Goal: Task Accomplishment & Management: Manage account settings

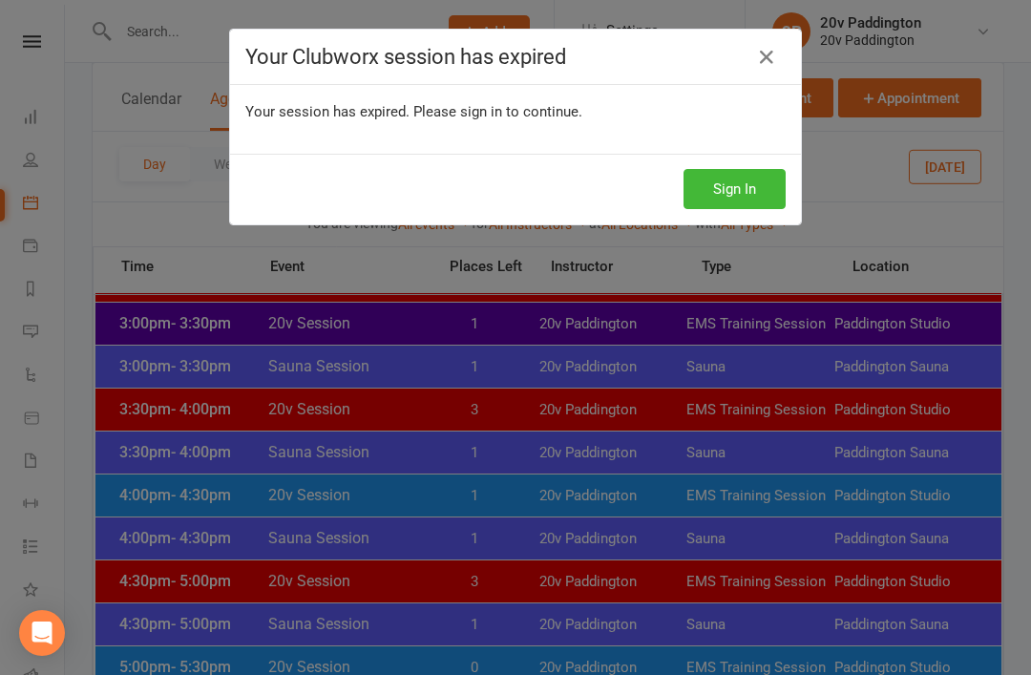
click at [728, 172] on button "Sign In" at bounding box center [734, 189] width 102 height 40
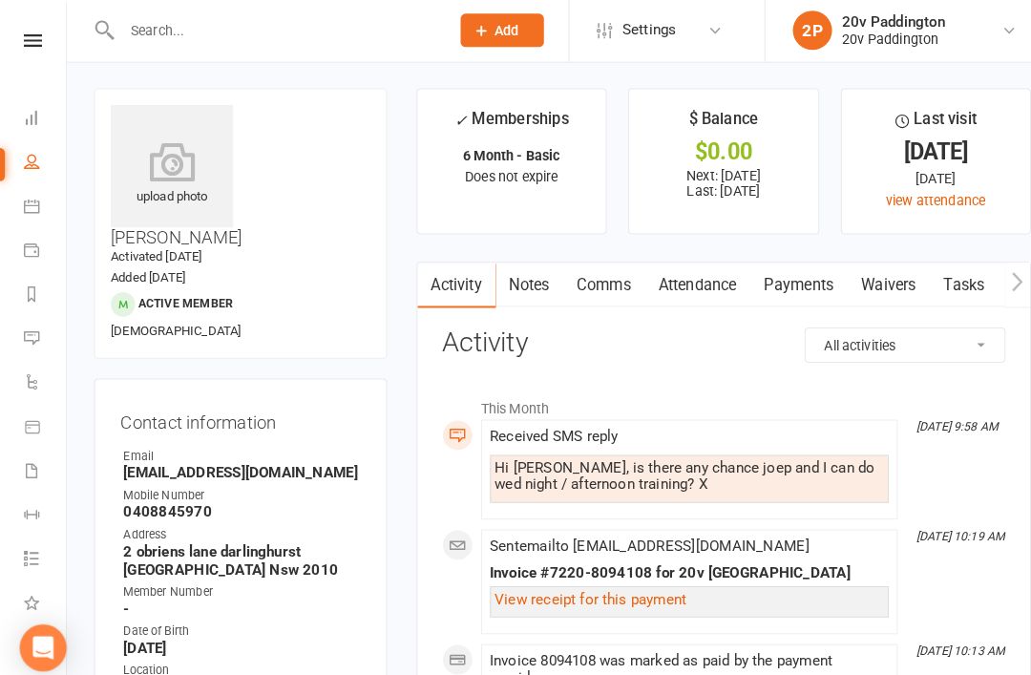
click at [35, 343] on link "Messages 4" at bounding box center [44, 333] width 43 height 43
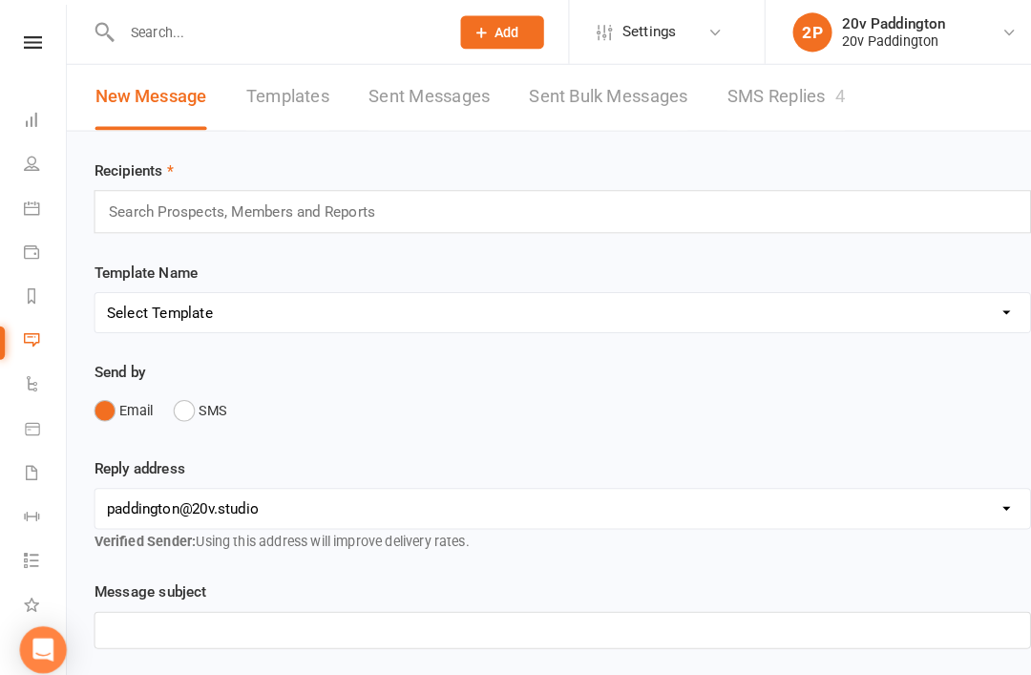
click at [746, 95] on link "SMS Replies 4" at bounding box center [765, 94] width 115 height 66
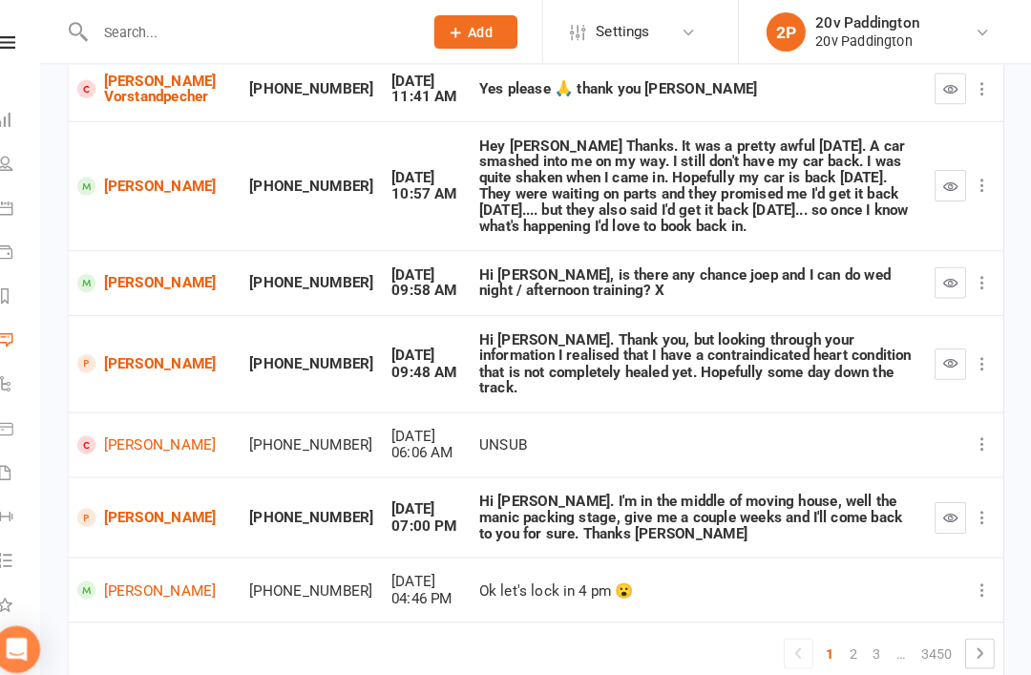
scroll to position [465, 0]
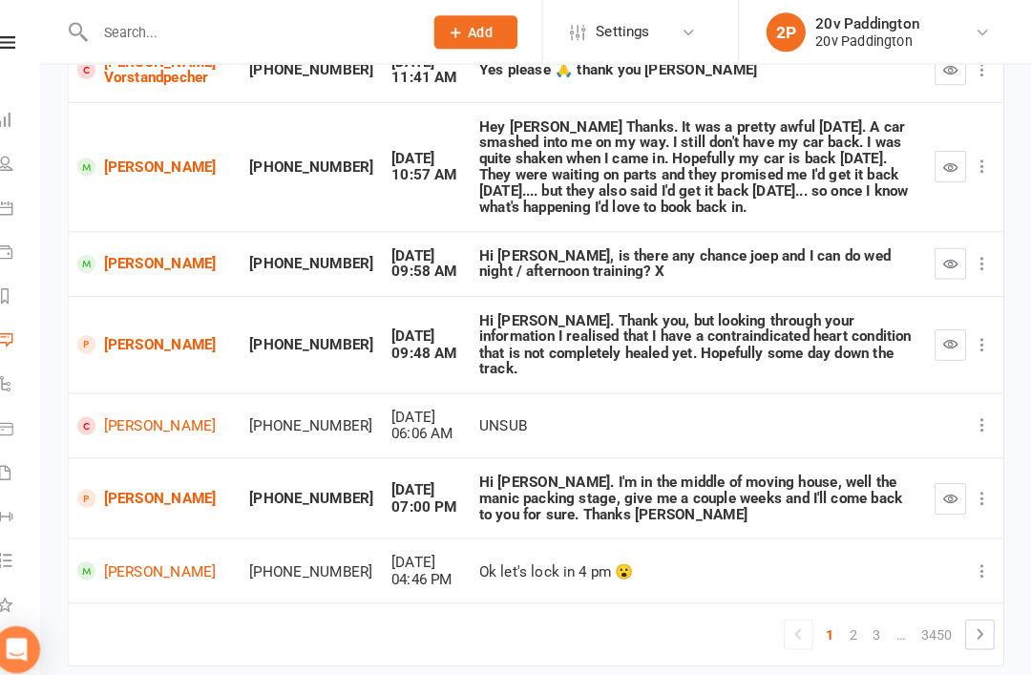
click at [101, 476] on link "[PERSON_NAME]" at bounding box center [176, 485] width 151 height 18
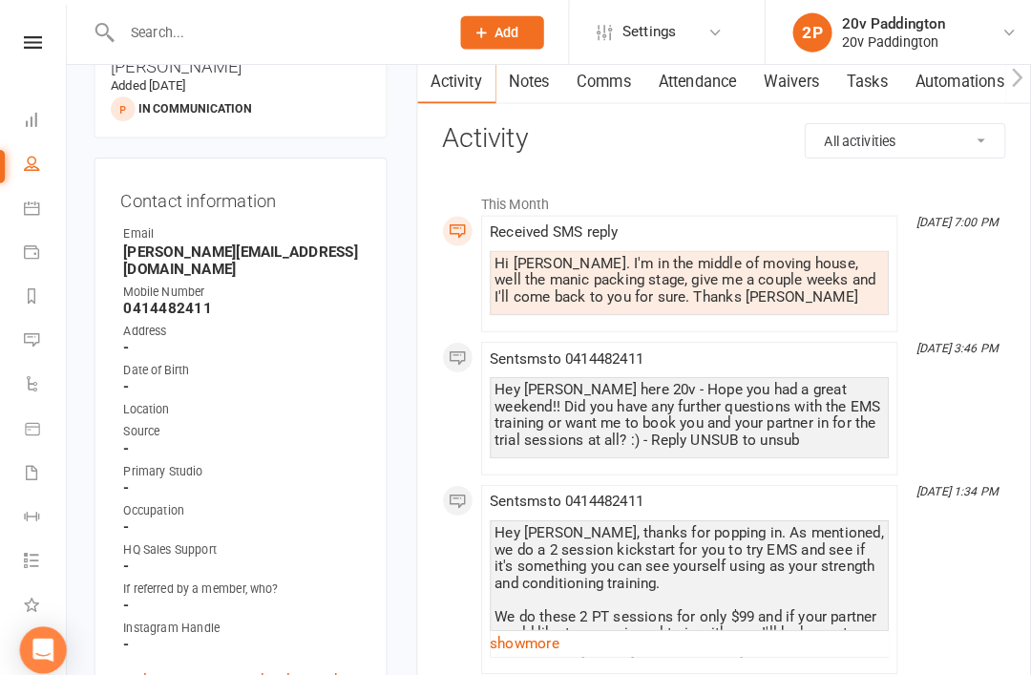
click at [628, 636] on link "show more" at bounding box center [671, 626] width 389 height 27
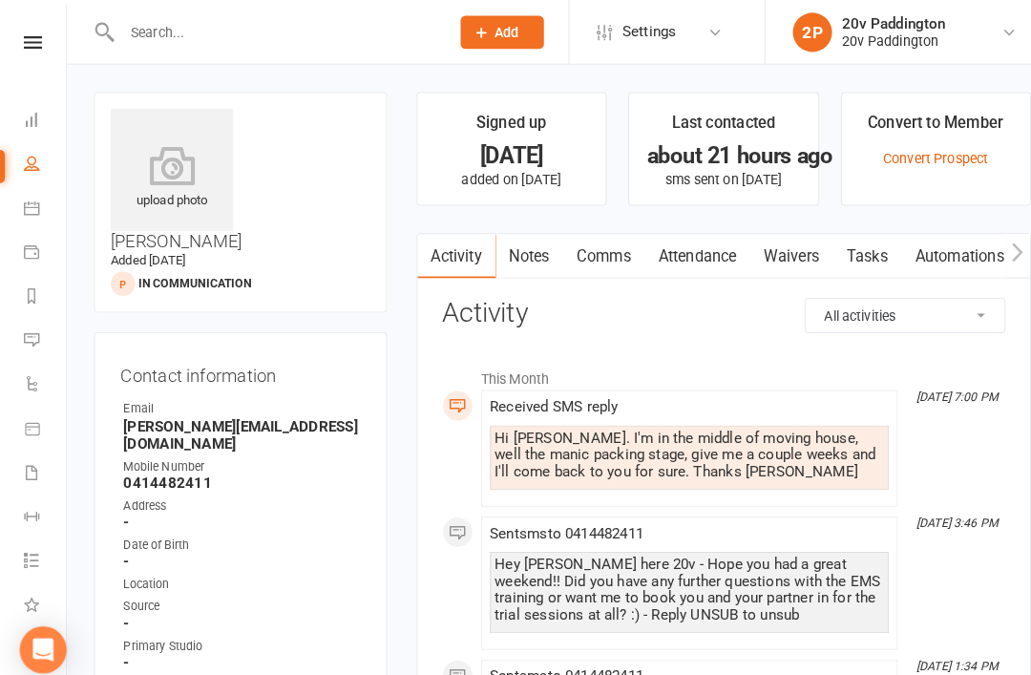
click at [610, 257] on link "Comms" at bounding box center [588, 250] width 79 height 44
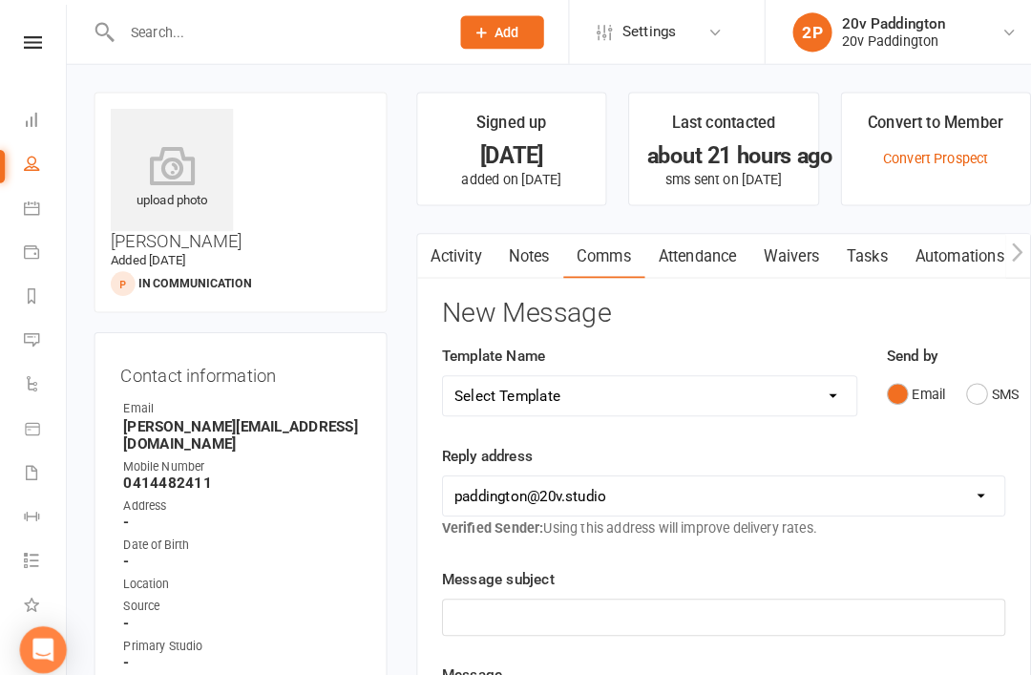
click at [991, 393] on button "SMS" at bounding box center [967, 384] width 52 height 36
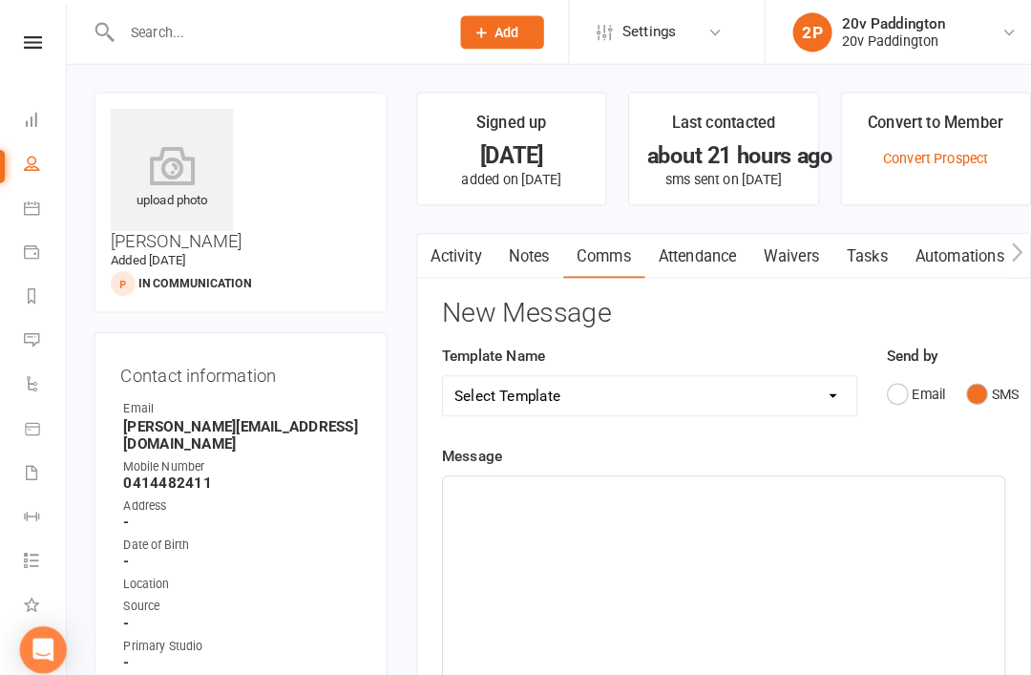
click at [696, 575] on div "﻿" at bounding box center [704, 607] width 547 height 286
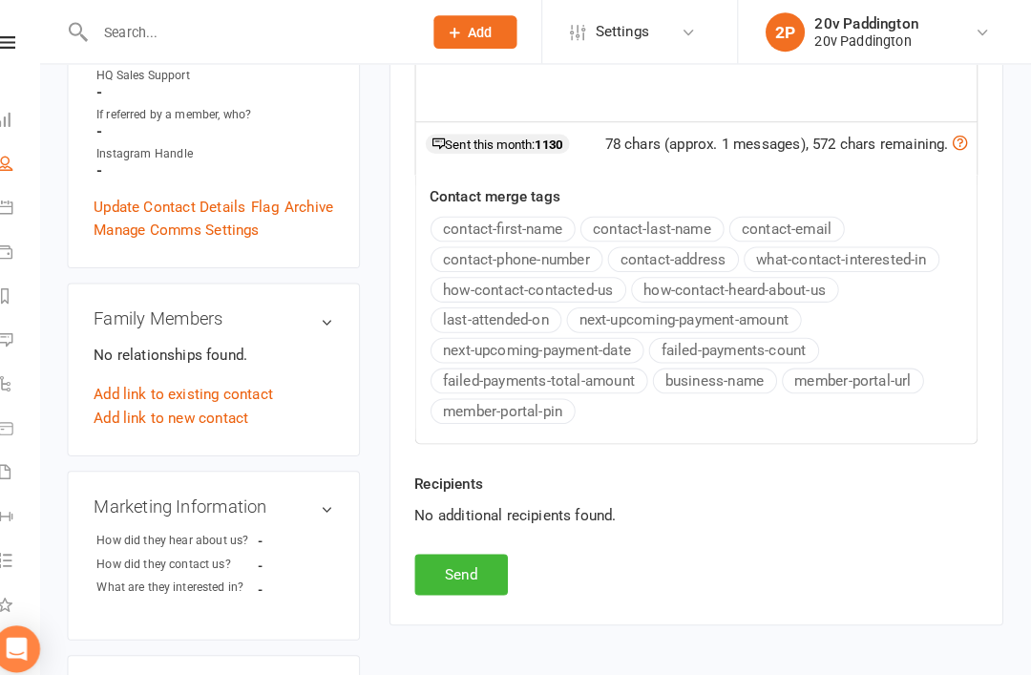
click at [448, 592] on div "Activity Notes Comms Attendance Waivers Tasks Automations Workouts Assessments …" at bounding box center [705, 102] width 599 height 1015
click at [464, 561] on button "Send" at bounding box center [476, 560] width 91 height 40
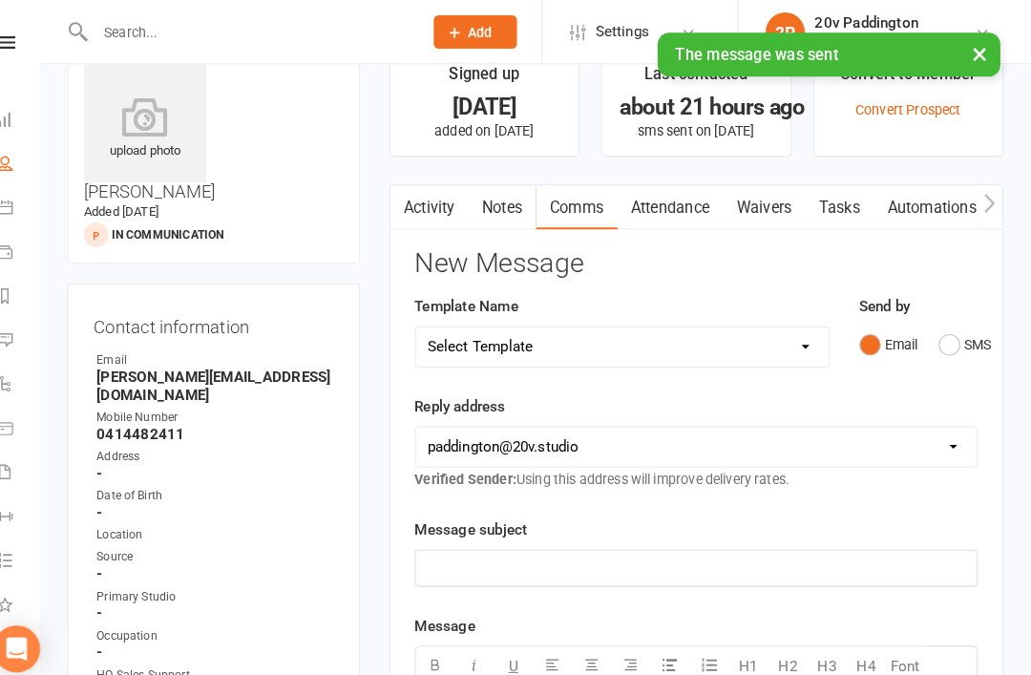
scroll to position [0, 0]
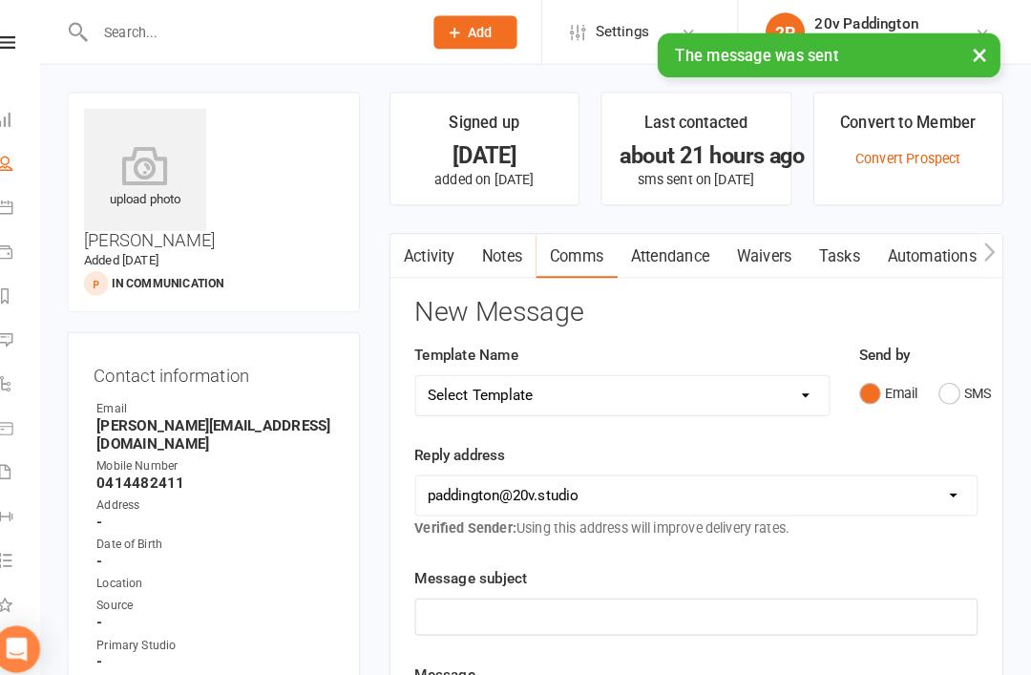
click at [438, 241] on link "Activity" at bounding box center [445, 250] width 76 height 44
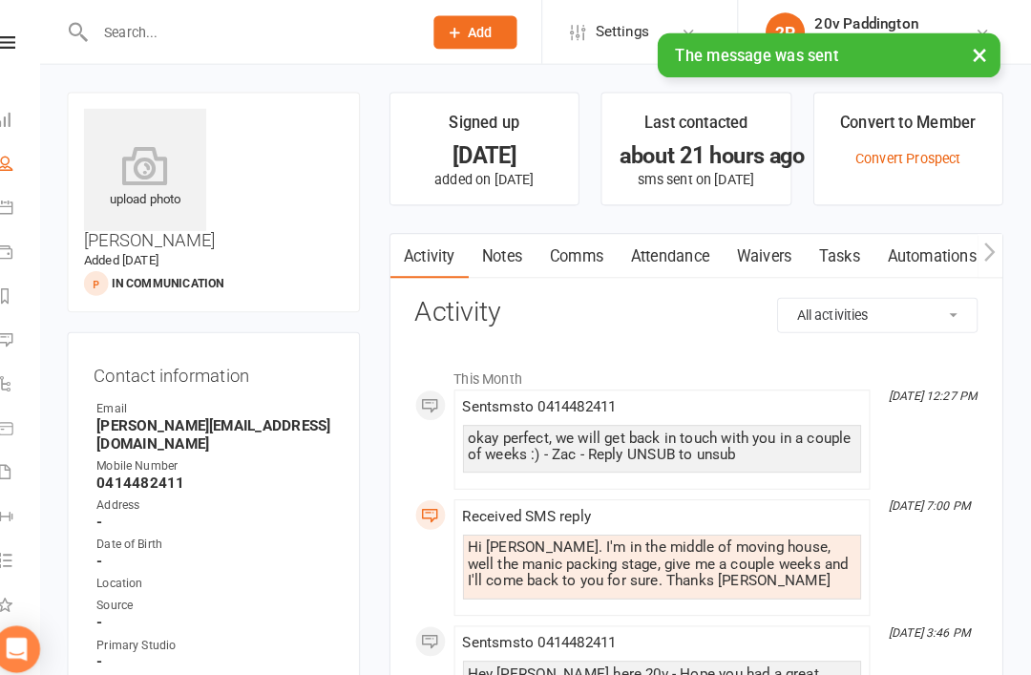
click at [819, 249] on link "Tasks" at bounding box center [844, 250] width 67 height 44
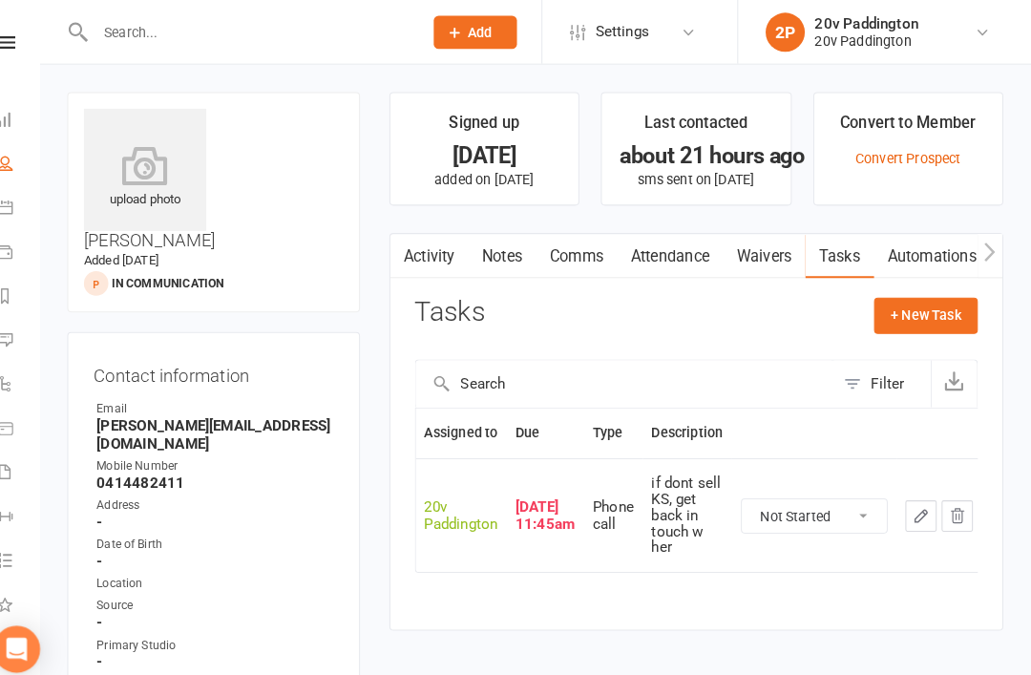
click at [915, 497] on icon "button" at bounding box center [923, 502] width 17 height 17
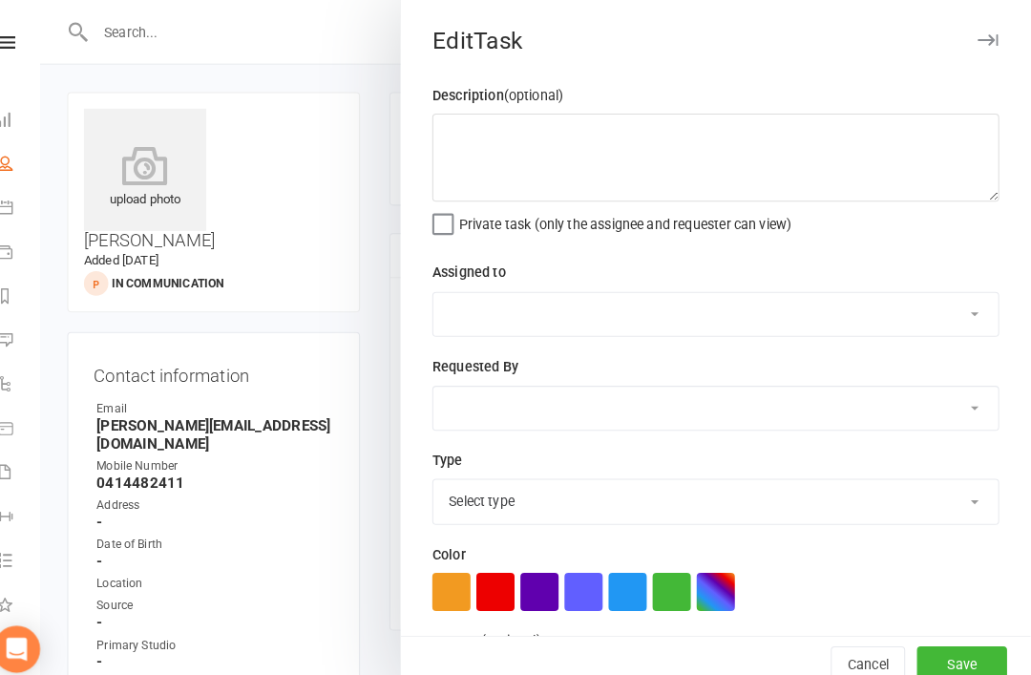
type textarea "if dont sell KS, get back in touch w her"
select select "45737"
type input "15 Sep 2025"
type input "11:45am"
select select "22381"
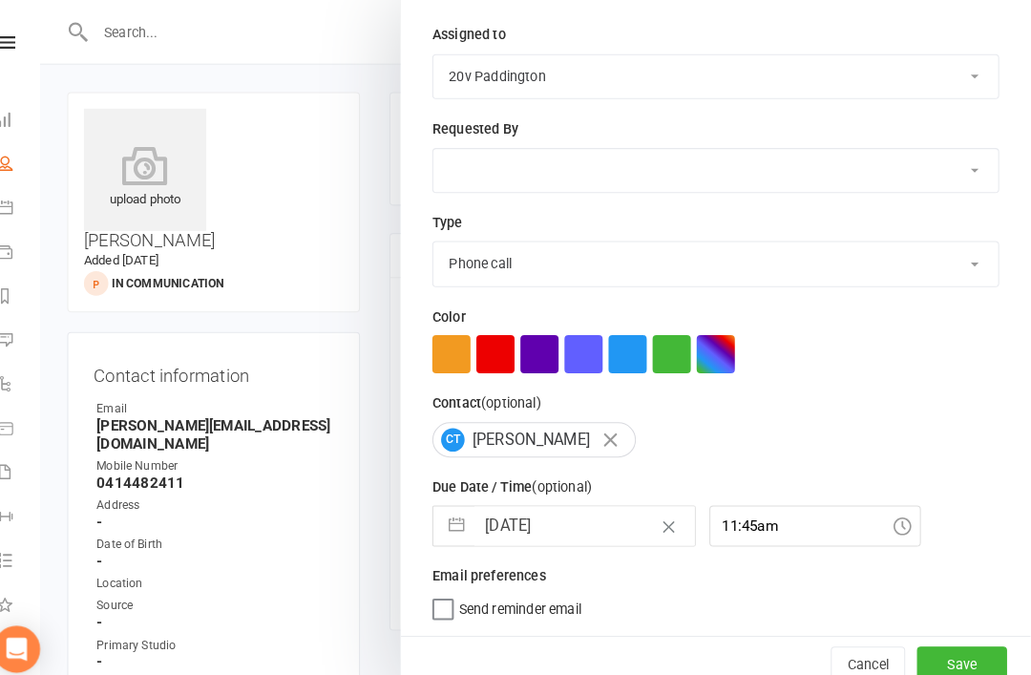
click at [562, 498] on input "15 Sep 2025" at bounding box center [596, 513] width 215 height 38
select select "7"
select select "2025"
select select "8"
select select "2025"
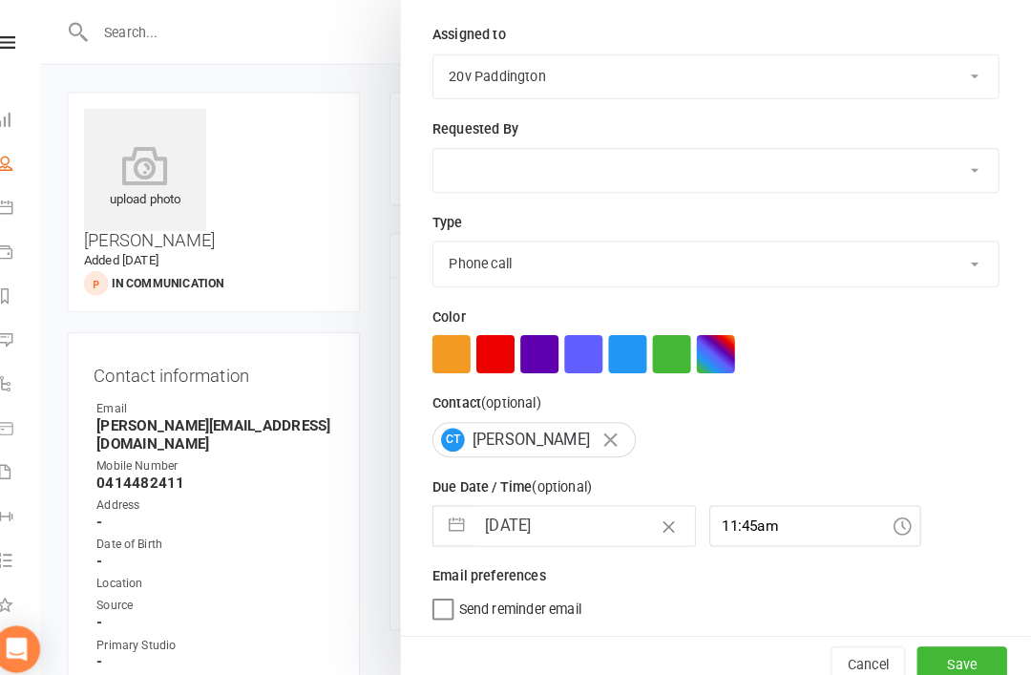
select select "9"
select select "2025"
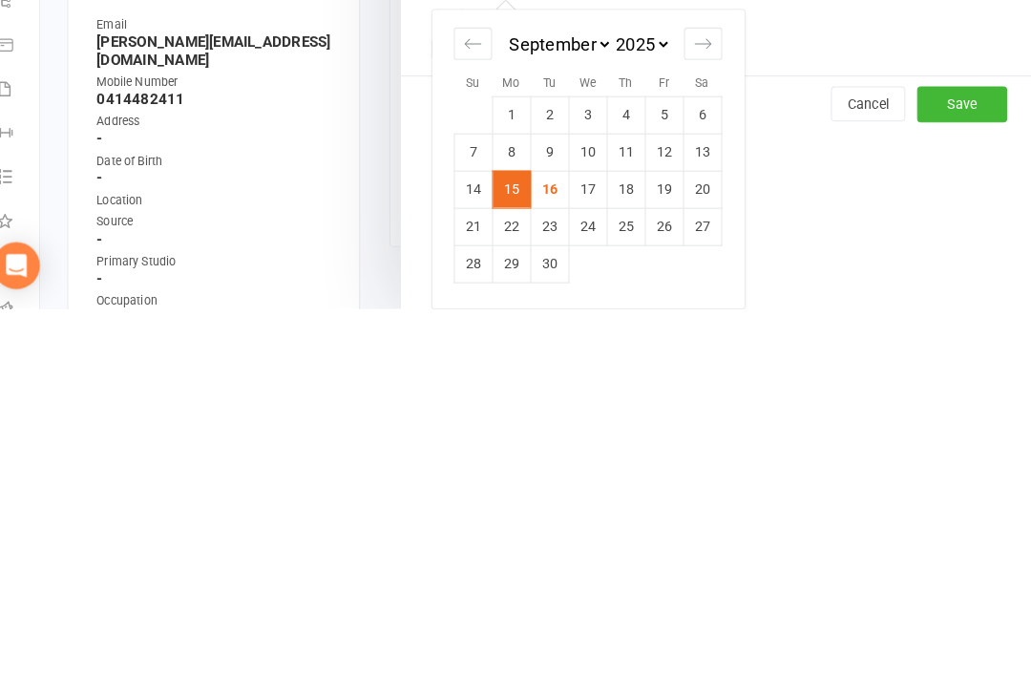
scroll to position [408, 0]
click at [697, 401] on div "Move forward to switch to the next month." at bounding box center [711, 417] width 37 height 32
select select "10"
select select "2025"
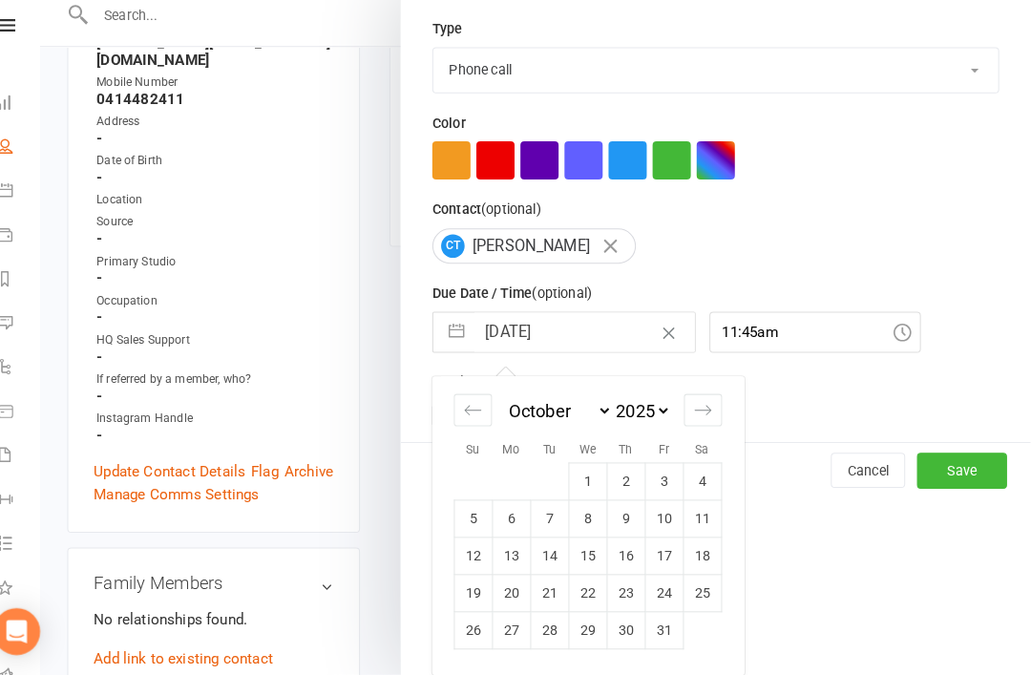
click at [544, 508] on td "7" at bounding box center [562, 522] width 37 height 36
type input "07 Oct 2025"
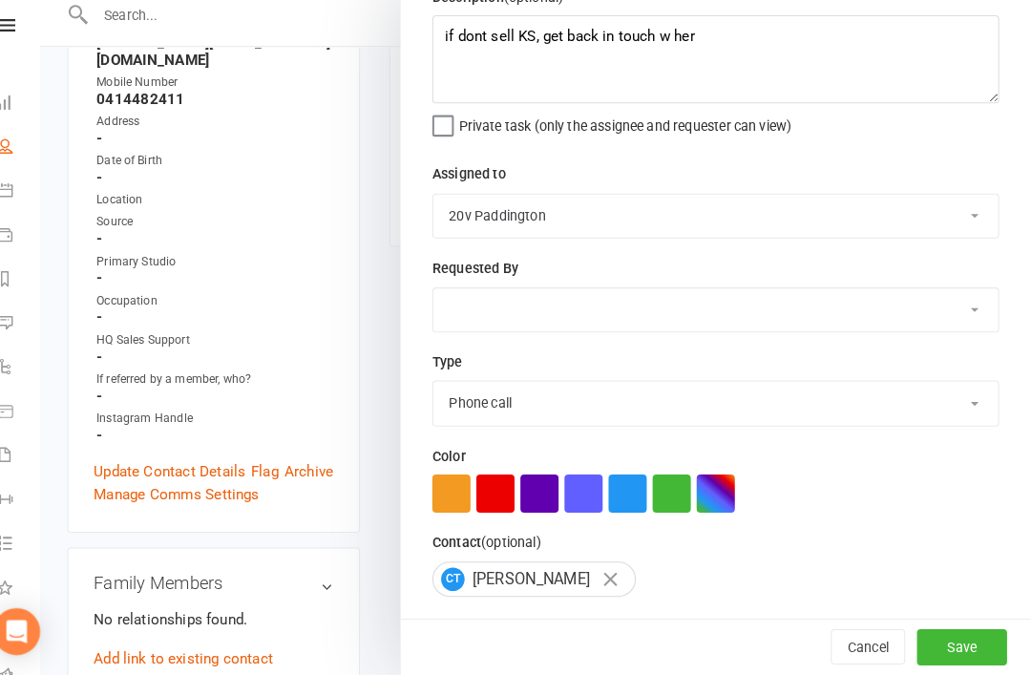
scroll to position [53, 0]
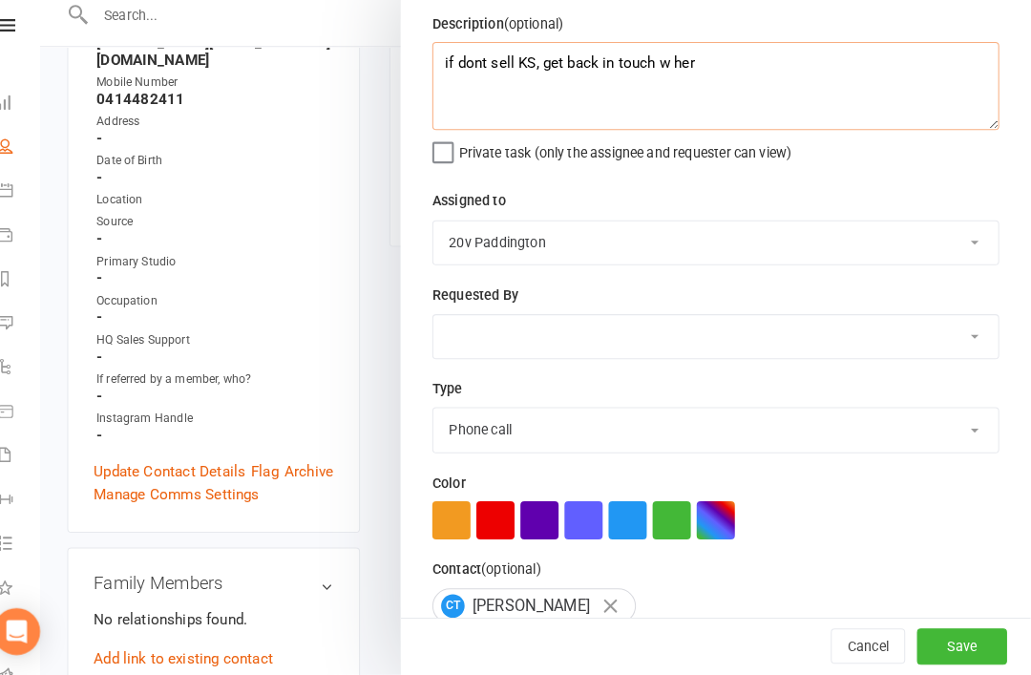
click at [830, 71] on textarea "if dont sell KS, get back in touch w her" at bounding box center [724, 101] width 553 height 86
click at [822, 69] on textarea "if dont sell KS, get back in touch w her" at bounding box center [724, 101] width 553 height 86
click at [813, 72] on textarea "if dont sell KS, get back in touch w her" at bounding box center [724, 101] width 553 height 86
click at [813, 74] on textarea "if dont sell KS, get back in touch w her" at bounding box center [724, 101] width 553 height 86
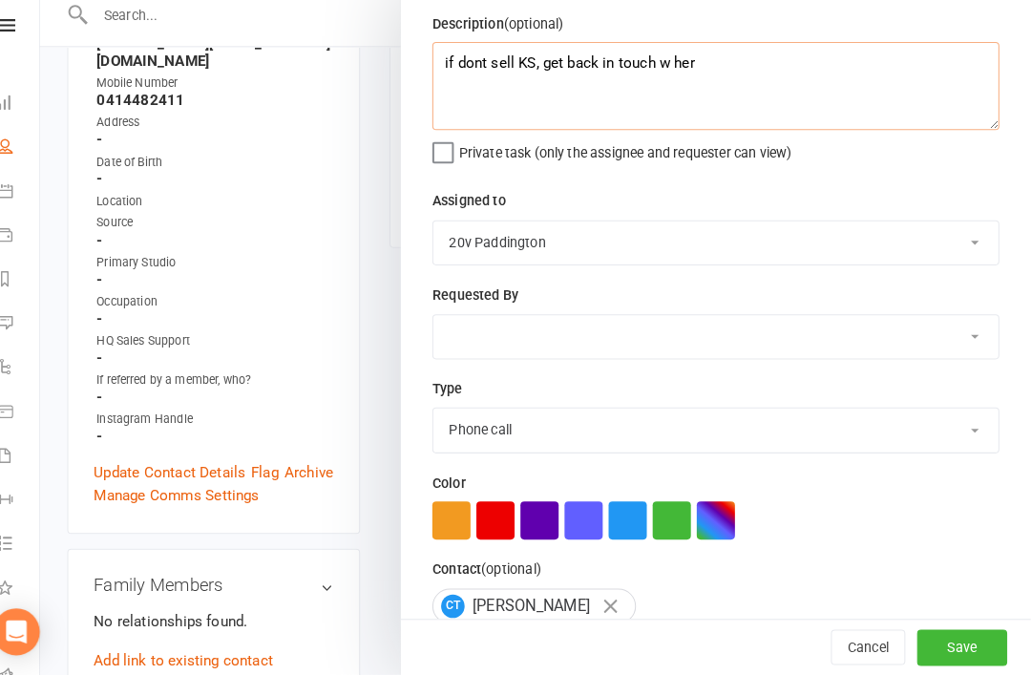
click at [797, 79] on textarea "if dont sell KS, get back in touch w her" at bounding box center [724, 101] width 553 height 86
type textarea "See if she is ready for KS"
click at [979, 200] on div "Description (optional) See if she is ready for KS Private task (only the assign…" at bounding box center [724, 414] width 614 height 770
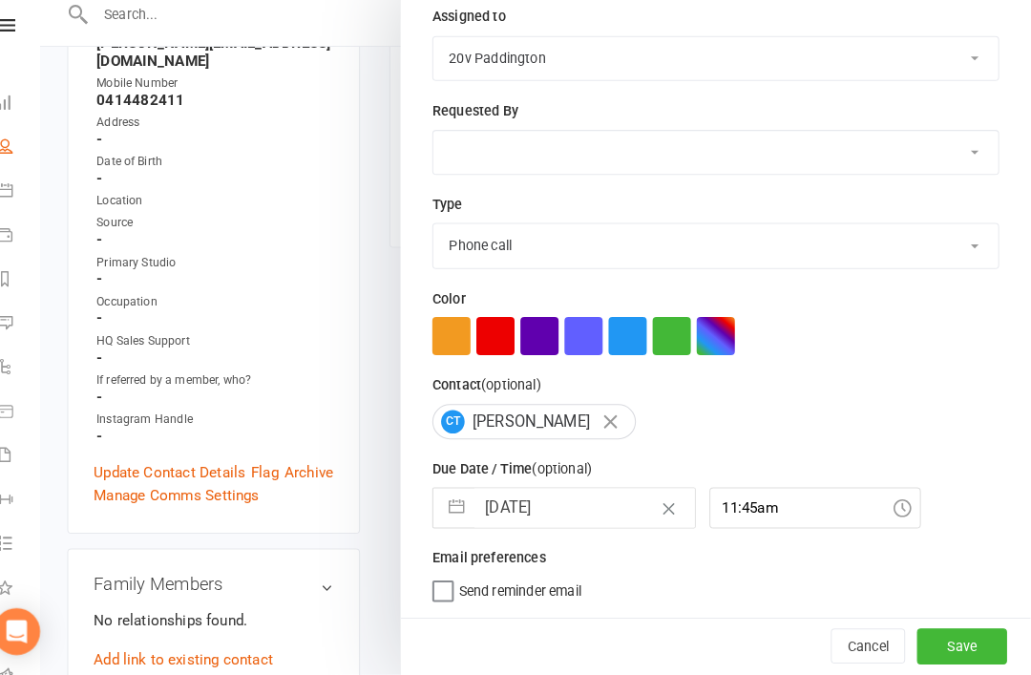
scroll to position [236, 0]
click at [935, 638] on button "Save" at bounding box center [964, 647] width 88 height 34
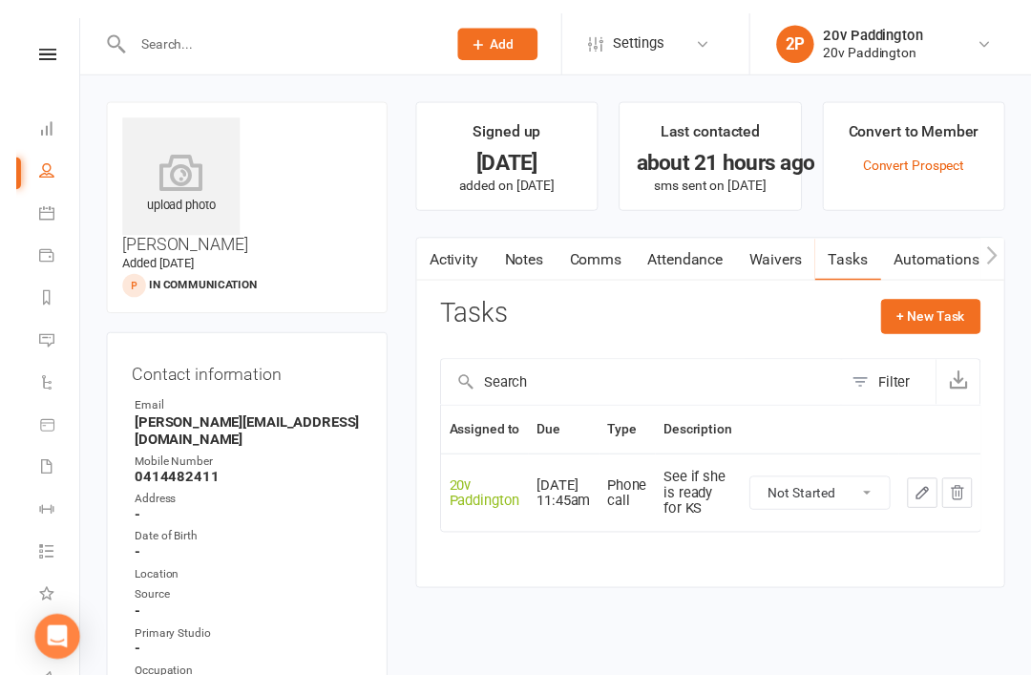
scroll to position [27, 0]
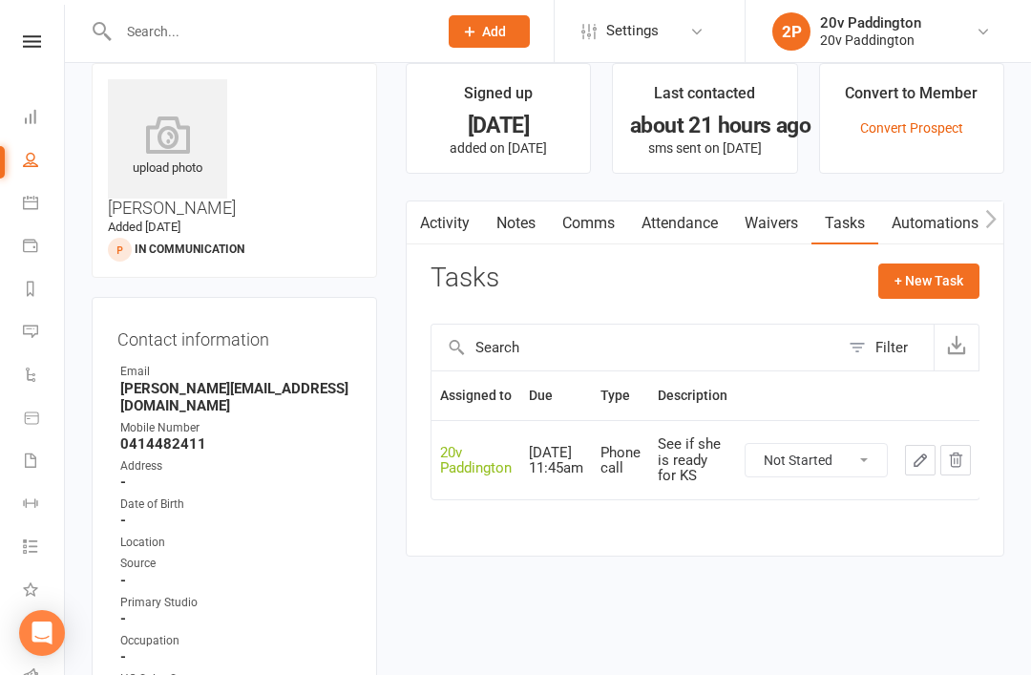
click at [38, 320] on link "Messages 4" at bounding box center [44, 333] width 43 height 43
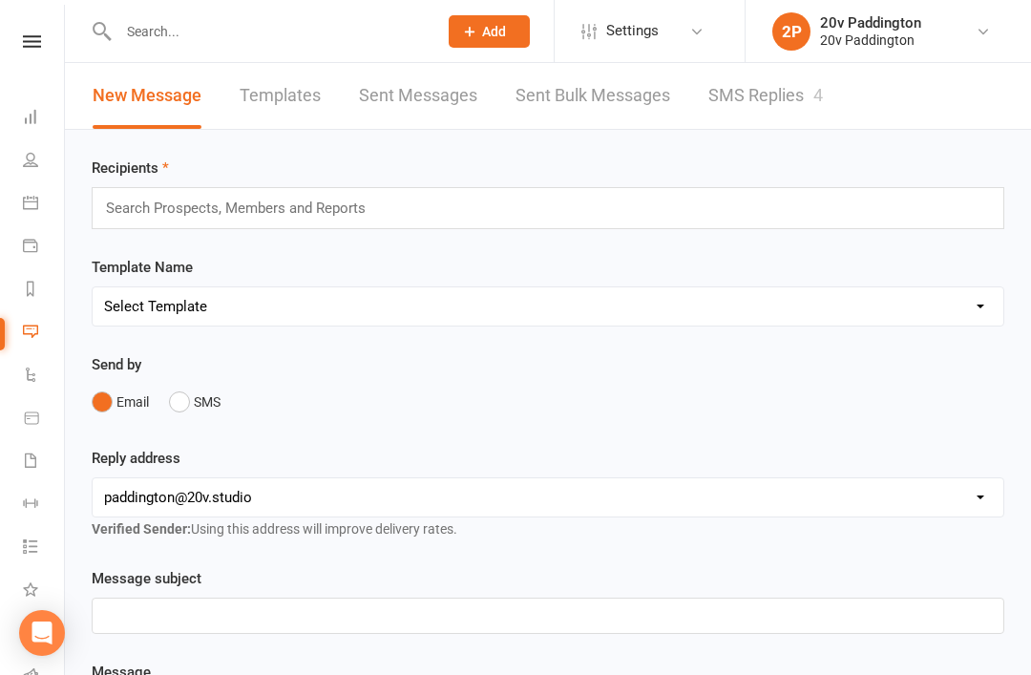
click at [815, 114] on link "SMS Replies 4" at bounding box center [765, 96] width 115 height 66
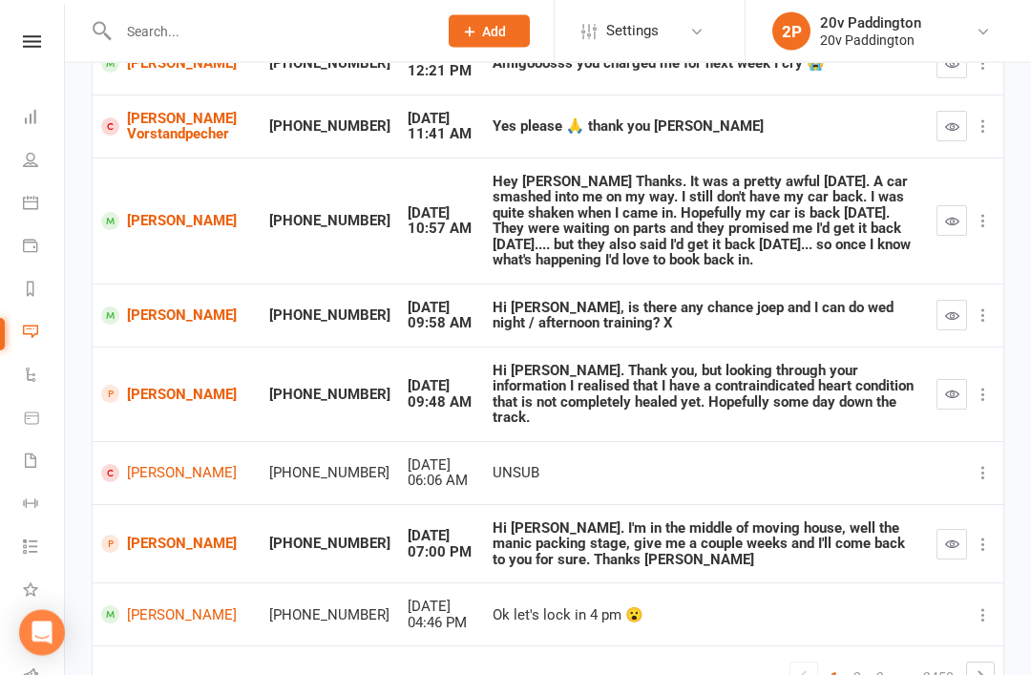
scroll to position [407, 0]
click at [960, 529] on button "button" at bounding box center [951, 544] width 31 height 31
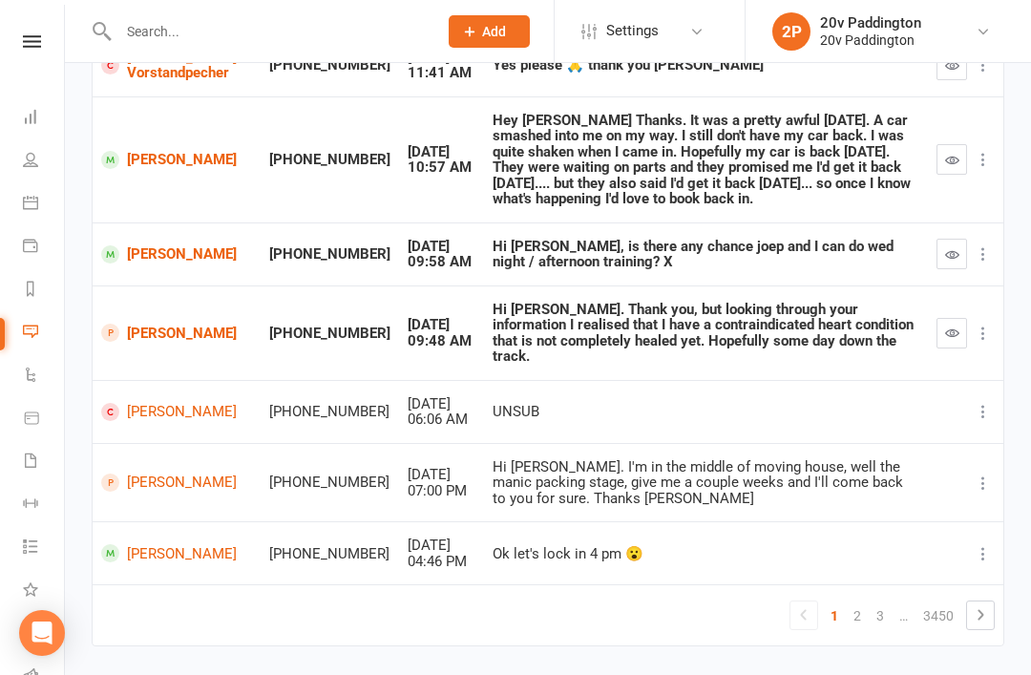
click at [132, 324] on link "[PERSON_NAME]" at bounding box center [176, 333] width 151 height 18
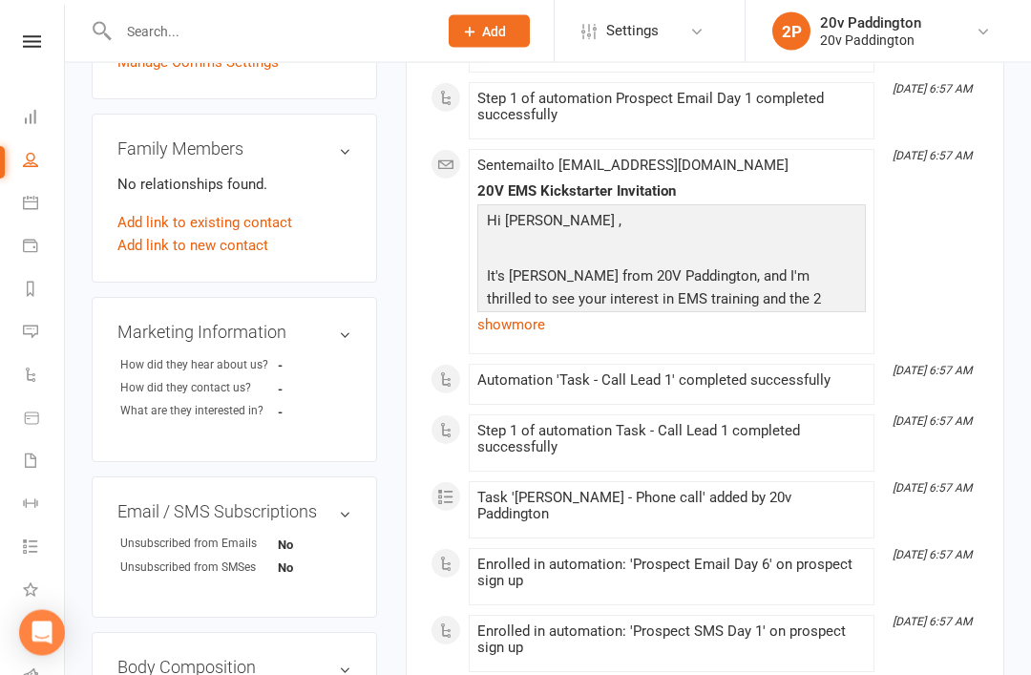
click at [547, 314] on link "show more" at bounding box center [671, 325] width 389 height 27
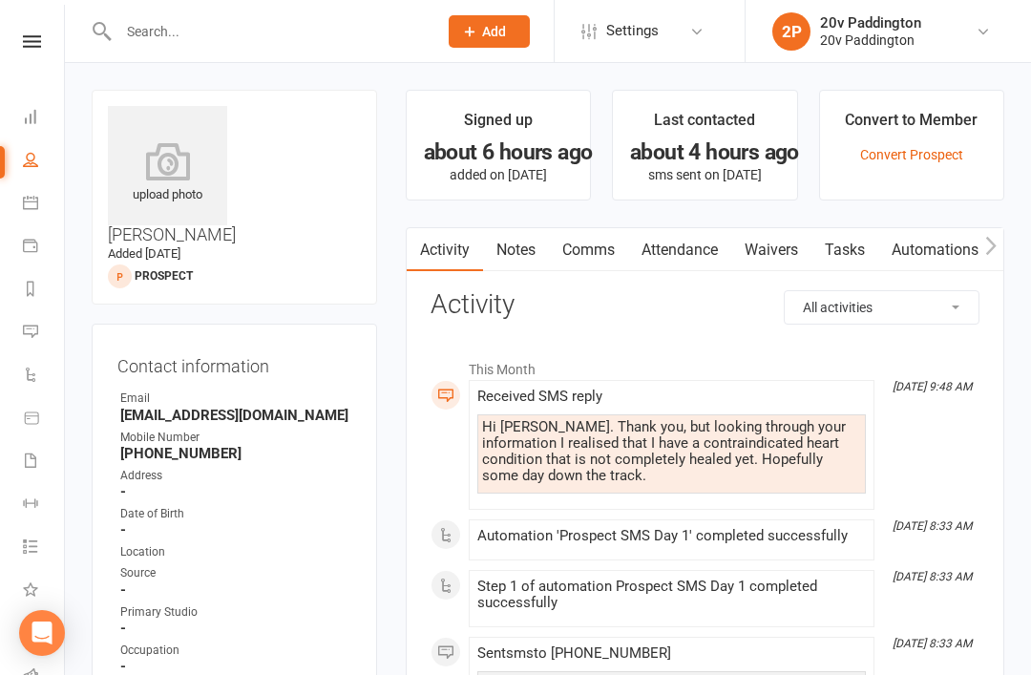
click at [590, 263] on link "Comms" at bounding box center [588, 250] width 79 height 44
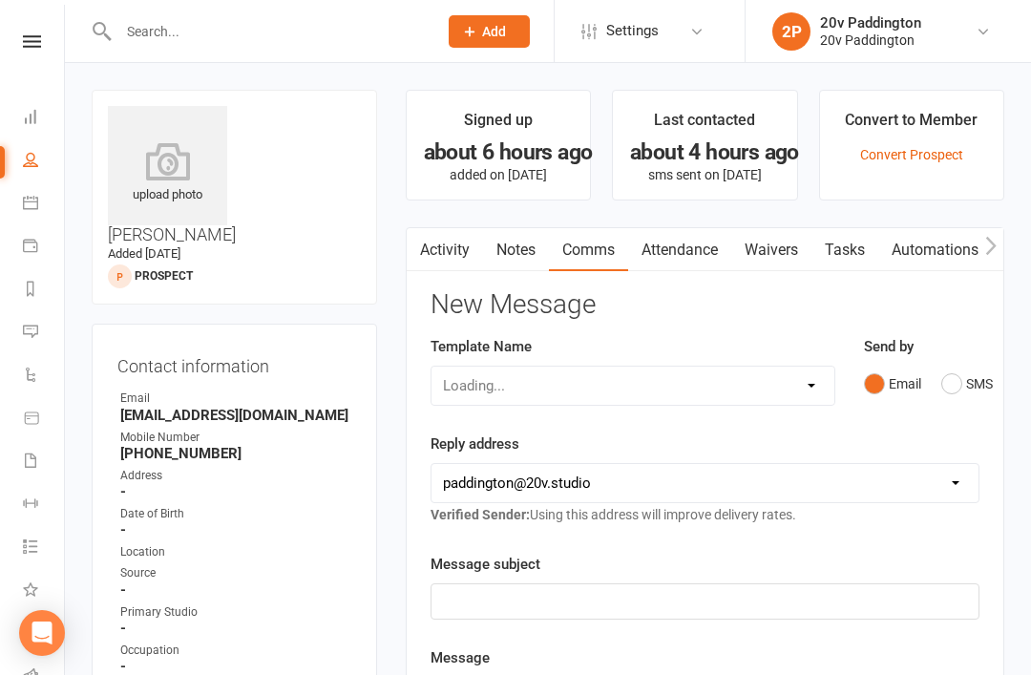
click at [952, 398] on button "SMS" at bounding box center [967, 384] width 52 height 36
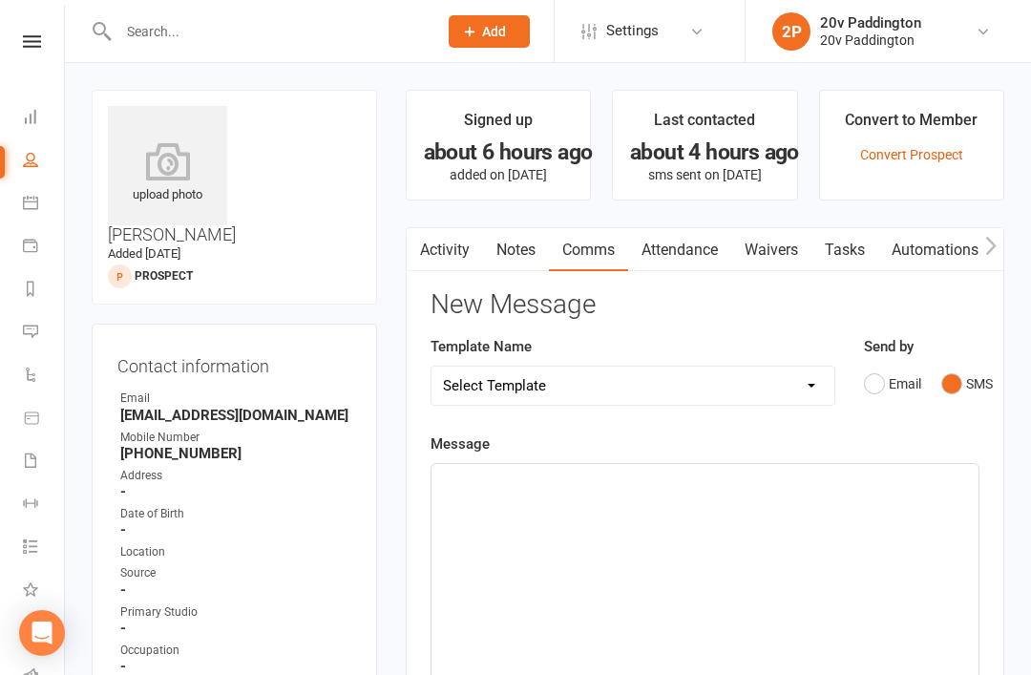
click at [734, 492] on div "﻿" at bounding box center [704, 607] width 547 height 286
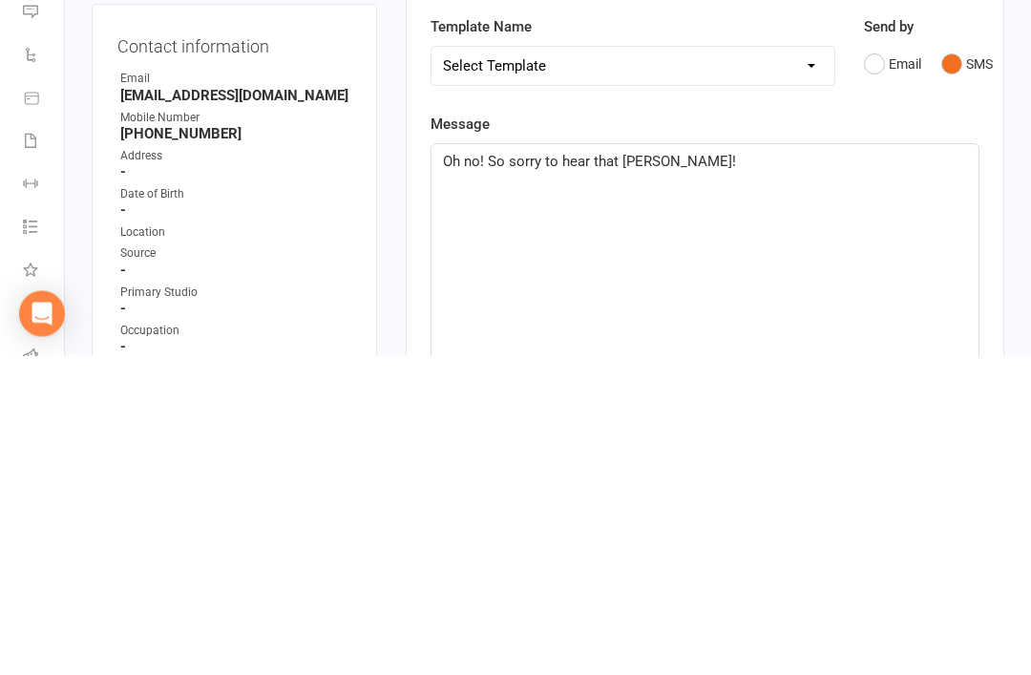
click at [478, 473] on span "Oh no! So sorry to hear that Andrew!" at bounding box center [589, 481] width 293 height 17
click at [763, 470] on p "Oh no, So sorry to hear that Andrew!" at bounding box center [705, 481] width 524 height 23
click at [499, 473] on span "Oh no, So sorry to hear that Andrew!" at bounding box center [589, 481] width 292 height 17
click at [494, 470] on p "Oh no, So sorry to hear that Andrew!" at bounding box center [705, 481] width 524 height 23
click at [828, 470] on p "Oh no, so sorry to hear that Andrew!" at bounding box center [705, 481] width 524 height 23
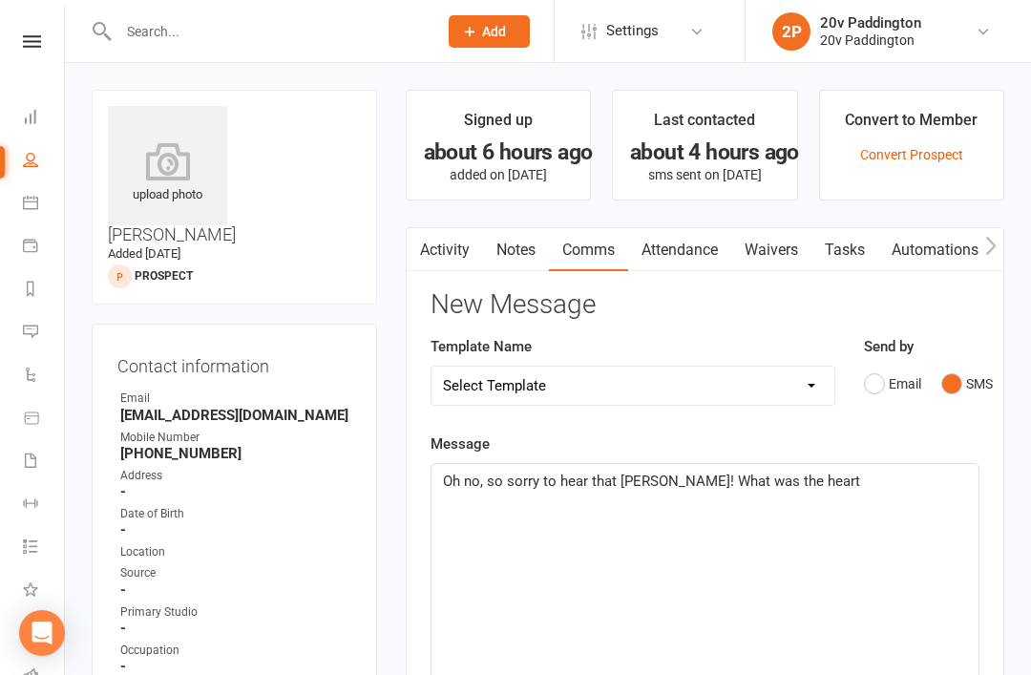
click at [844, 487] on p "Oh no, so sorry to hear that Andrew! What was the heart" at bounding box center [705, 481] width 524 height 23
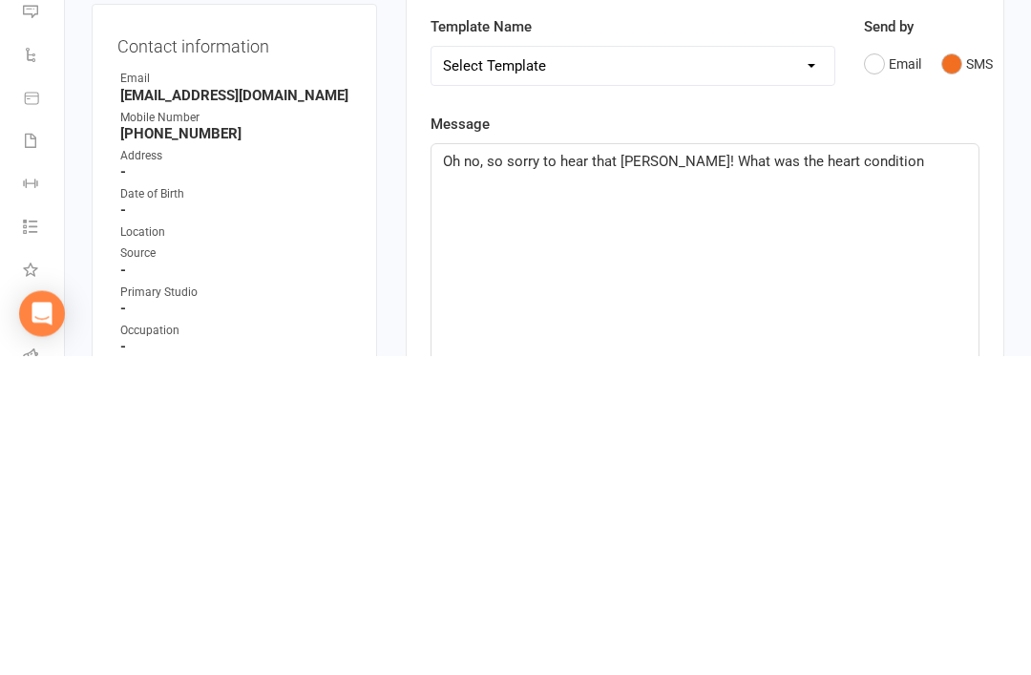
click at [924, 470] on p "Oh no, so sorry to hear that Andrew! What was the heart condition" at bounding box center [705, 481] width 524 height 23
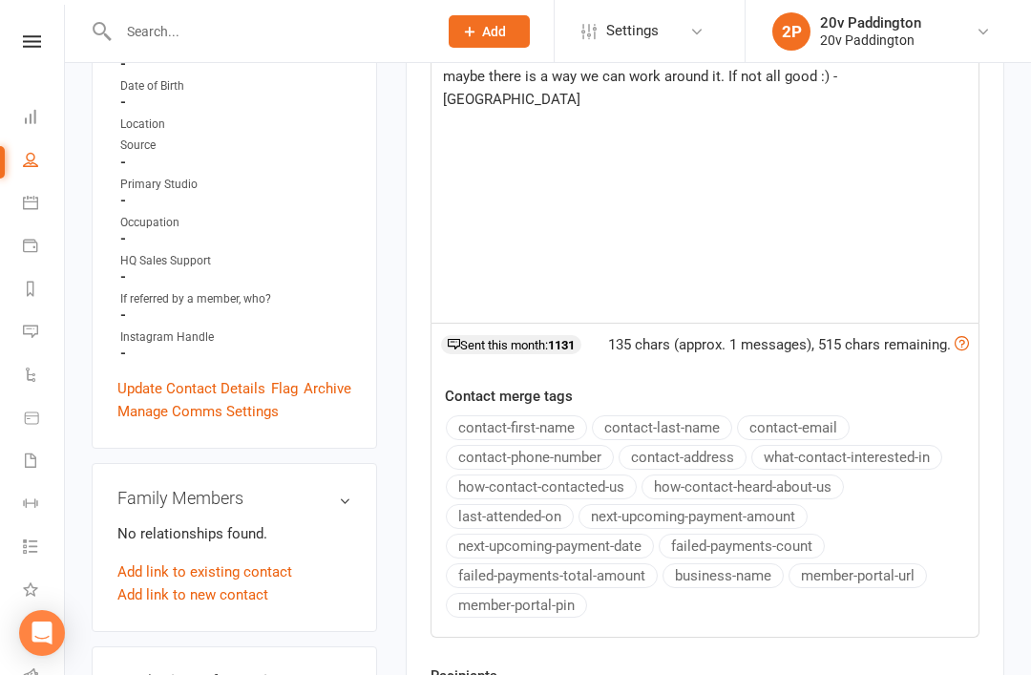
scroll to position [590, 0]
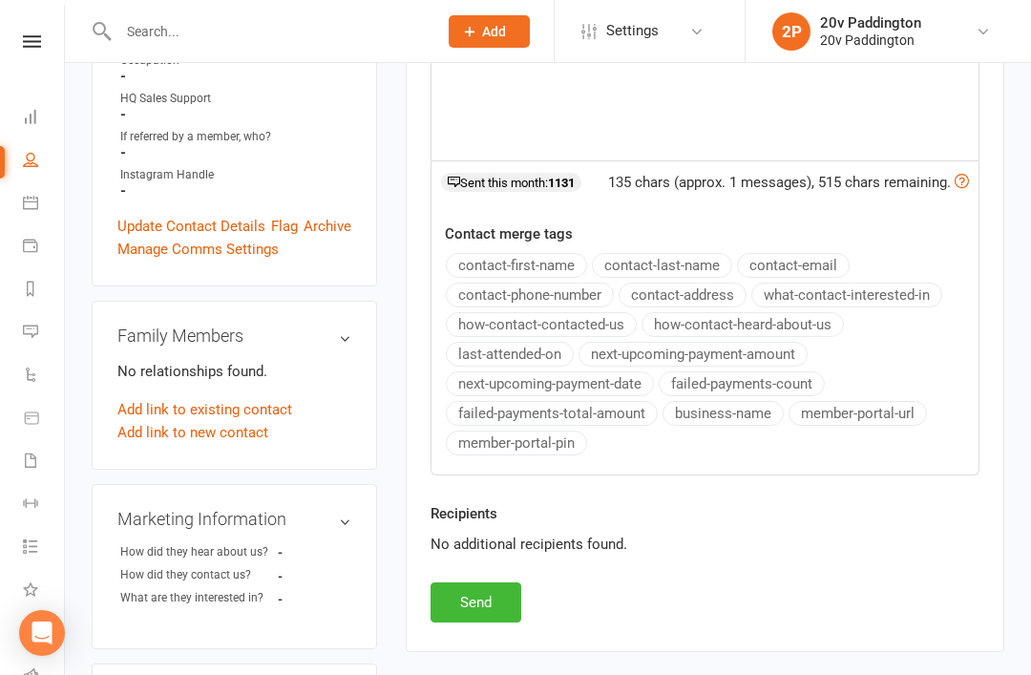
click at [478, 634] on div "Activity Notes Comms Attendance Waivers Tasks Automations Workouts Assessments …" at bounding box center [705, 144] width 599 height 1015
click at [495, 620] on button "Send" at bounding box center [476, 602] width 91 height 40
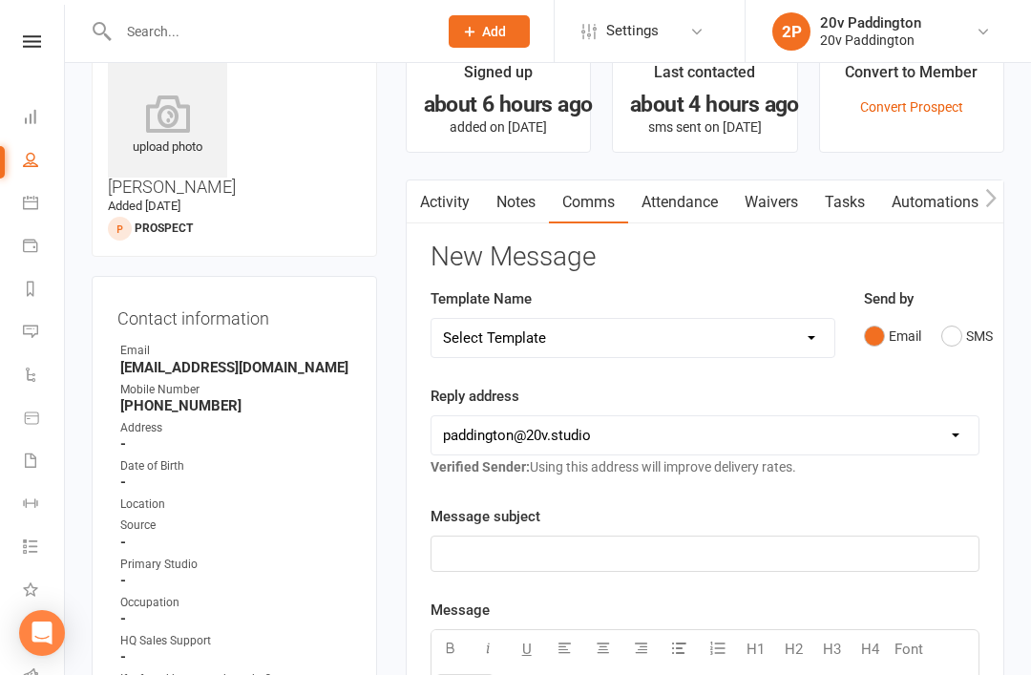
scroll to position [0, 0]
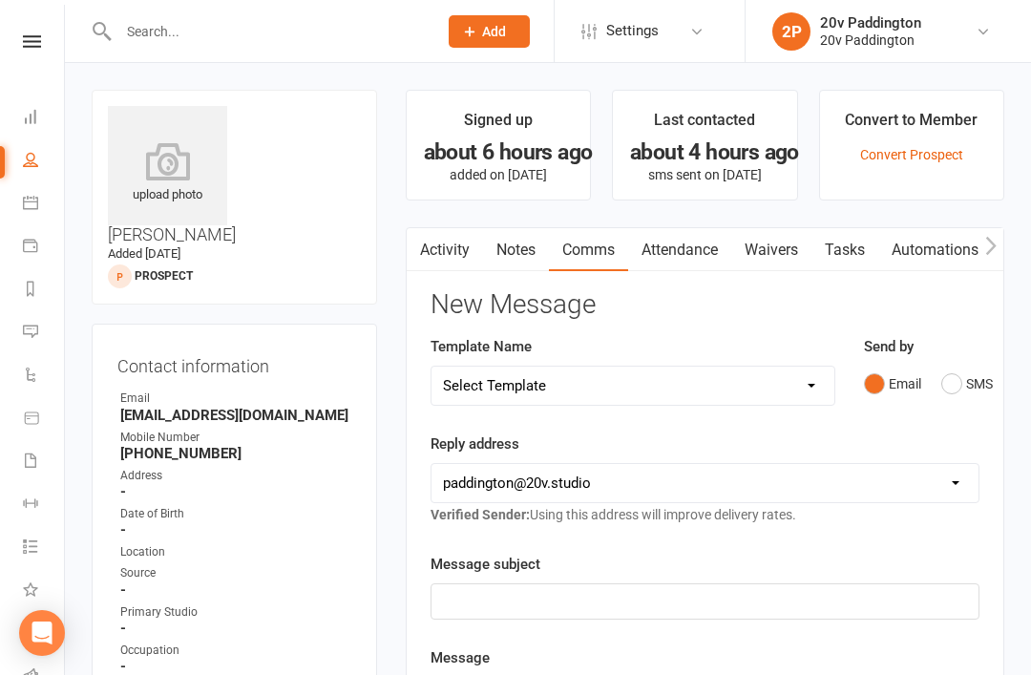
click at [15, 364] on li "Automations" at bounding box center [32, 376] width 64 height 43
click at [43, 345] on link "Messages 3" at bounding box center [44, 333] width 43 height 43
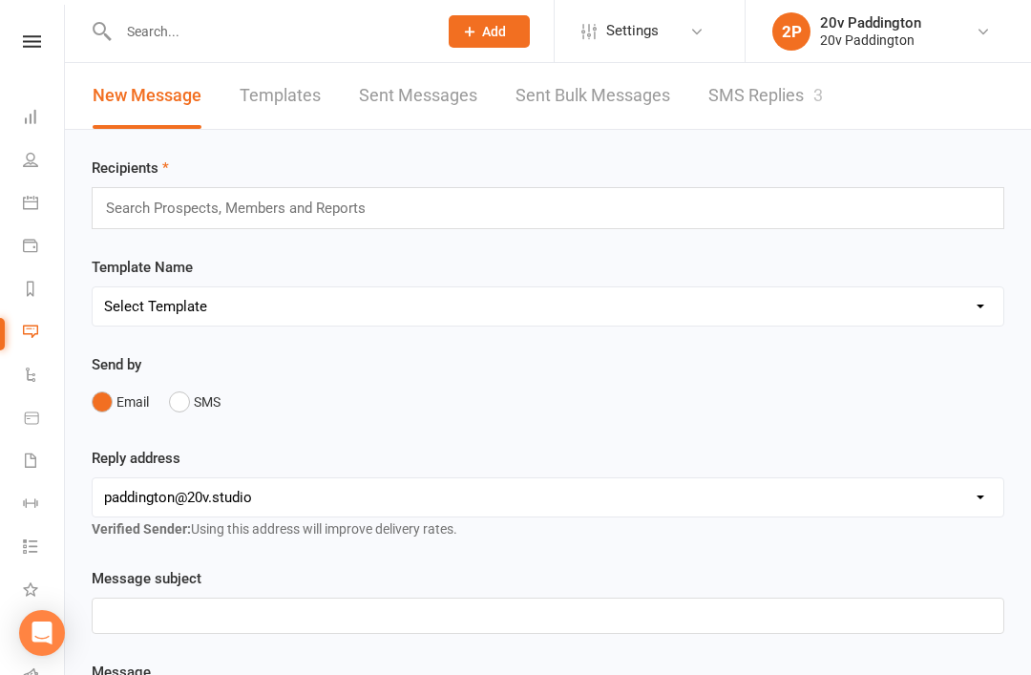
click at [798, 78] on link "SMS Replies 3" at bounding box center [765, 96] width 115 height 66
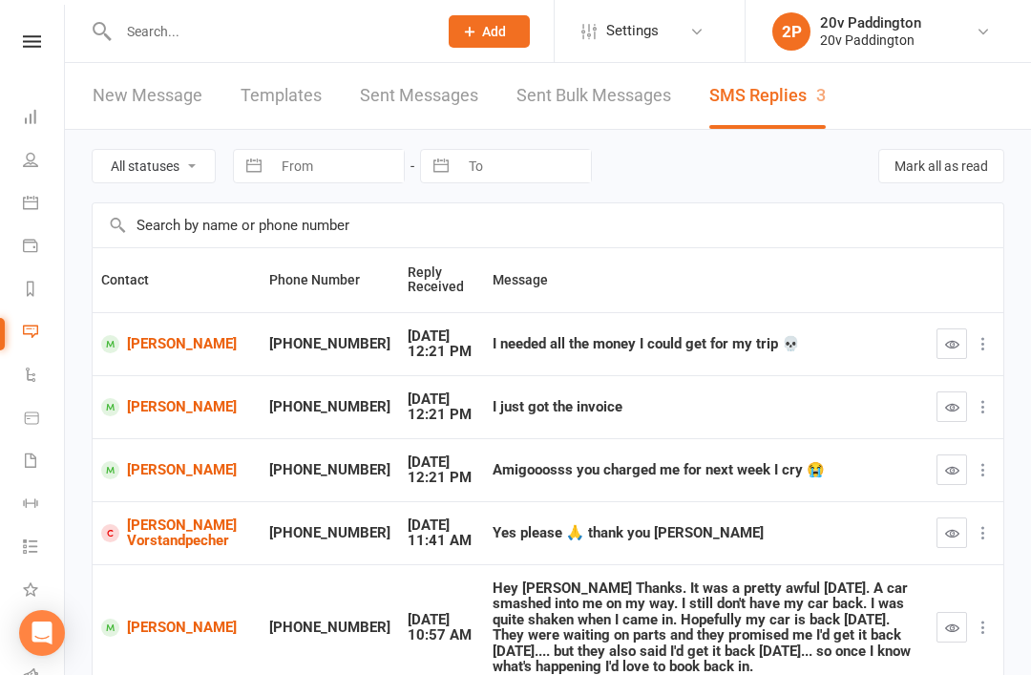
click at [19, 332] on li "Messages 3" at bounding box center [32, 333] width 64 height 43
click at [33, 328] on icon at bounding box center [30, 331] width 15 height 15
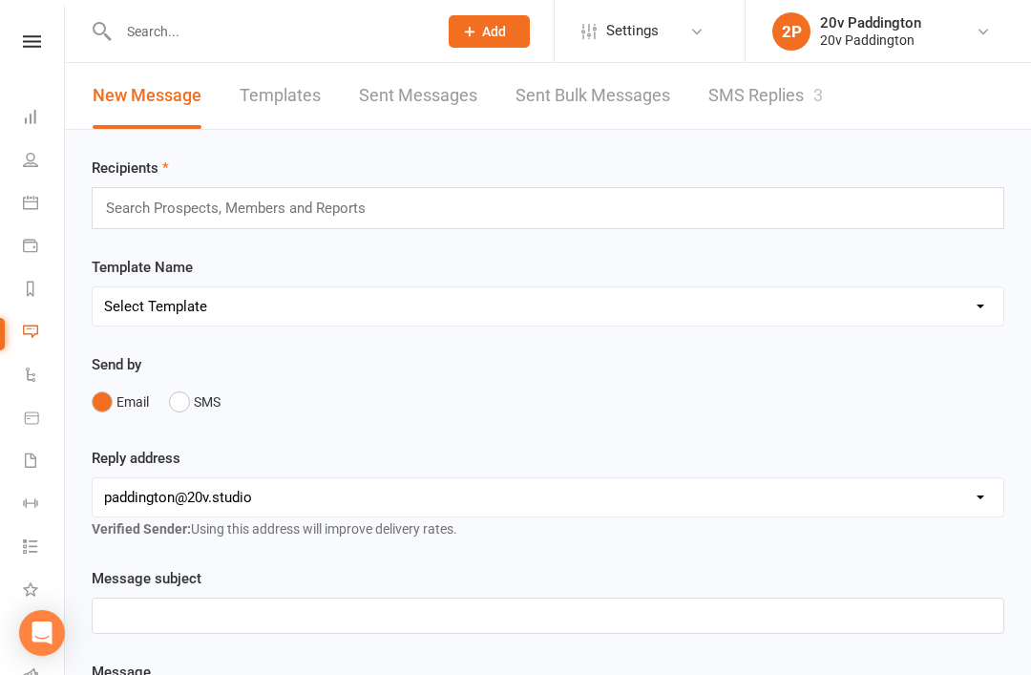
click at [782, 76] on link "SMS Replies 3" at bounding box center [765, 96] width 115 height 66
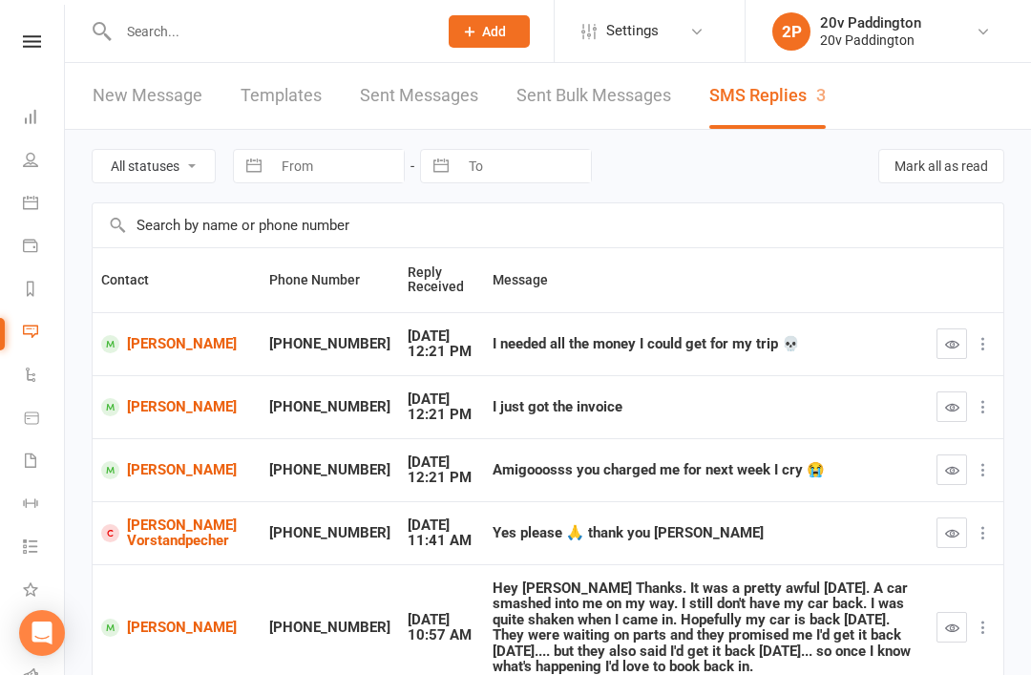
click at [45, 156] on link "People" at bounding box center [44, 161] width 43 height 43
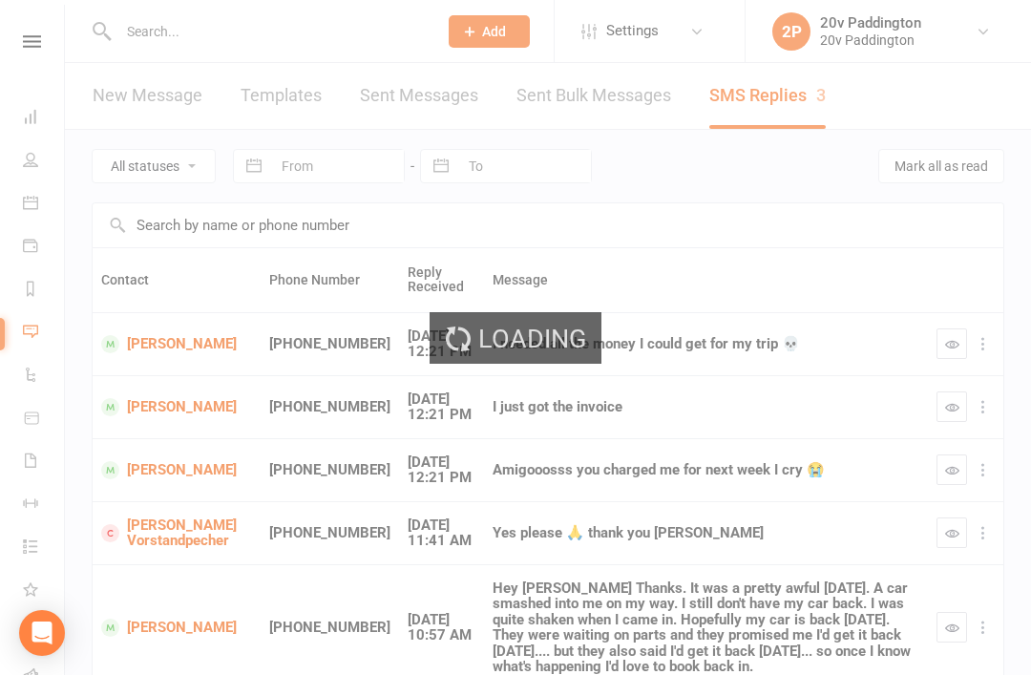
select select "100"
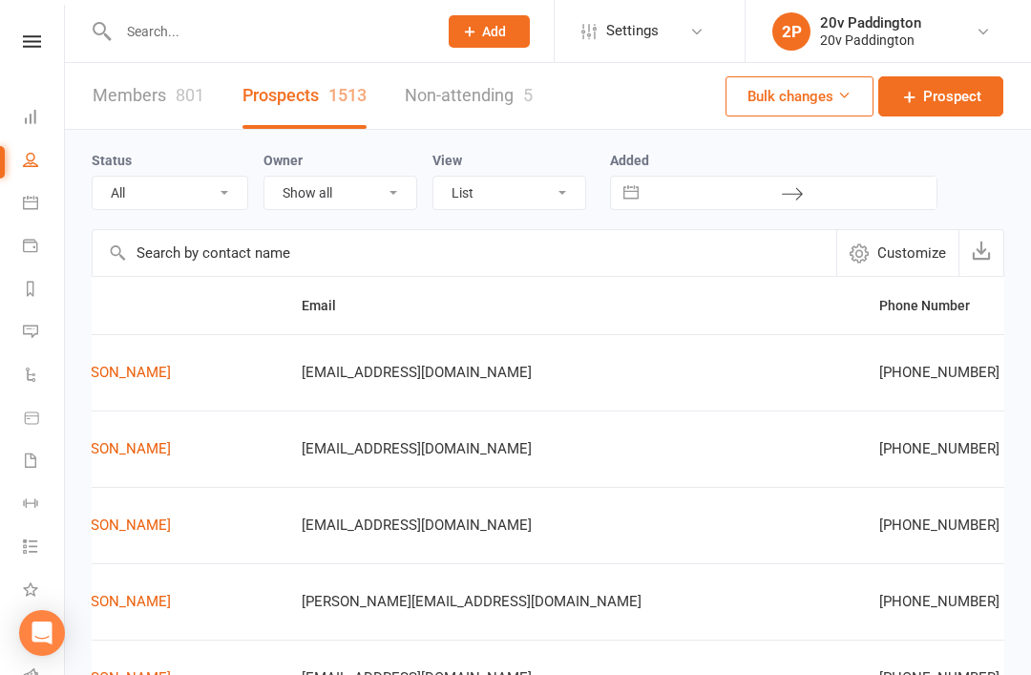
scroll to position [0, 144]
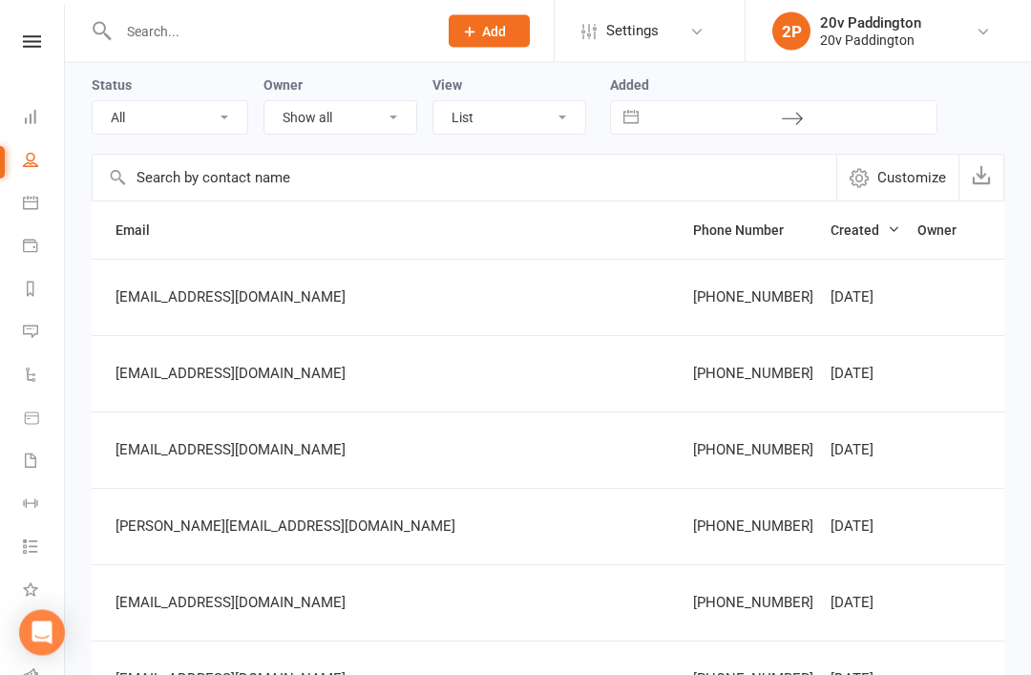
scroll to position [75, 0]
click at [909, 614] on td at bounding box center [966, 602] width 115 height 76
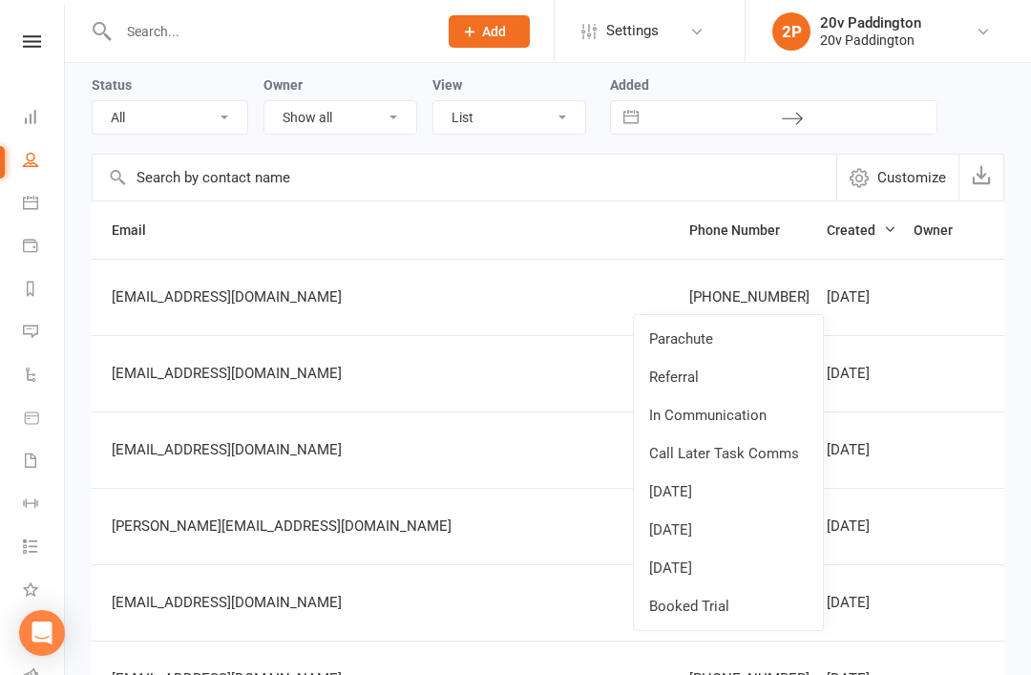
click at [774, 343] on link "Parachute" at bounding box center [728, 339] width 189 height 38
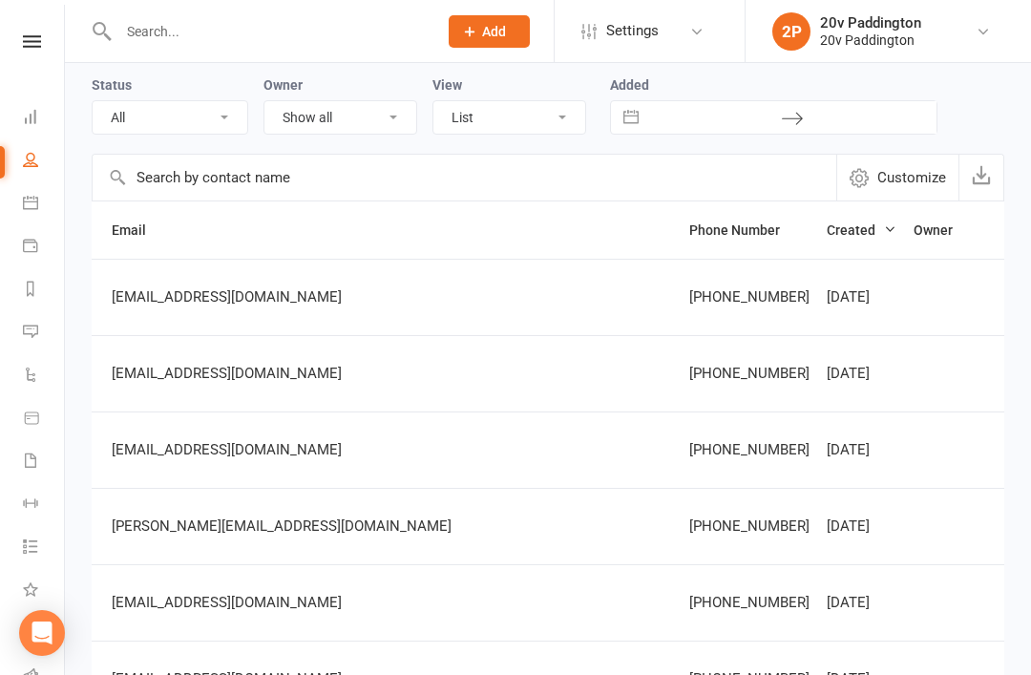
scroll to position [0, 0]
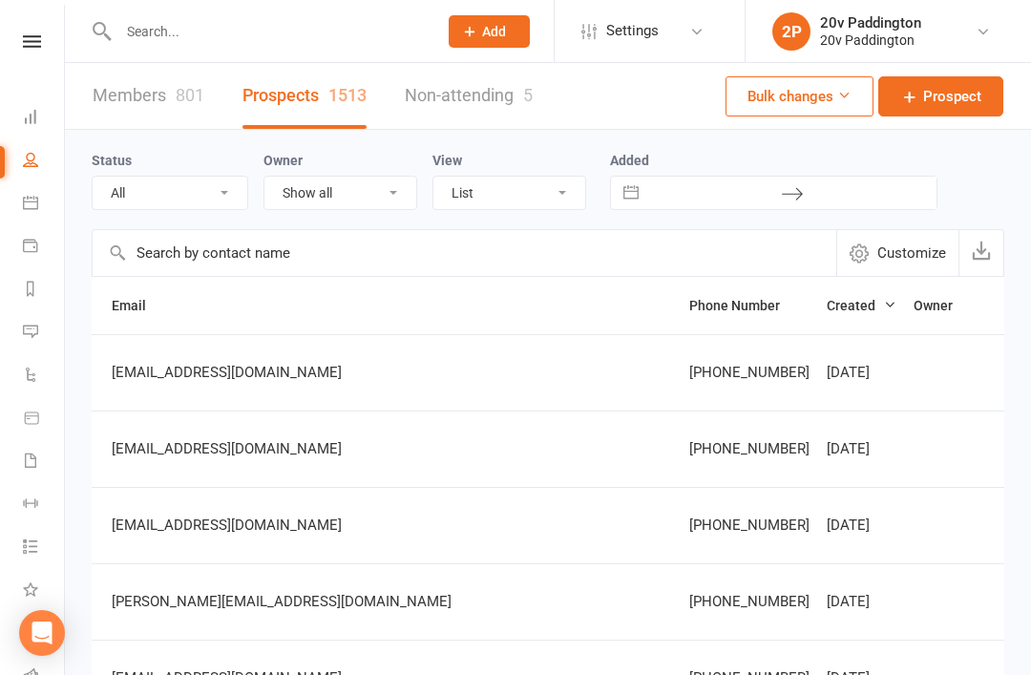
click at [35, 305] on link "Reports" at bounding box center [44, 290] width 43 height 43
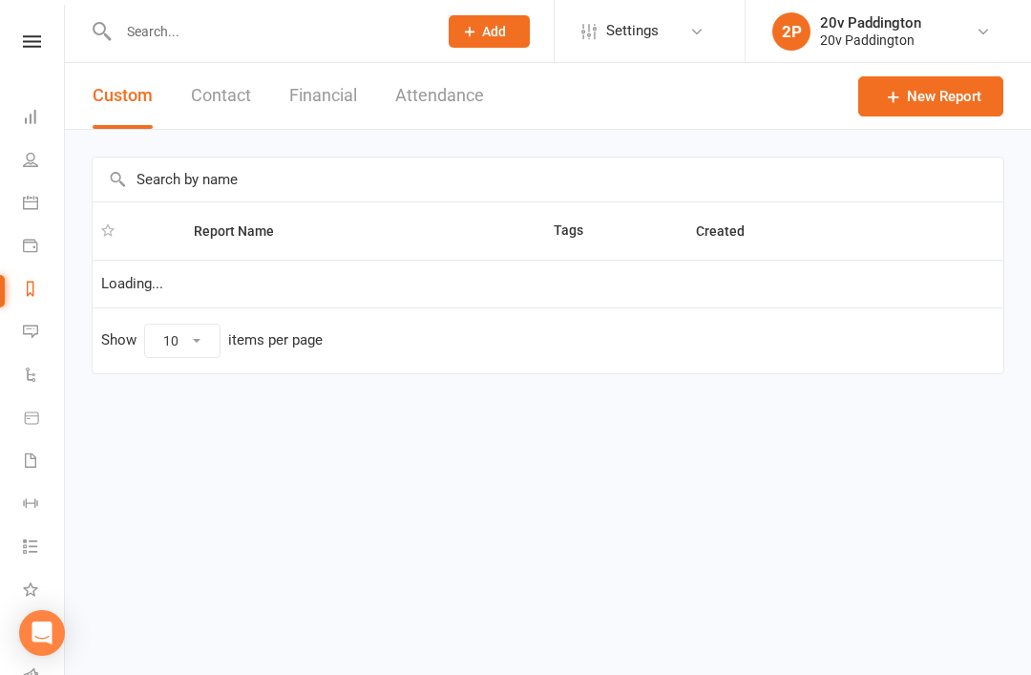
select select "100"
click at [34, 330] on icon at bounding box center [30, 331] width 15 height 15
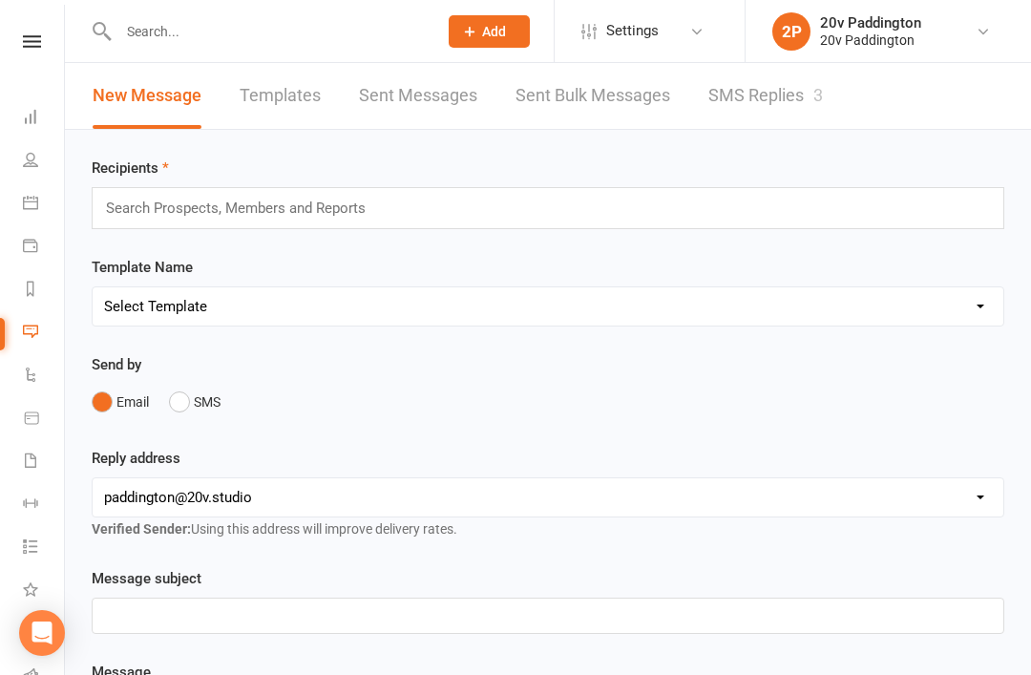
click at [769, 123] on link "SMS Replies 3" at bounding box center [765, 96] width 115 height 66
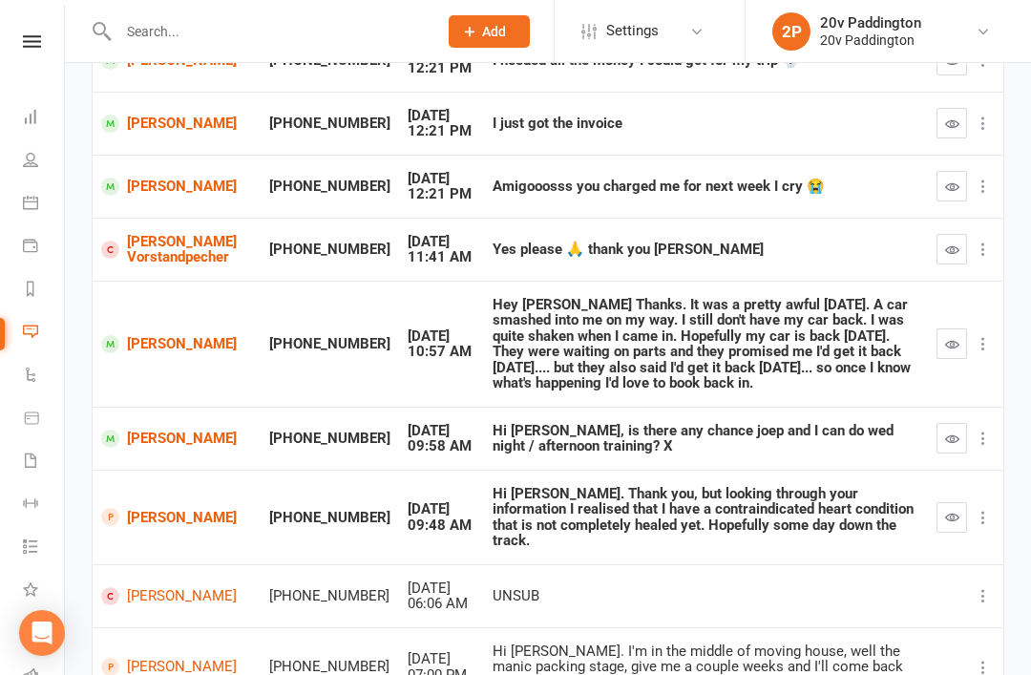
scroll to position [289, 0]
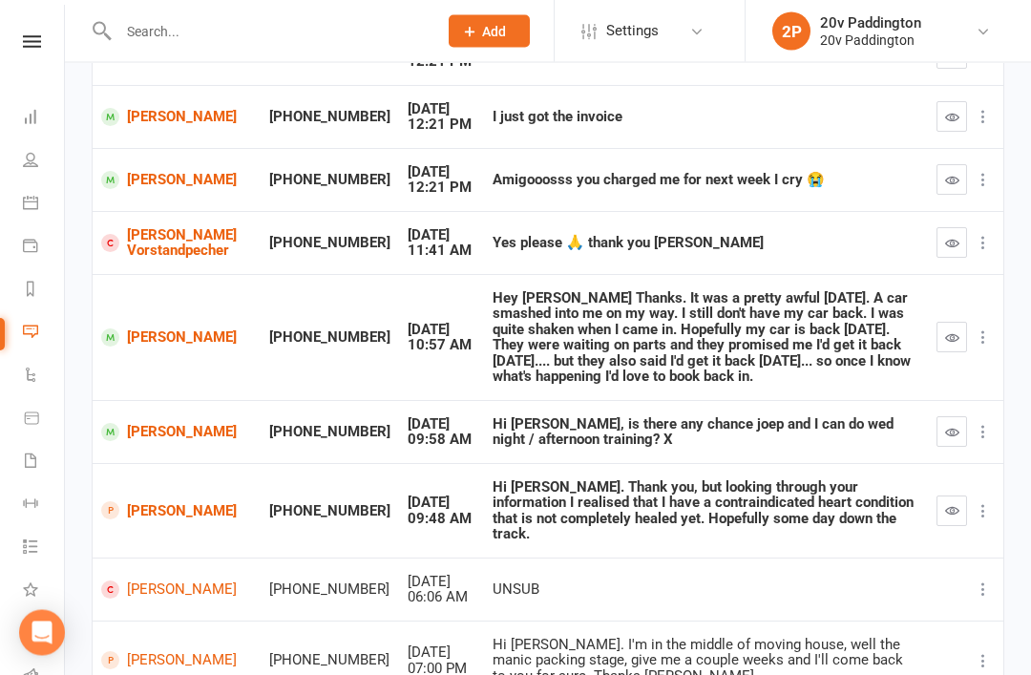
click at [945, 504] on icon "button" at bounding box center [952, 511] width 14 height 14
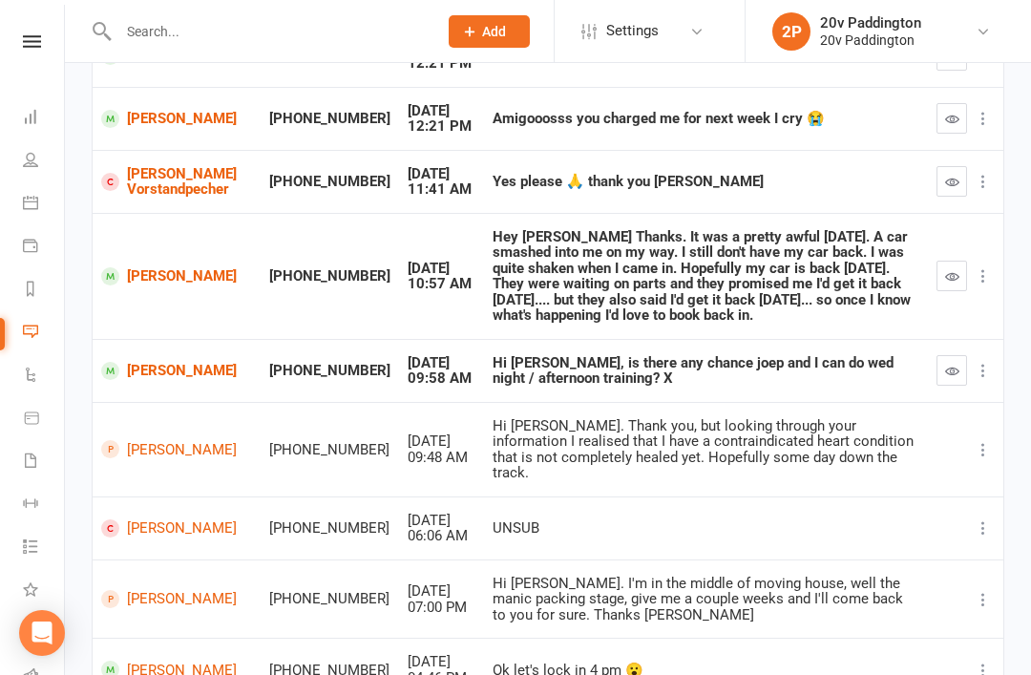
click at [193, 362] on link "[PERSON_NAME]" at bounding box center [176, 371] width 151 height 18
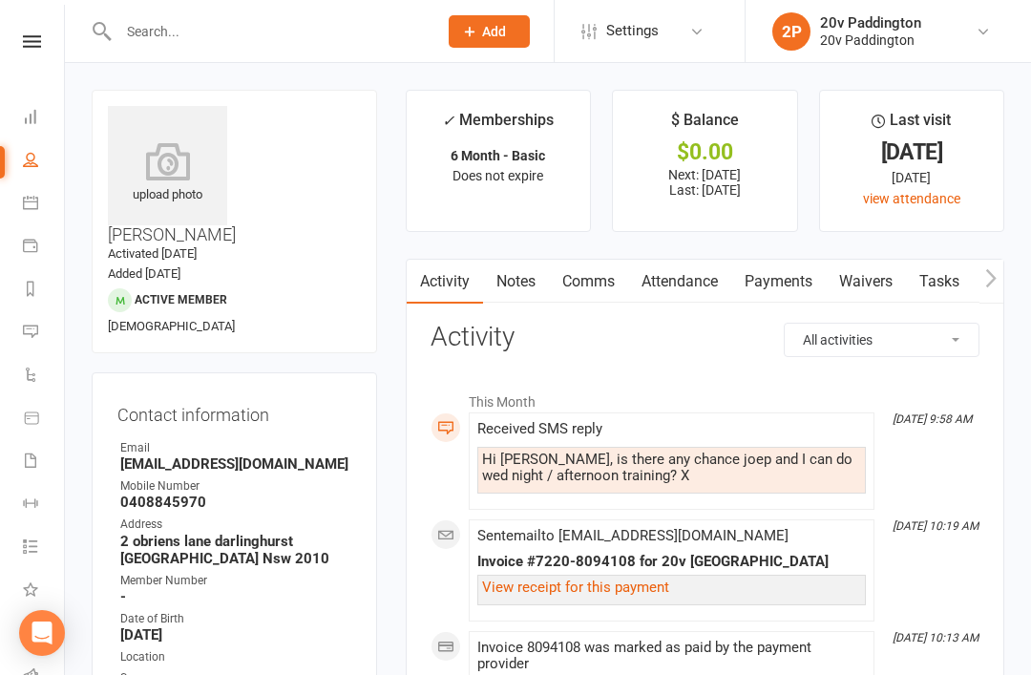
click at [616, 275] on link "Comms" at bounding box center [588, 282] width 79 height 44
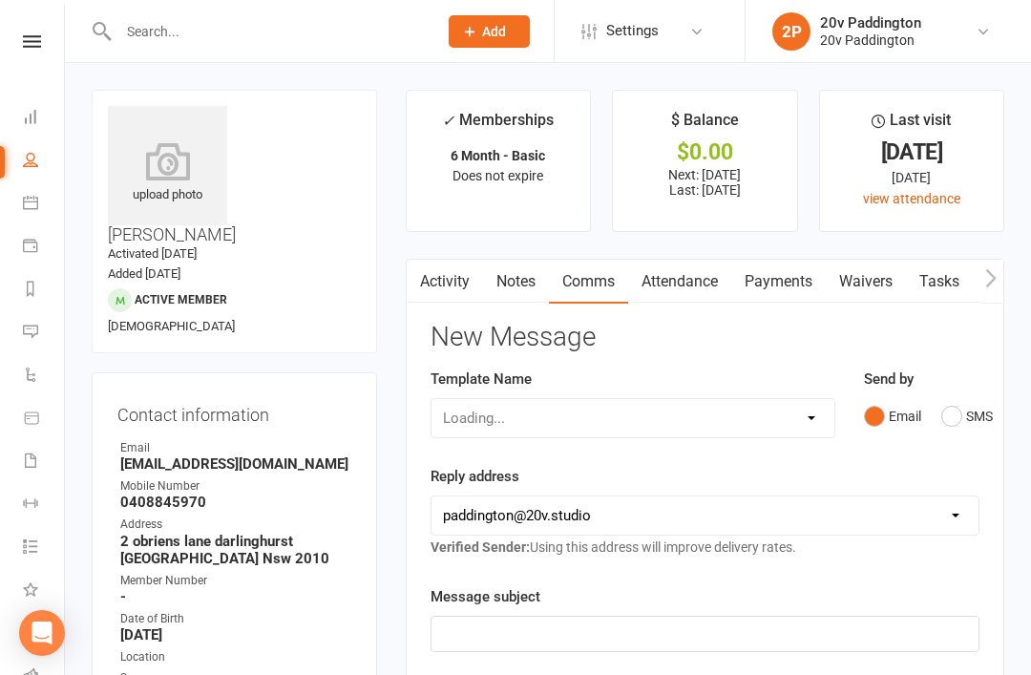
click at [948, 410] on button "SMS" at bounding box center [967, 416] width 52 height 36
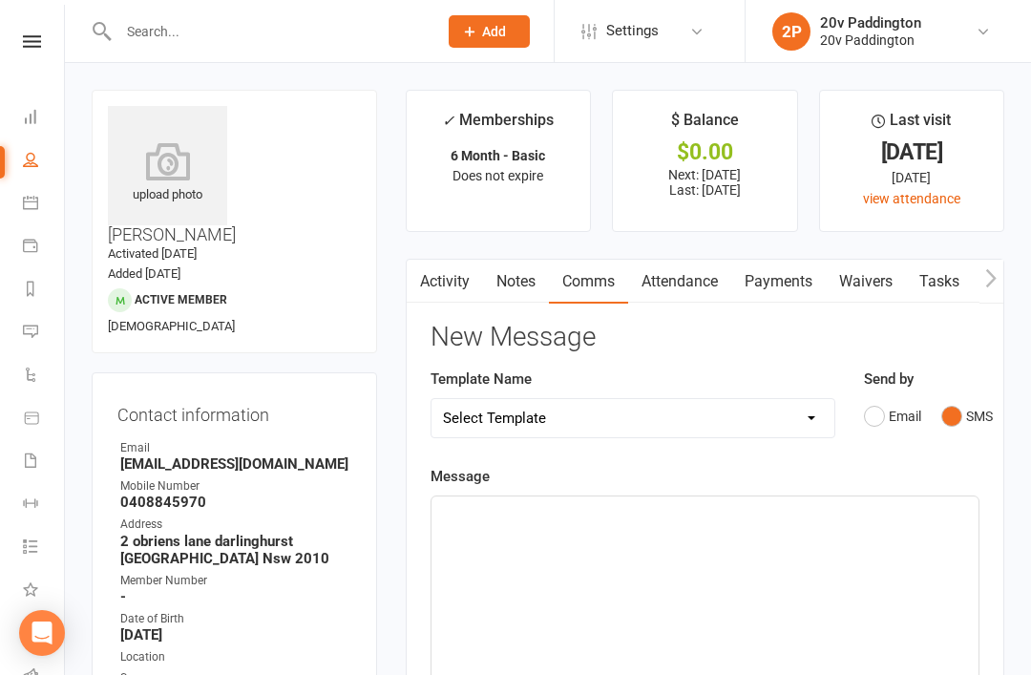
click at [777, 527] on div "﻿" at bounding box center [704, 639] width 547 height 286
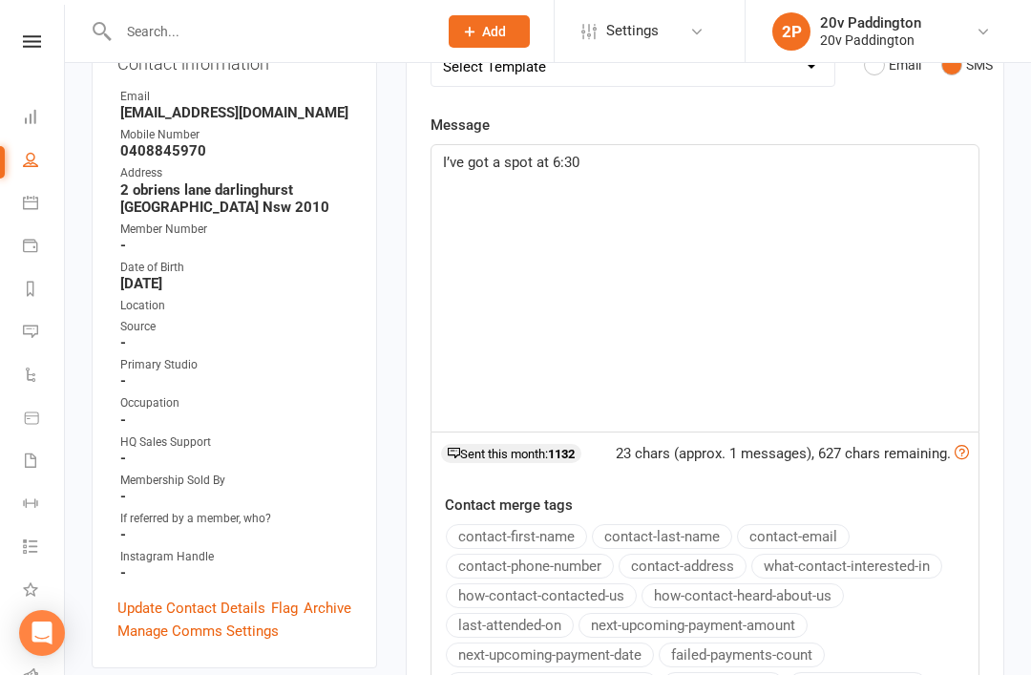
click at [630, 165] on p "I’ve got a spot at 6:30" at bounding box center [705, 162] width 524 height 23
click at [977, 200] on div "I’ve got a spot at 5:30pm on Wednesday night, how would that work :) - Zac" at bounding box center [704, 289] width 547 height 286
click at [1002, 236] on div "Activity Notes Comms Attendance Payments Waivers Tasks Automations Workouts Ass…" at bounding box center [705, 415] width 599 height 1015
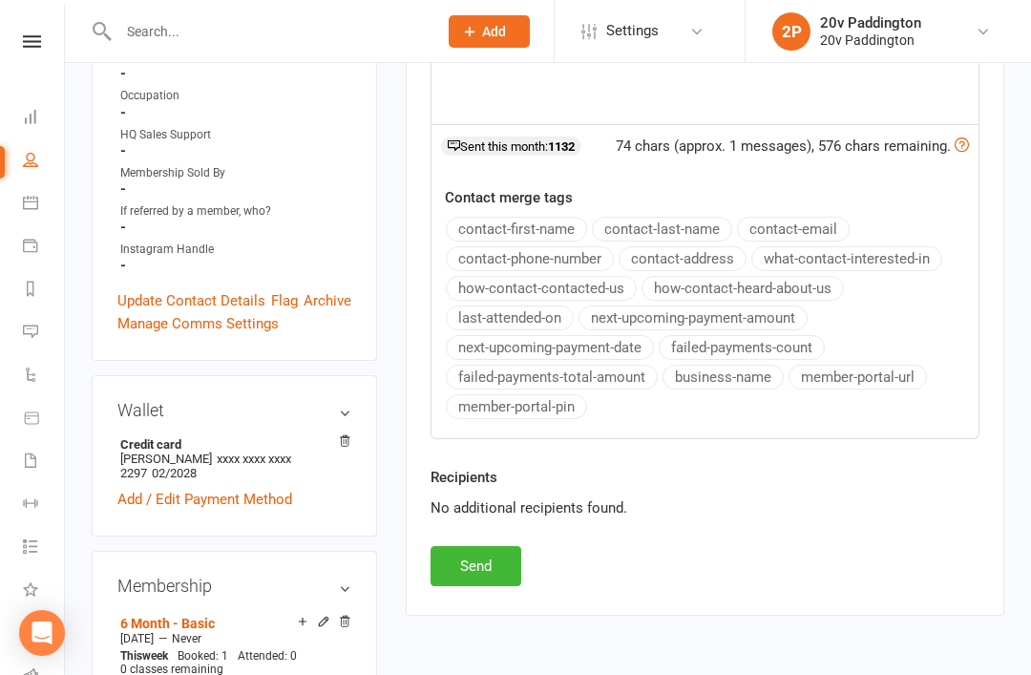
click at [519, 557] on button "Send" at bounding box center [476, 566] width 91 height 40
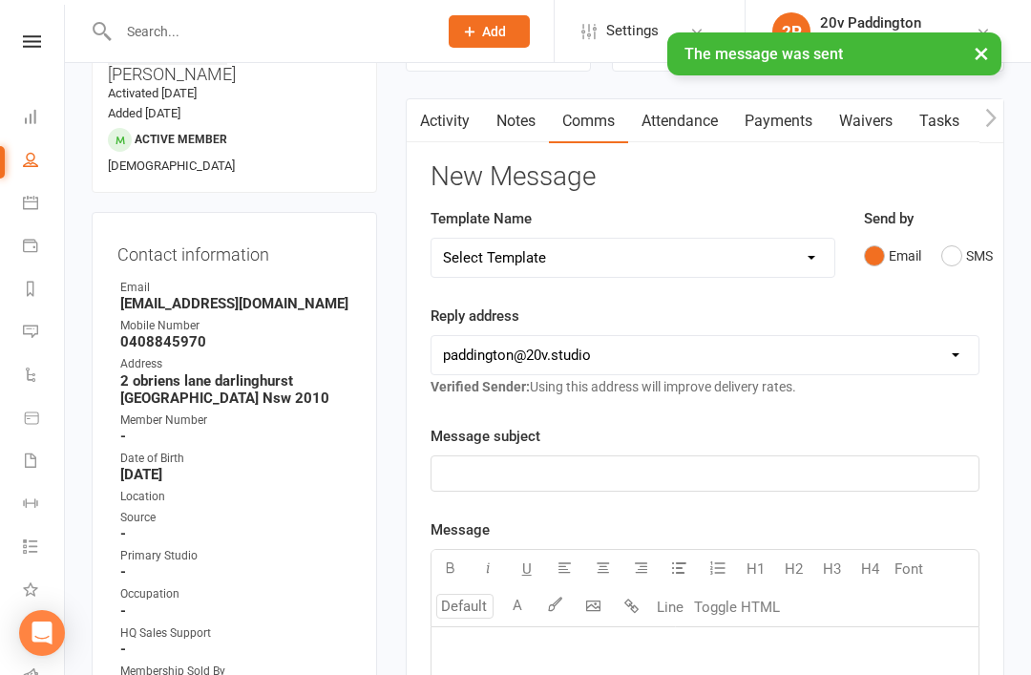
scroll to position [0, 0]
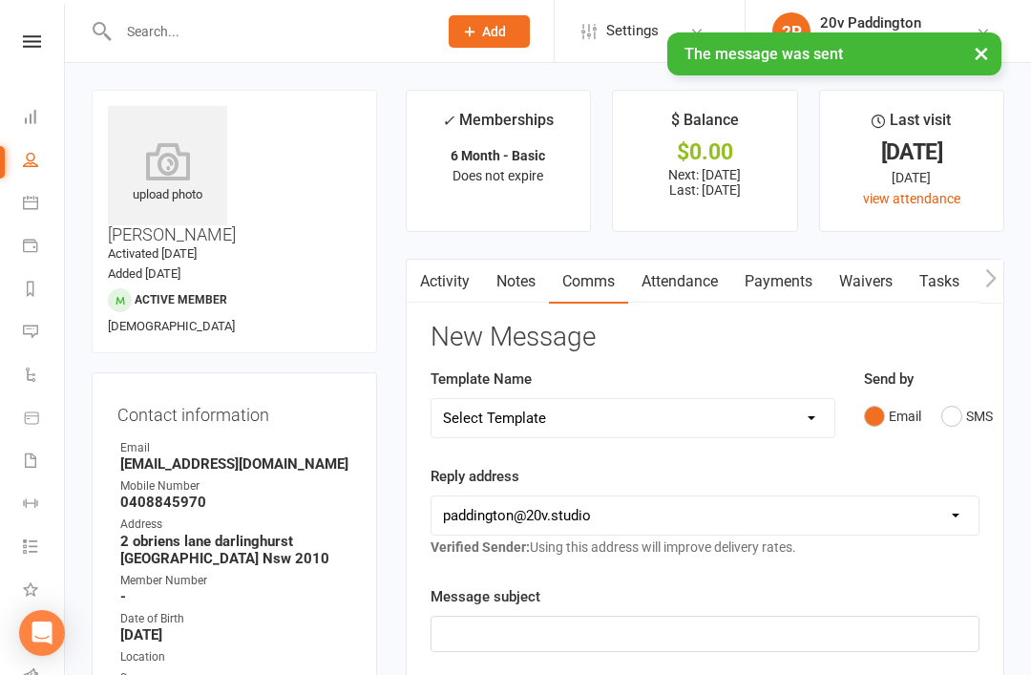
click at [25, 331] on icon at bounding box center [30, 331] width 15 height 15
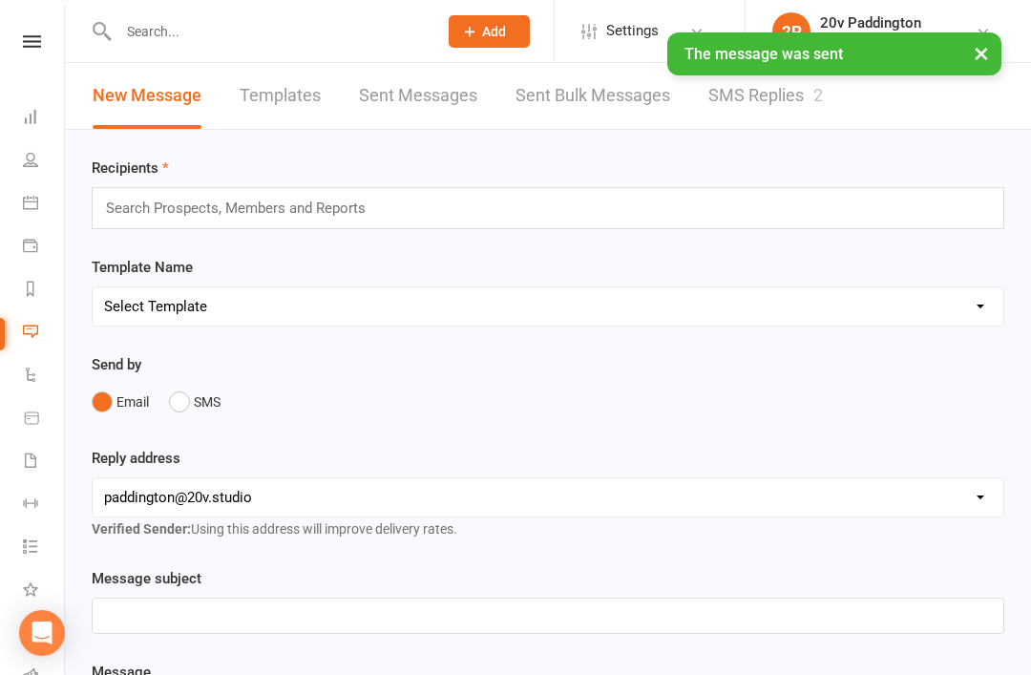
click at [731, 96] on link "SMS Replies 2" at bounding box center [765, 96] width 115 height 66
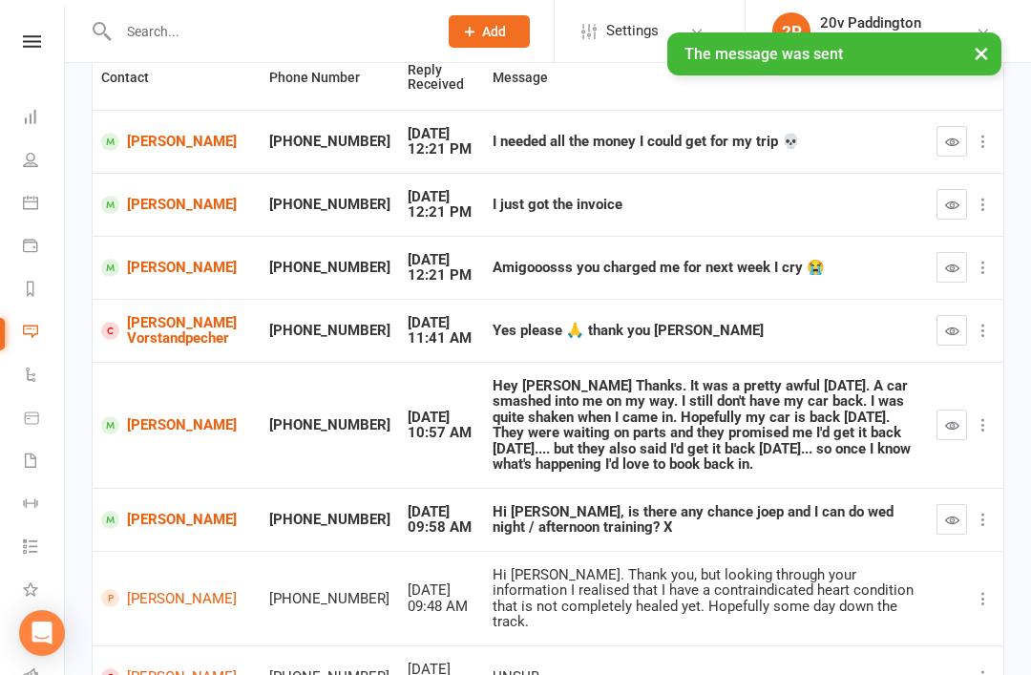
scroll to position [202, 0]
click at [951, 513] on icon "button" at bounding box center [952, 520] width 14 height 14
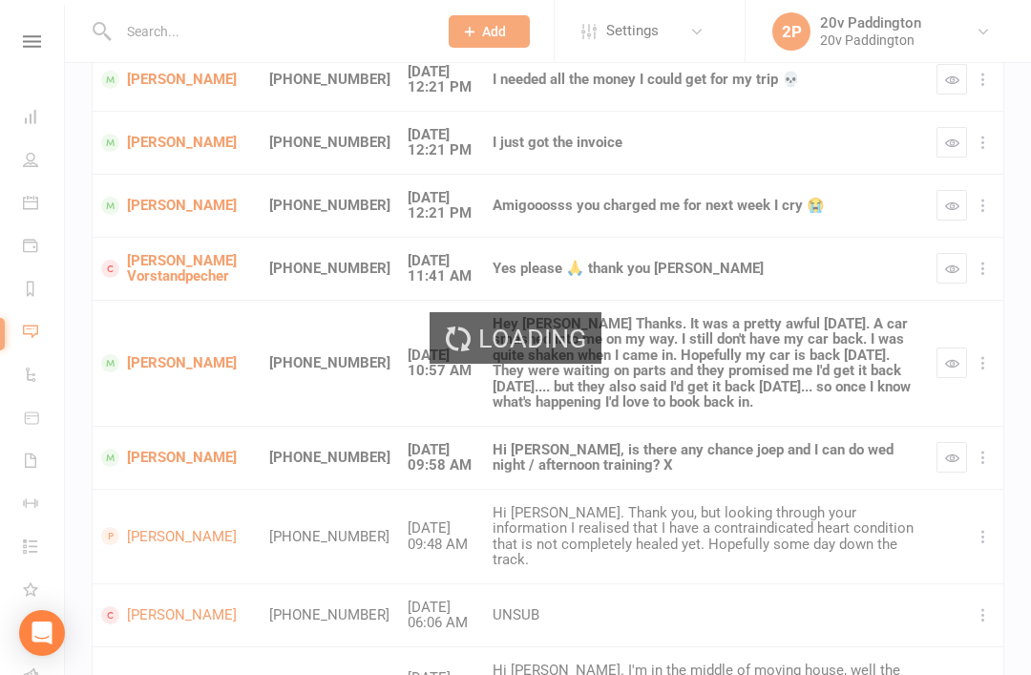
click at [945, 446] on div "Loading" at bounding box center [515, 337] width 1031 height 675
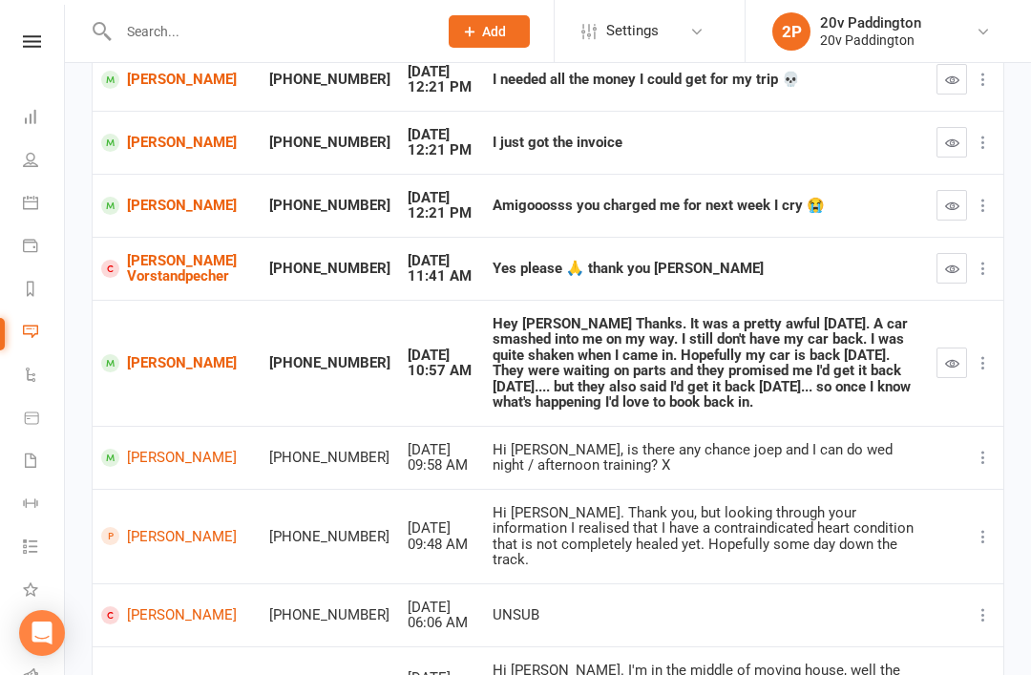
click at [114, 253] on link "[PERSON_NAME] Vorstandpecher" at bounding box center [176, 269] width 151 height 32
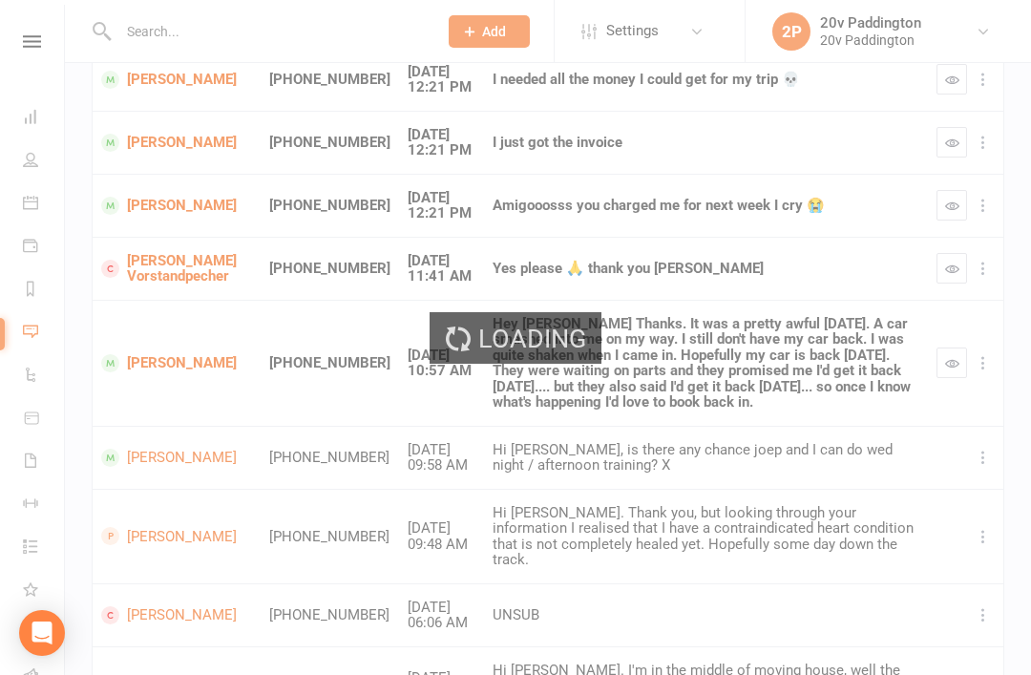
click at [146, 274] on div "Loading" at bounding box center [515, 337] width 1031 height 675
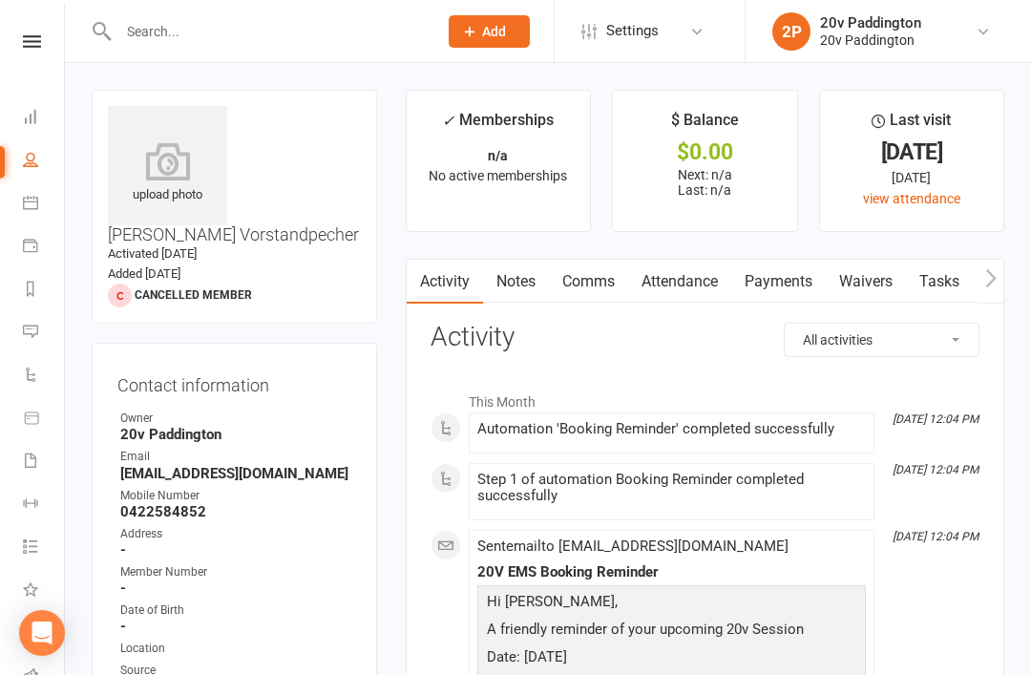
scroll to position [2, 0]
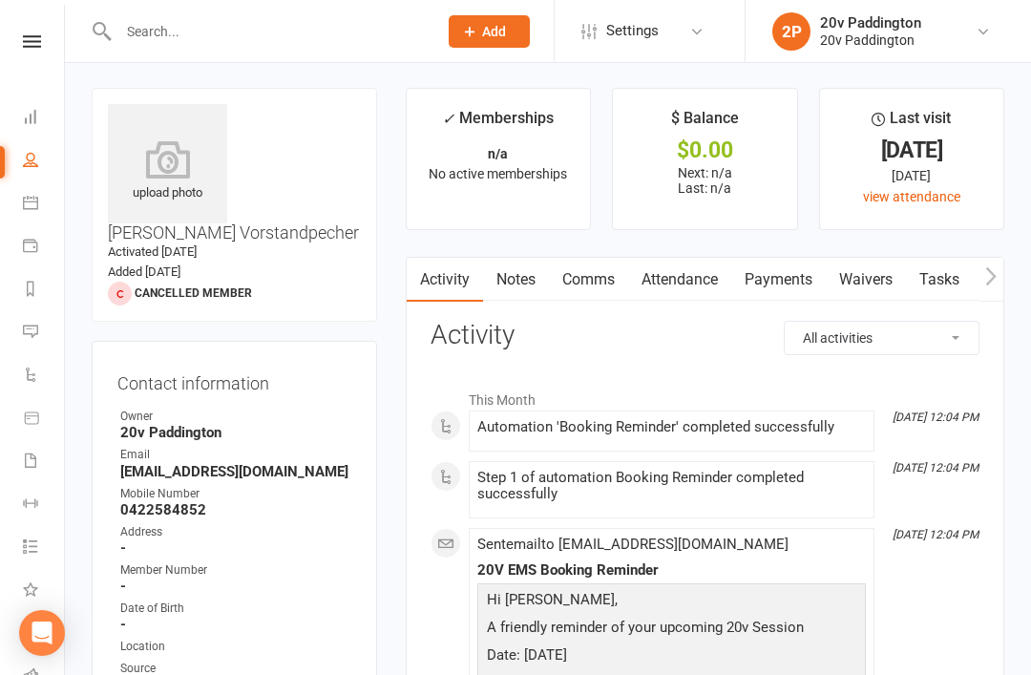
click at [49, 331] on link "Messages 1" at bounding box center [44, 333] width 43 height 43
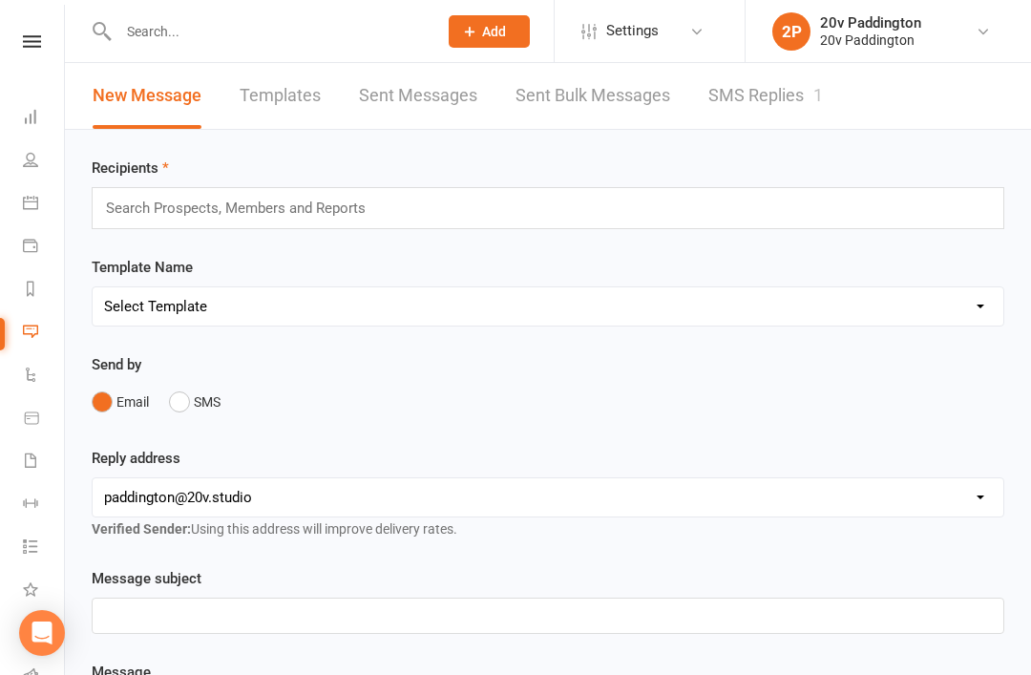
click at [785, 94] on link "SMS Replies 1" at bounding box center [765, 96] width 115 height 66
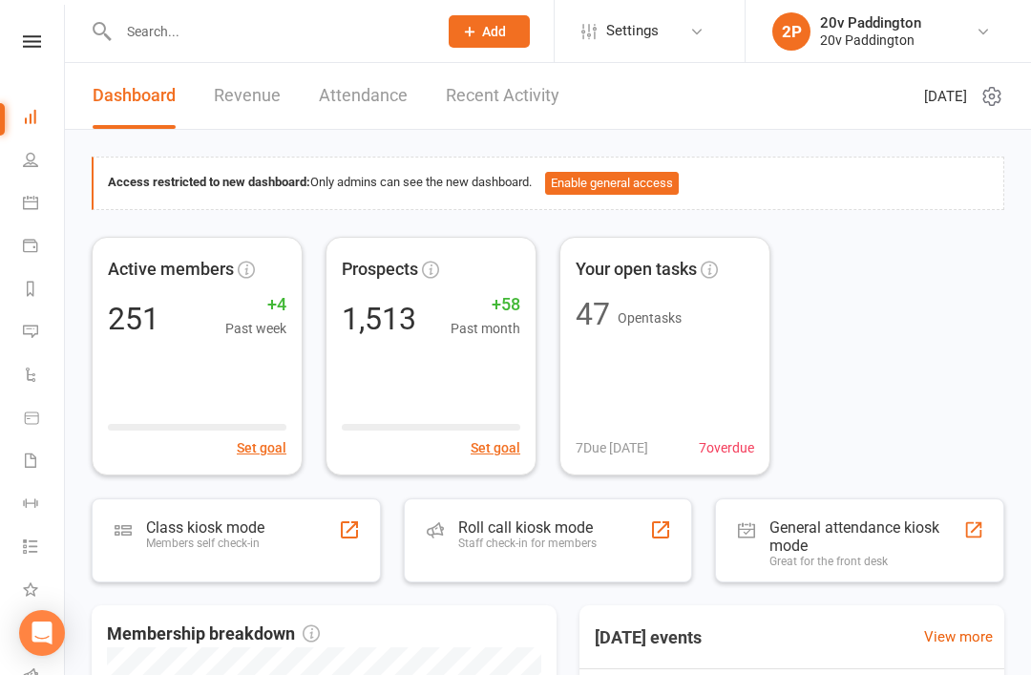
click at [5, 326] on li "Messages 8" at bounding box center [32, 333] width 64 height 43
click at [35, 335] on icon at bounding box center [30, 331] width 15 height 15
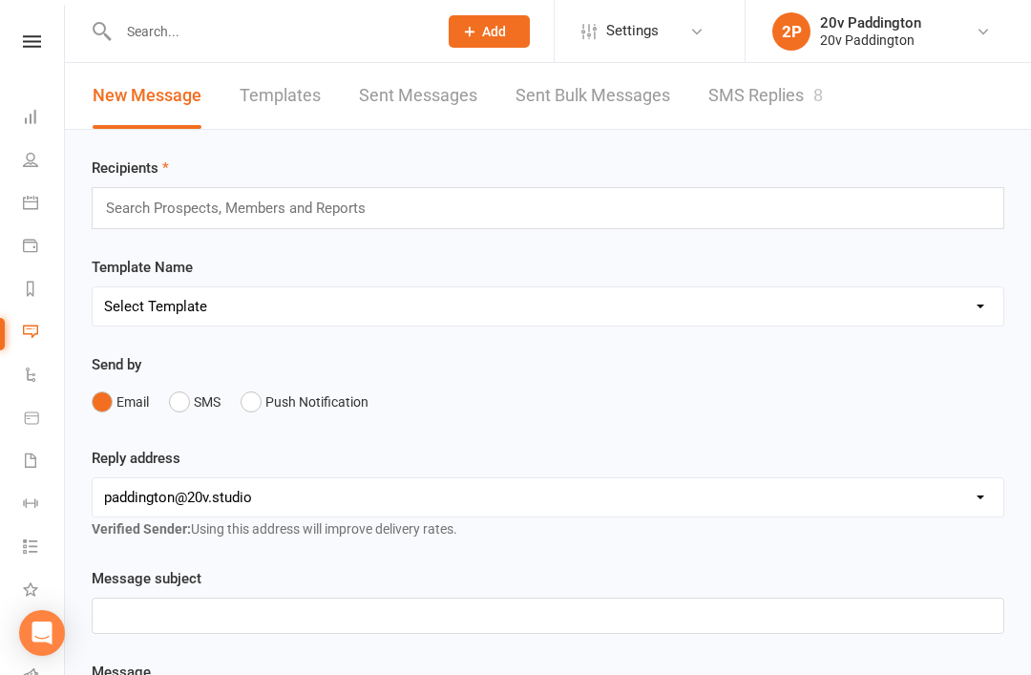
click at [783, 102] on link "SMS Replies 8" at bounding box center [765, 96] width 115 height 66
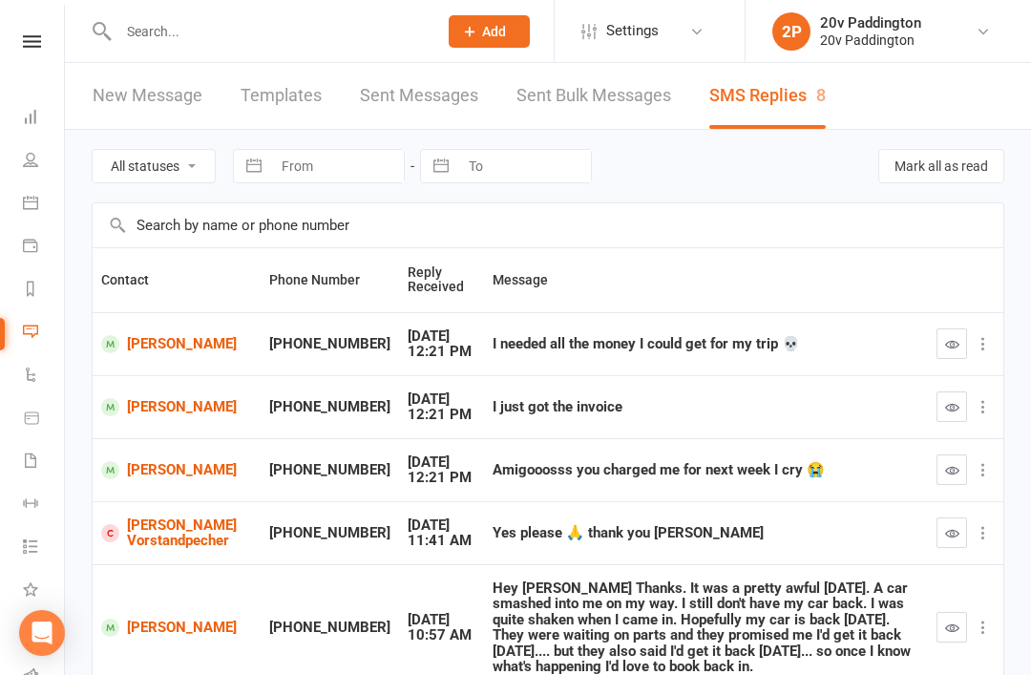
click at [32, 199] on icon at bounding box center [30, 202] width 15 height 15
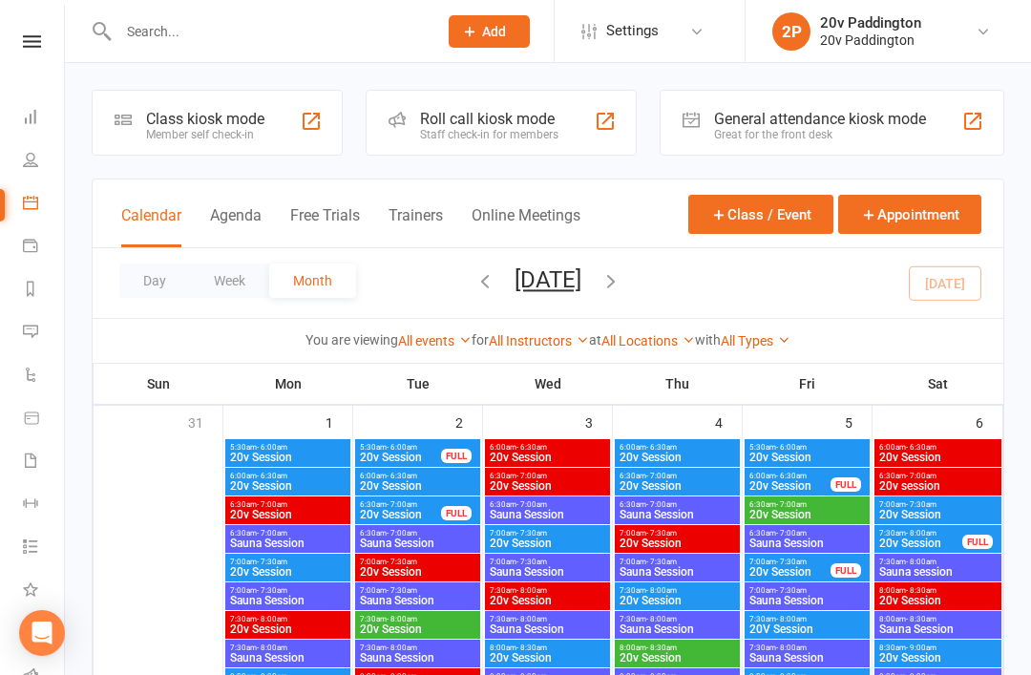
click at [251, 246] on button "Agenda" at bounding box center [236, 226] width 52 height 41
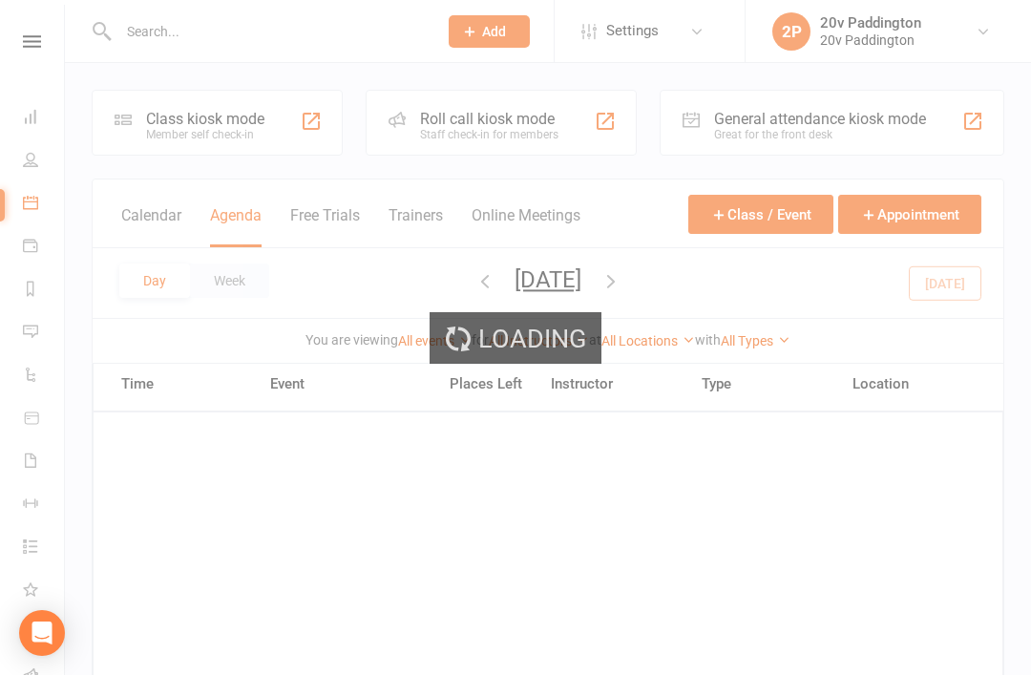
click at [238, 231] on div "Loading" at bounding box center [515, 337] width 1031 height 675
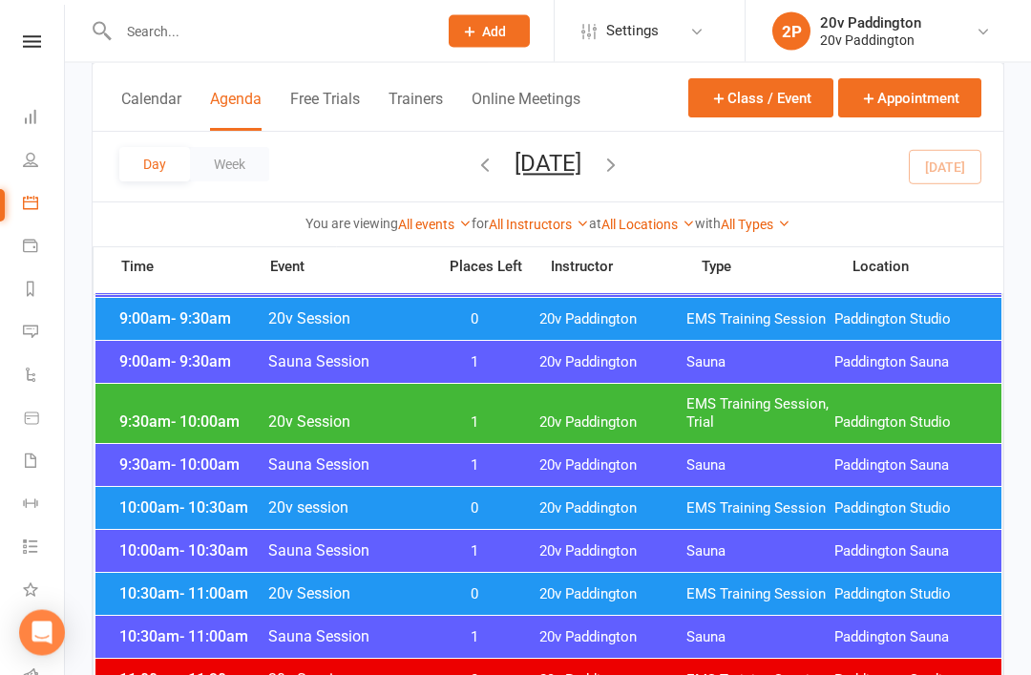
click at [621, 178] on button "button" at bounding box center [610, 166] width 21 height 33
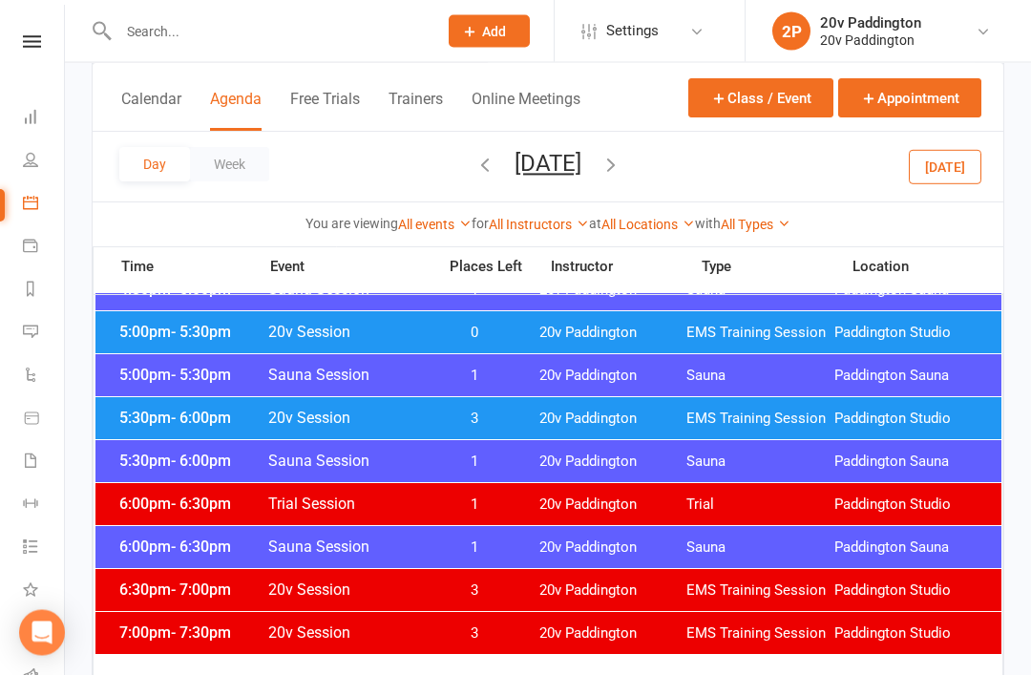
scroll to position [1732, 0]
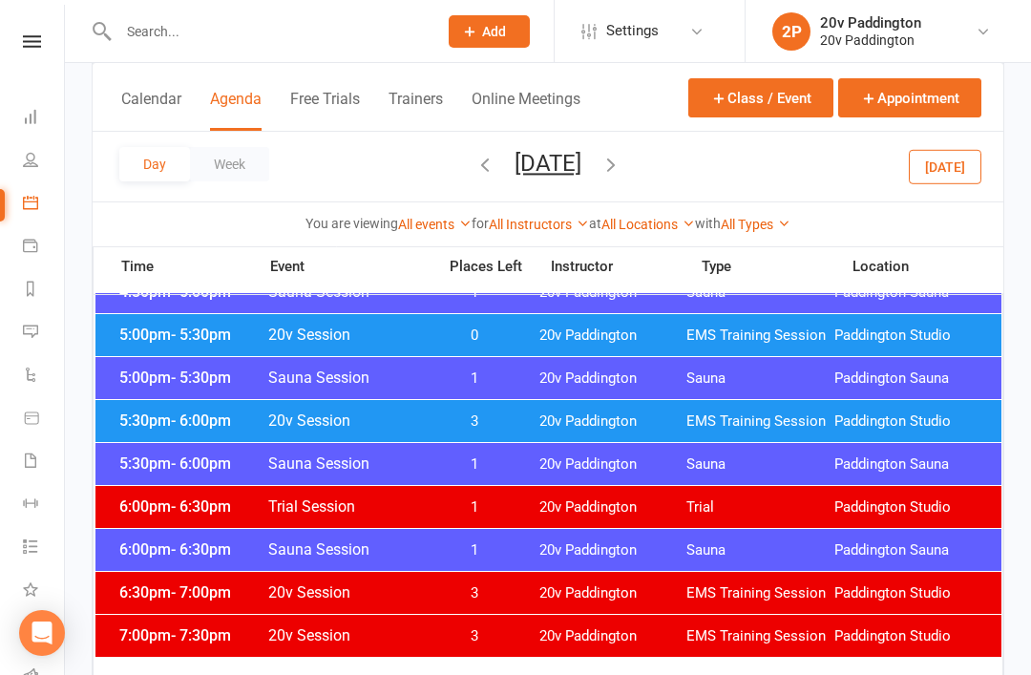
click at [632, 431] on div "5:30pm - 6:00pm 20v Session 3 20v Paddington EMS Training Session Paddington St…" at bounding box center [548, 421] width 906 height 42
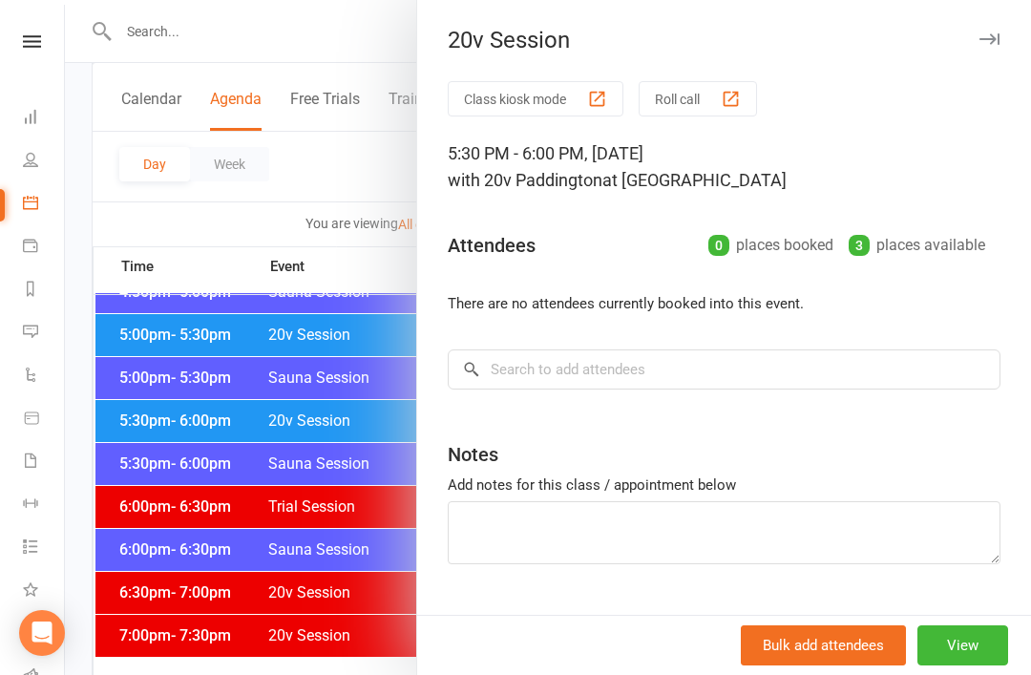
click at [351, 578] on div at bounding box center [548, 337] width 966 height 675
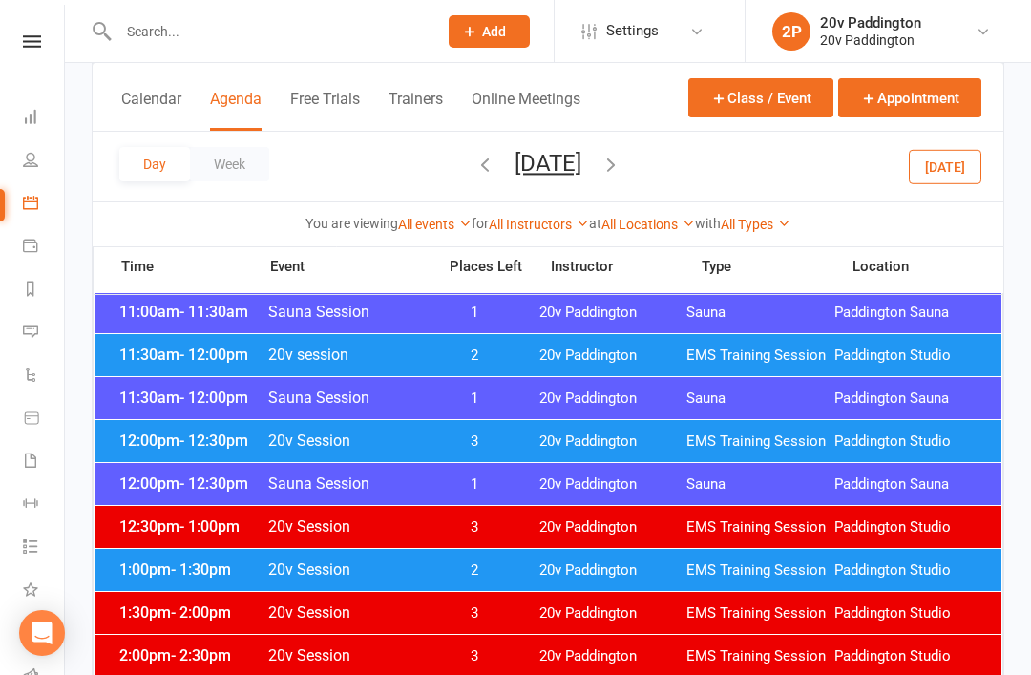
scroll to position [920, 0]
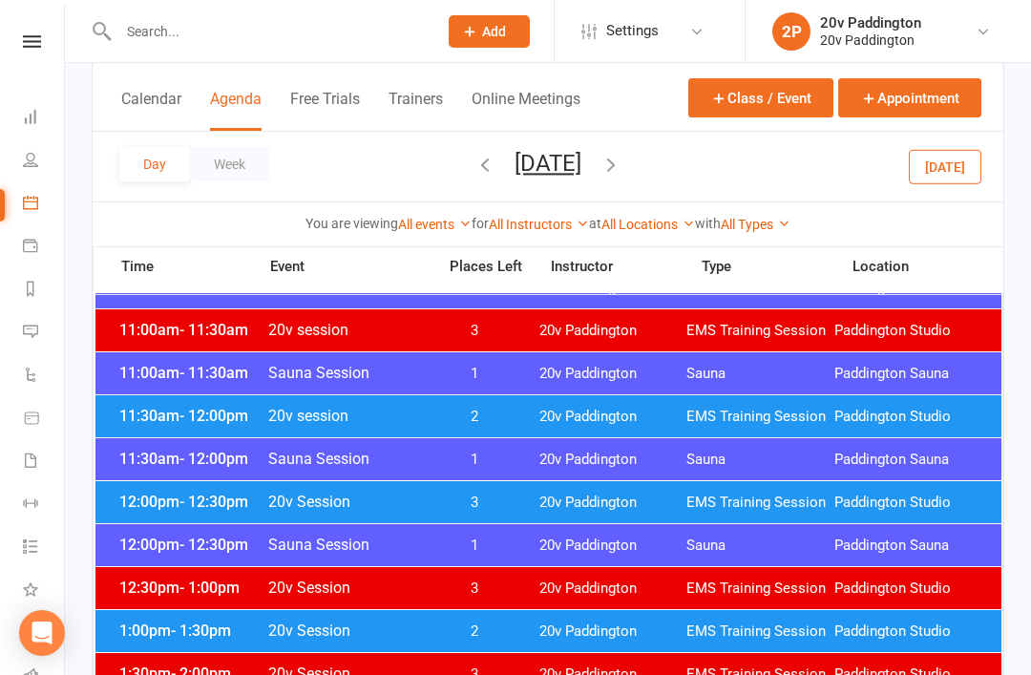
click at [964, 170] on button "Today" at bounding box center [945, 166] width 73 height 34
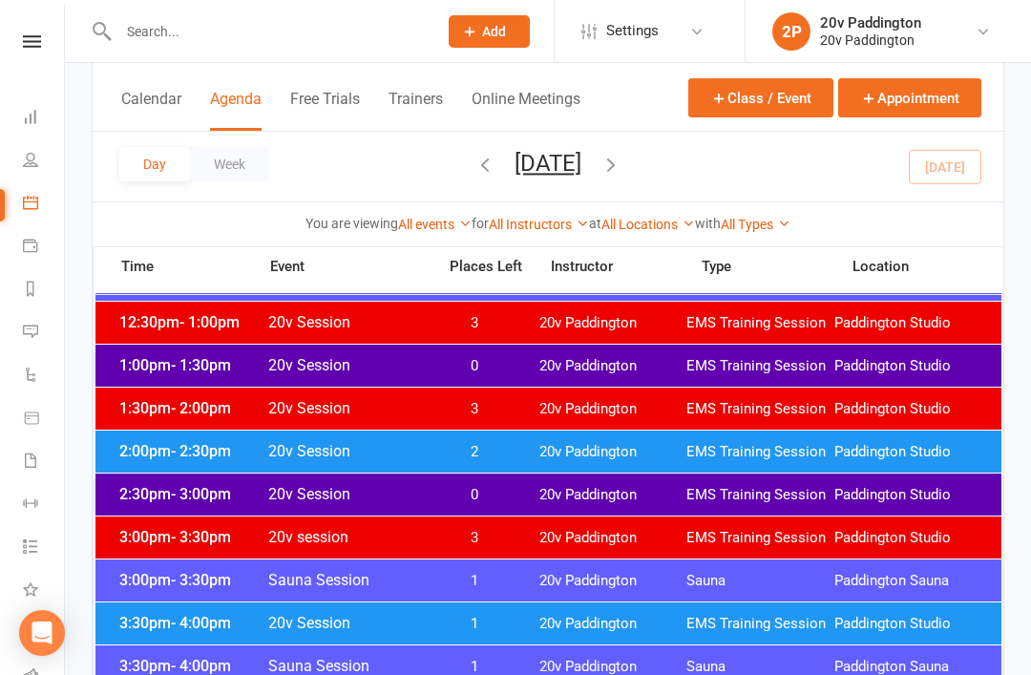
scroll to position [1245, 0]
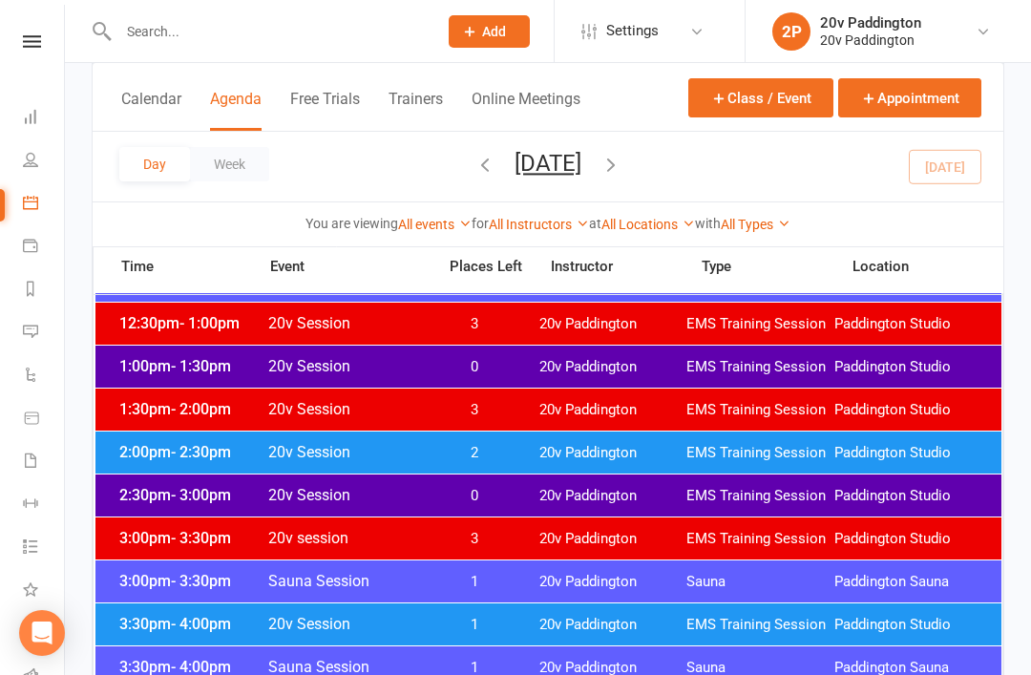
click at [151, 441] on div "2:00pm - 2:30pm 20v Session 2 20v Paddington EMS Training Session Paddington St…" at bounding box center [548, 452] width 906 height 42
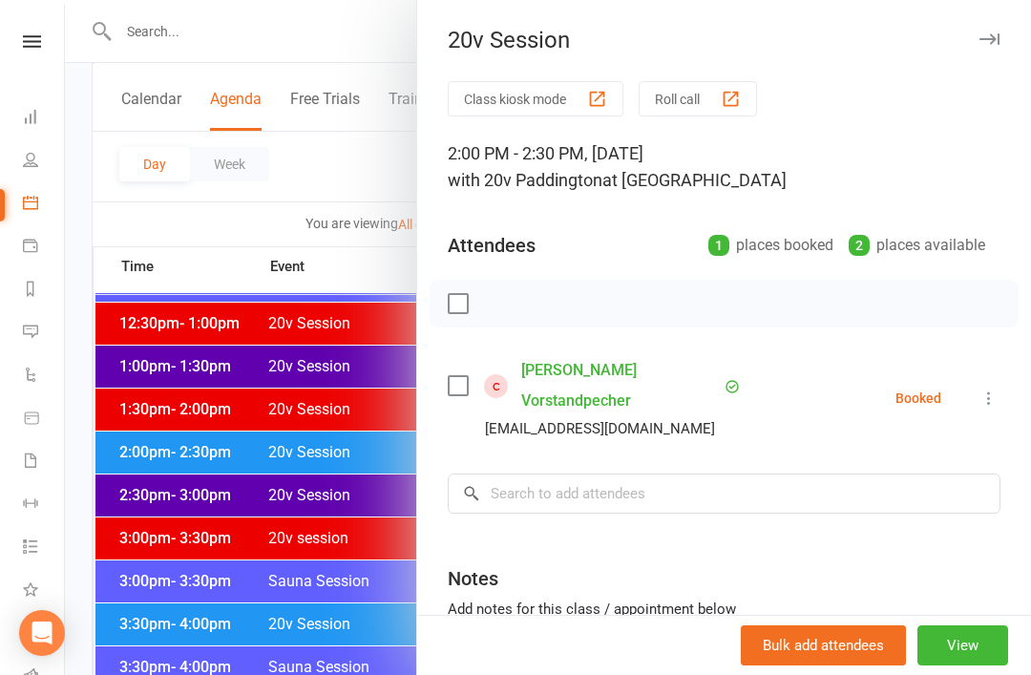
click at [132, 421] on div at bounding box center [548, 337] width 966 height 675
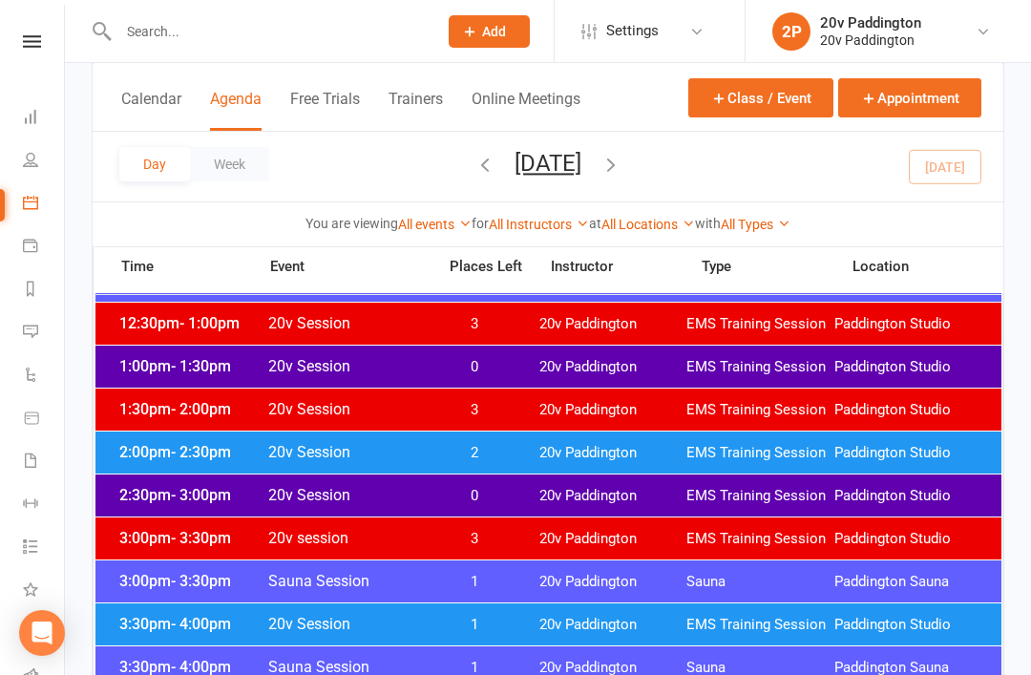
click at [158, 468] on div "2:00pm - 2:30pm 20v Session 2 20v Paddington EMS Training Session Paddington St…" at bounding box center [548, 452] width 906 height 42
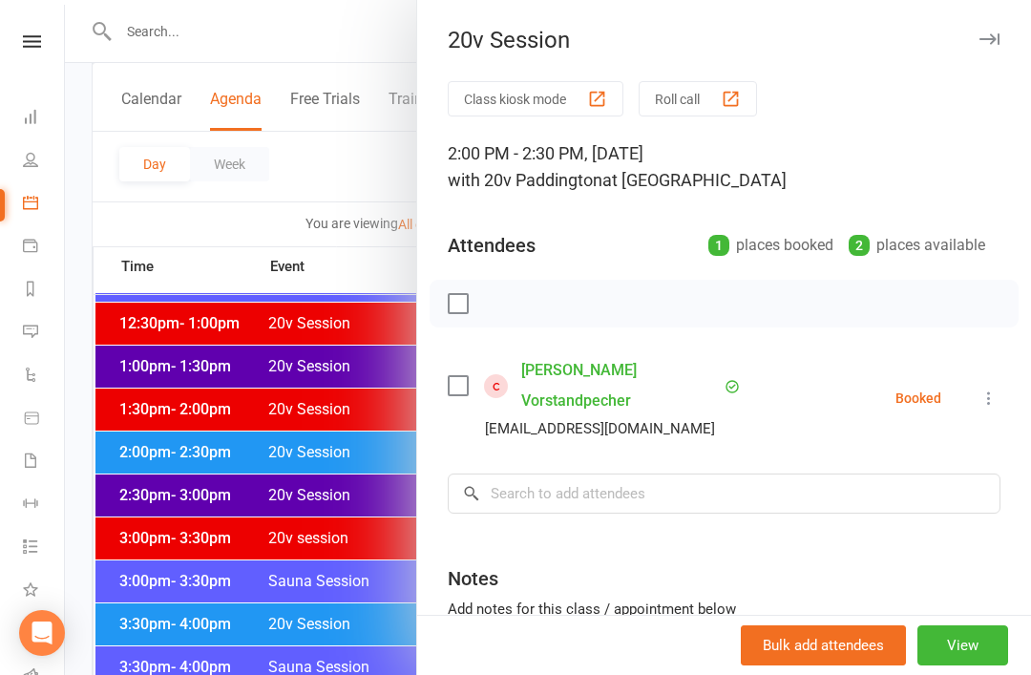
click at [136, 459] on div at bounding box center [548, 337] width 966 height 675
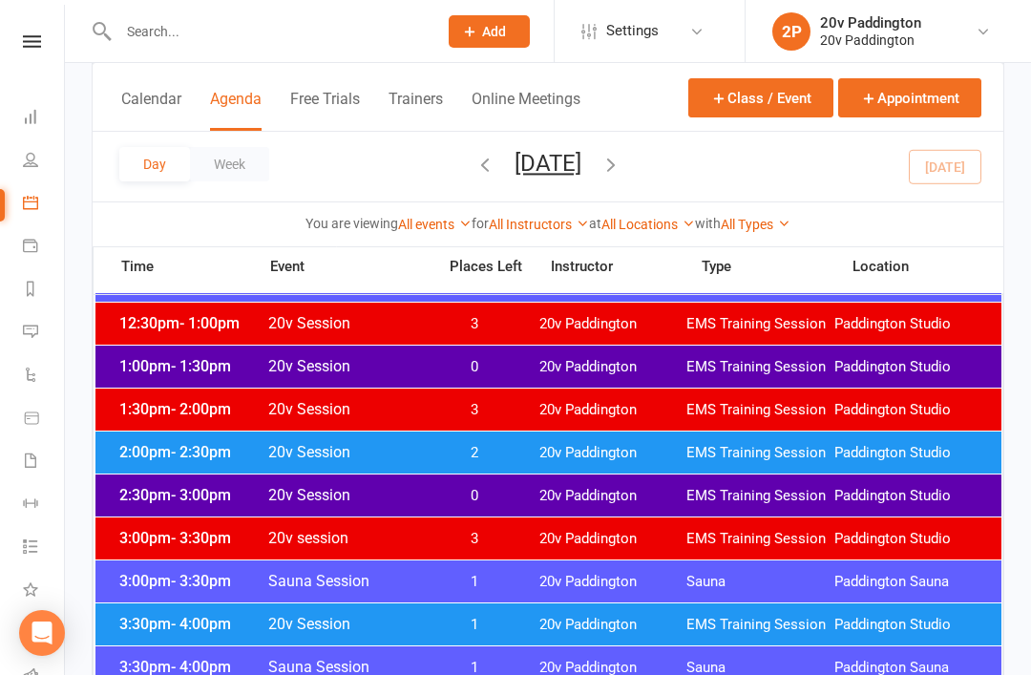
click at [155, 490] on span "2:30pm - 3:00pm" at bounding box center [191, 495] width 153 height 18
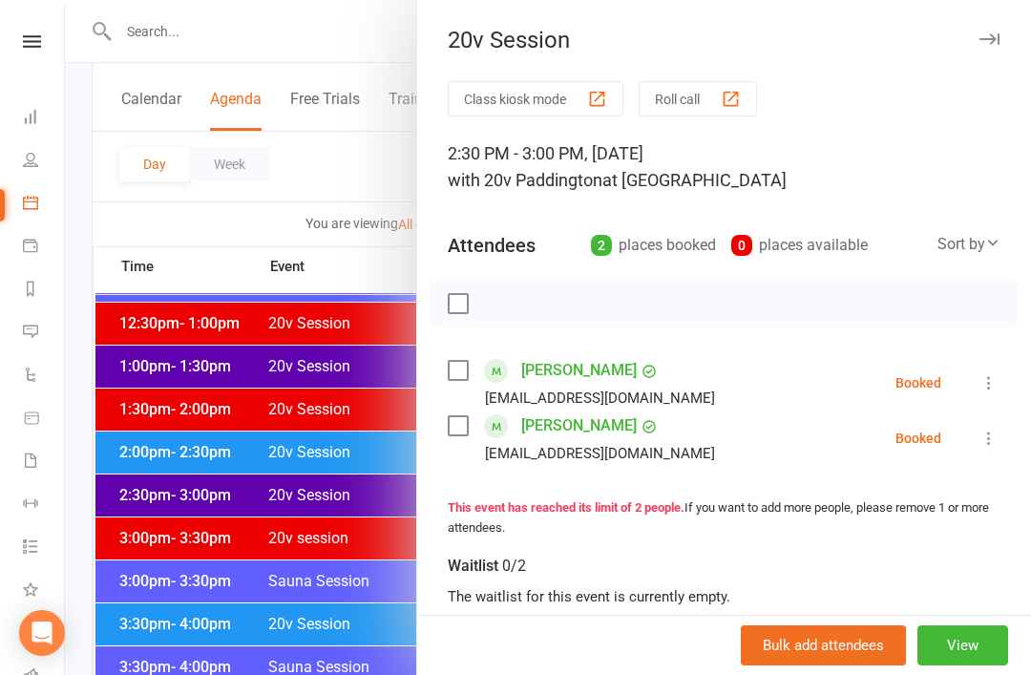
click at [132, 461] on div at bounding box center [548, 337] width 966 height 675
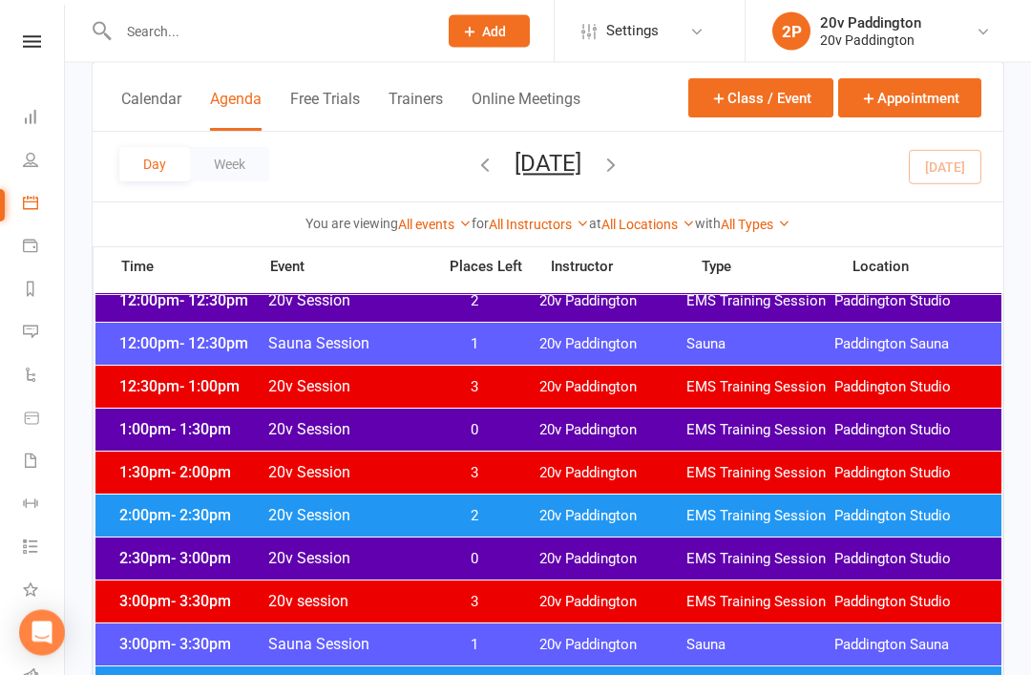
click at [144, 433] on span "1:00pm - 1:30pm" at bounding box center [191, 430] width 153 height 18
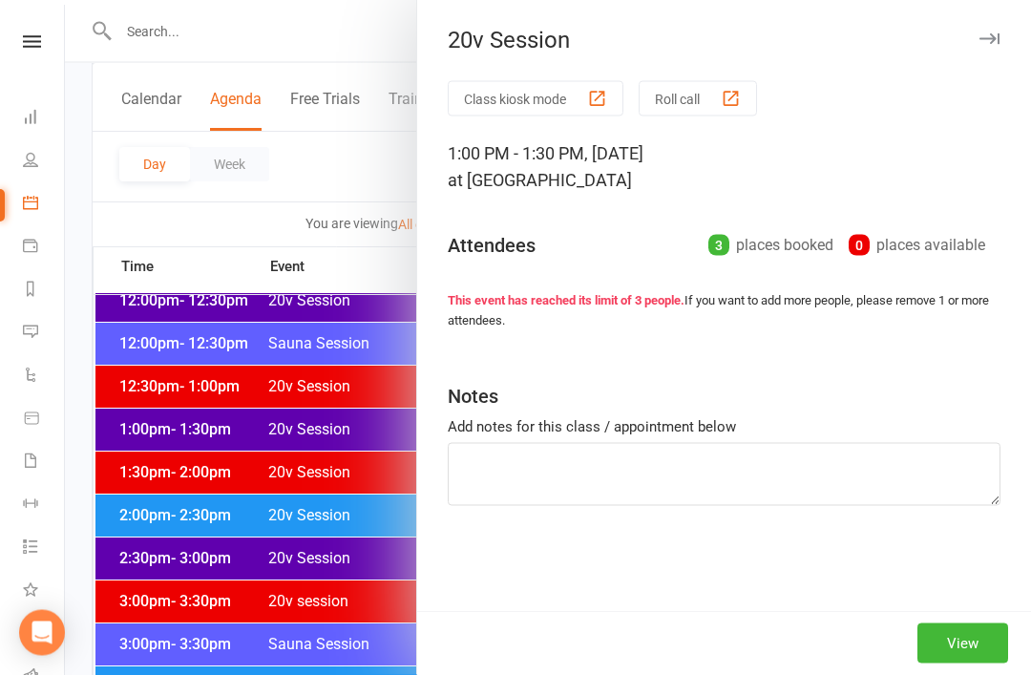
scroll to position [1182, 0]
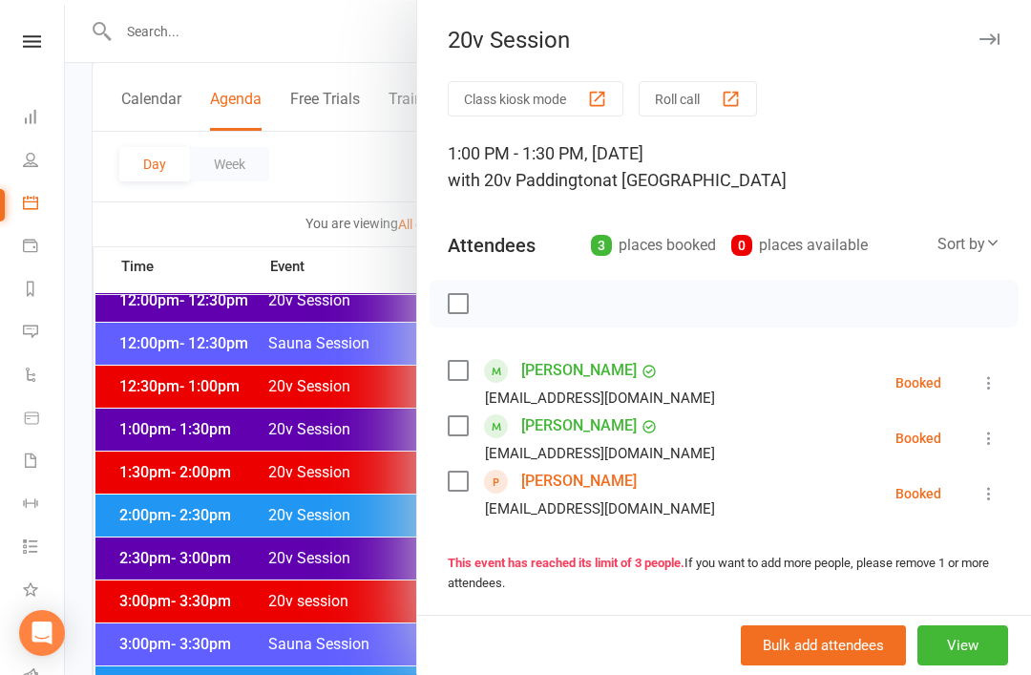
click at [161, 441] on div at bounding box center [548, 337] width 966 height 675
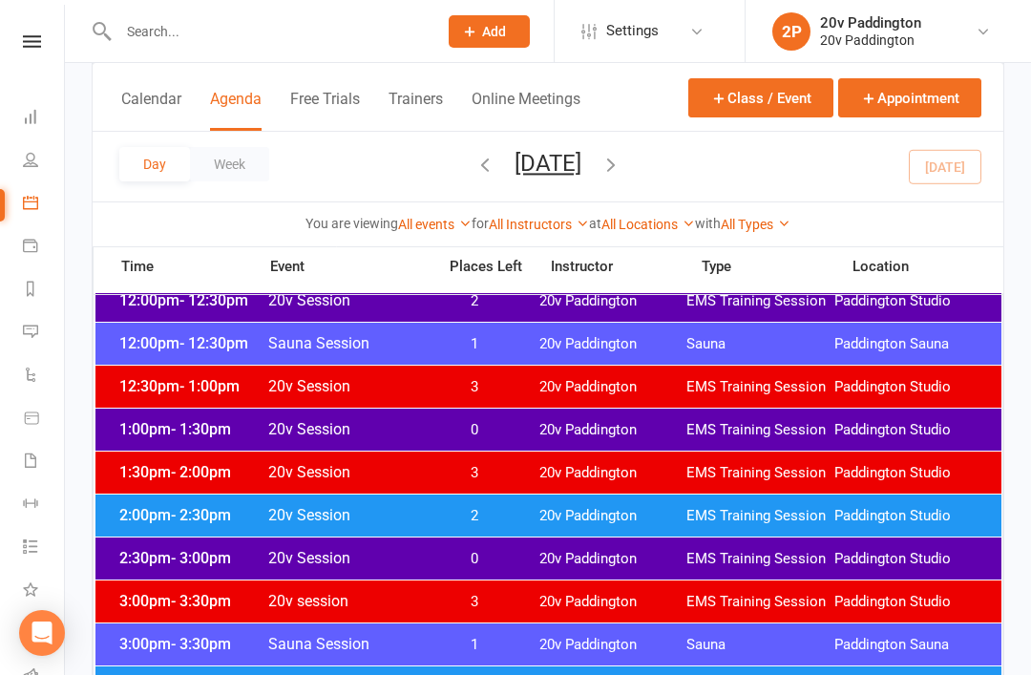
click at [179, 520] on span "- 2:30pm" at bounding box center [201, 515] width 60 height 18
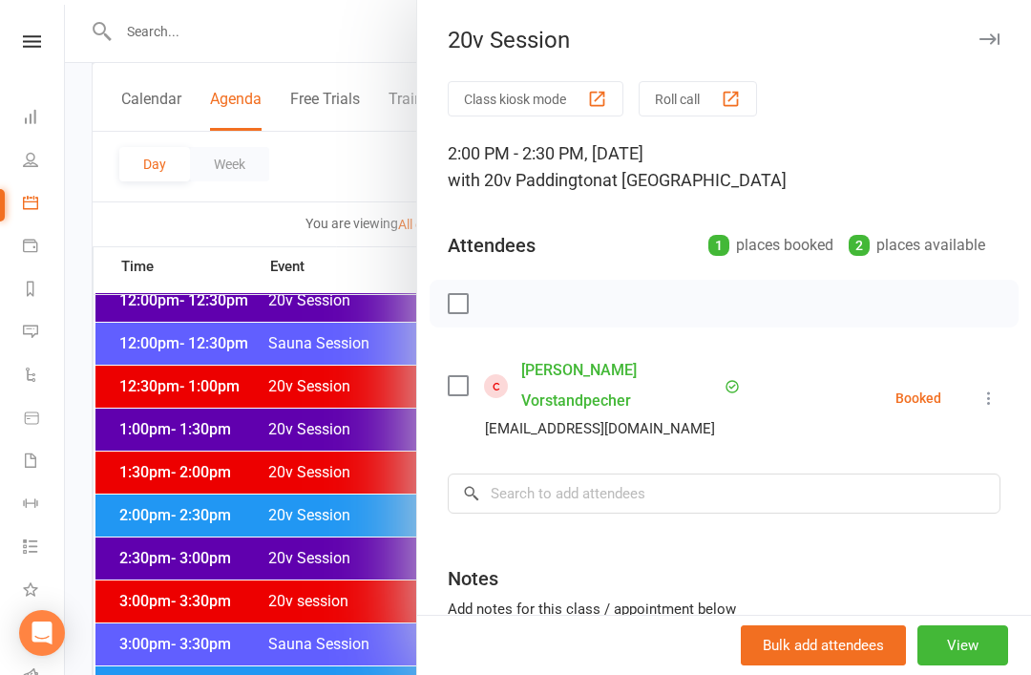
click at [205, 601] on div at bounding box center [548, 337] width 966 height 675
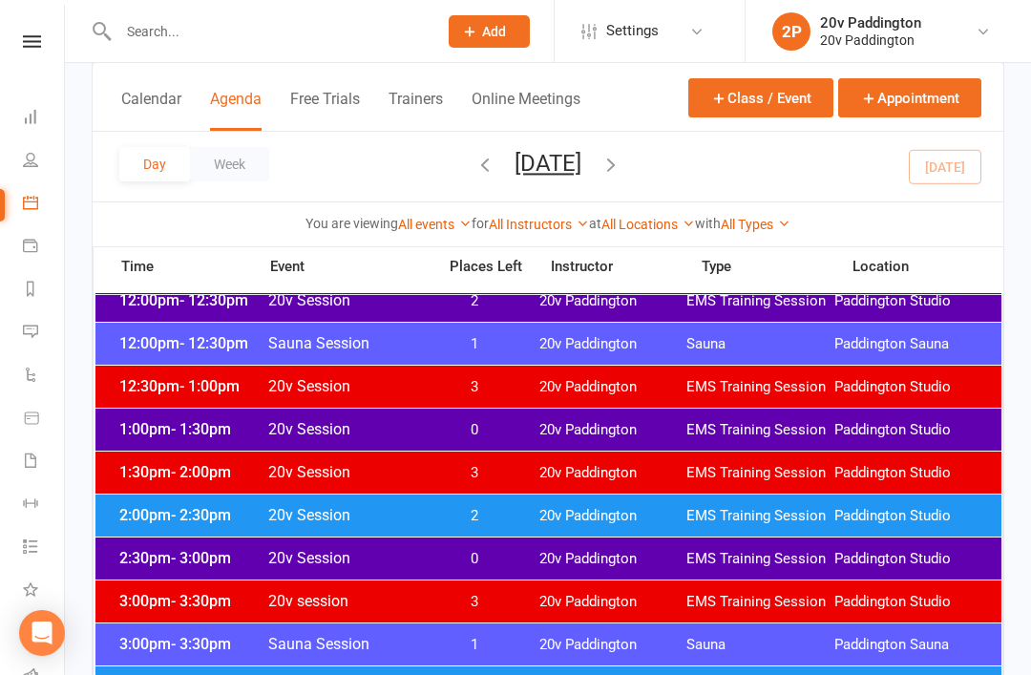
click at [211, 557] on span "- 3:00pm" at bounding box center [201, 558] width 60 height 18
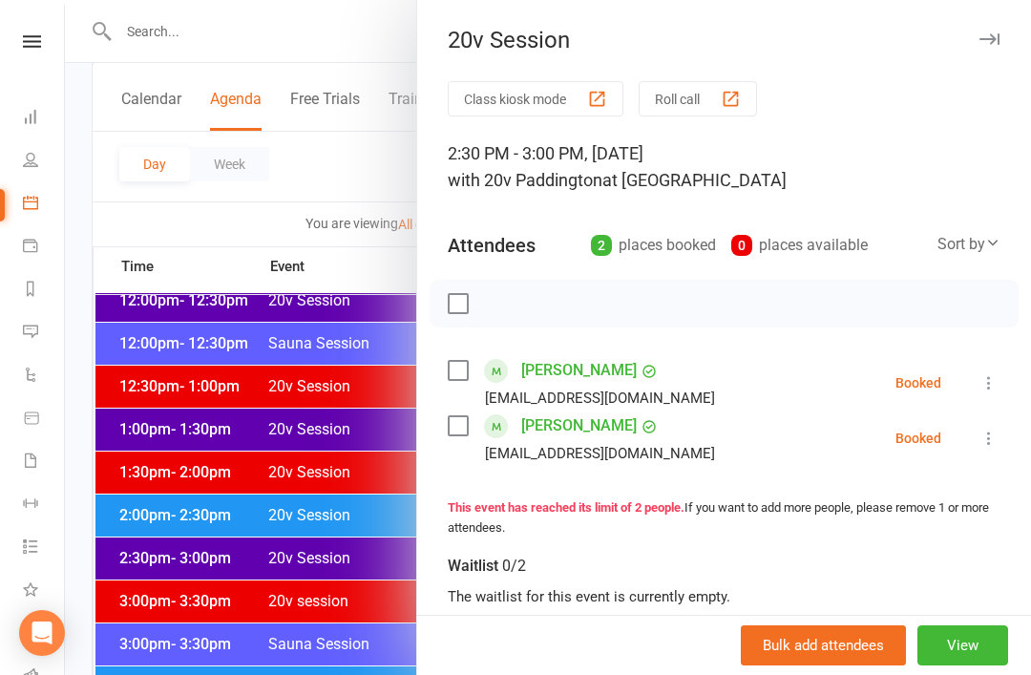
click at [156, 315] on div at bounding box center [548, 337] width 966 height 675
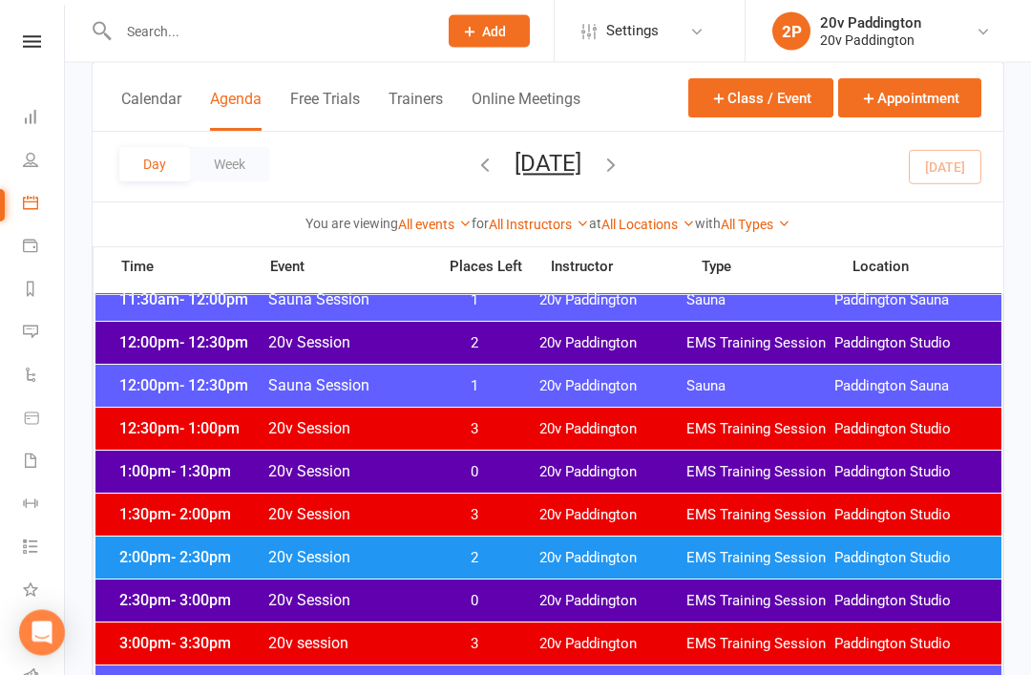
scroll to position [1100, 0]
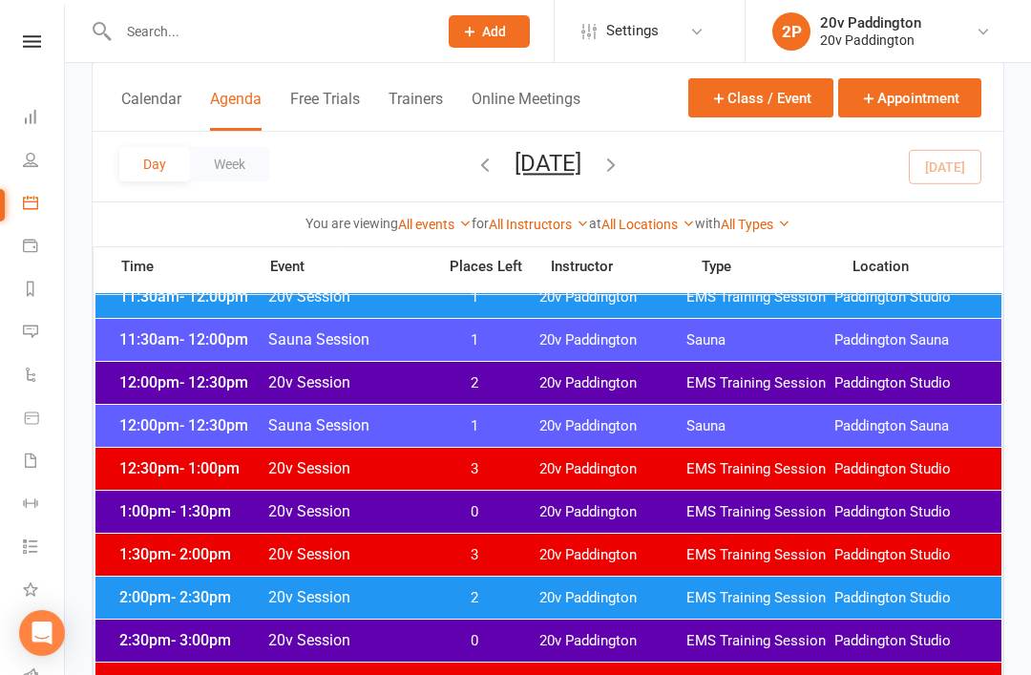
click at [177, 388] on span "12:00pm - 12:30pm" at bounding box center [191, 382] width 153 height 18
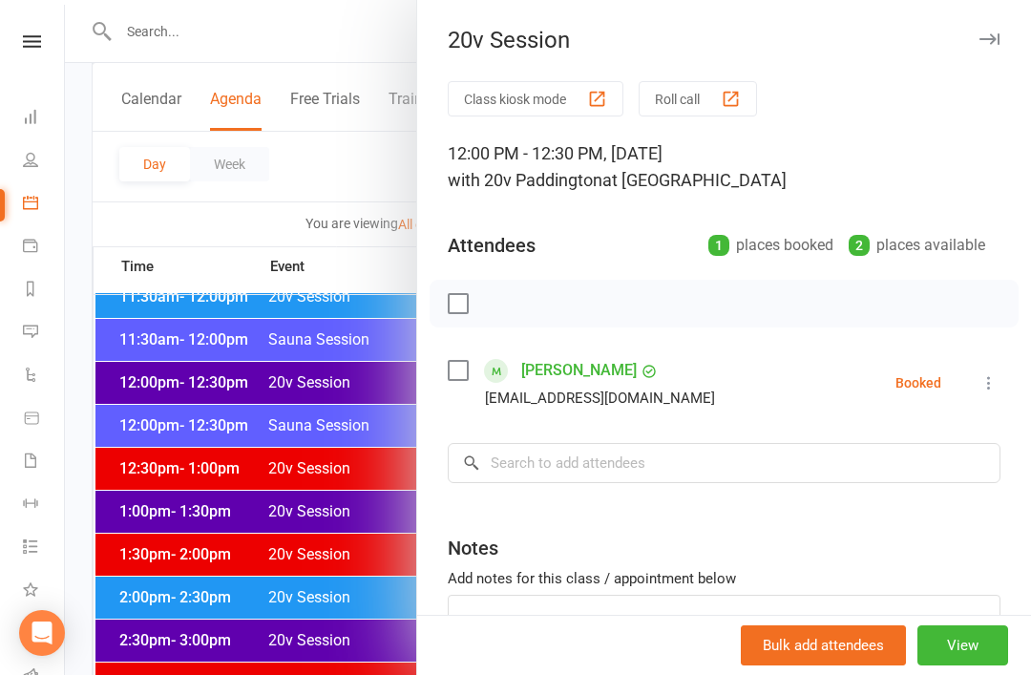
click at [192, 391] on div at bounding box center [548, 337] width 966 height 675
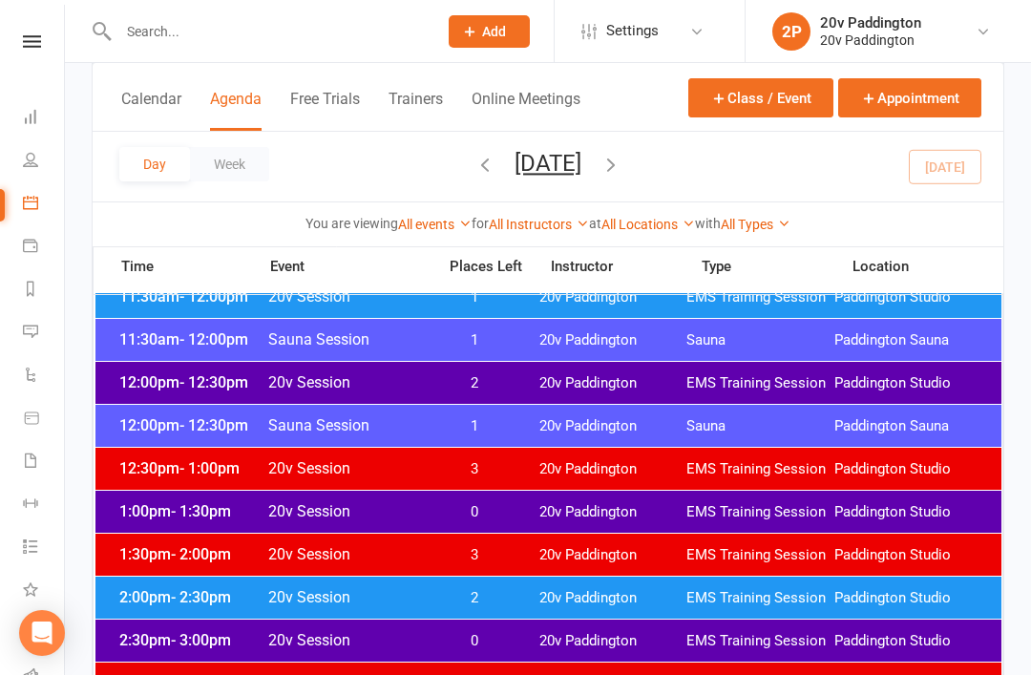
click at [187, 522] on div "1:00pm - 1:30pm 20v Session 0 20v Paddington EMS Training Session Paddington St…" at bounding box center [548, 512] width 906 height 42
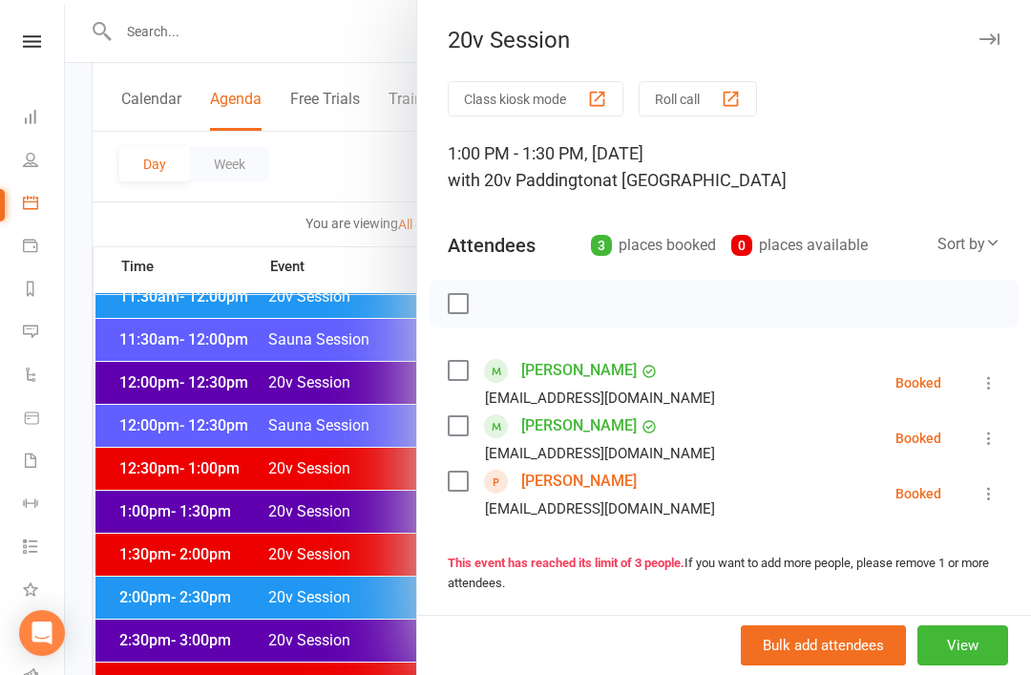
click at [159, 475] on div at bounding box center [548, 337] width 966 height 675
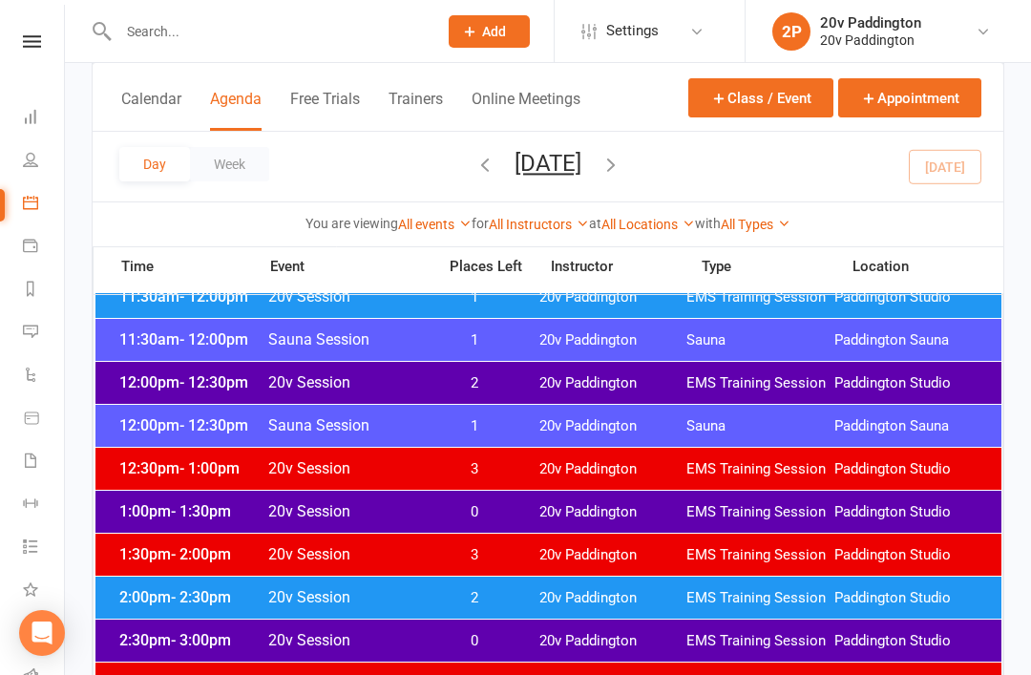
click at [149, 603] on span "2:00pm - 2:30pm" at bounding box center [191, 597] width 153 height 18
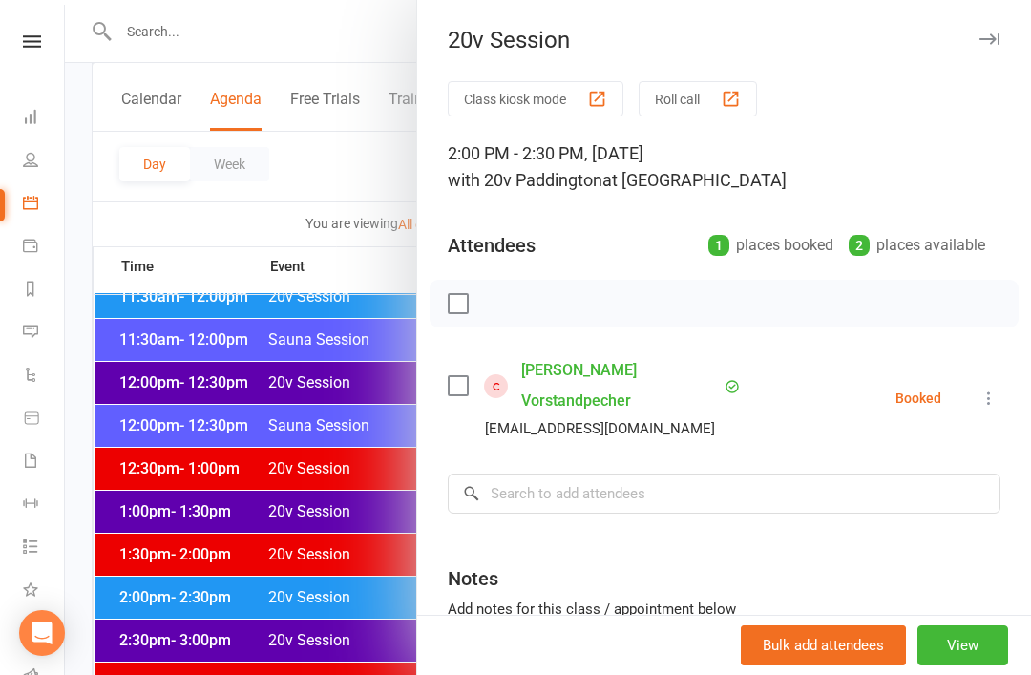
click at [163, 529] on div at bounding box center [548, 337] width 966 height 675
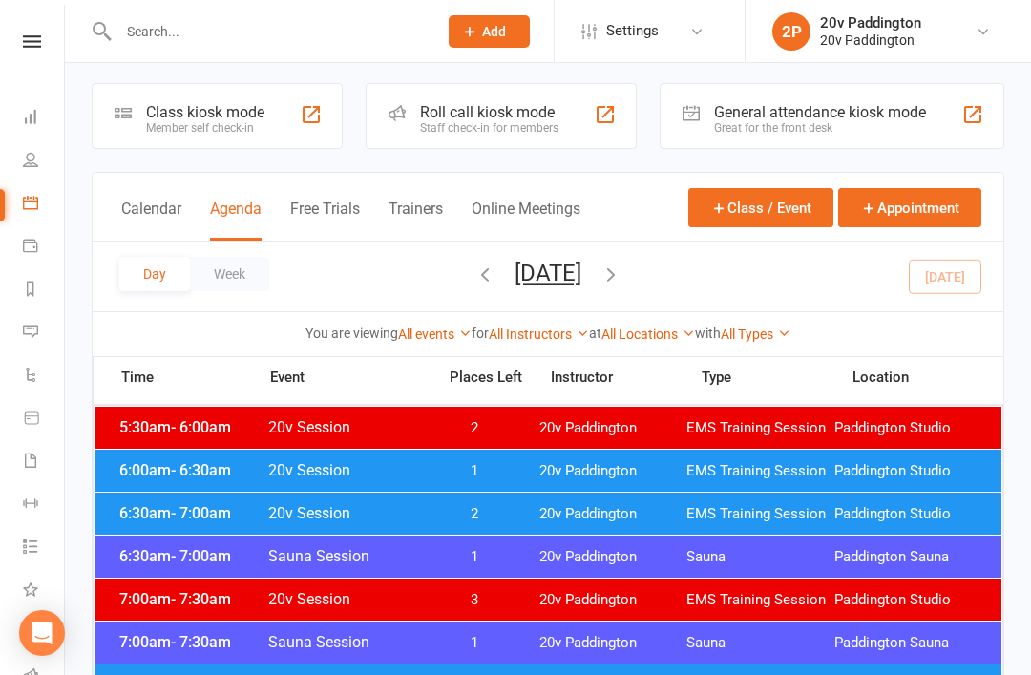
scroll to position [0, 0]
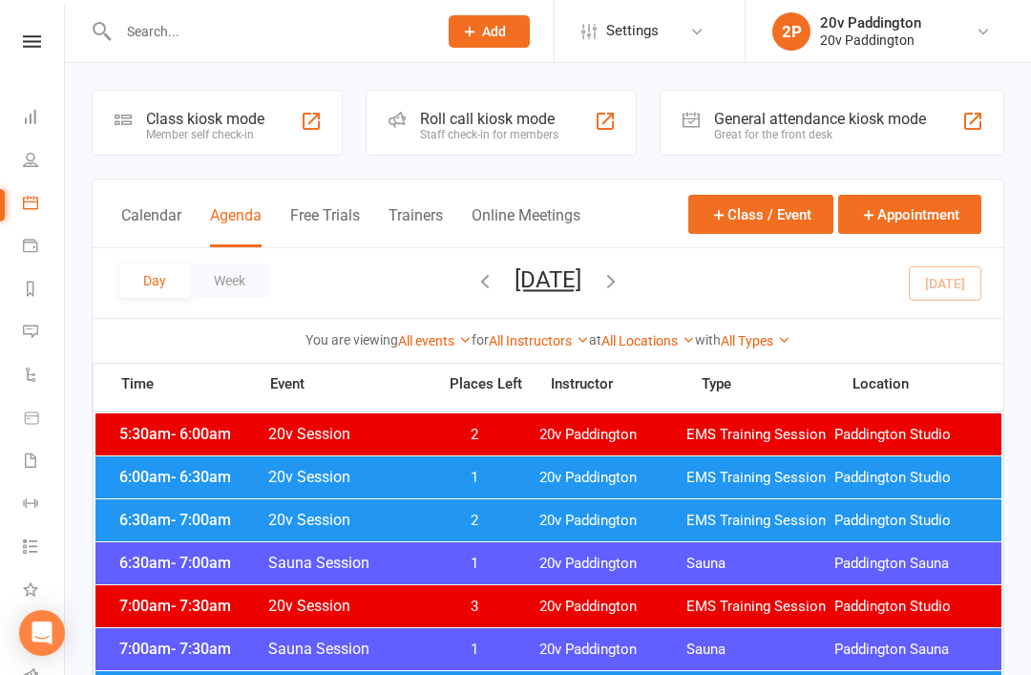
click at [155, 40] on input "text" at bounding box center [268, 31] width 311 height 27
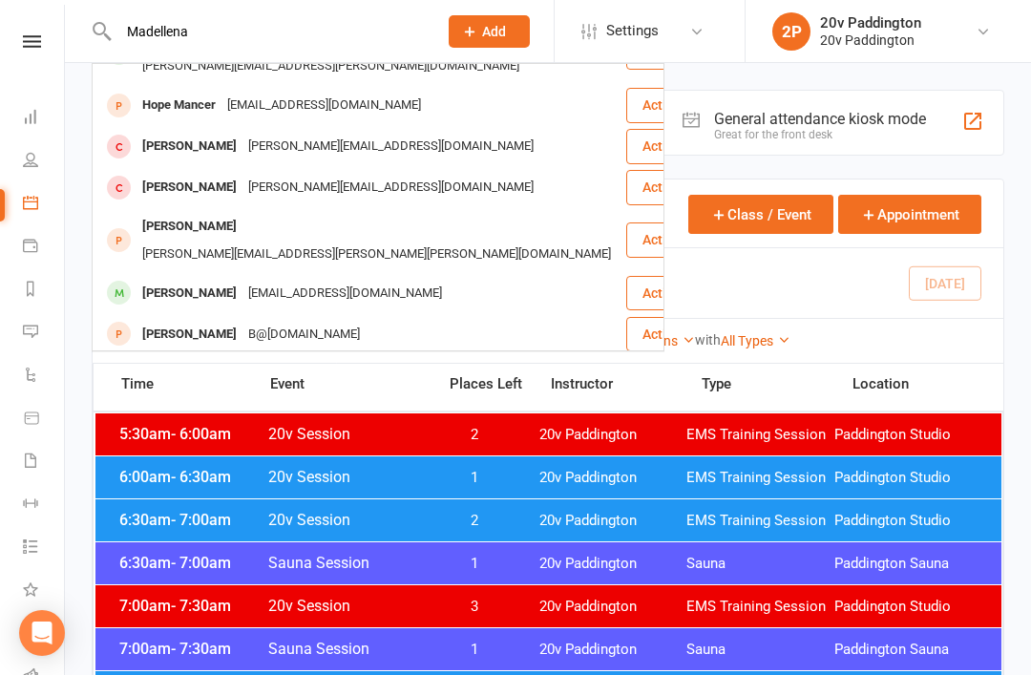
scroll to position [80, 0]
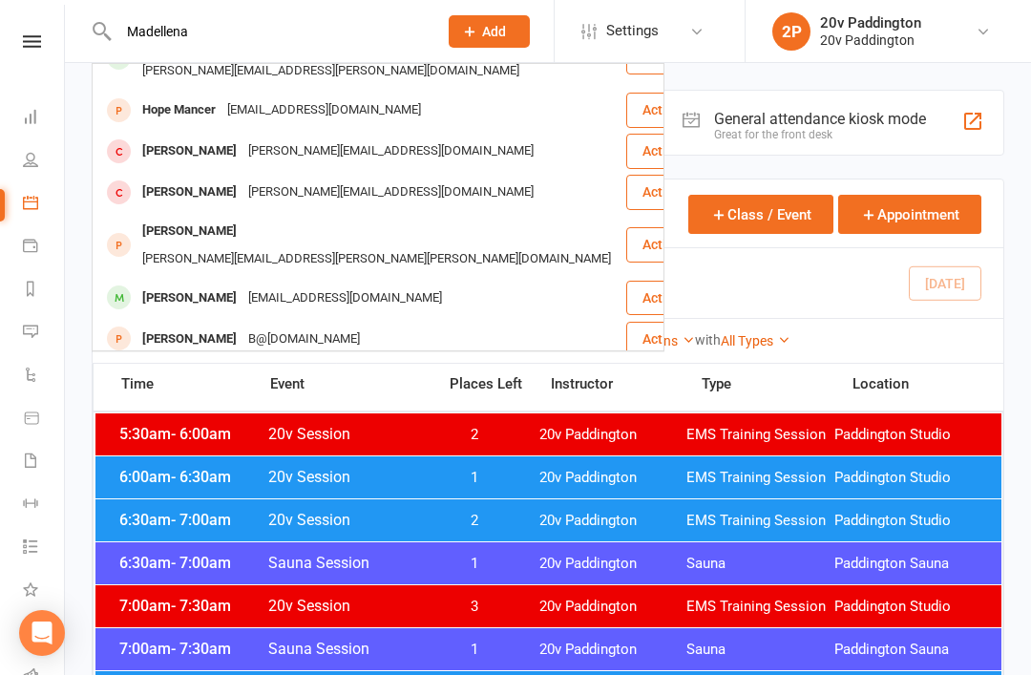
type input "Madellena"
click at [182, 284] on div "Maddalena Panuccio" at bounding box center [190, 298] width 106 height 28
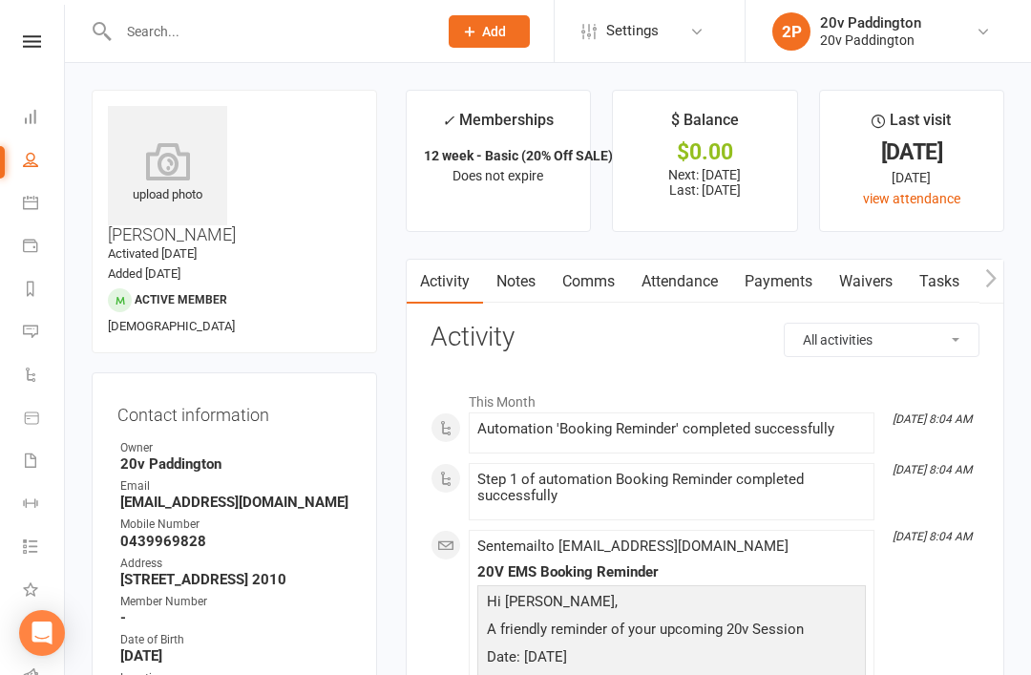
click at [751, 274] on link "Payments" at bounding box center [778, 282] width 95 height 44
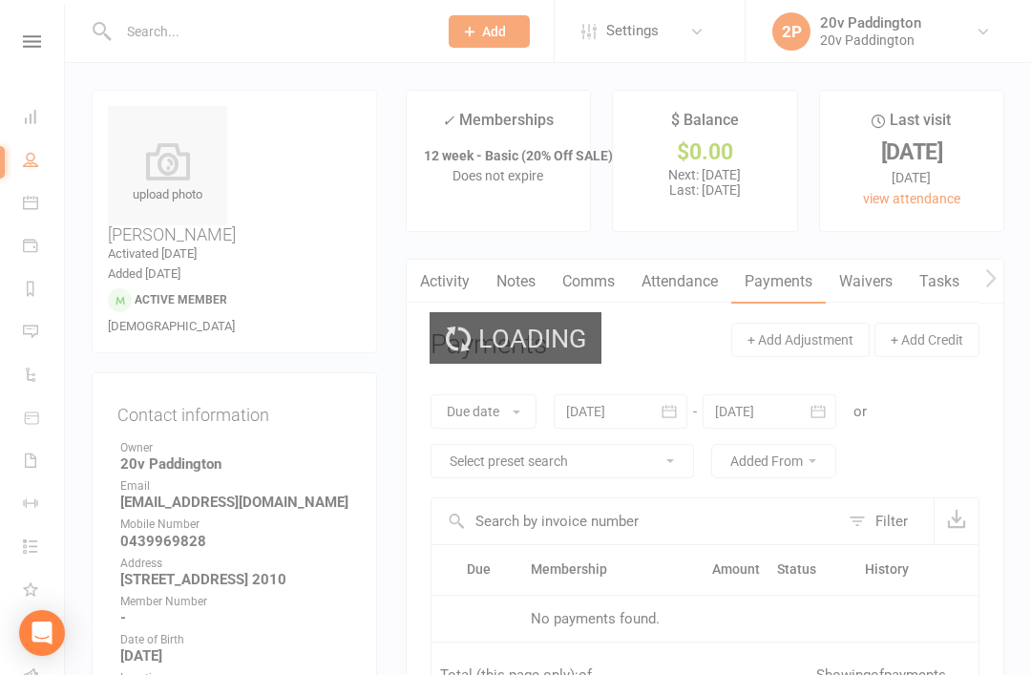
click at [716, 284] on div "Loading" at bounding box center [515, 337] width 1031 height 675
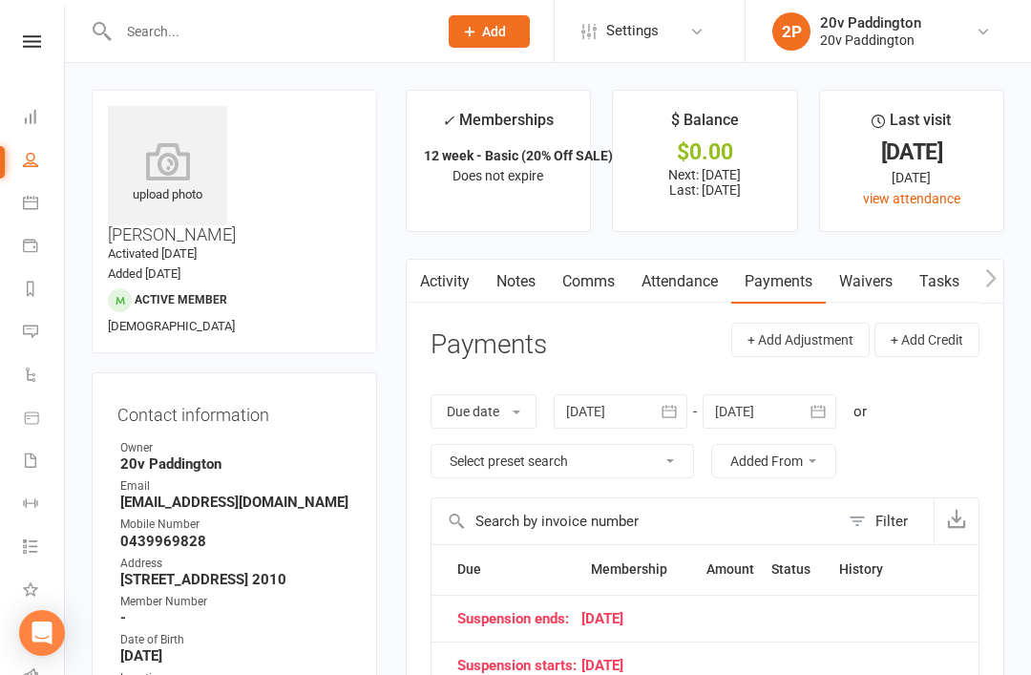
click at [695, 276] on link "Attendance" at bounding box center [679, 282] width 103 height 44
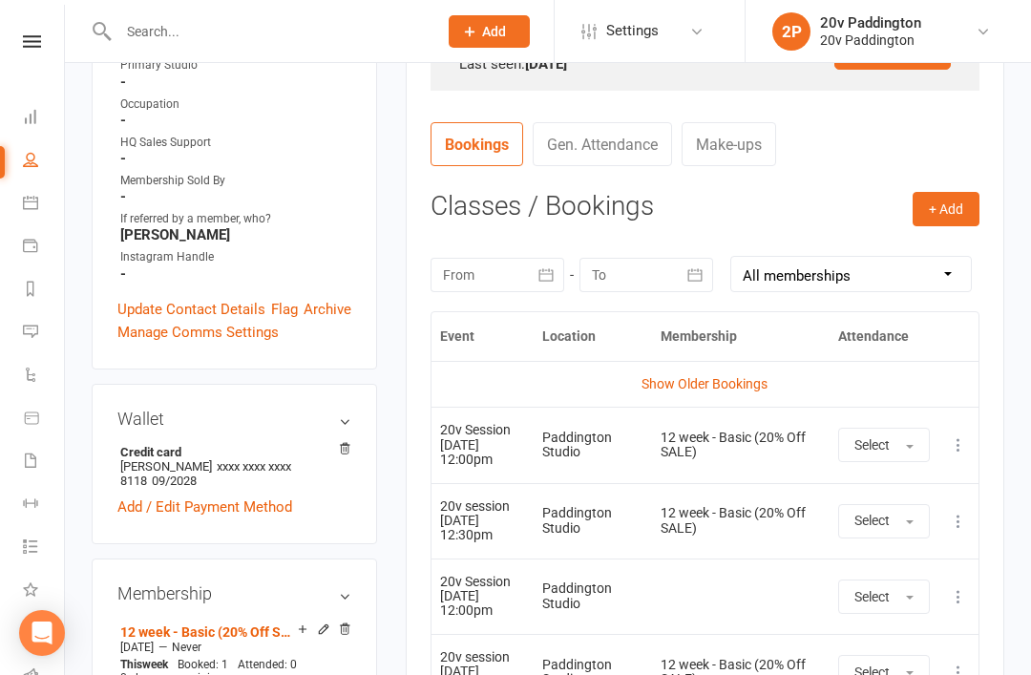
scroll to position [753, 0]
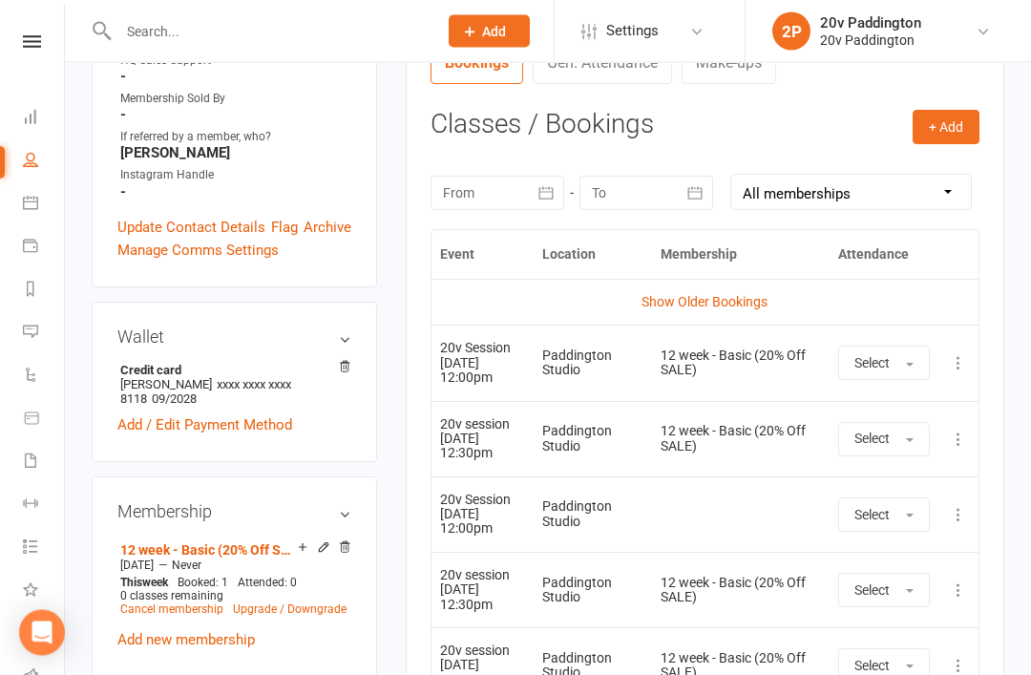
click at [908, 373] on button "Select" at bounding box center [884, 364] width 92 height 34
click at [914, 397] on link "Attended" at bounding box center [933, 406] width 189 height 38
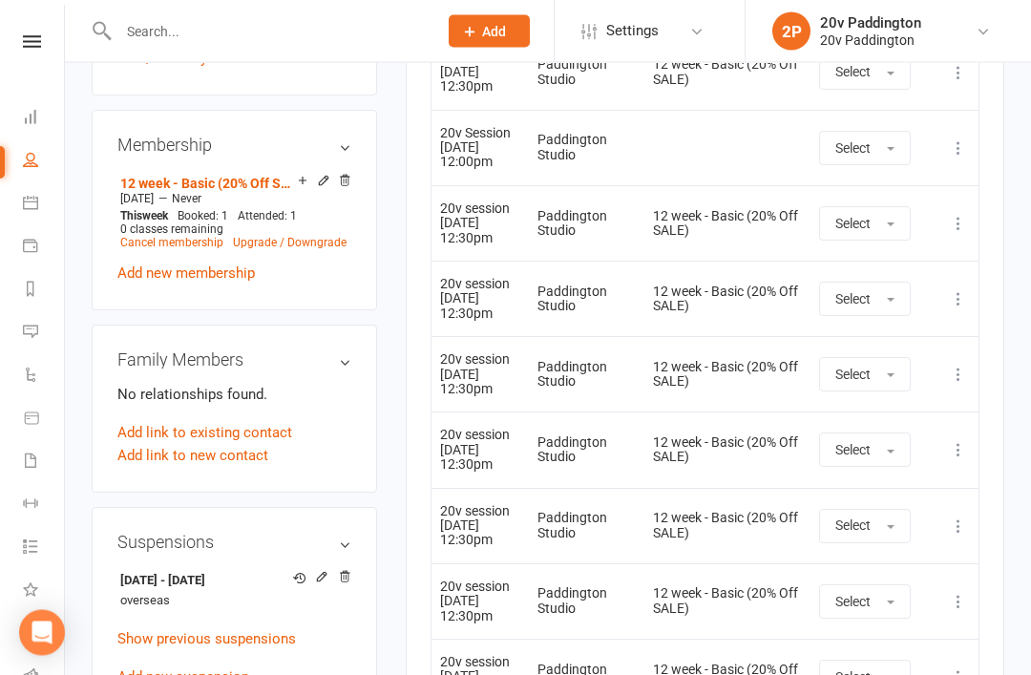
scroll to position [1121, 0]
click at [347, 570] on icon at bounding box center [344, 576] width 13 height 13
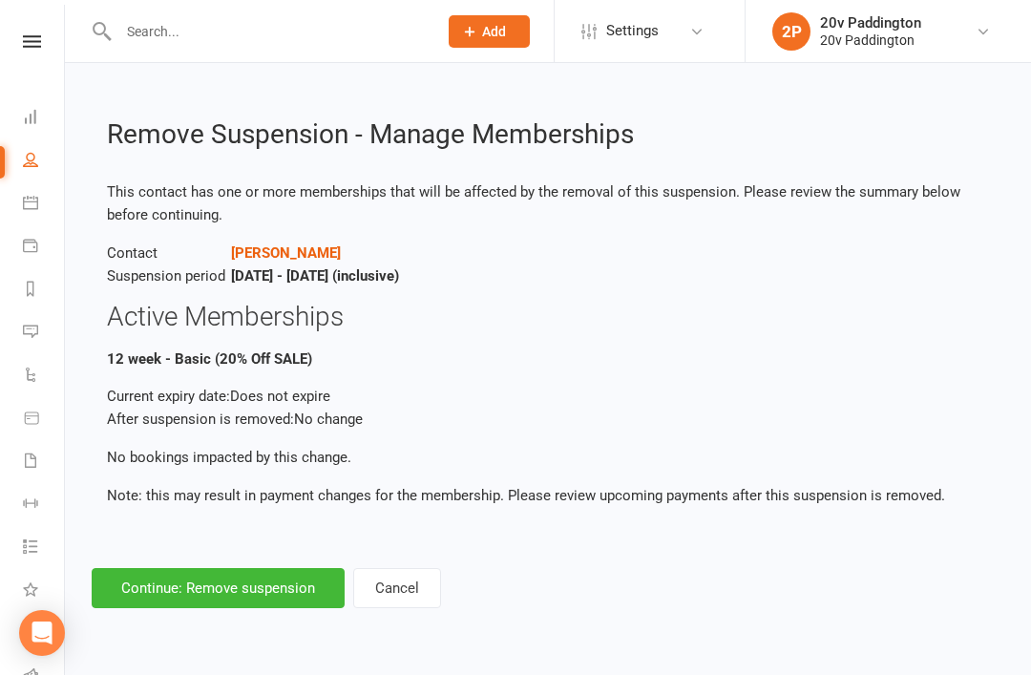
click at [307, 586] on button "Continue: Remove suspension" at bounding box center [218, 588] width 253 height 40
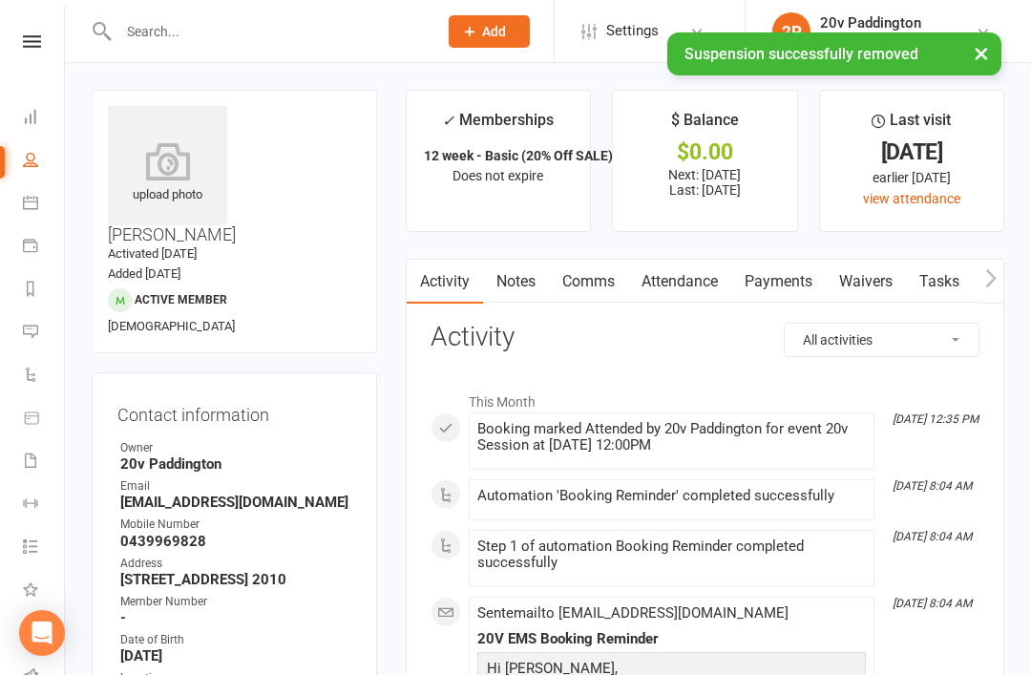
click at [15, 201] on li "Calendar" at bounding box center [32, 204] width 64 height 43
click at [40, 218] on link "Calendar" at bounding box center [44, 204] width 43 height 43
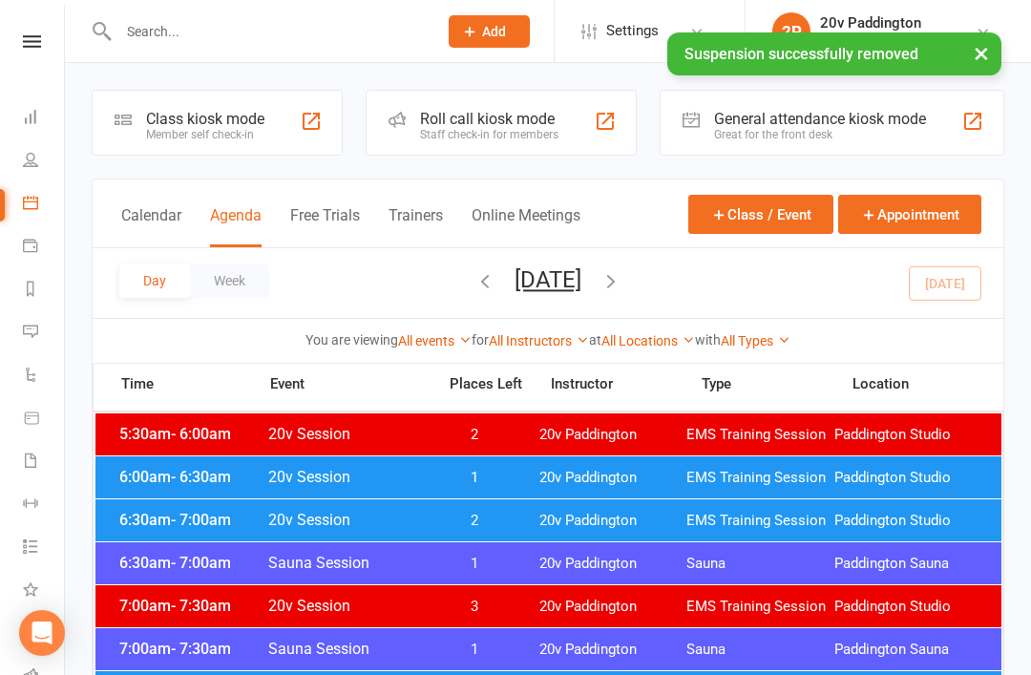
click at [581, 291] on button "Tuesday, Sep 16, 2025" at bounding box center [548, 279] width 67 height 27
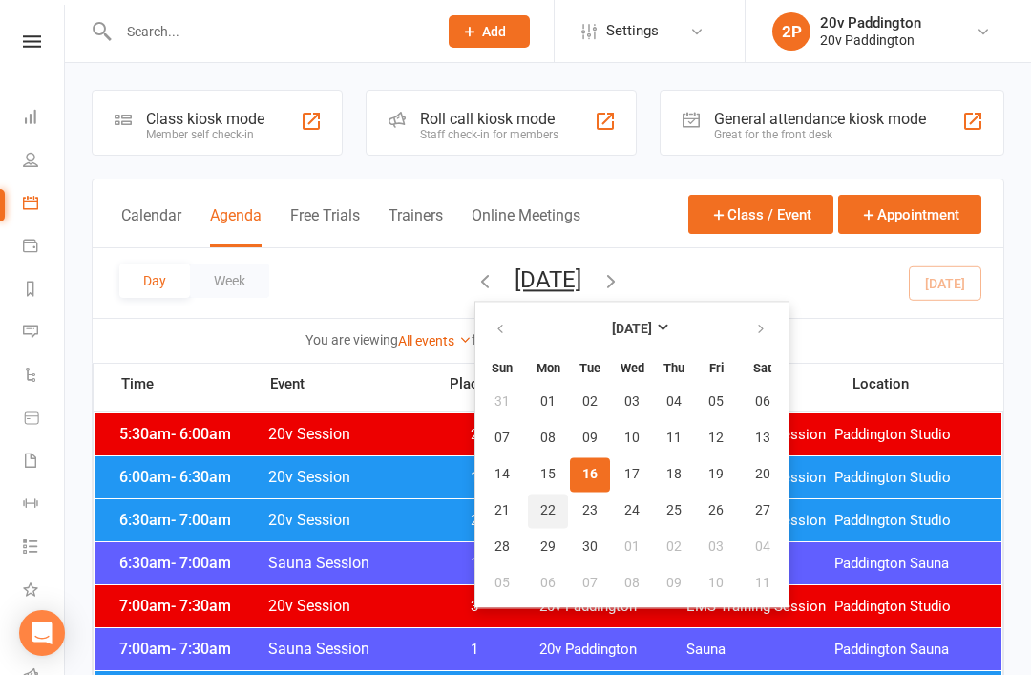
click at [528, 519] on button "22" at bounding box center [548, 511] width 40 height 34
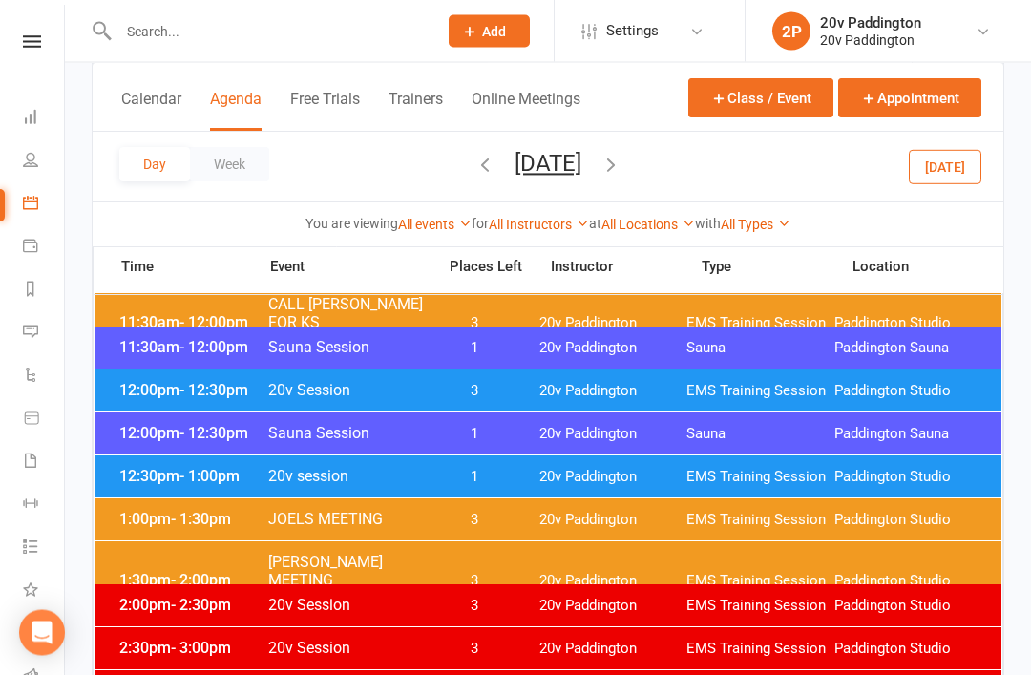
scroll to position [1103, 0]
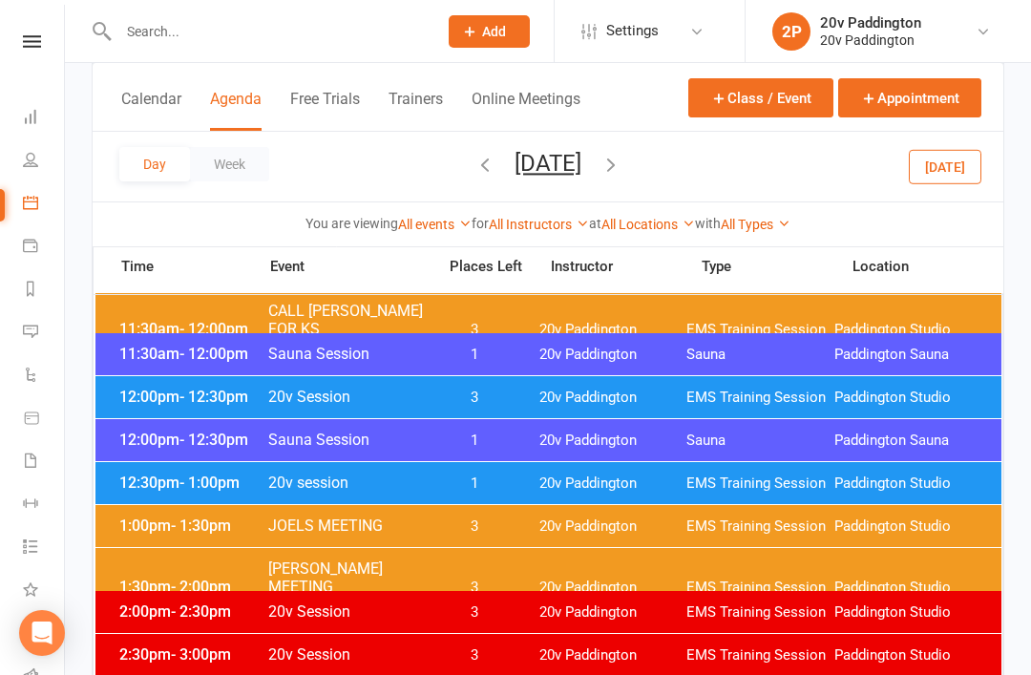
click at [182, 467] on div "12:30pm - 1:00pm 20v session 1 20v Paddington EMS Training Session Paddington S…" at bounding box center [548, 483] width 906 height 42
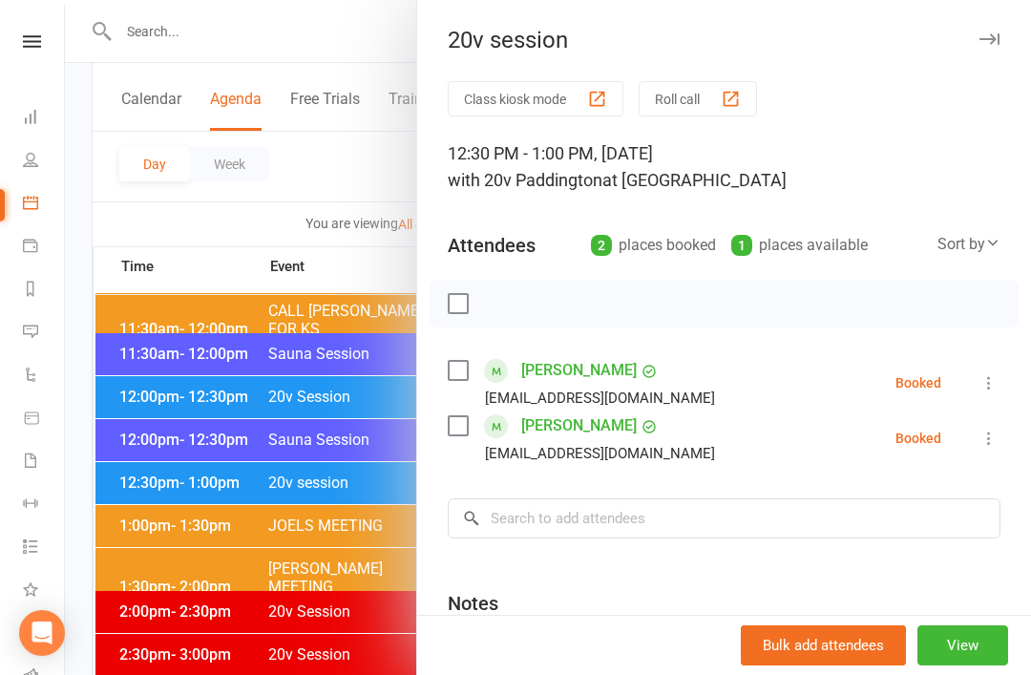
click at [171, 445] on div at bounding box center [548, 337] width 966 height 675
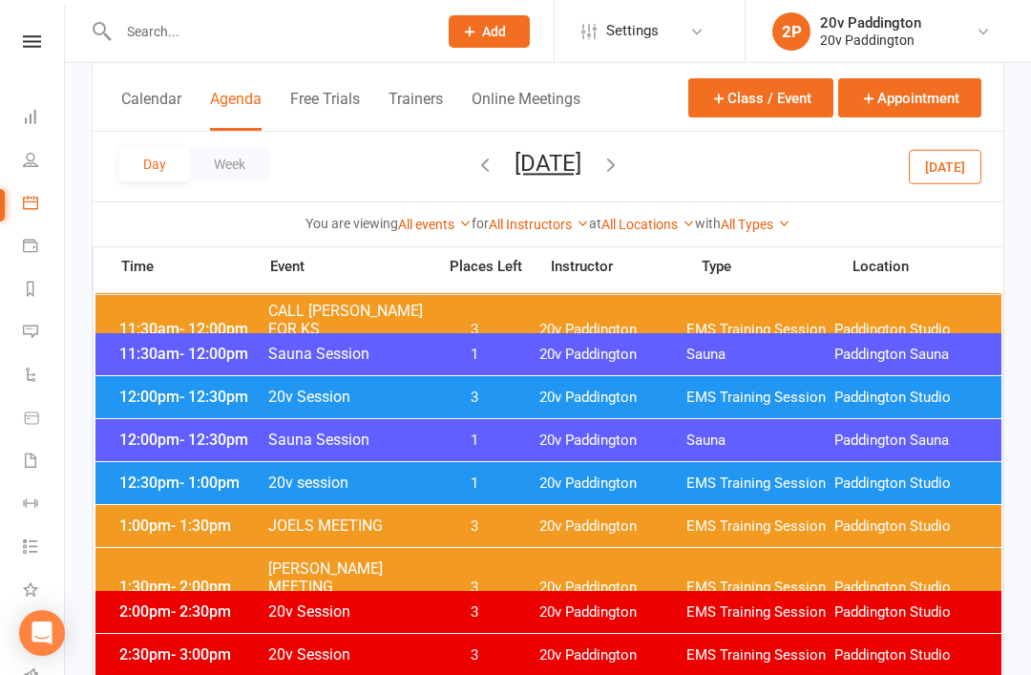
click at [162, 385] on div "12:00pm - 12:30pm 20v Session 3 20v Paddington EMS Training Session Paddington …" at bounding box center [548, 397] width 906 height 42
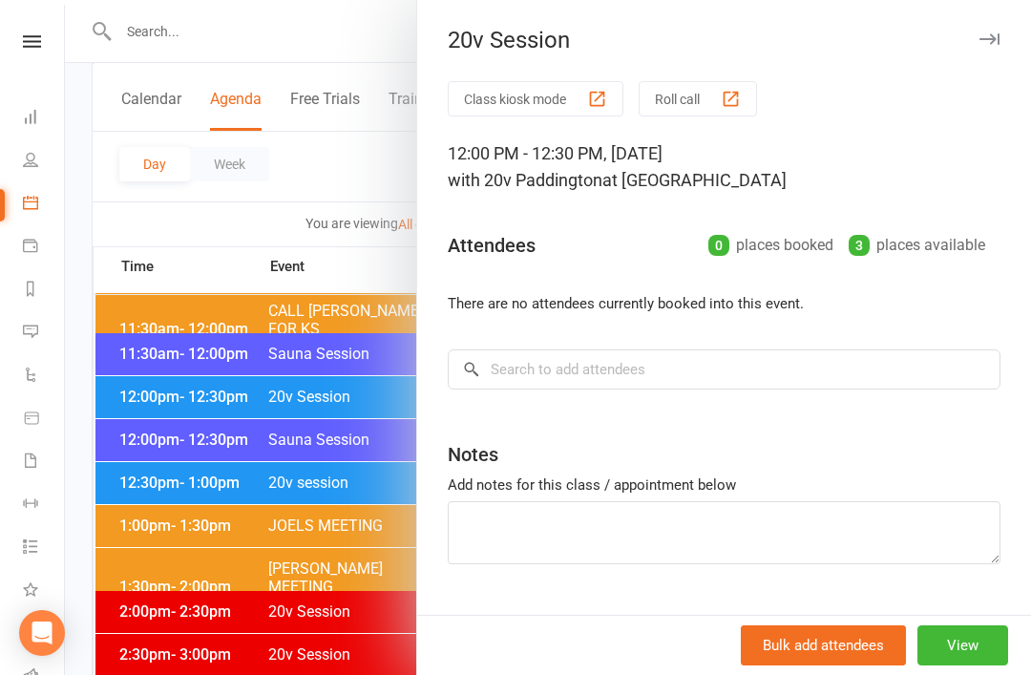
click at [922, 665] on button "View" at bounding box center [962, 645] width 91 height 40
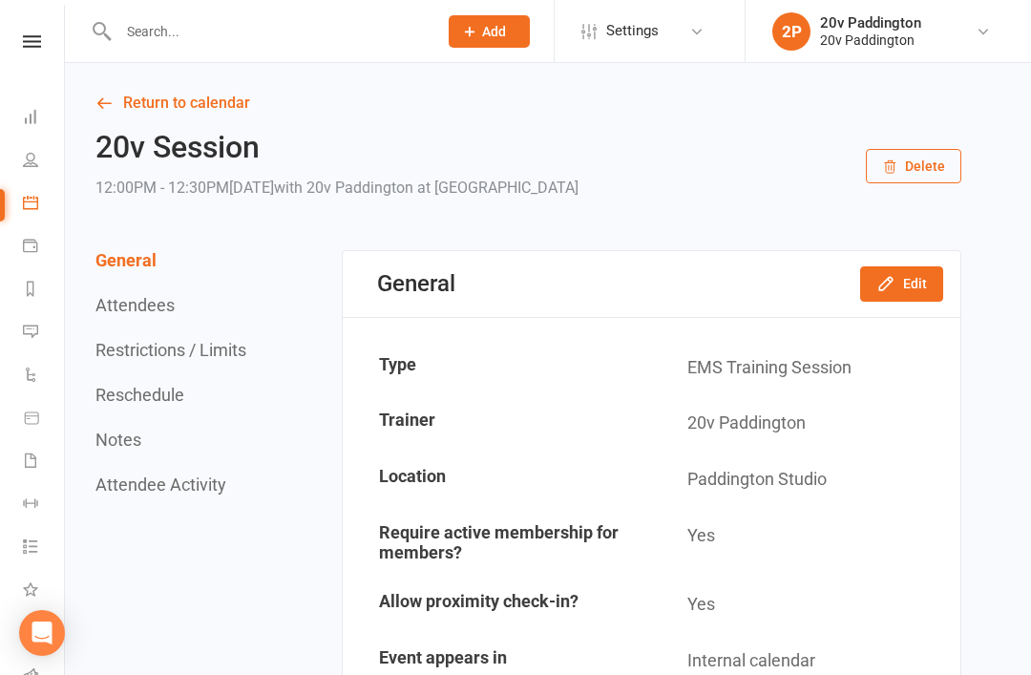
click at [130, 113] on link "Return to calendar" at bounding box center [528, 103] width 866 height 27
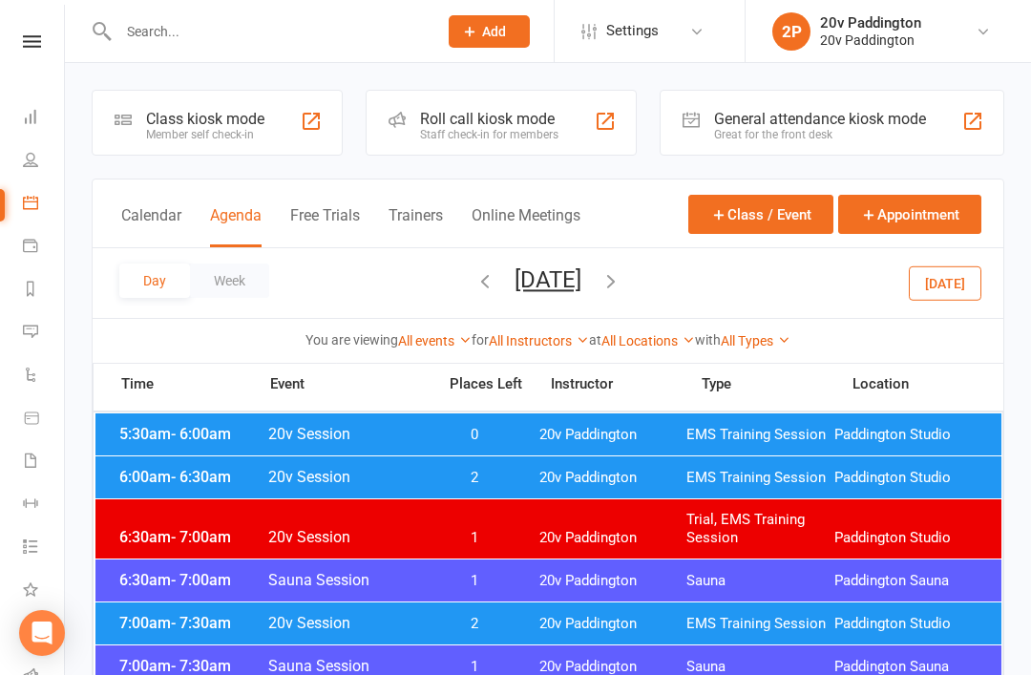
click at [621, 274] on icon "button" at bounding box center [610, 280] width 21 height 21
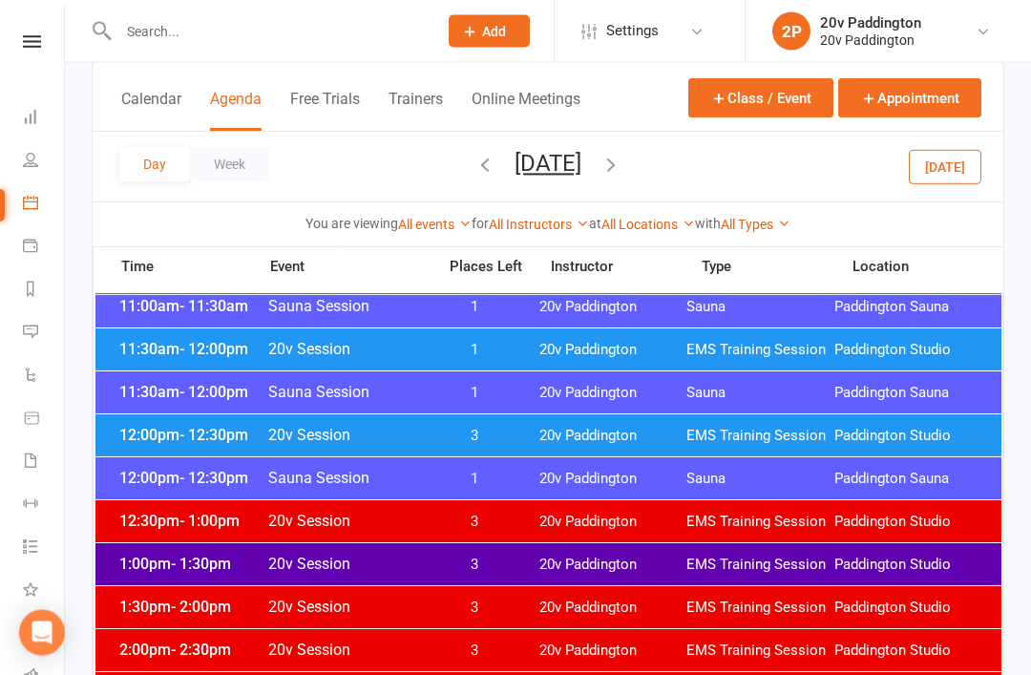
scroll to position [1030, 0]
click at [474, 150] on button "button" at bounding box center [484, 166] width 21 height 33
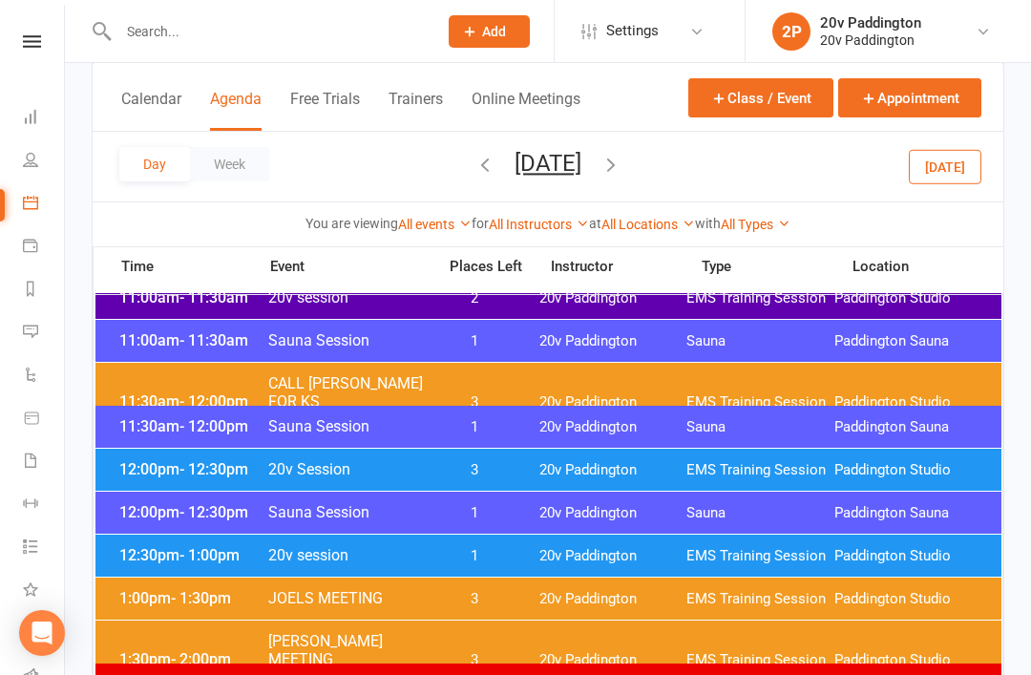
click at [599, 472] on span "20v Paddington" at bounding box center [613, 470] width 148 height 18
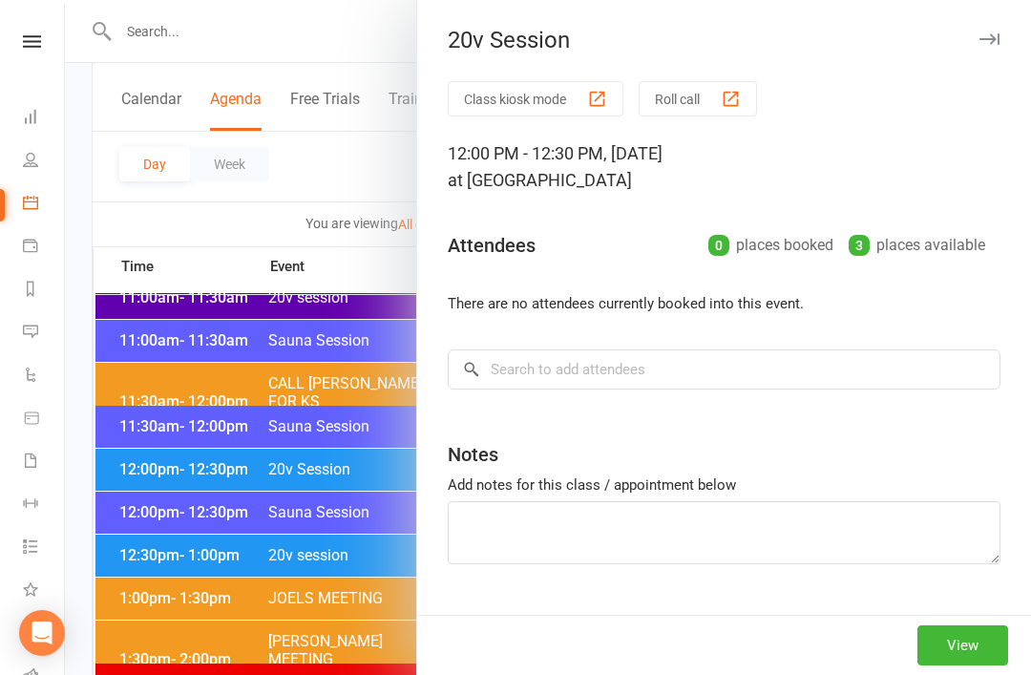
click at [952, 665] on button "View" at bounding box center [962, 645] width 91 height 40
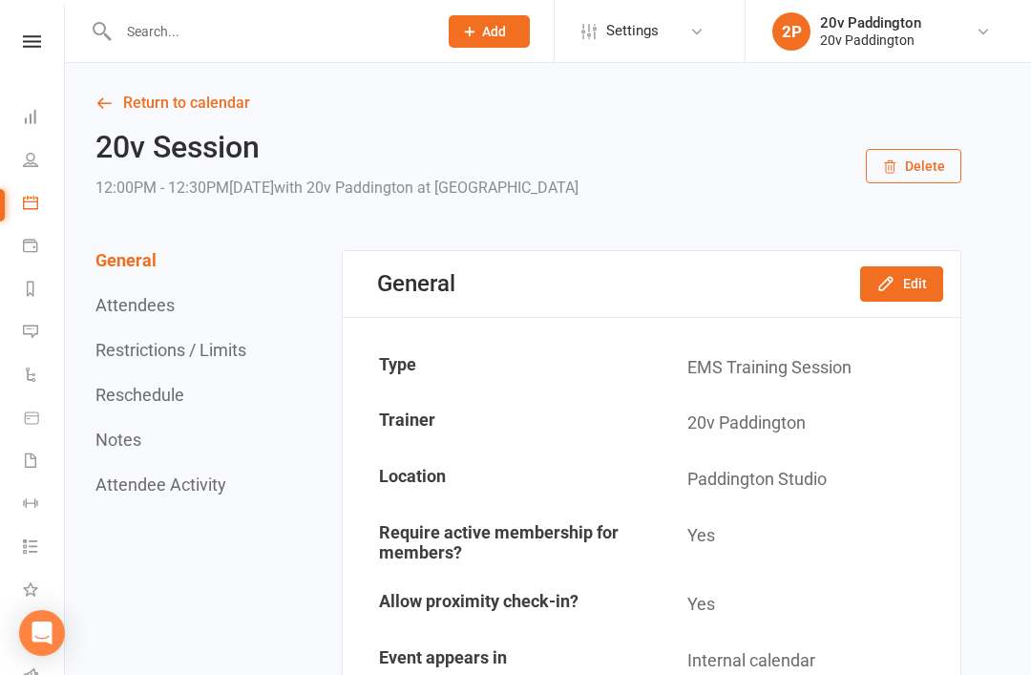
click at [893, 292] on icon "button" at bounding box center [885, 283] width 19 height 19
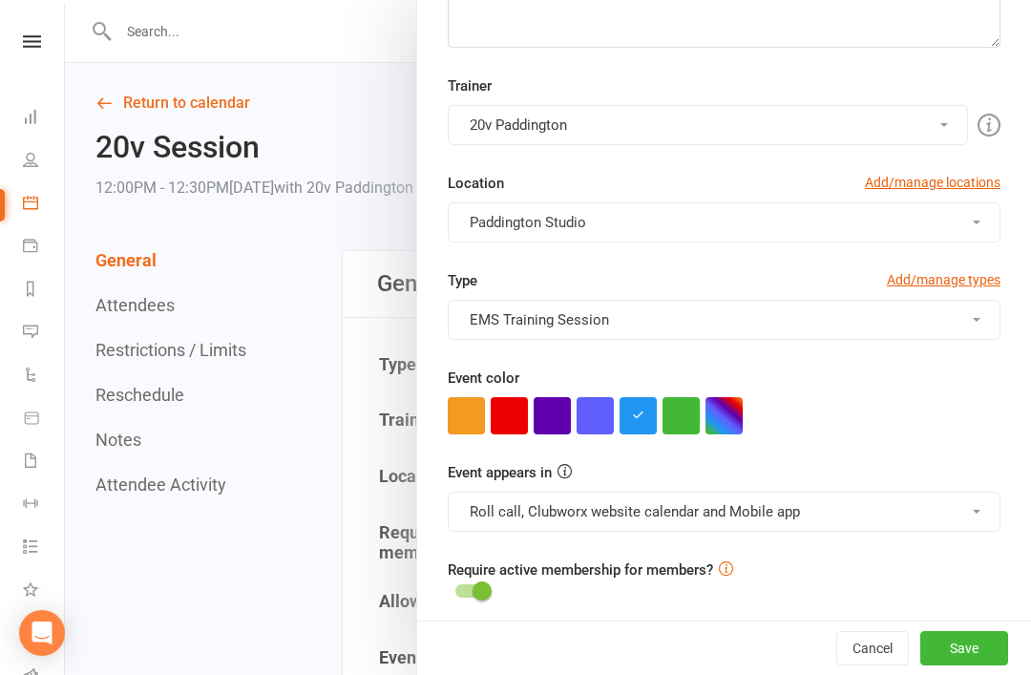
scroll to position [355, 0]
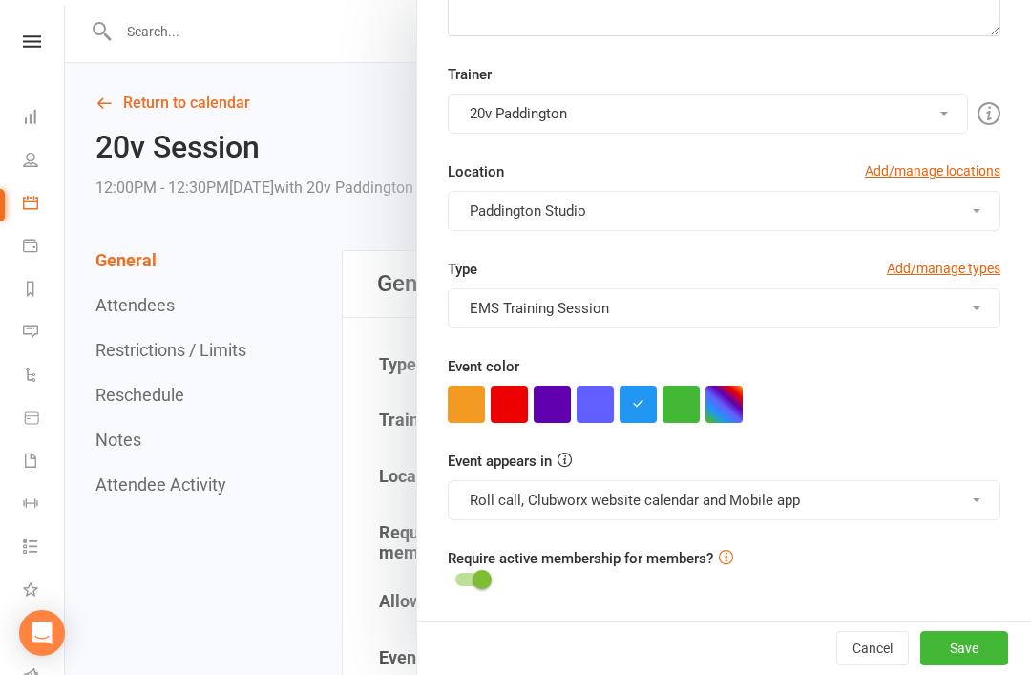
click at [558, 420] on button "button" at bounding box center [552, 404] width 37 height 37
click at [743, 508] on button "Roll call, Clubworx website calendar and Mobile app" at bounding box center [724, 500] width 553 height 40
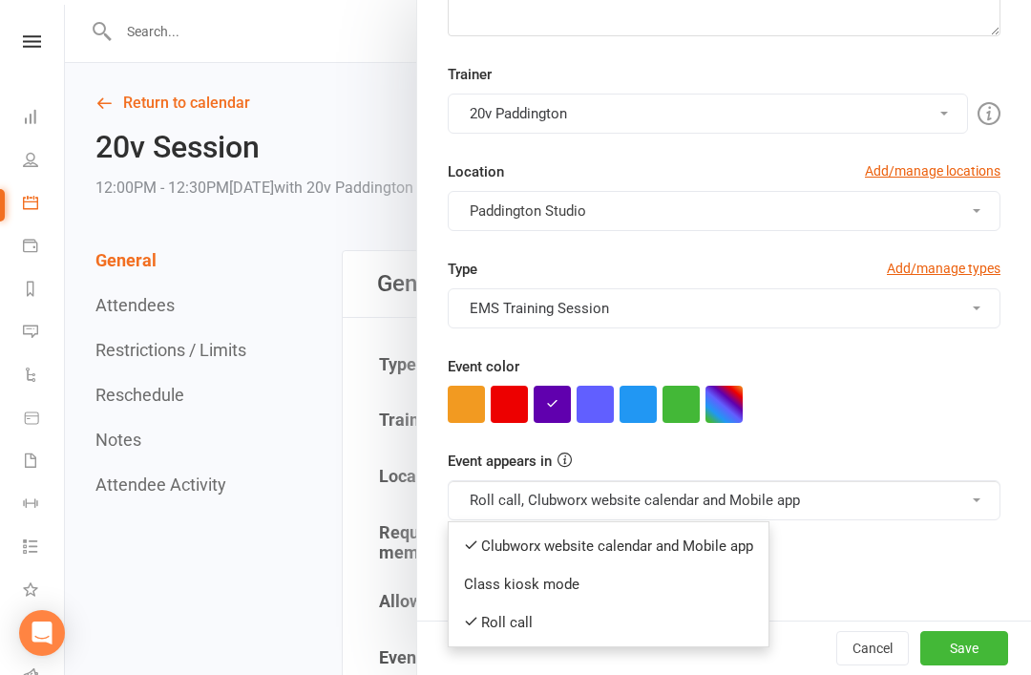
click at [707, 550] on link "Clubworx website calendar and Mobile app" at bounding box center [609, 546] width 320 height 38
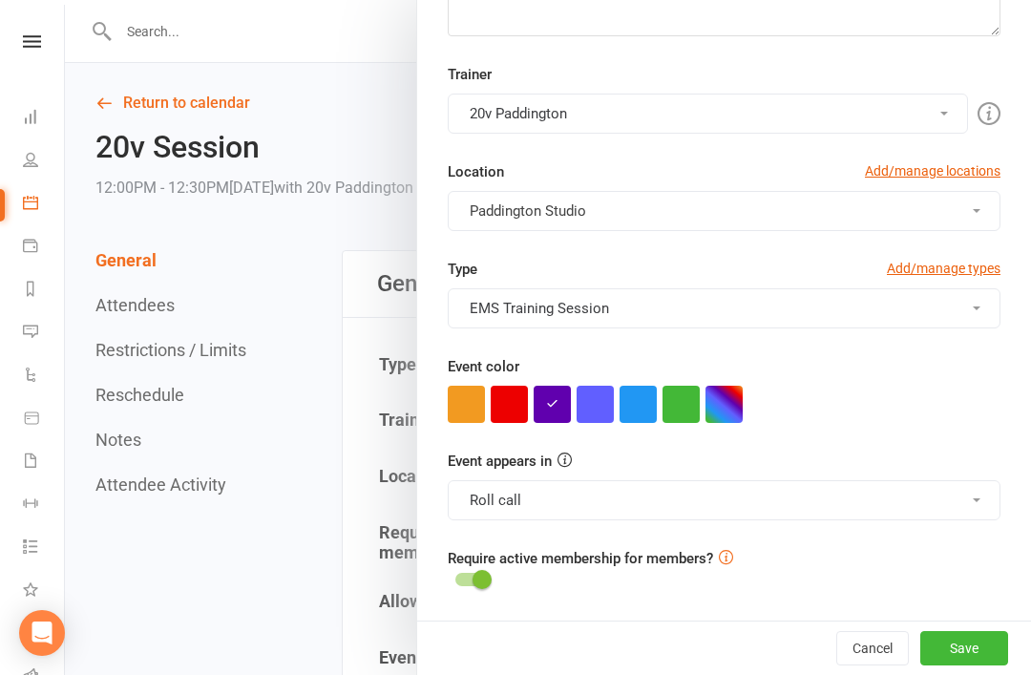
click at [970, 665] on button "Save" at bounding box center [964, 648] width 88 height 34
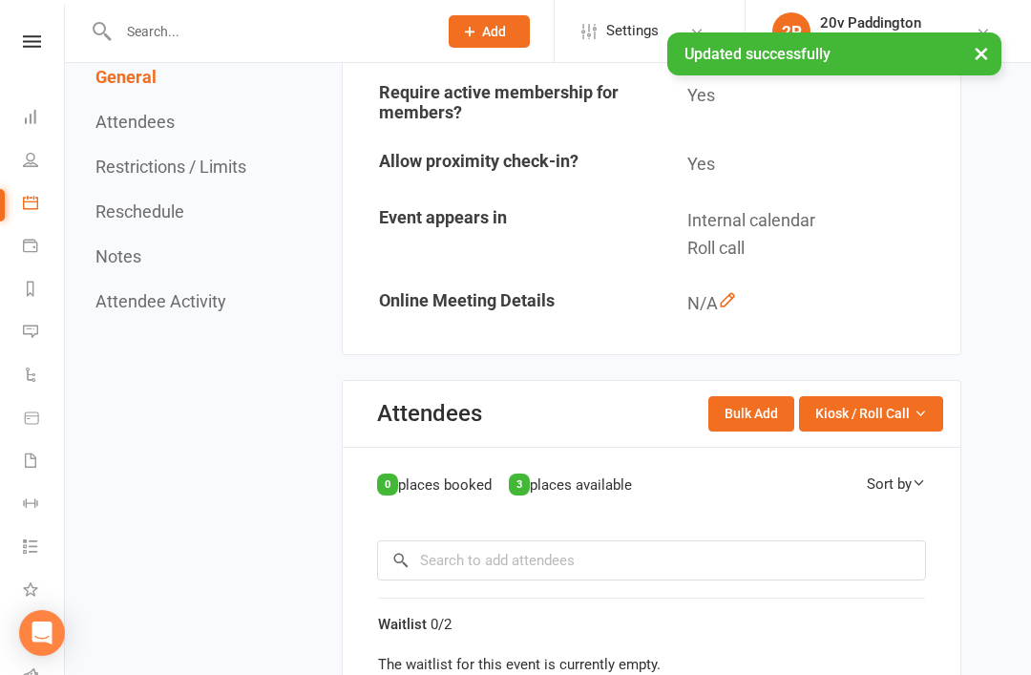
scroll to position [487, 0]
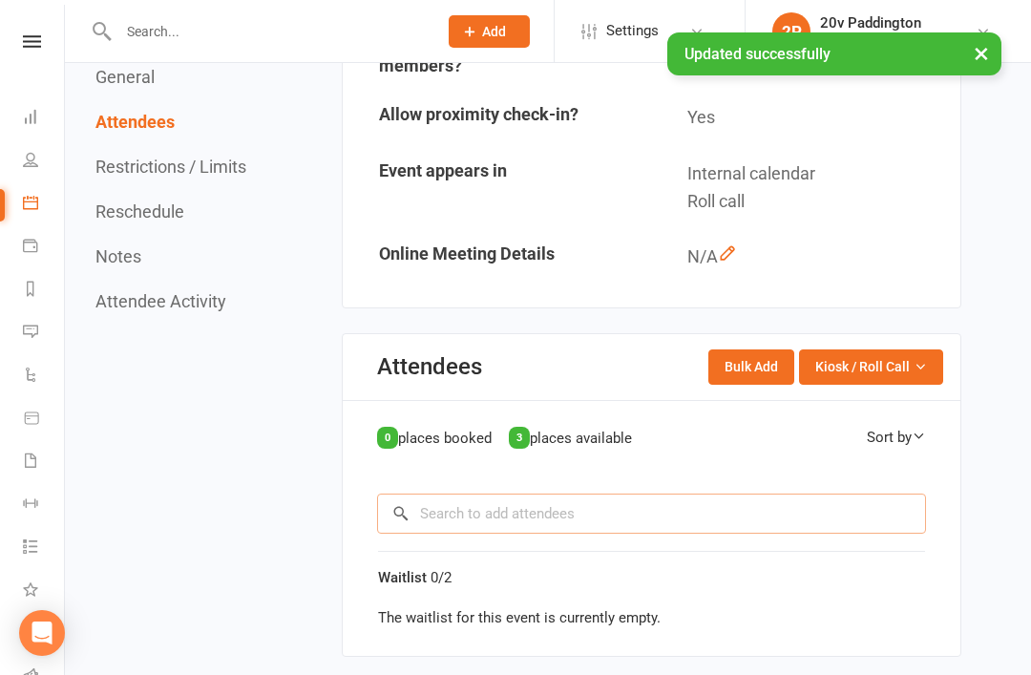
click at [690, 515] on input "search" at bounding box center [651, 514] width 549 height 40
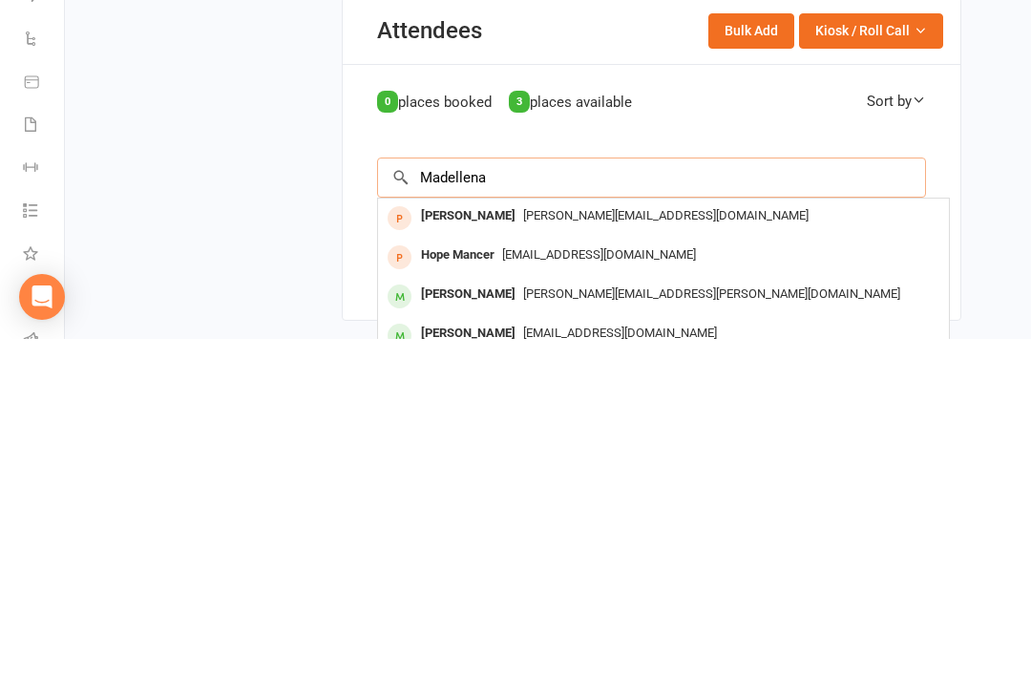
type input "Madellena"
click at [663, 662] on span "maddmiracles@yahoo.com.au" at bounding box center [620, 669] width 194 height 14
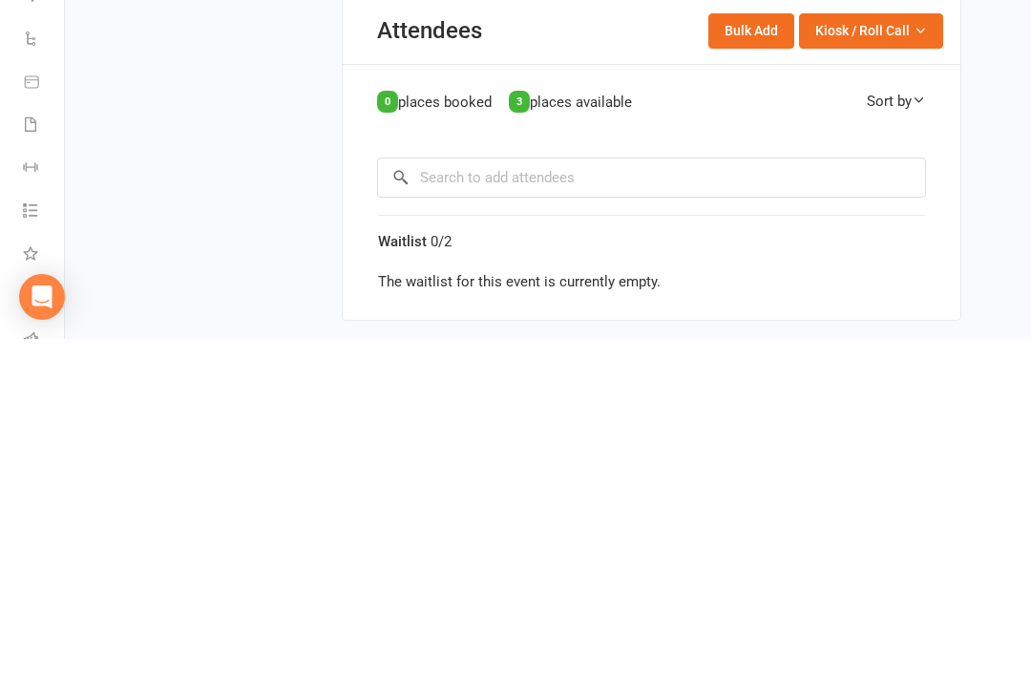
scroll to position [823, 0]
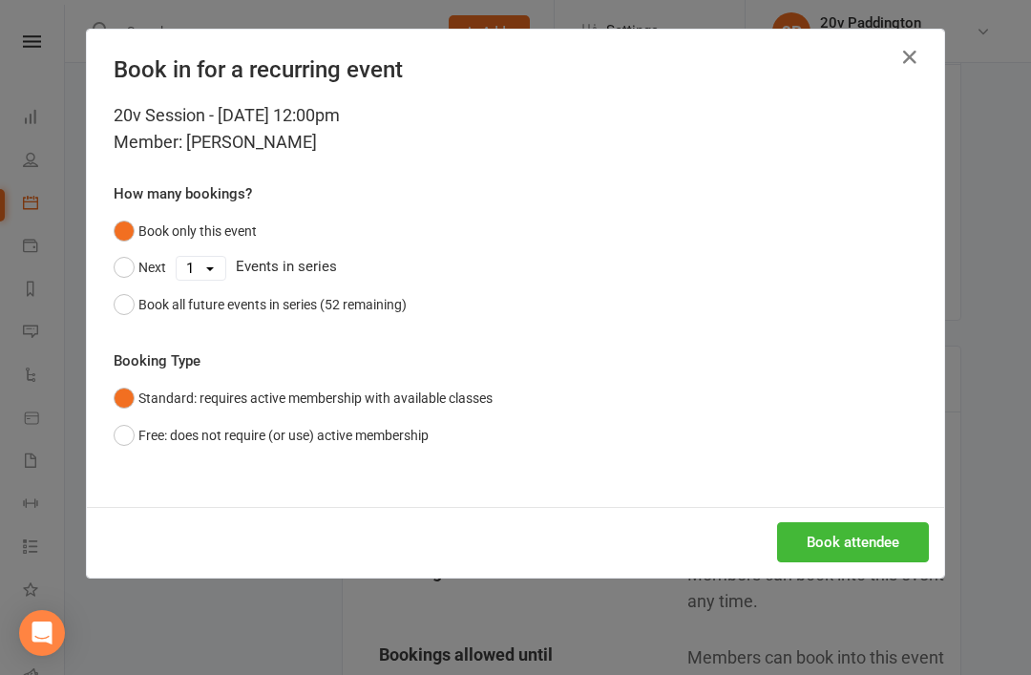
click at [867, 533] on button "Book attendee" at bounding box center [853, 542] width 152 height 40
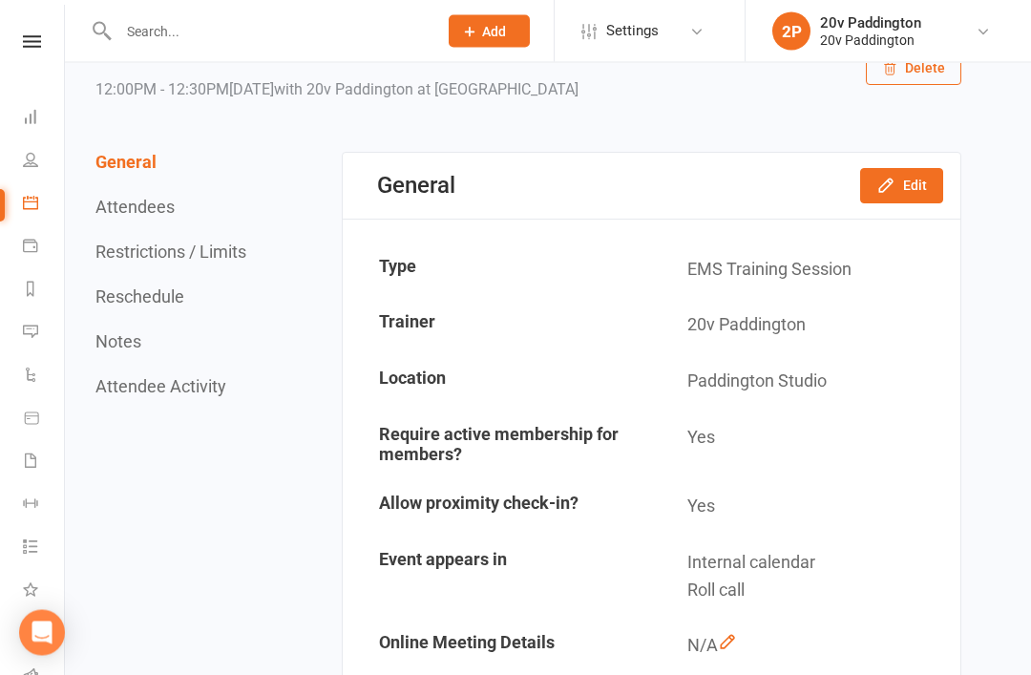
scroll to position [0, 0]
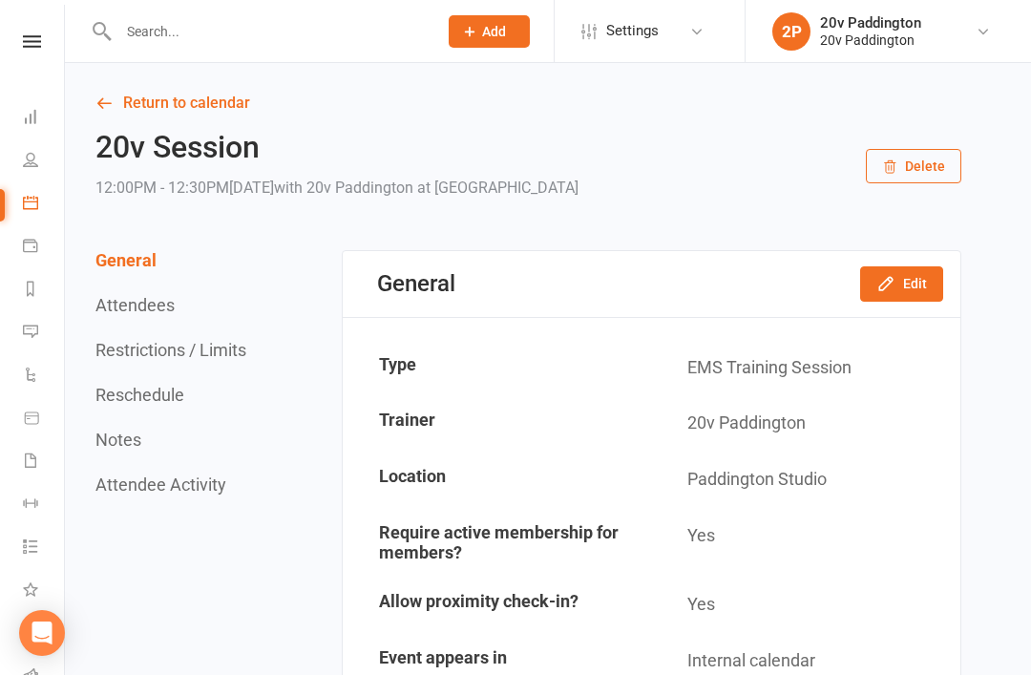
click at [215, 94] on link "Return to calendar" at bounding box center [528, 103] width 866 height 27
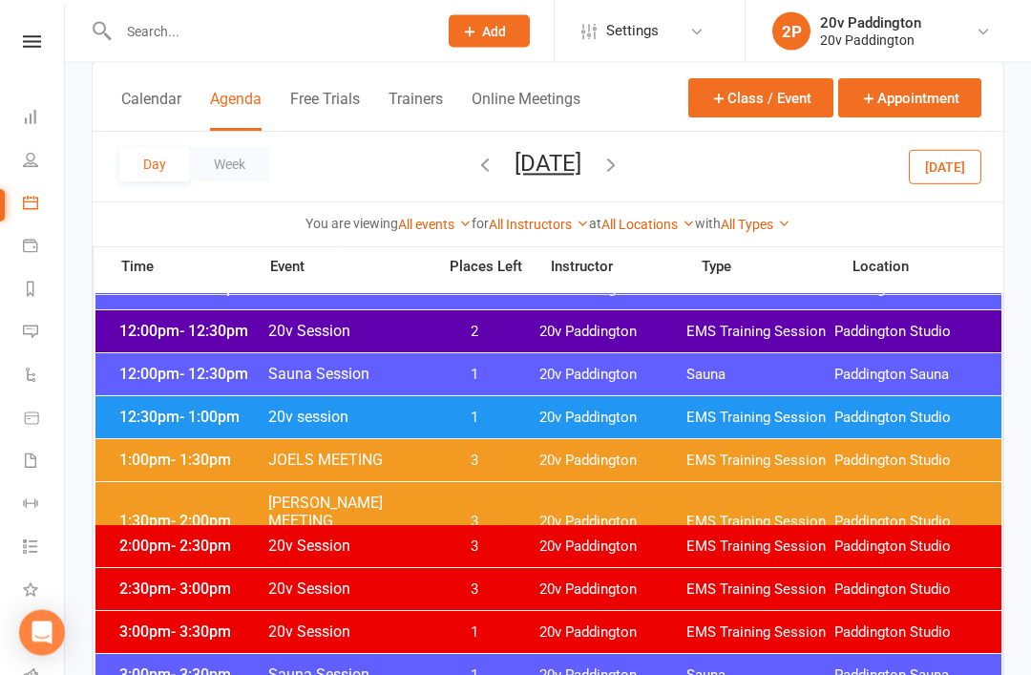
scroll to position [1166, 0]
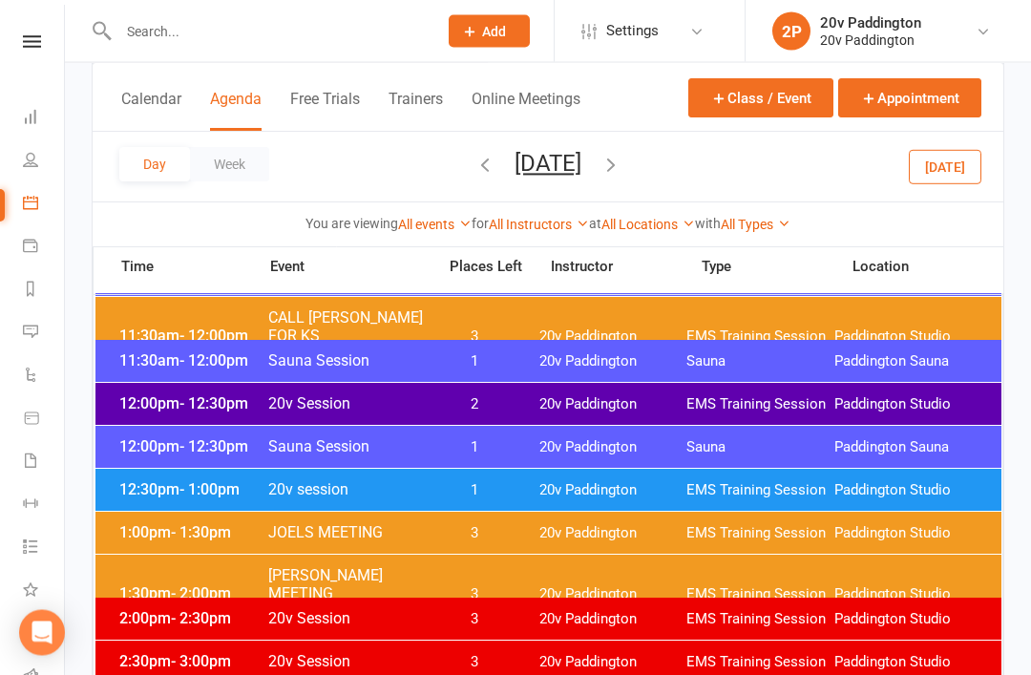
click at [684, 486] on span "20v Paddington" at bounding box center [613, 491] width 148 height 18
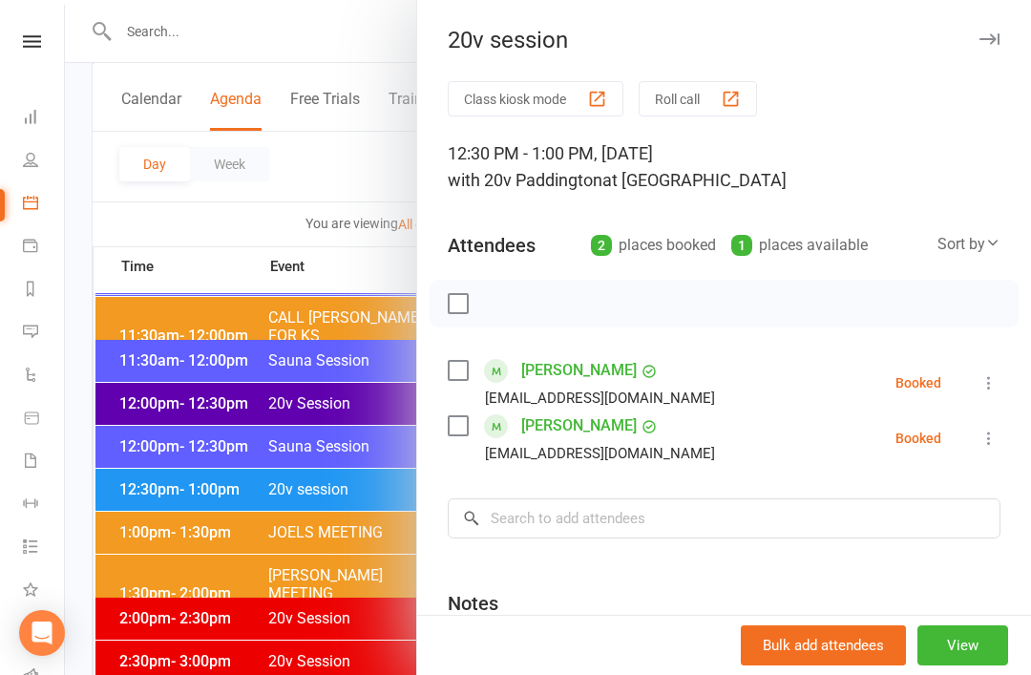
click at [349, 664] on div at bounding box center [548, 337] width 966 height 675
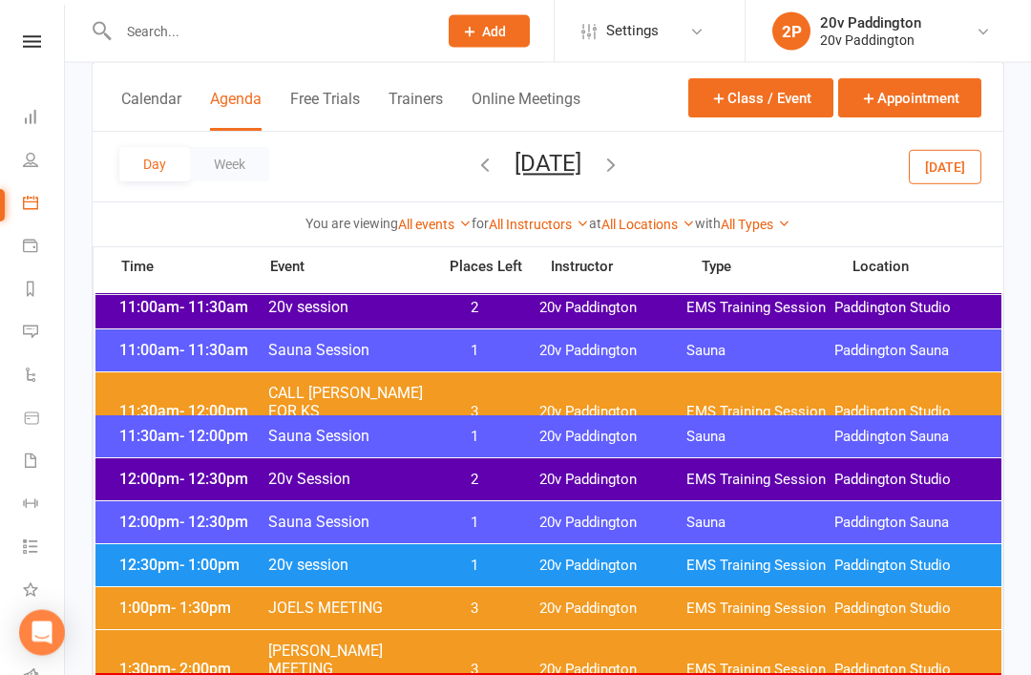
scroll to position [1009, 0]
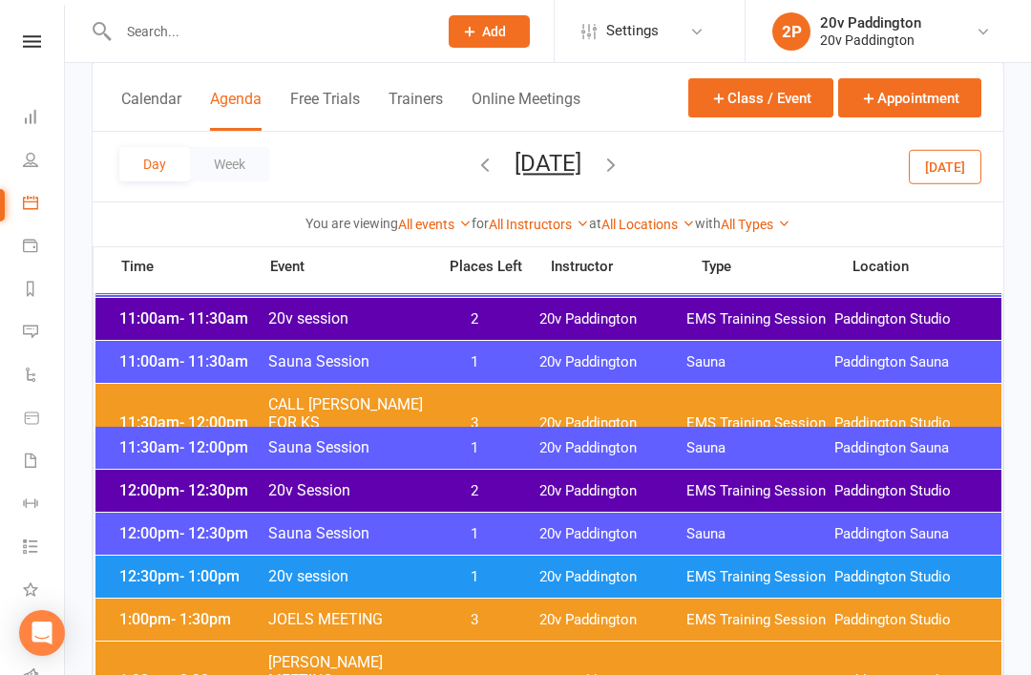
click at [562, 509] on div "12:00pm - 12:30pm 20v Session 2 20v Paddington EMS Training Session Paddington …" at bounding box center [548, 491] width 906 height 42
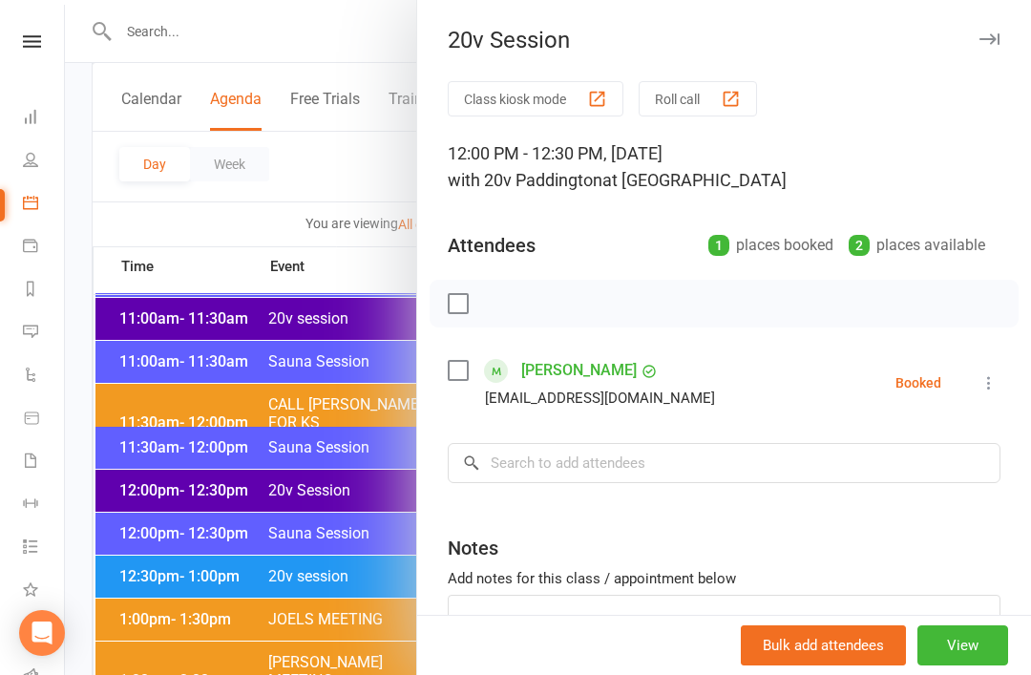
click at [385, 598] on div at bounding box center [548, 337] width 966 height 675
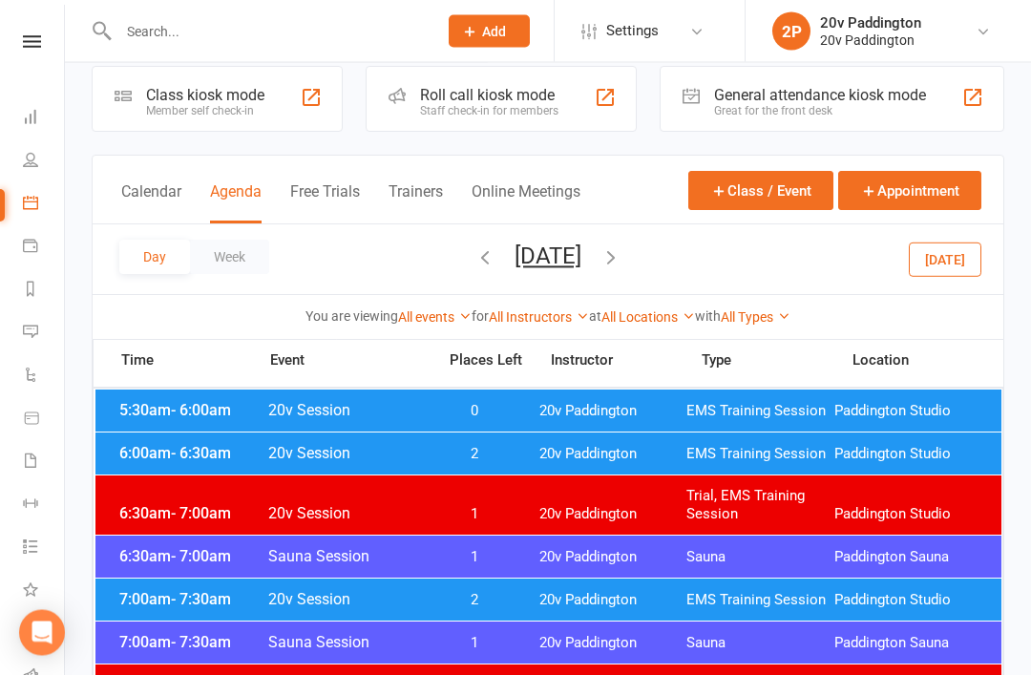
scroll to position [0, 0]
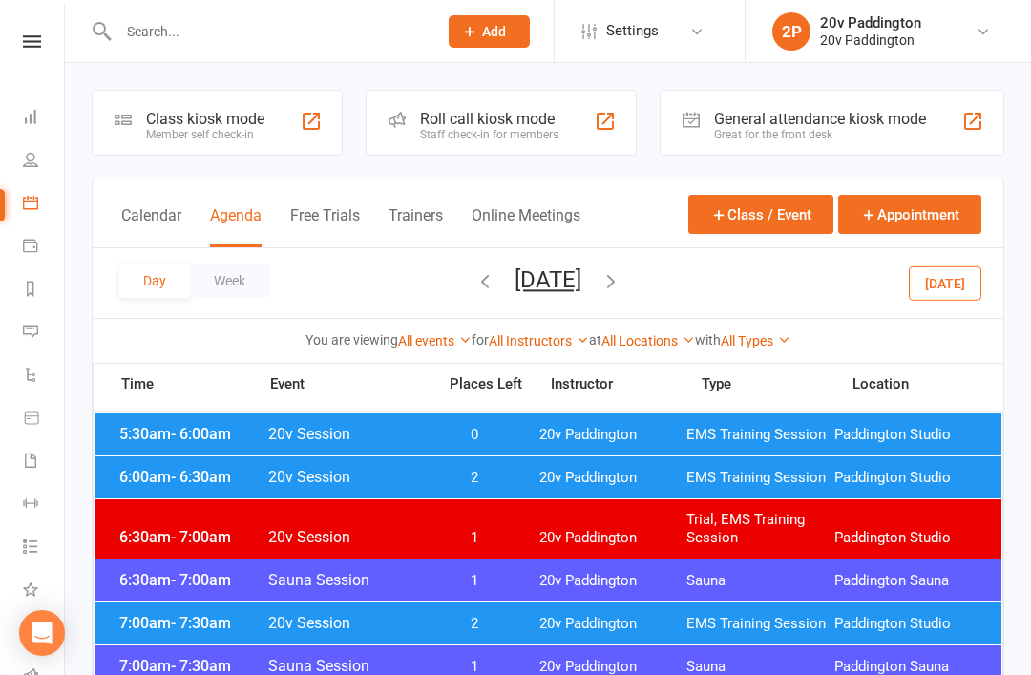
click at [30, 209] on icon at bounding box center [30, 202] width 15 height 15
click at [341, 32] on input "text" at bounding box center [268, 31] width 311 height 27
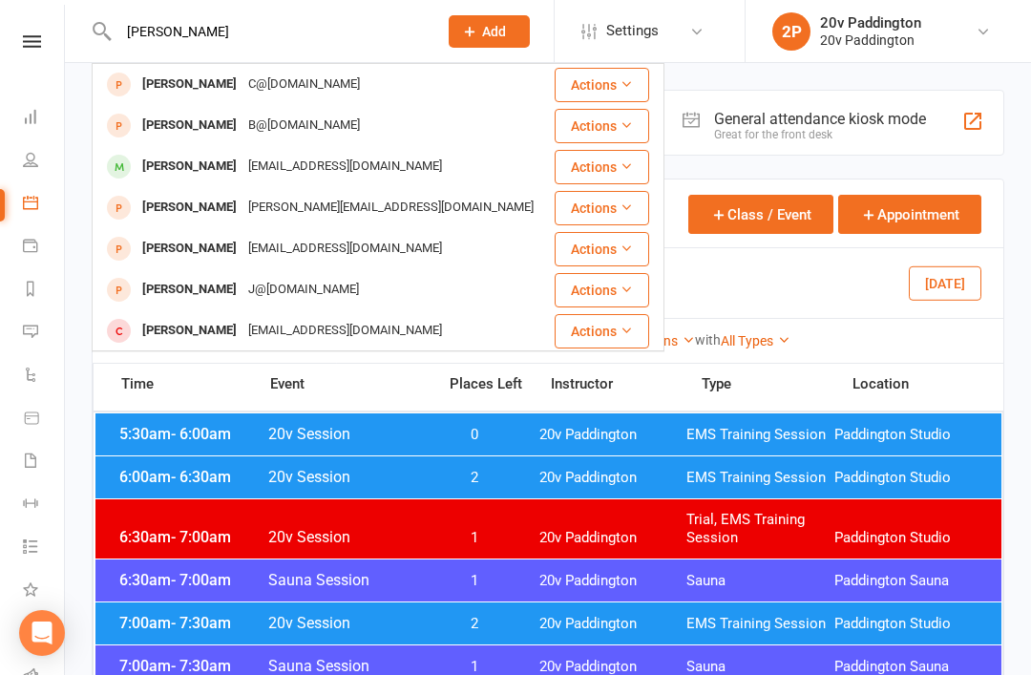
type input "Janet"
click at [342, 170] on div "Yangzhou1968@gmail.com" at bounding box center [344, 167] width 205 height 28
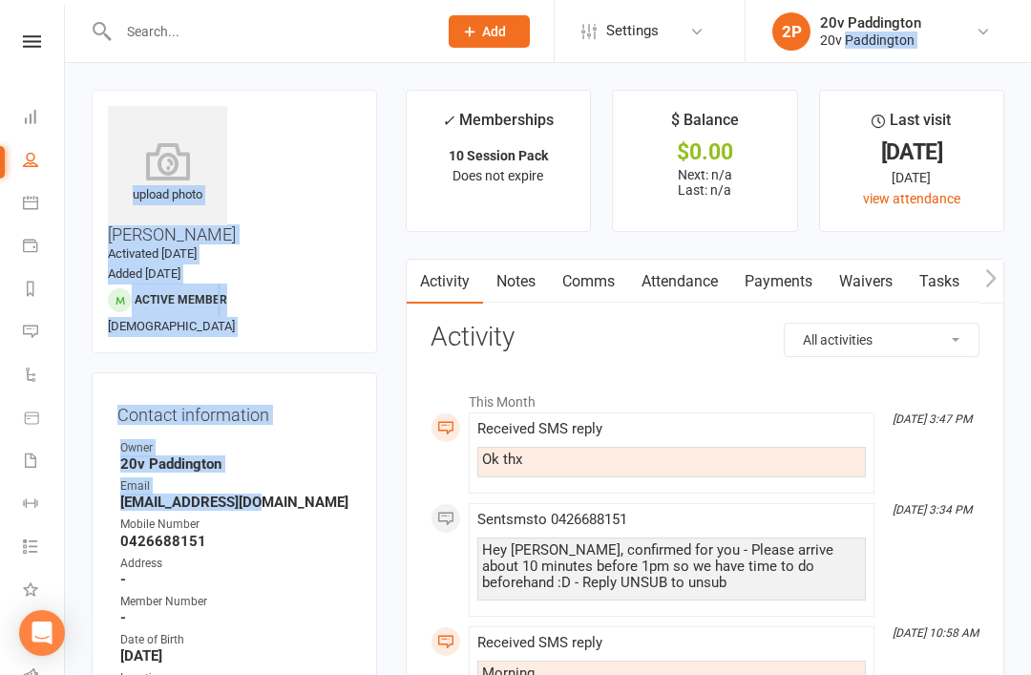
click at [275, 494] on strong "Yangzhou1968@gmail.com" at bounding box center [235, 502] width 231 height 17
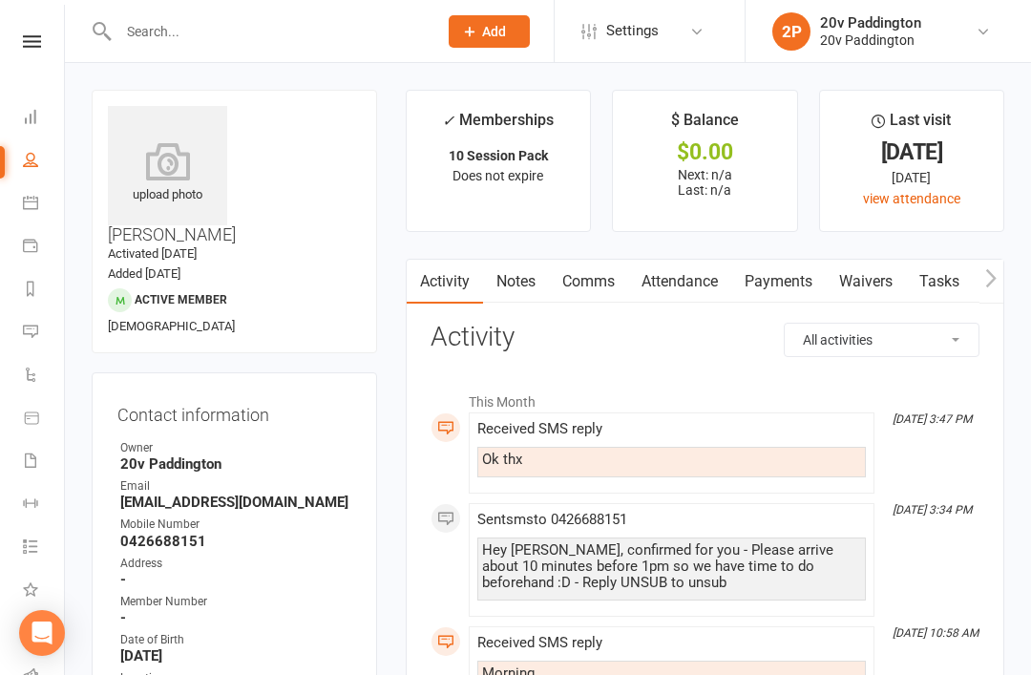
copy strong "Yangzhou1968@gmail.com"
click at [42, 213] on link "Calendar" at bounding box center [44, 204] width 43 height 43
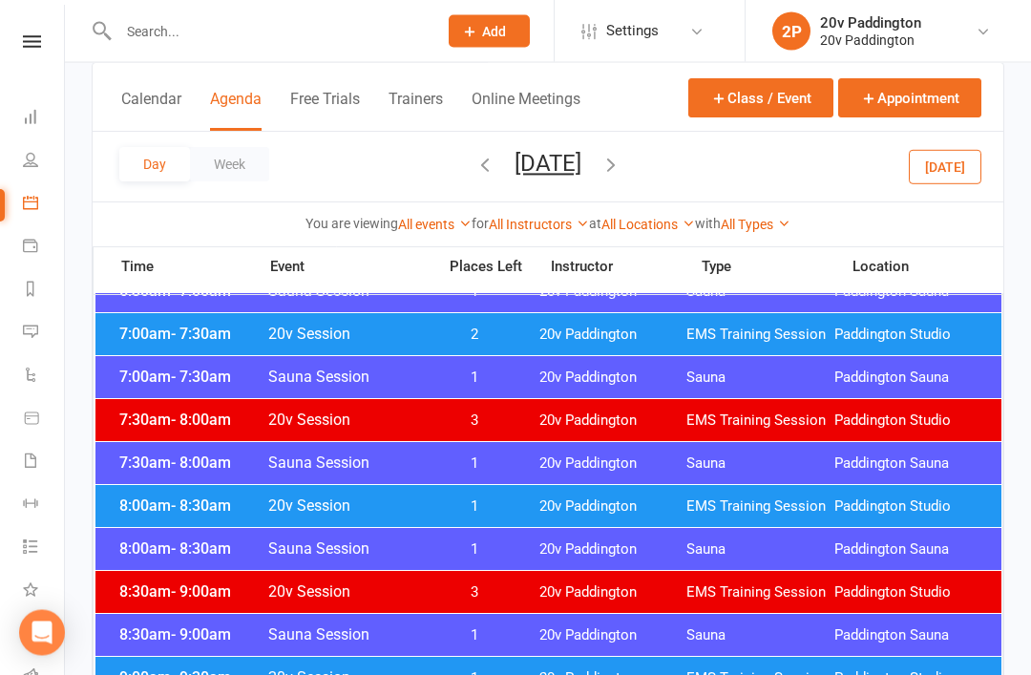
click at [981, 155] on button "Today" at bounding box center [945, 166] width 73 height 34
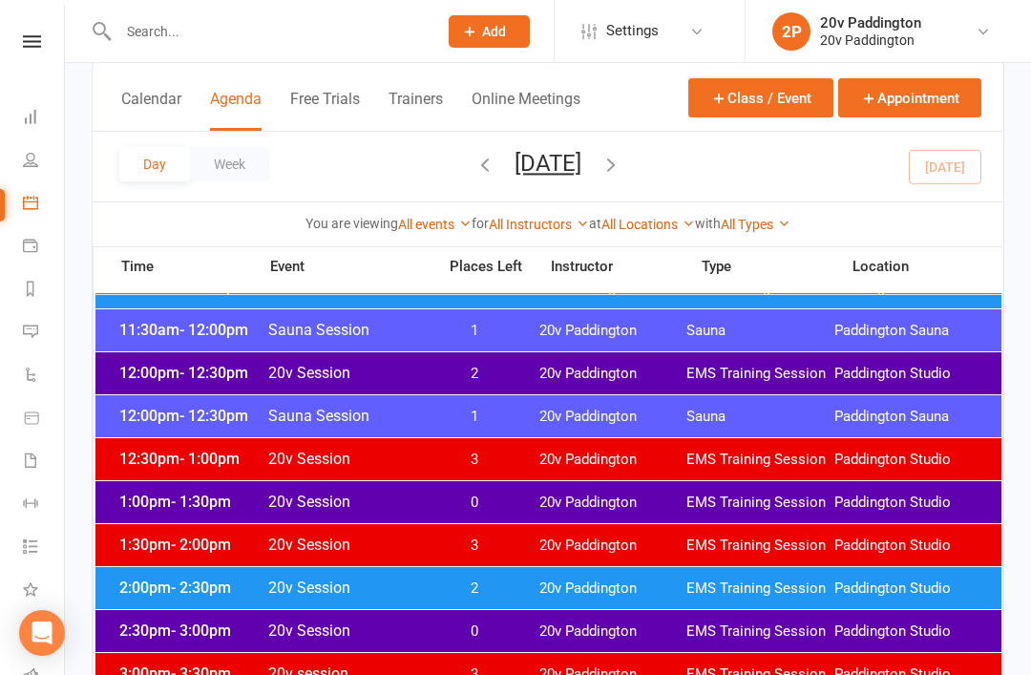
scroll to position [1110, 0]
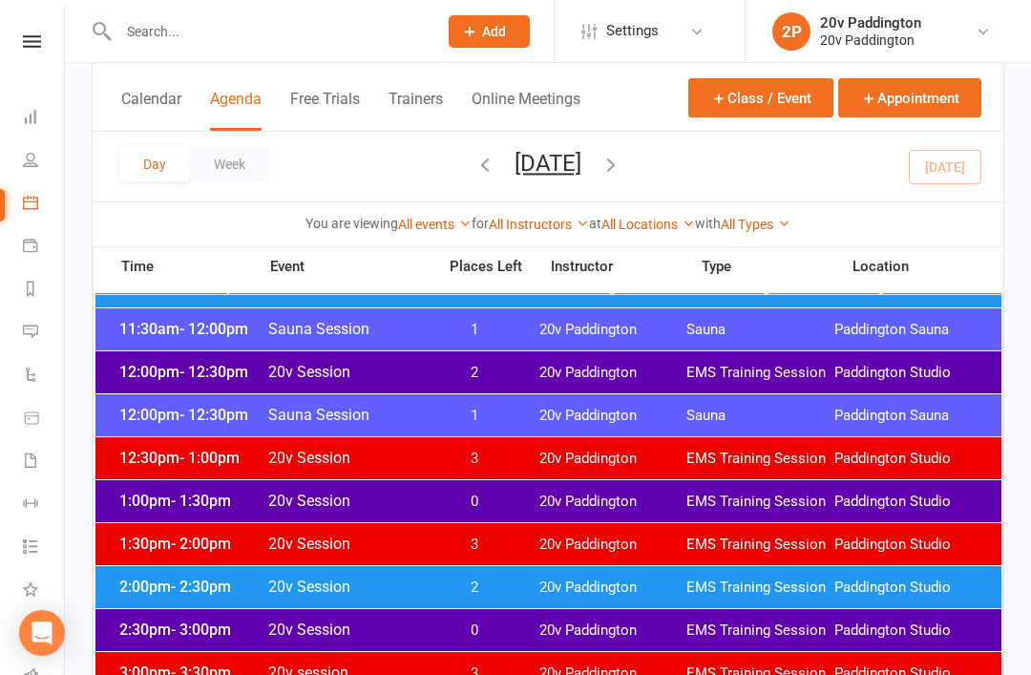
click at [657, 497] on span "20v Paddington" at bounding box center [613, 502] width 148 height 18
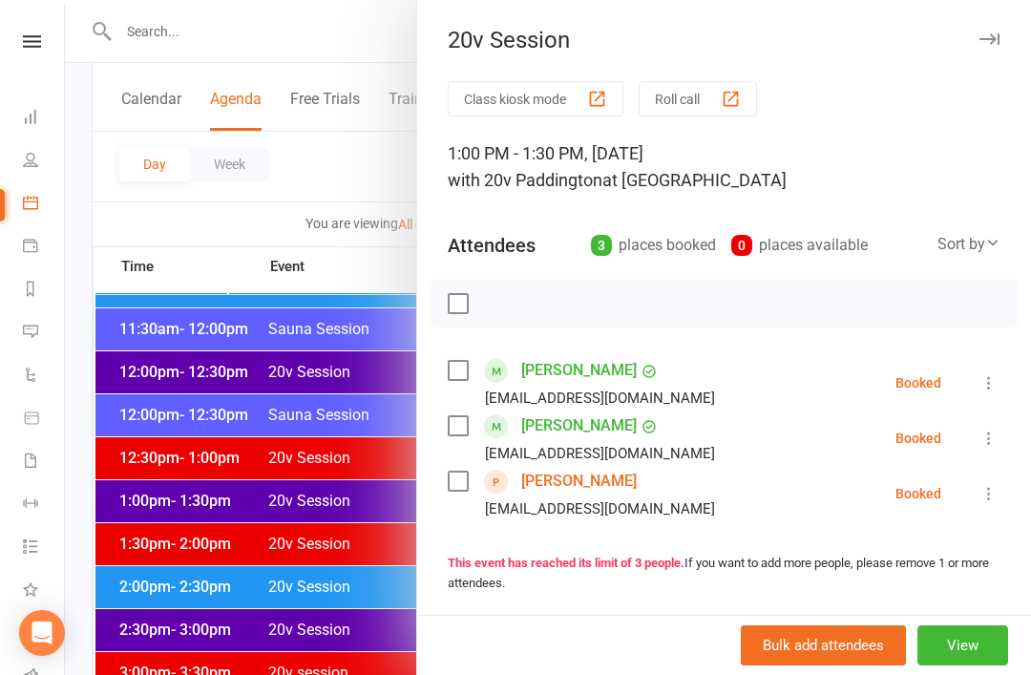
click at [591, 476] on link "Joey Yang" at bounding box center [579, 481] width 116 height 31
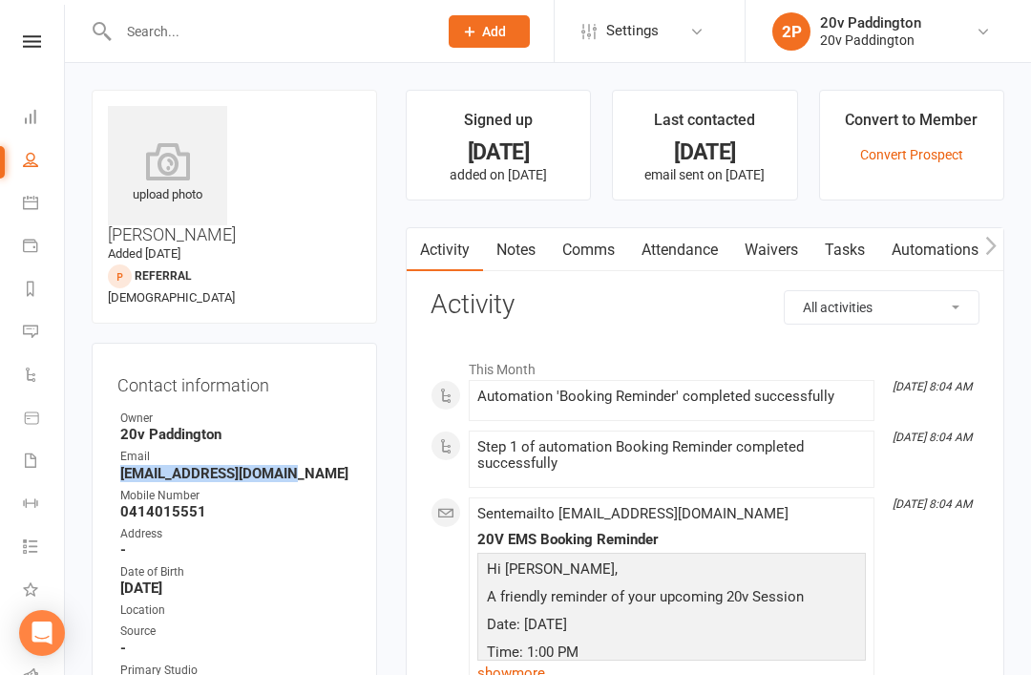
click at [32, 202] on icon at bounding box center [30, 202] width 15 height 15
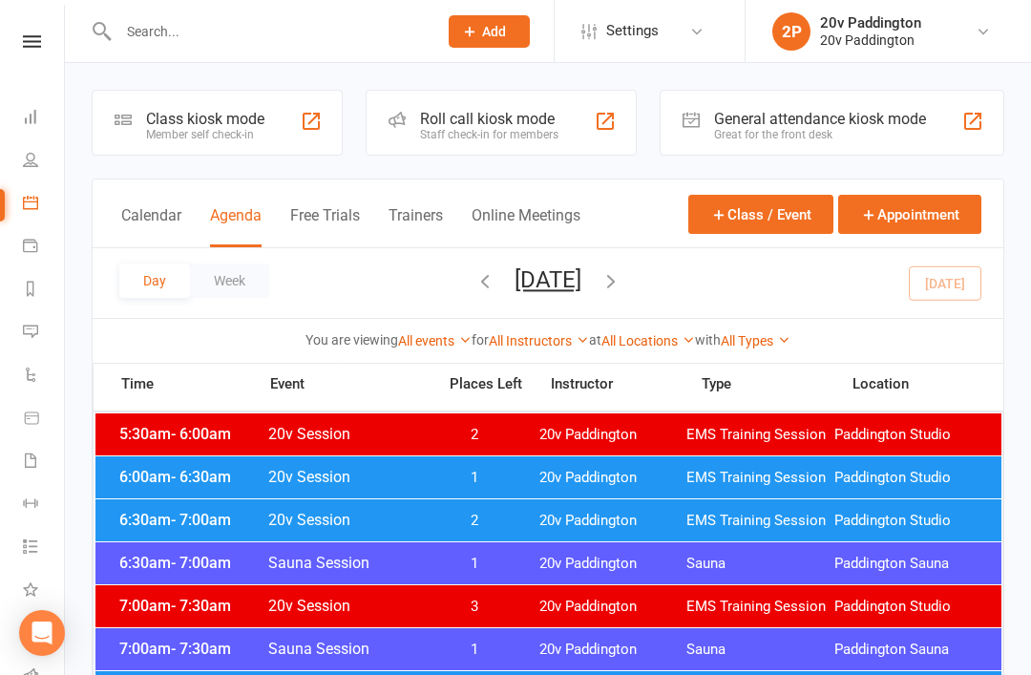
click at [602, 304] on div "Day Week Tuesday, Sep 16, 2025 September 2025 Sun Mon Tue Wed Thu Fri Sat 31 01…" at bounding box center [548, 283] width 911 height 70
click at [581, 277] on button "Tuesday, Sep 16, 2025" at bounding box center [548, 279] width 67 height 27
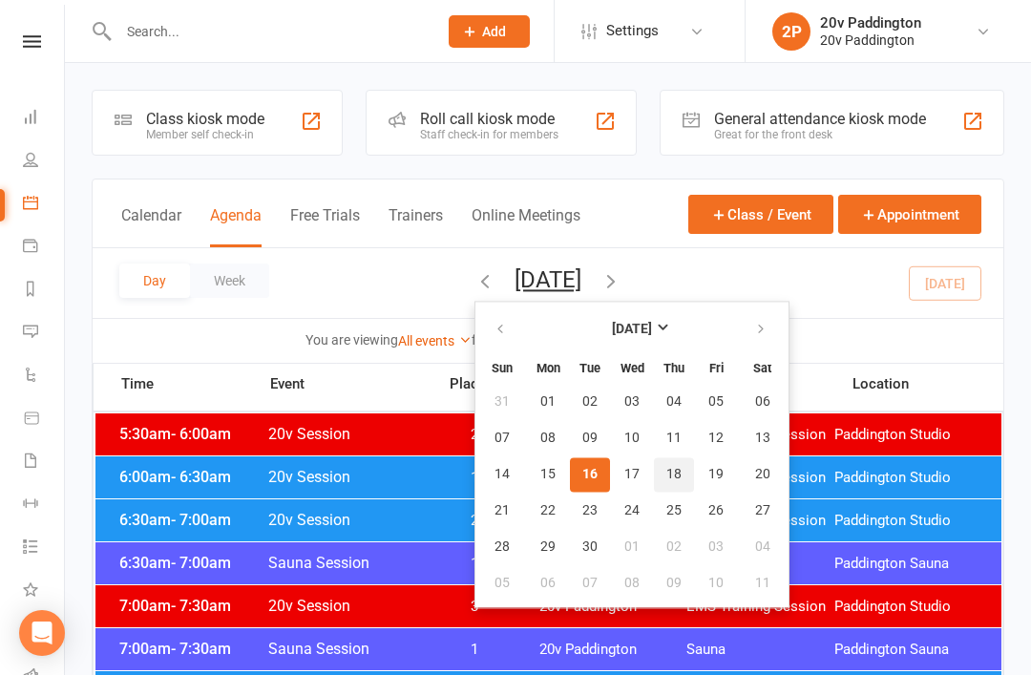
click at [654, 470] on button "18" at bounding box center [674, 474] width 40 height 34
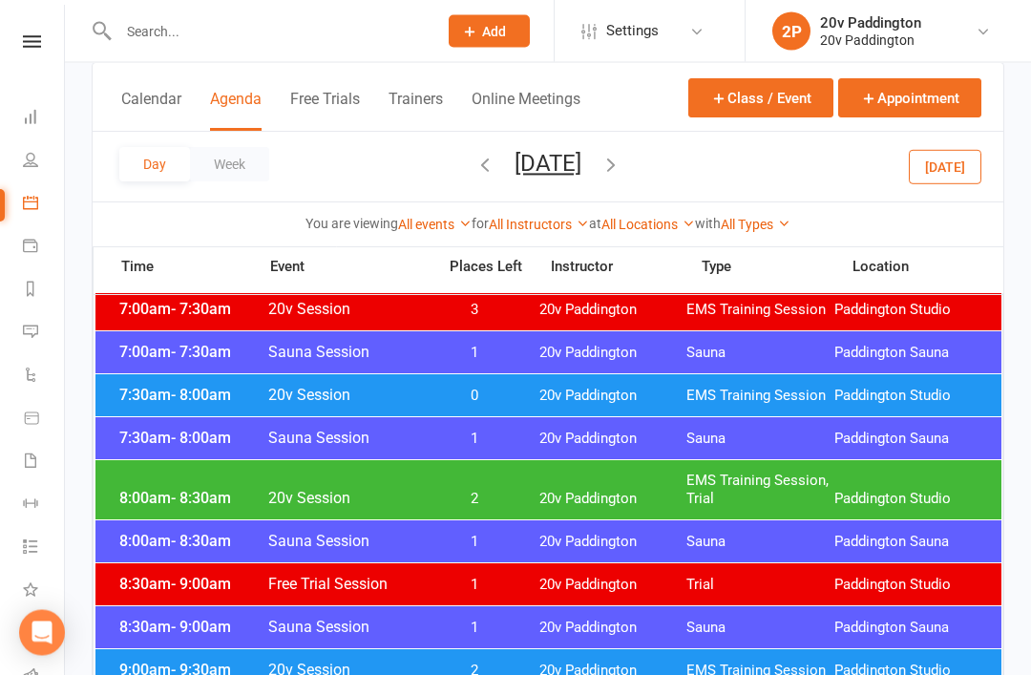
click at [836, 389] on span "Paddington Studio" at bounding box center [908, 397] width 148 height 18
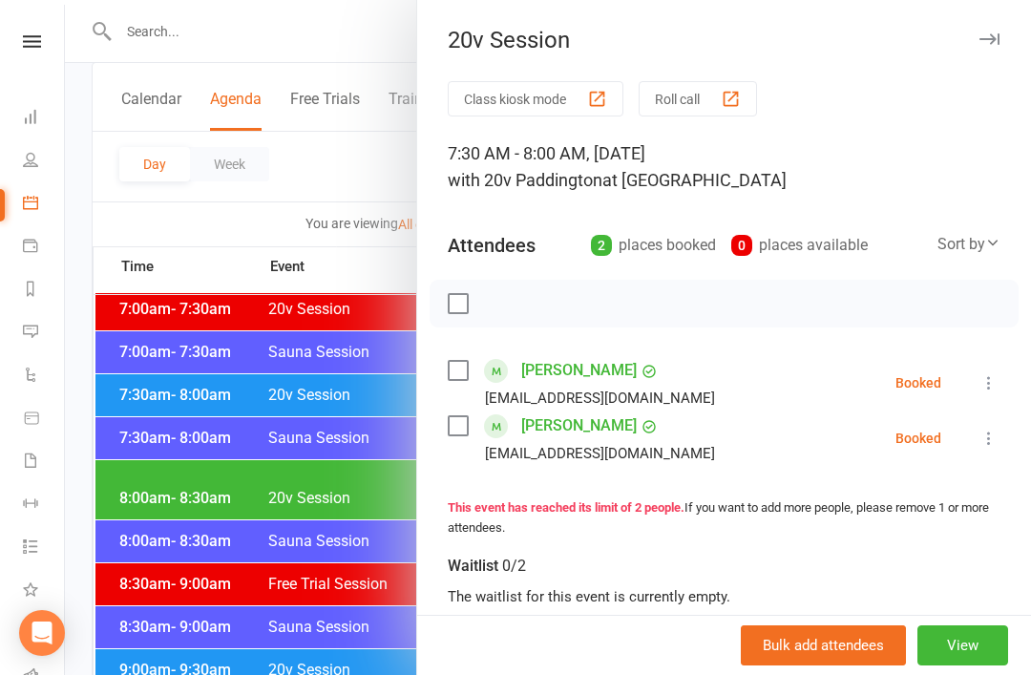
click at [995, 381] on icon at bounding box center [988, 382] width 19 height 19
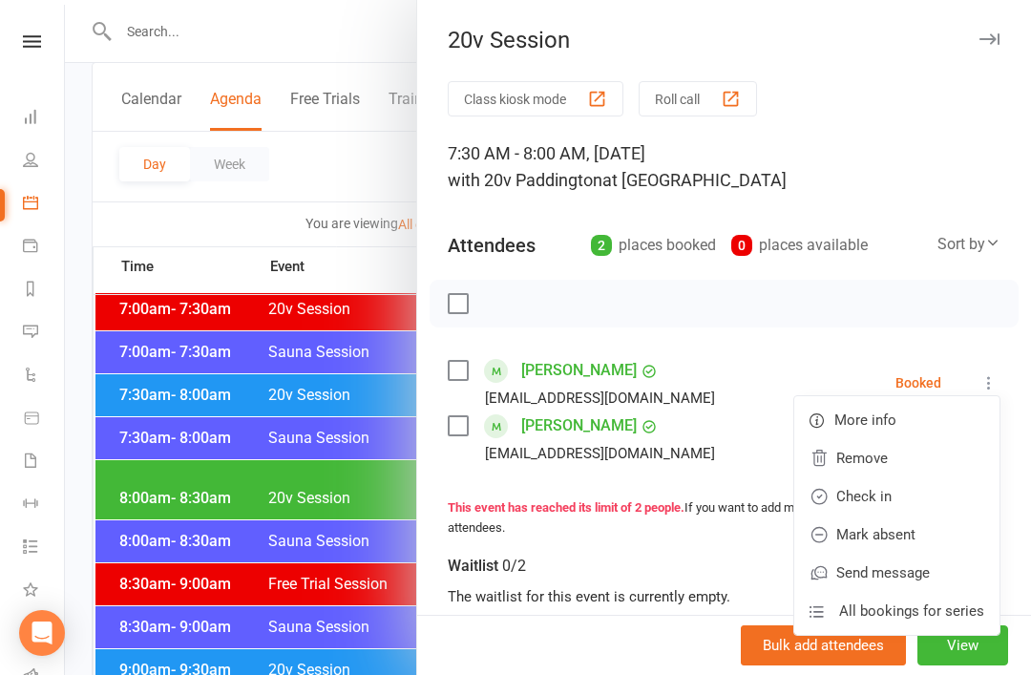
click at [898, 452] on link "Remove" at bounding box center [896, 458] width 205 height 38
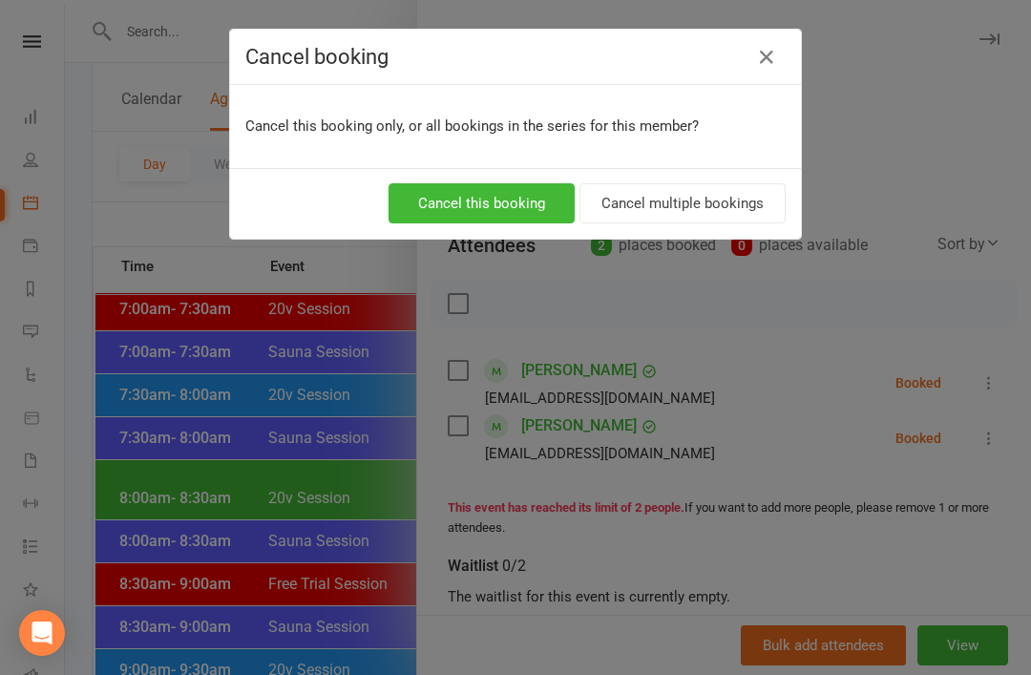
click at [503, 218] on button "Cancel this booking" at bounding box center [482, 203] width 186 height 40
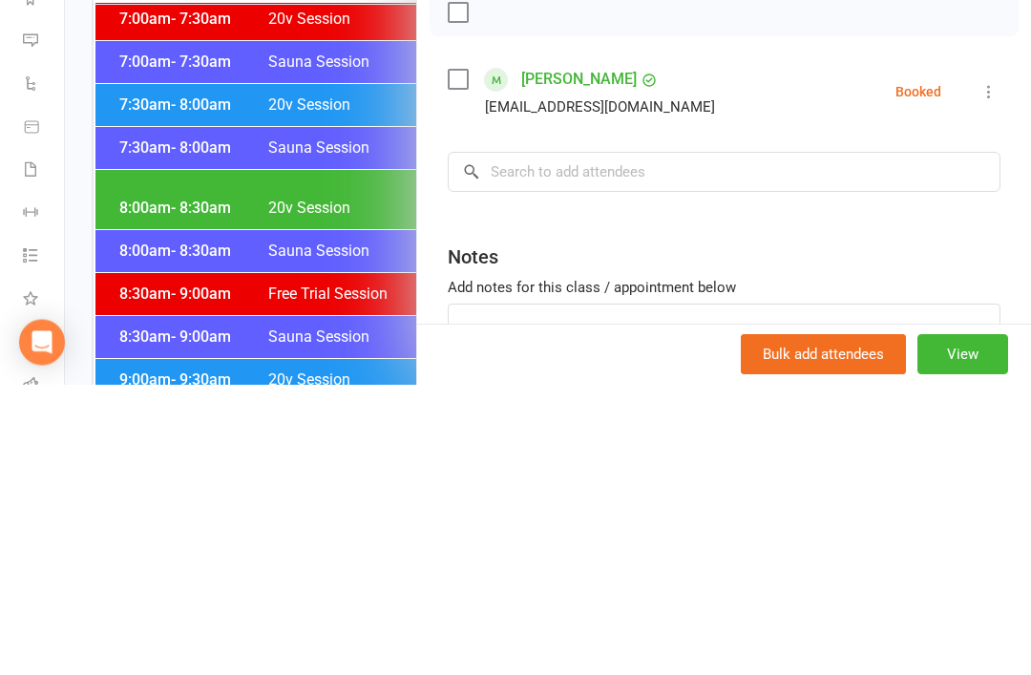
click at [1017, 237] on div "Class kiosk mode Roll call 7:30 AM - 8:00 AM, Thursday, September, 18, 2025 wit…" at bounding box center [724, 417] width 614 height 672
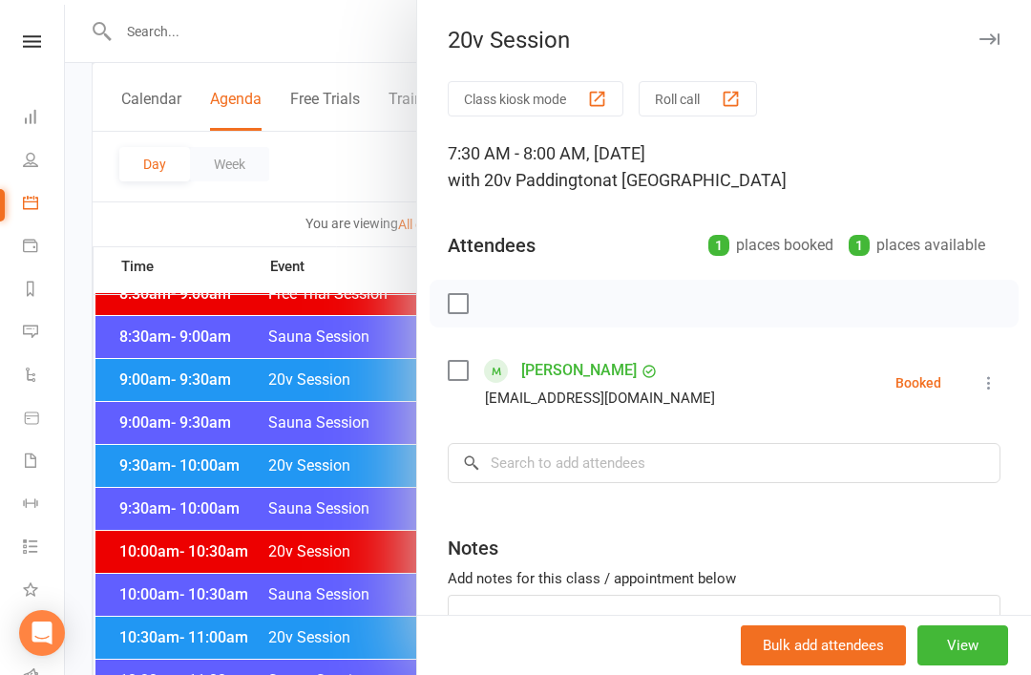
click at [973, 402] on li "Joep Van de kruijs Jvdk1996@gmail.com Booked More info Remove Check in Mark abs…" at bounding box center [724, 382] width 553 height 55
click at [989, 380] on icon at bounding box center [988, 382] width 19 height 19
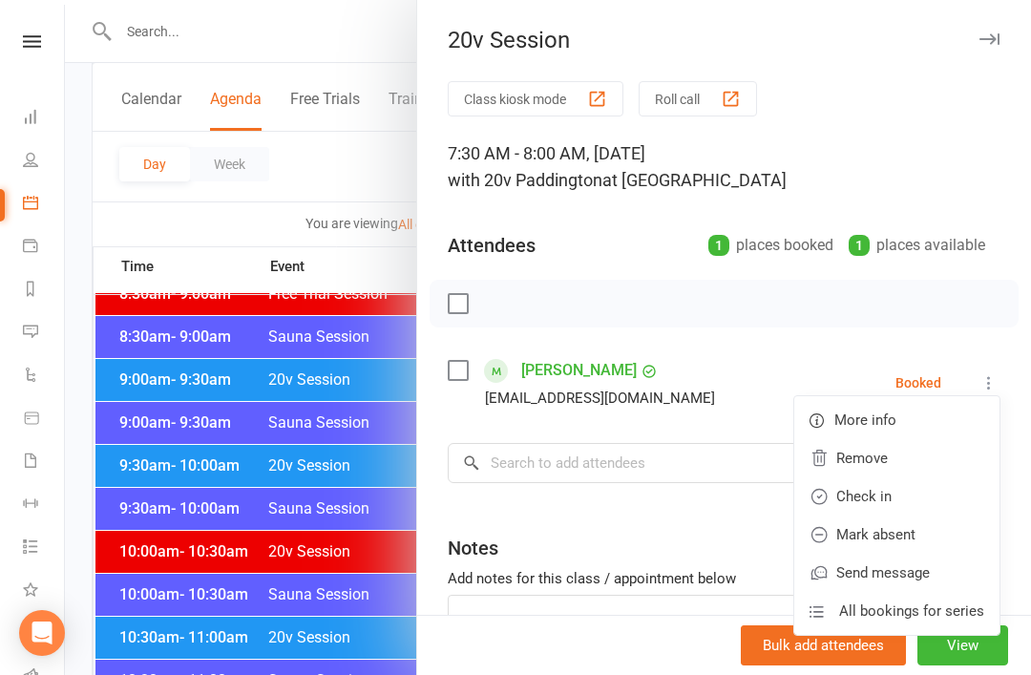
click at [919, 456] on link "Remove" at bounding box center [896, 458] width 205 height 38
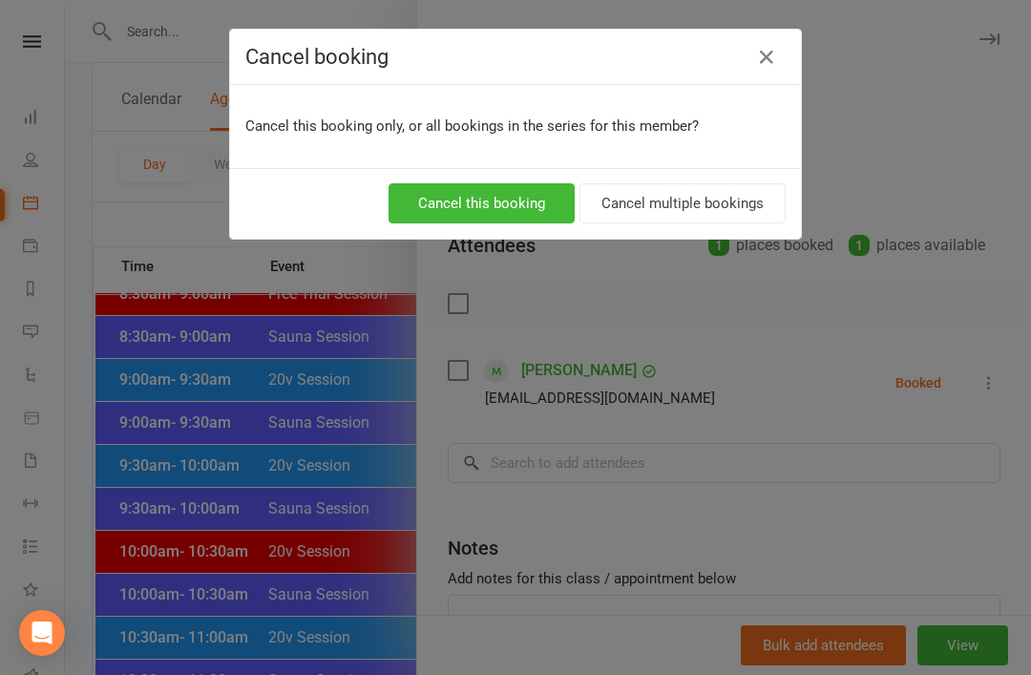
click at [523, 200] on button "Cancel this booking" at bounding box center [482, 203] width 186 height 40
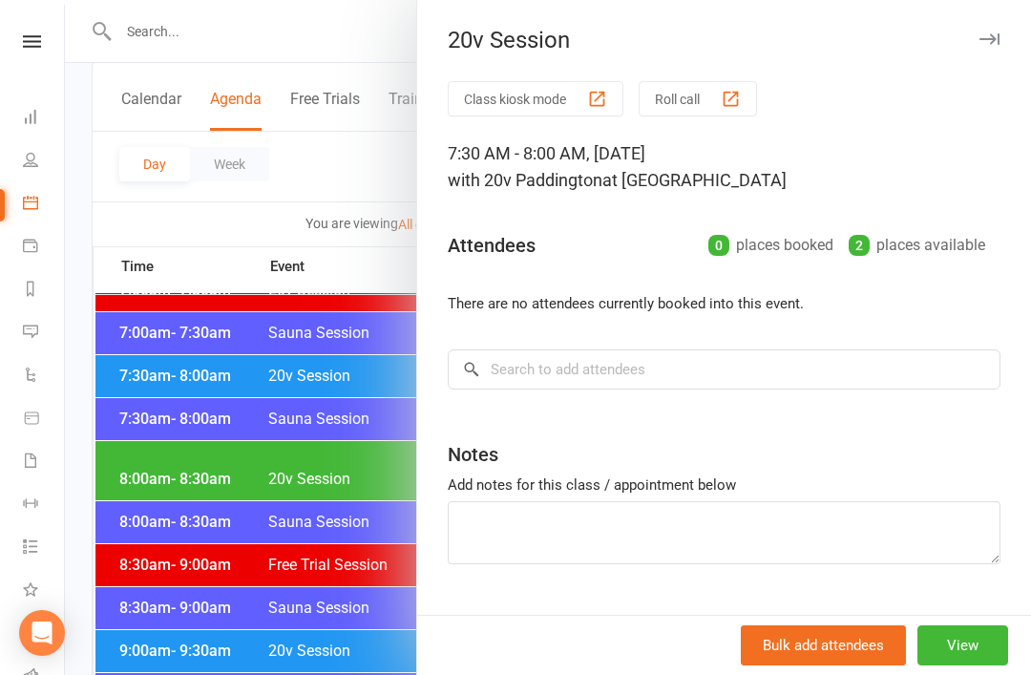
scroll to position [273, 0]
click at [197, 395] on div at bounding box center [548, 337] width 966 height 675
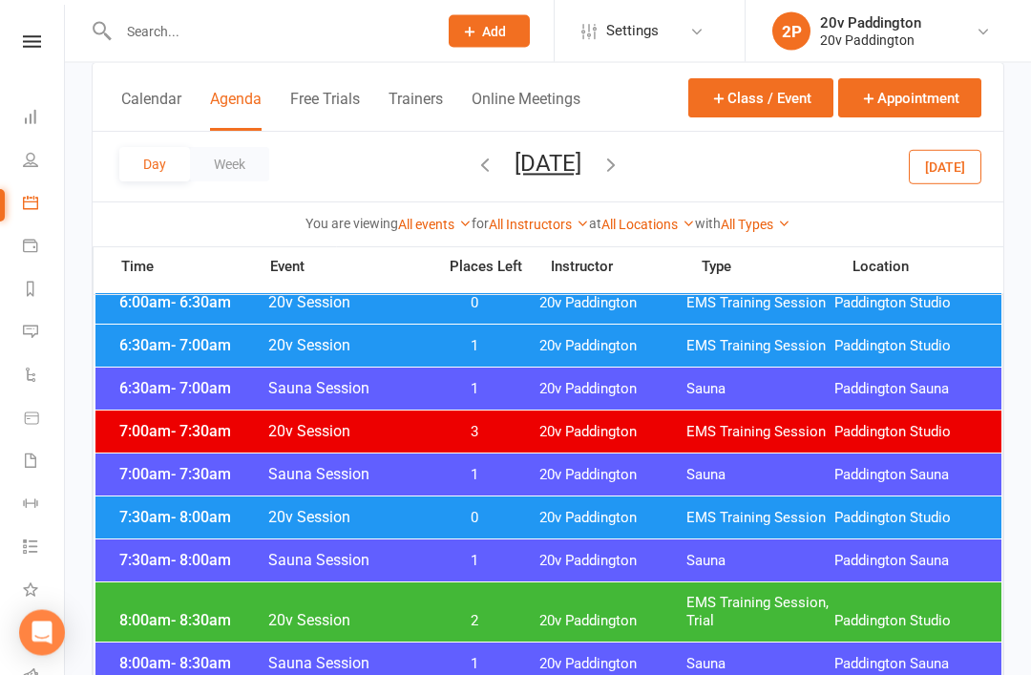
click at [970, 197] on div "Day Week Thursday, Sep 18, 2025 September 2025 Sun Mon Tue Wed Thu Fri Sat 31 0…" at bounding box center [548, 167] width 911 height 70
click at [958, 181] on button "Today" at bounding box center [945, 166] width 73 height 34
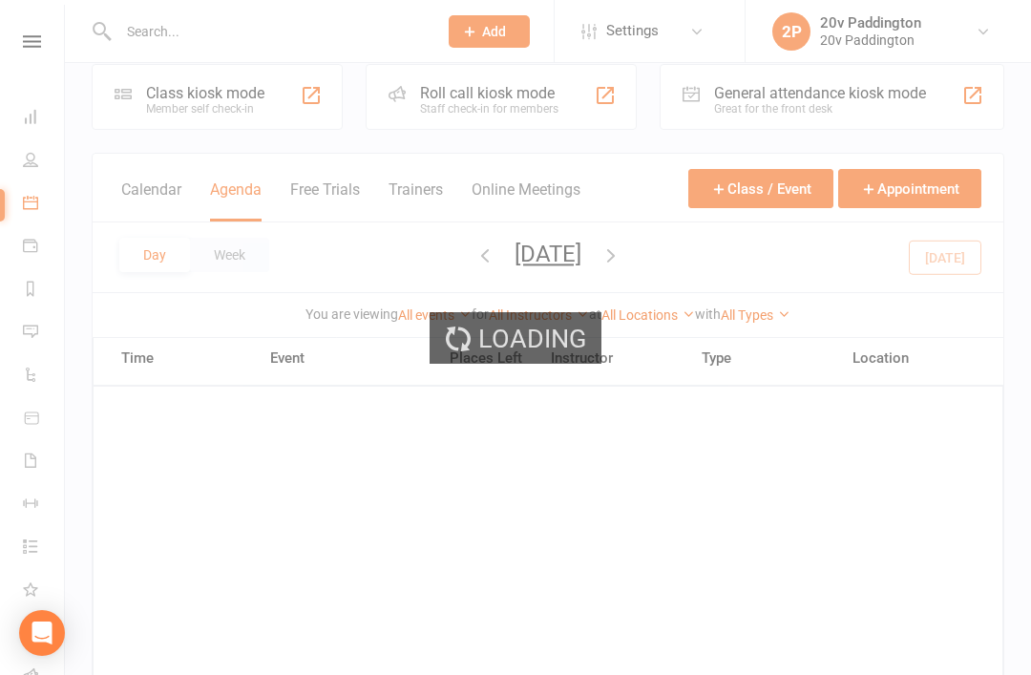
scroll to position [0, 0]
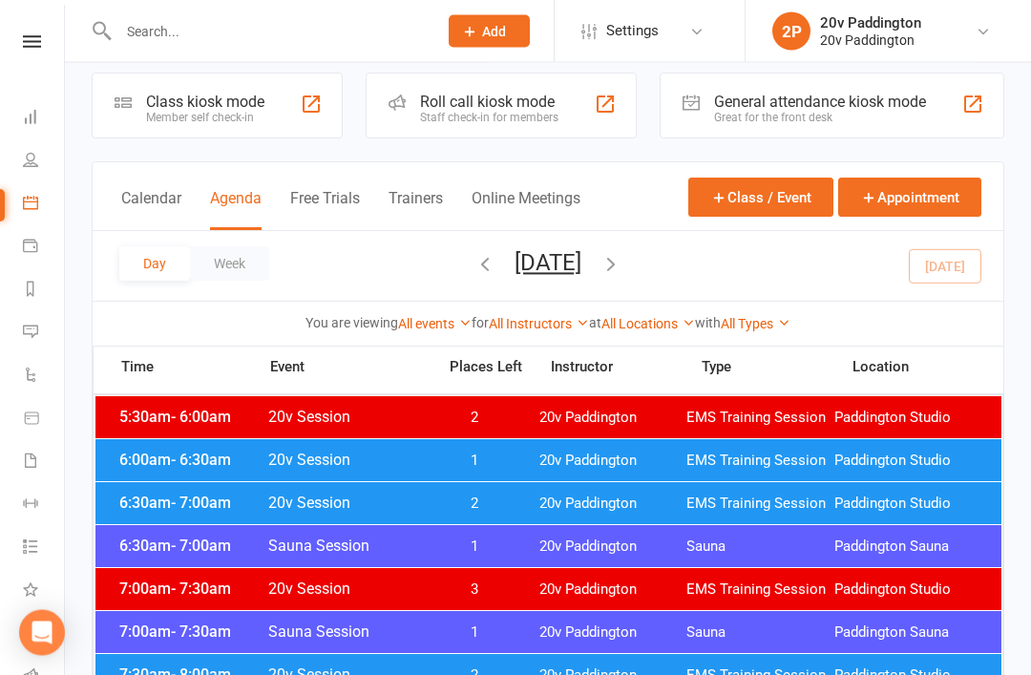
click at [745, 455] on span "EMS Training Session" at bounding box center [760, 461] width 148 height 18
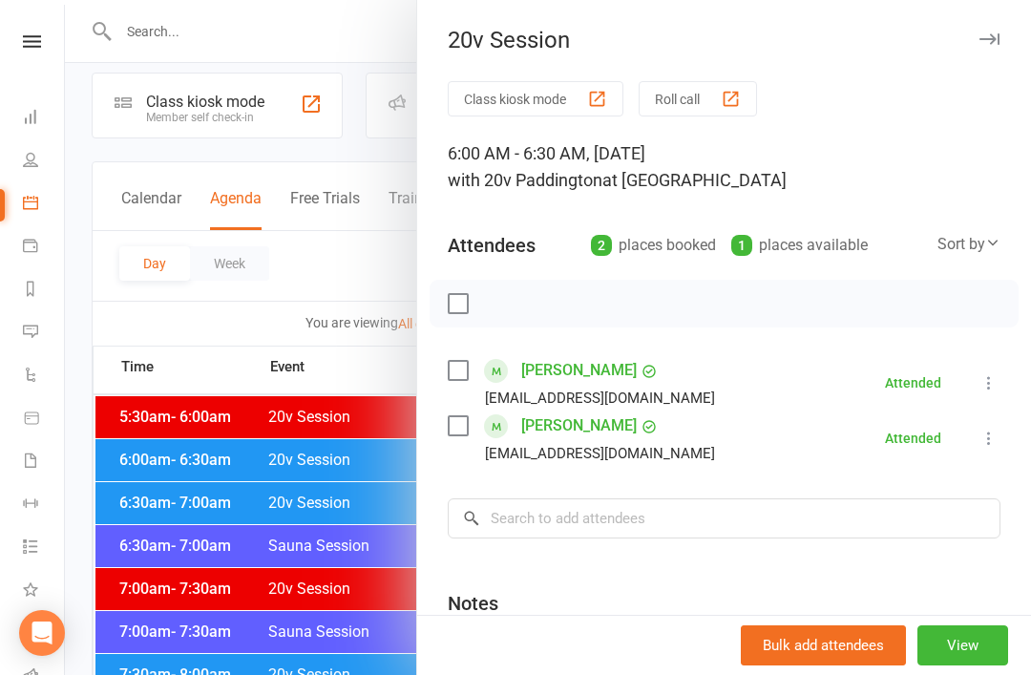
click at [123, 388] on div at bounding box center [548, 337] width 966 height 675
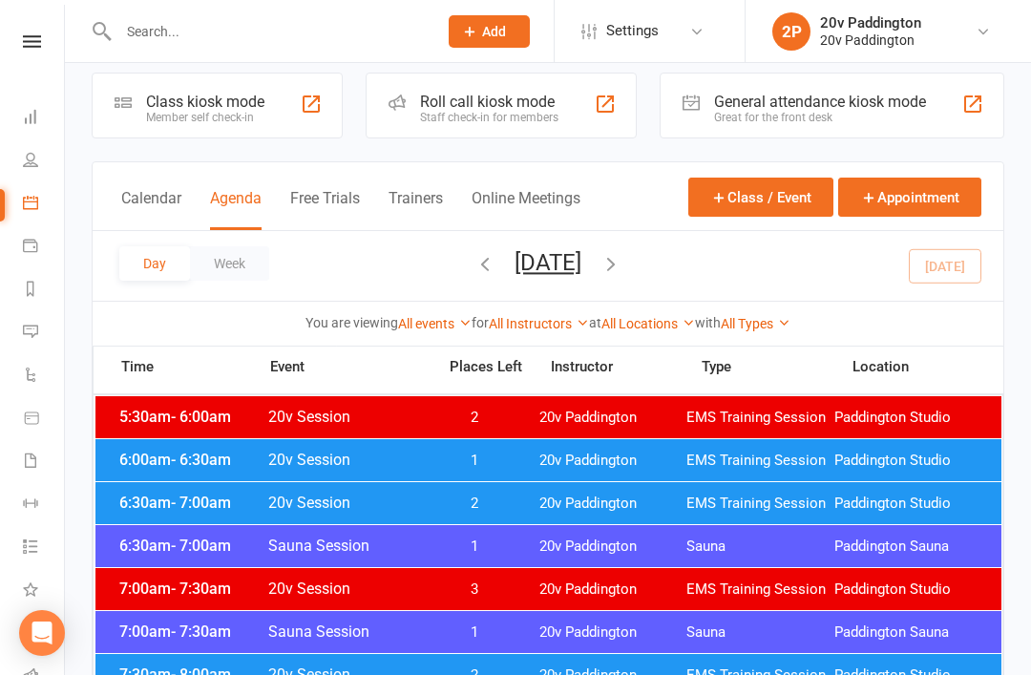
click at [621, 265] on icon "button" at bounding box center [610, 263] width 21 height 21
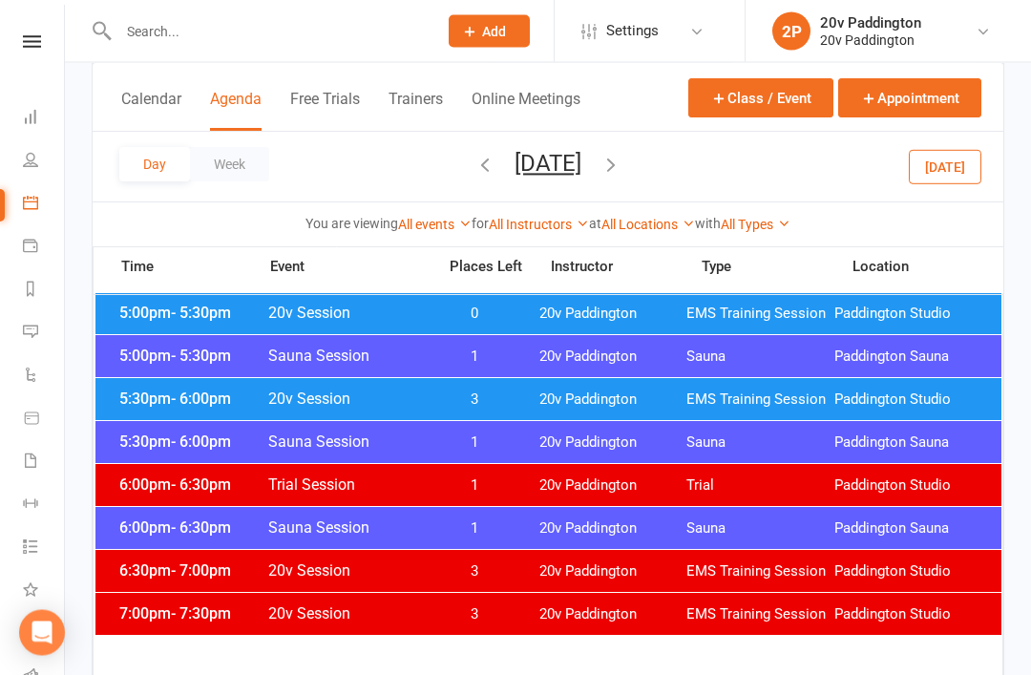
scroll to position [1726, 0]
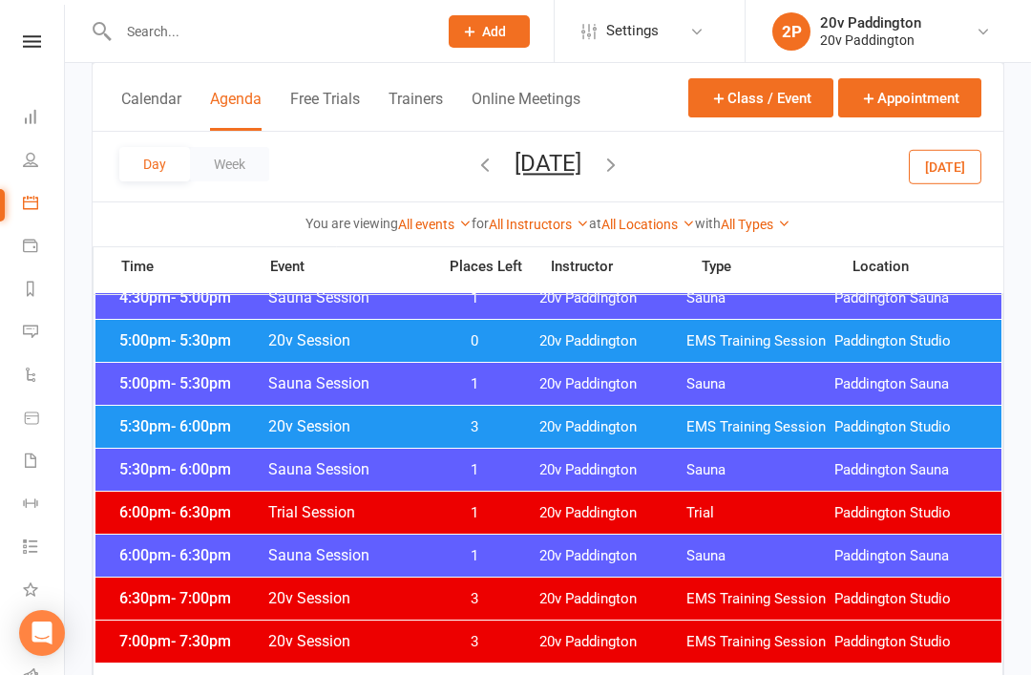
click at [793, 428] on span "EMS Training Session" at bounding box center [760, 427] width 148 height 18
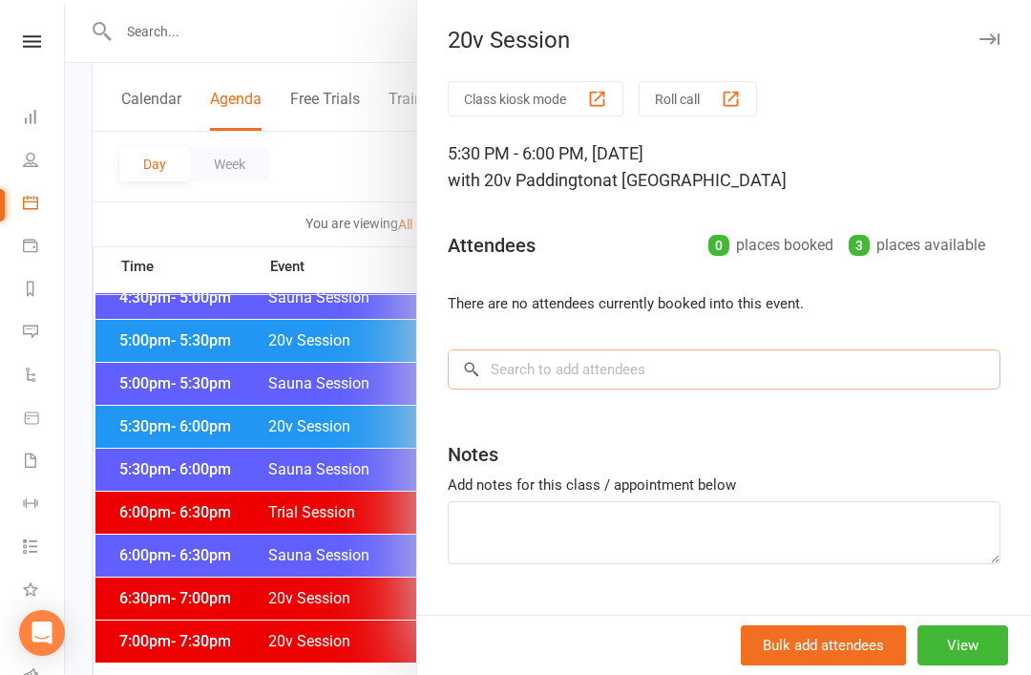
click at [738, 368] on input "search" at bounding box center [724, 369] width 553 height 40
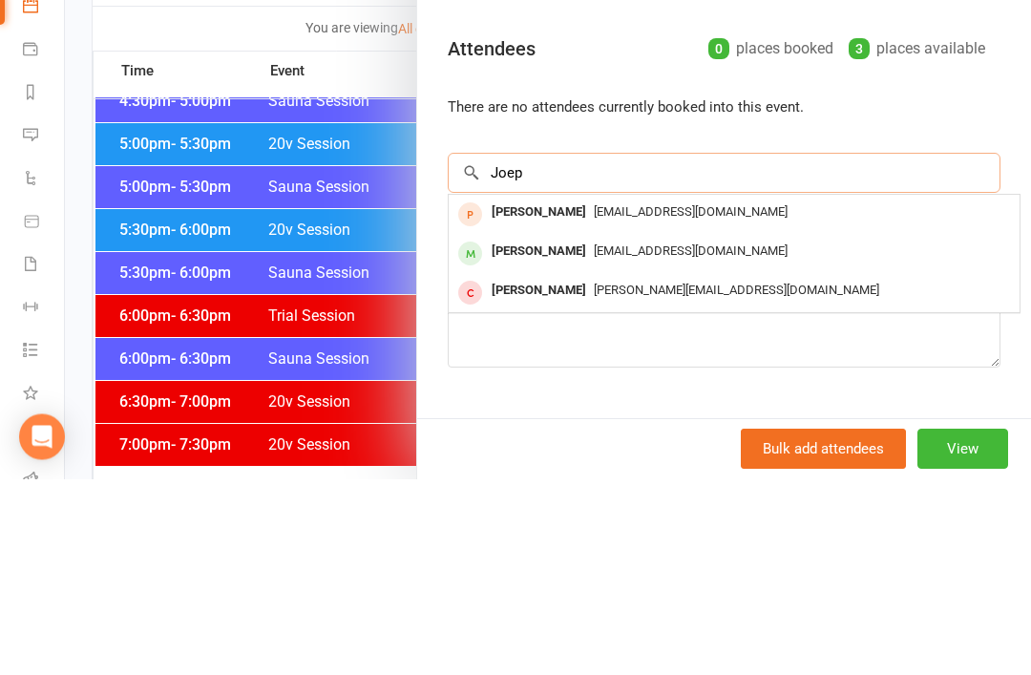
type input "Joep"
click at [684, 440] on span "Jvdk1996@gmail.com" at bounding box center [691, 447] width 194 height 14
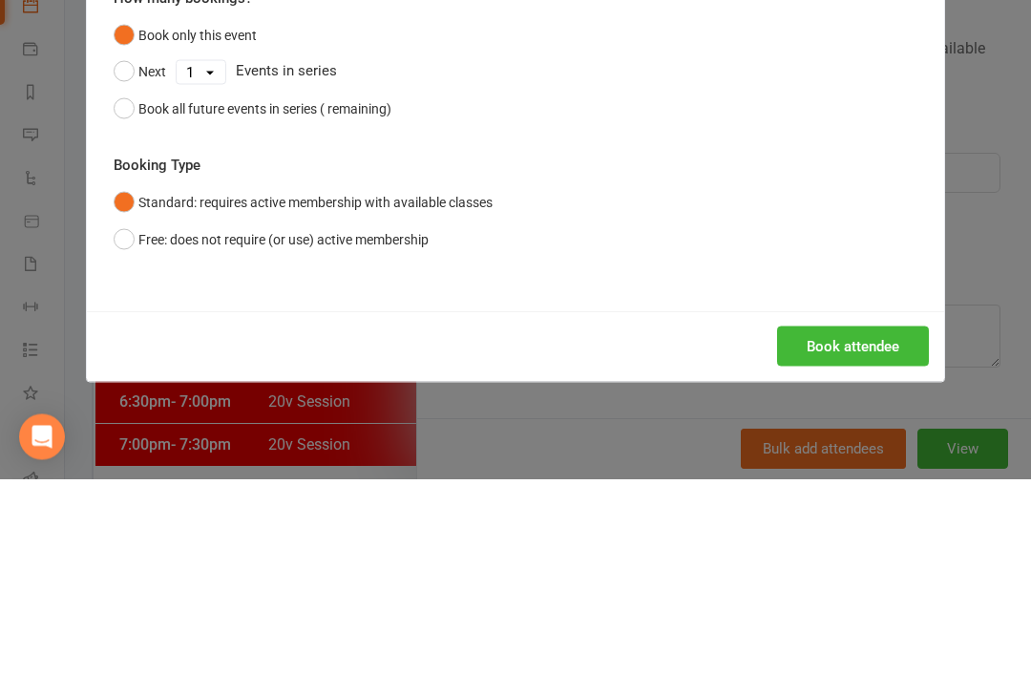
scroll to position [1923, 0]
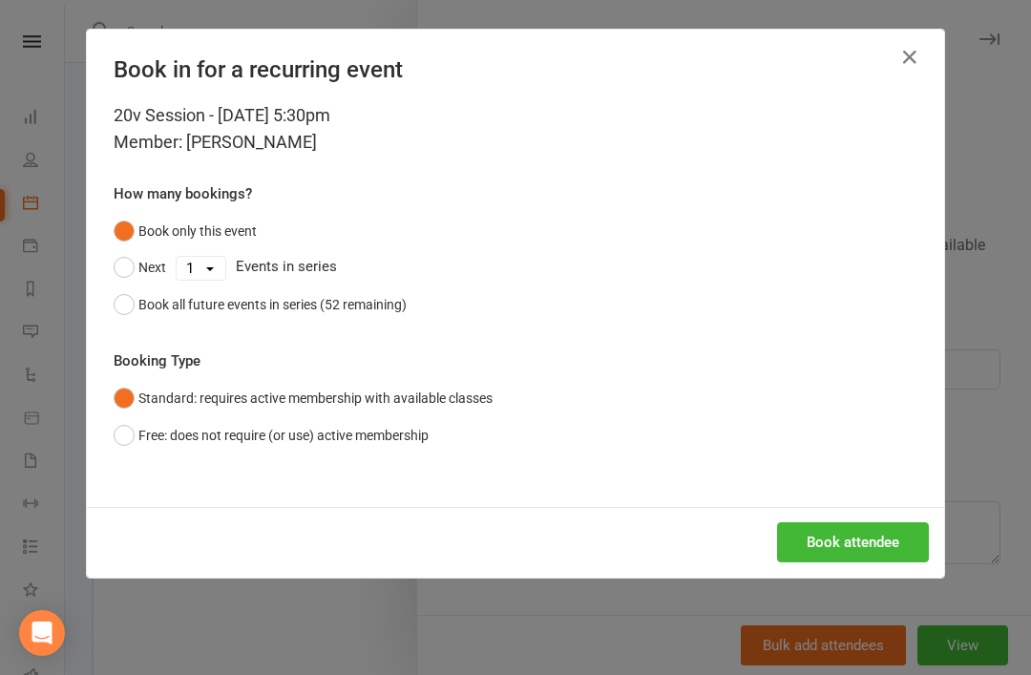
click at [779, 582] on div "Book in for a recurring event 20v Session - Sep 17, 2025 5:30pm Member: Joep Va…" at bounding box center [515, 337] width 1031 height 675
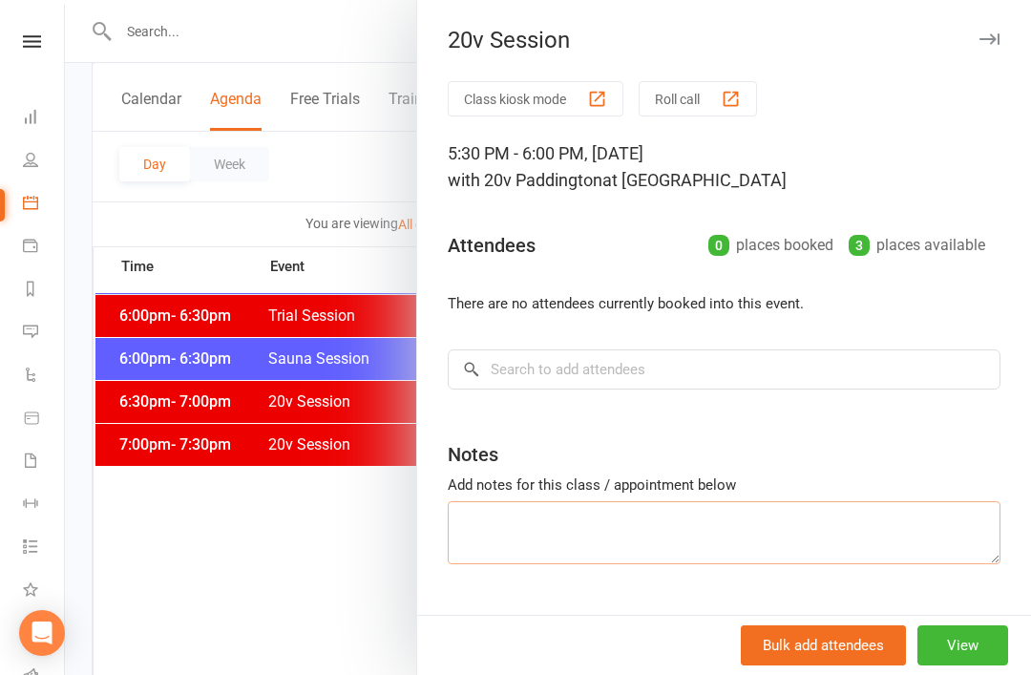
click at [815, 522] on textarea at bounding box center [724, 532] width 553 height 63
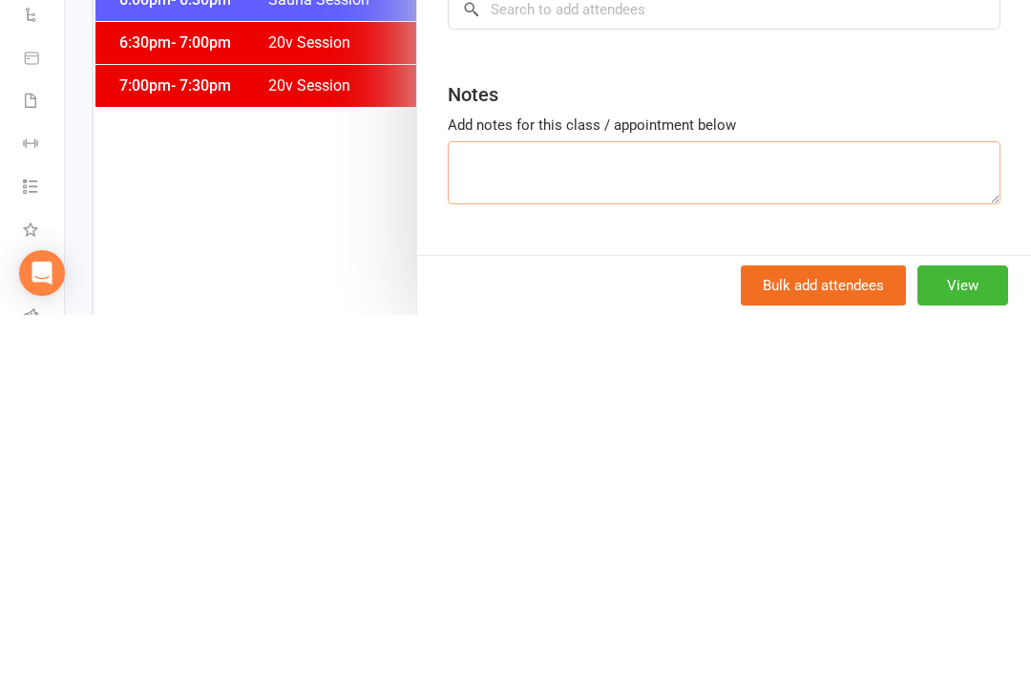
click at [801, 501] on textarea at bounding box center [724, 532] width 553 height 63
click at [787, 349] on input "search" at bounding box center [724, 369] width 553 height 40
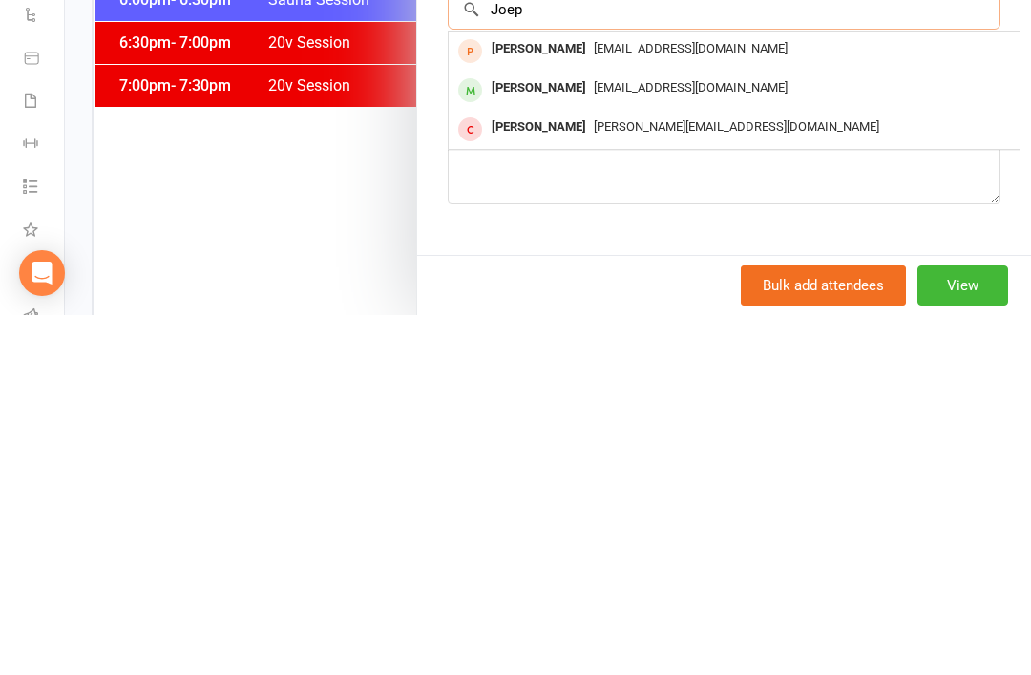
type input "Joep"
click at [666, 440] on span "Jvdk1996@gmail.com" at bounding box center [691, 447] width 194 height 14
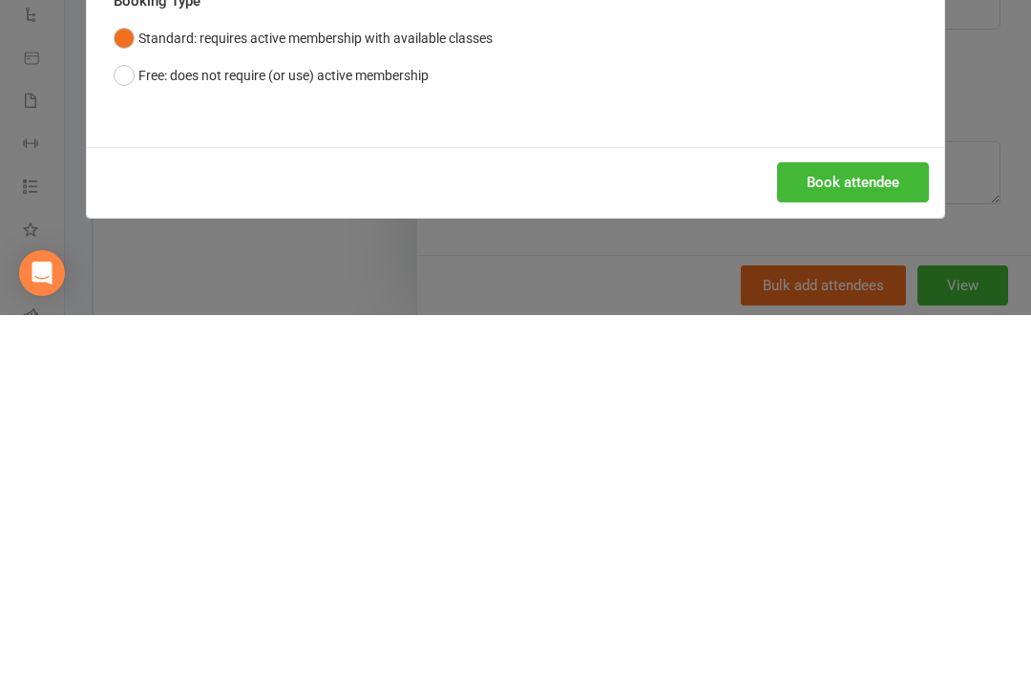
scroll to position [2282, 0]
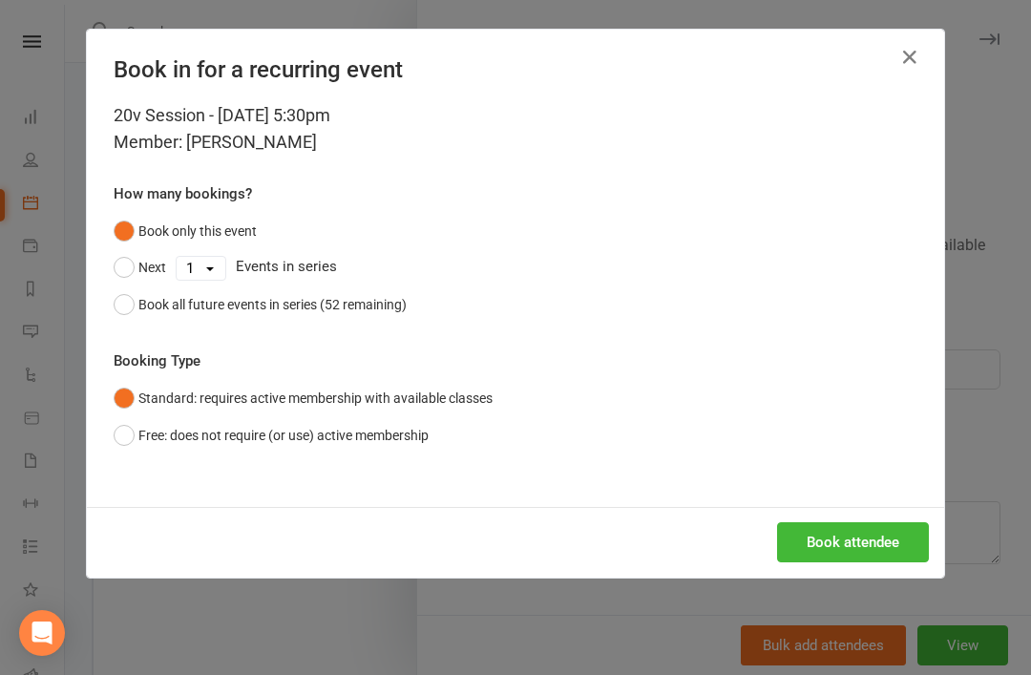
click at [874, 541] on button "Book attendee" at bounding box center [853, 542] width 152 height 40
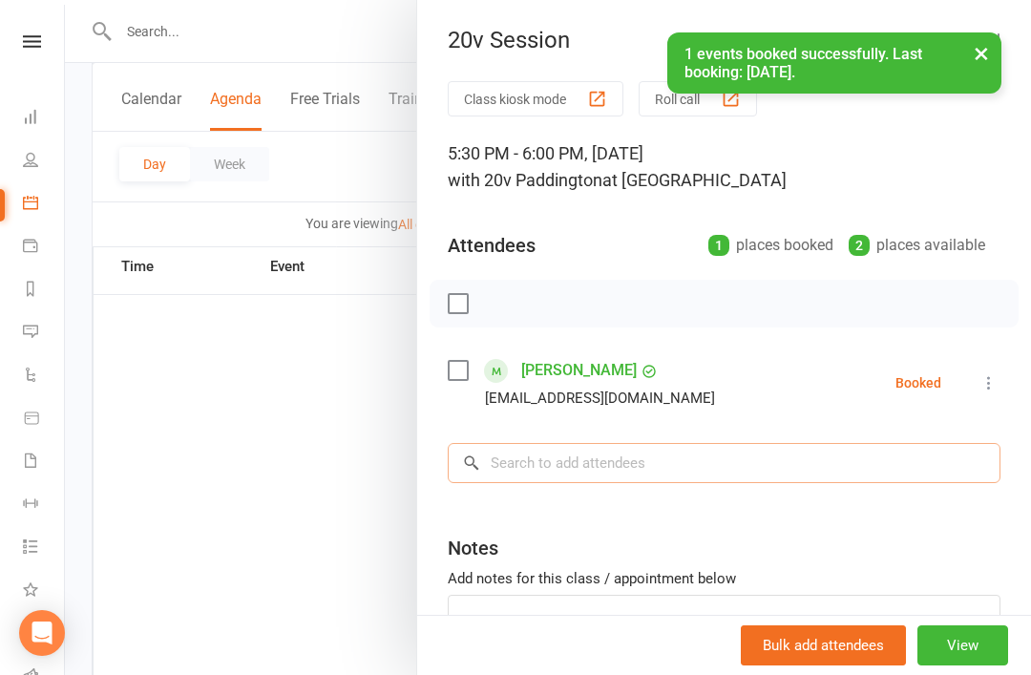
click at [648, 461] on input "search" at bounding box center [724, 463] width 553 height 40
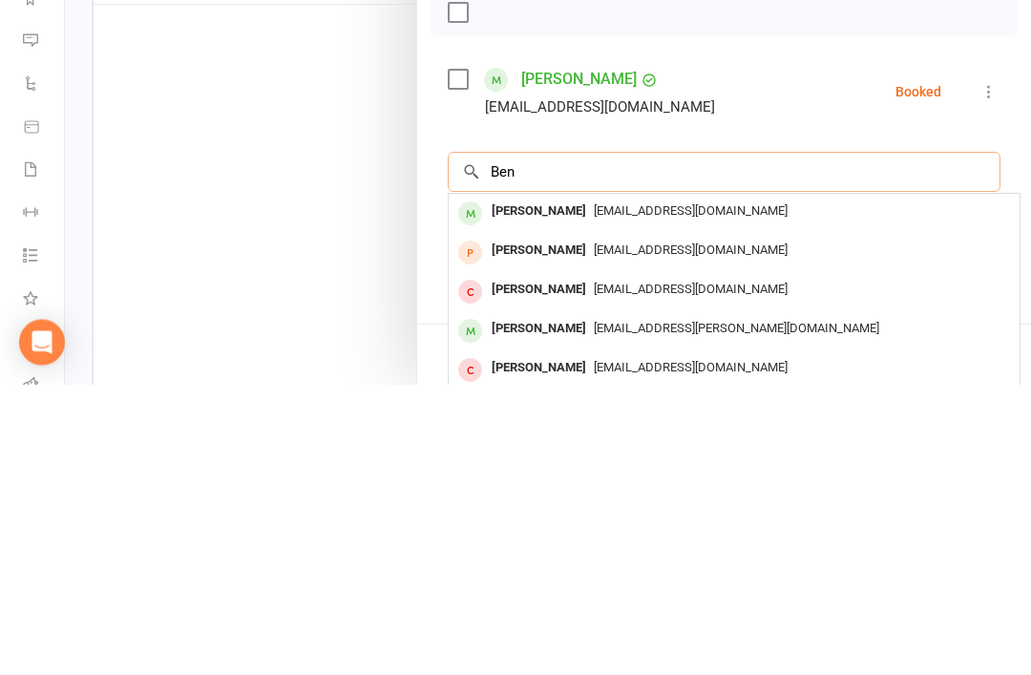
type input "Ben"
click at [656, 494] on span "Selkeben@gmail.com" at bounding box center [691, 501] width 194 height 14
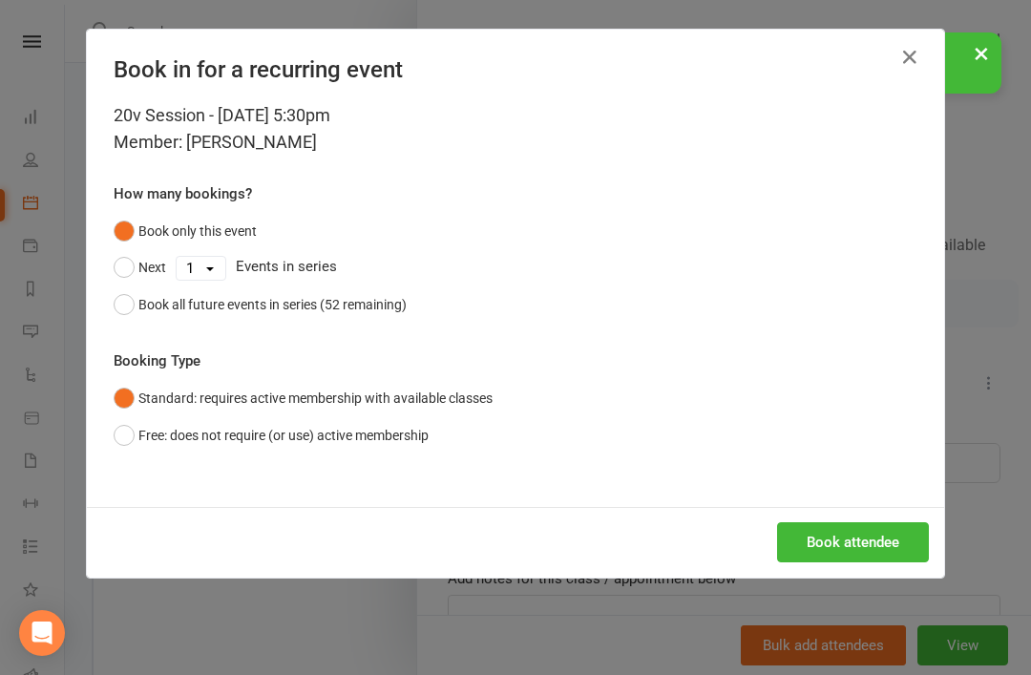
click at [852, 541] on button "Book attendee" at bounding box center [853, 542] width 152 height 40
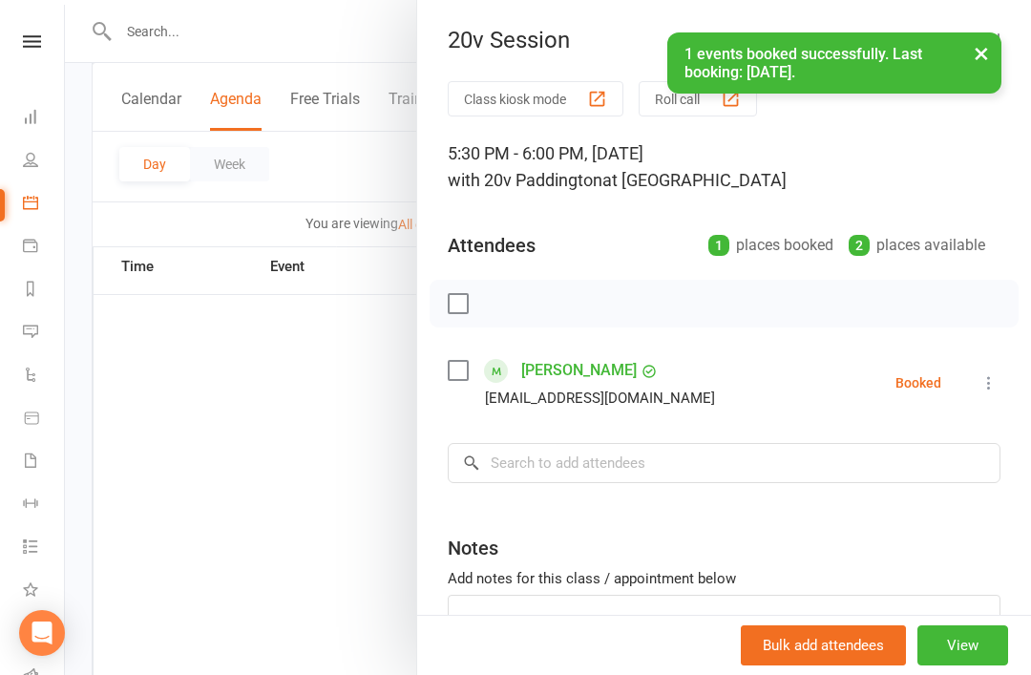
click at [981, 665] on button "View" at bounding box center [962, 645] width 91 height 40
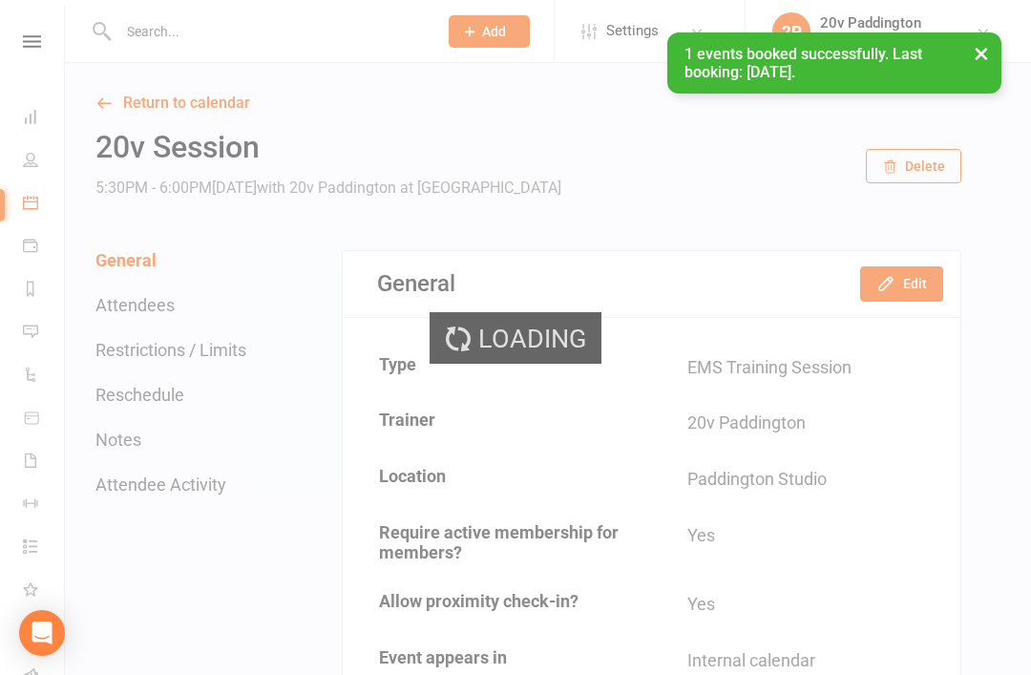
click at [948, 269] on div "General Edit" at bounding box center [652, 284] width 618 height 66
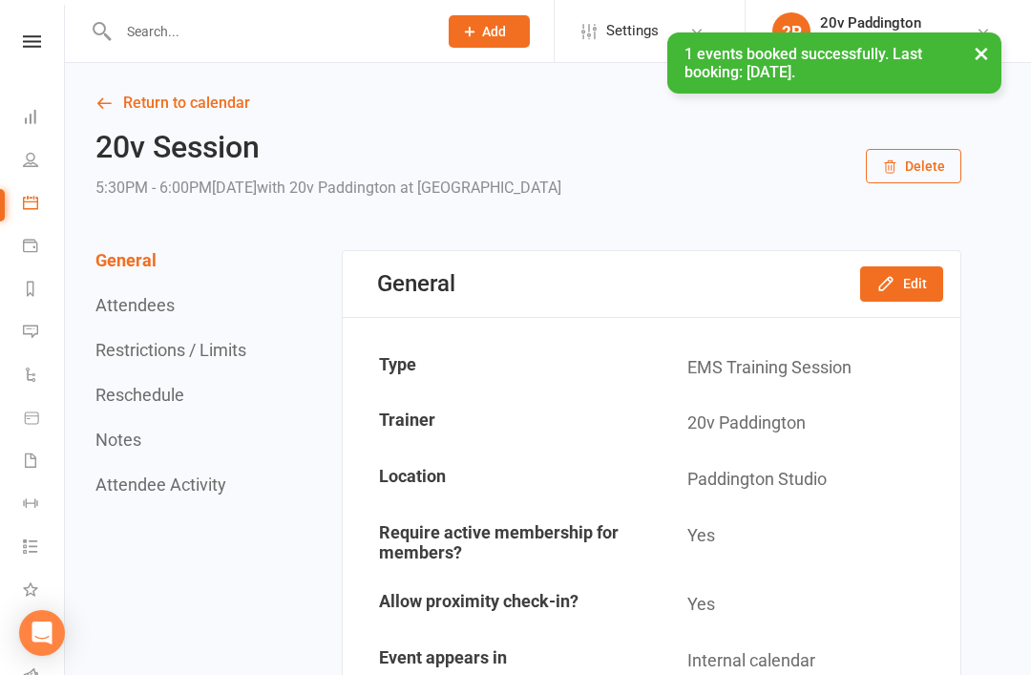
click at [908, 297] on button "Edit" at bounding box center [901, 283] width 83 height 34
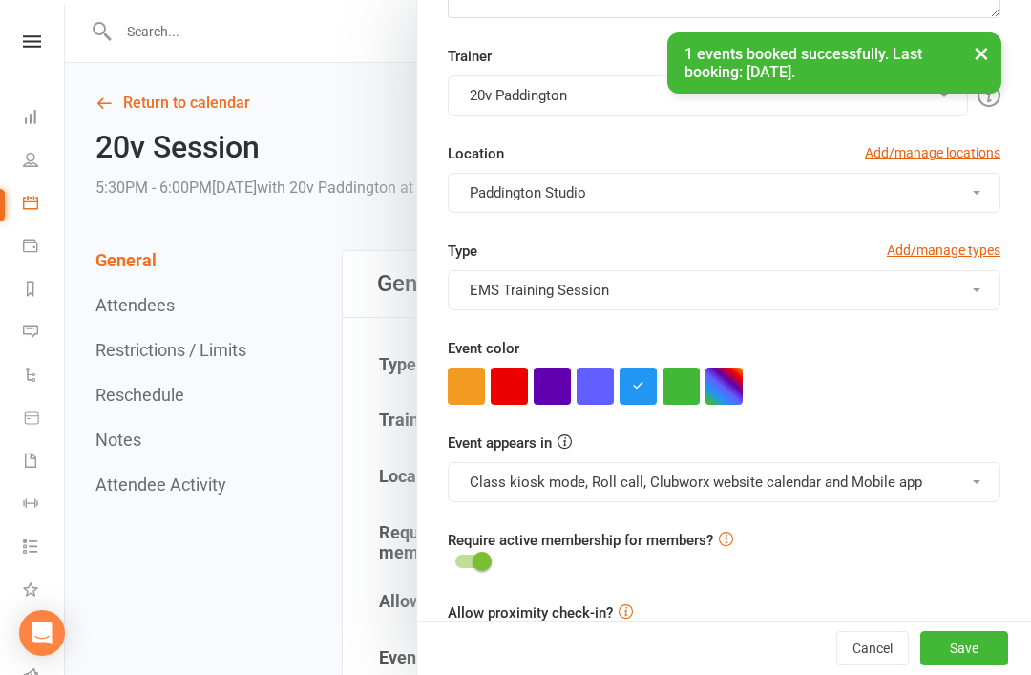
scroll to position [372, 0]
click at [772, 498] on button "Class kiosk mode, Roll call, Clubworx website calendar and Mobile app" at bounding box center [724, 483] width 553 height 40
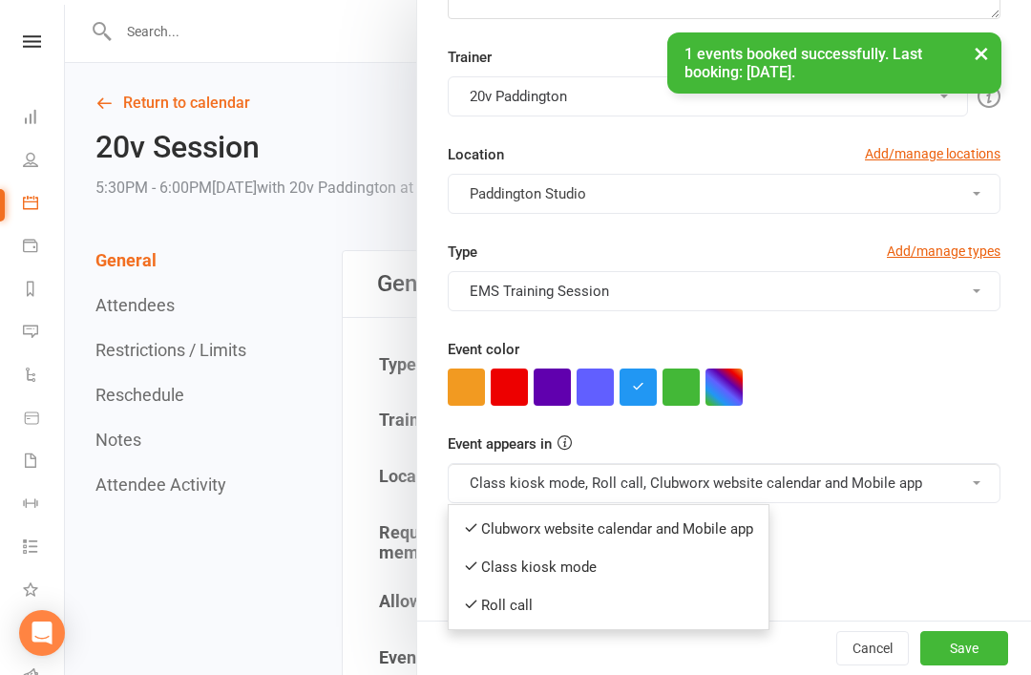
click at [719, 525] on link "Clubworx website calendar and Mobile app" at bounding box center [609, 529] width 320 height 38
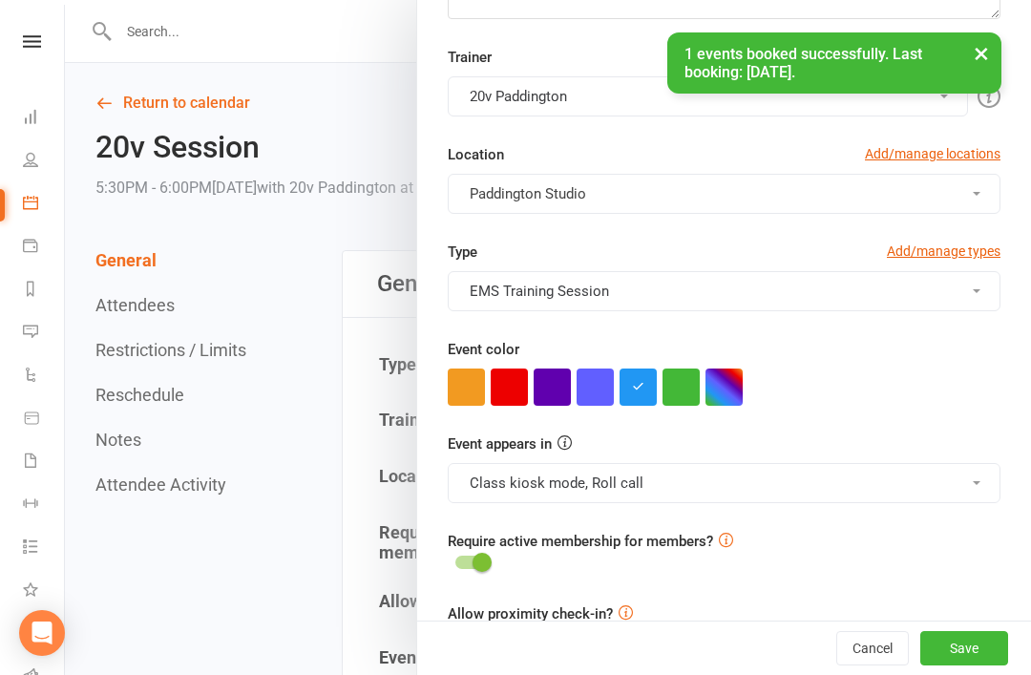
click at [965, 665] on button "Save" at bounding box center [964, 648] width 88 height 34
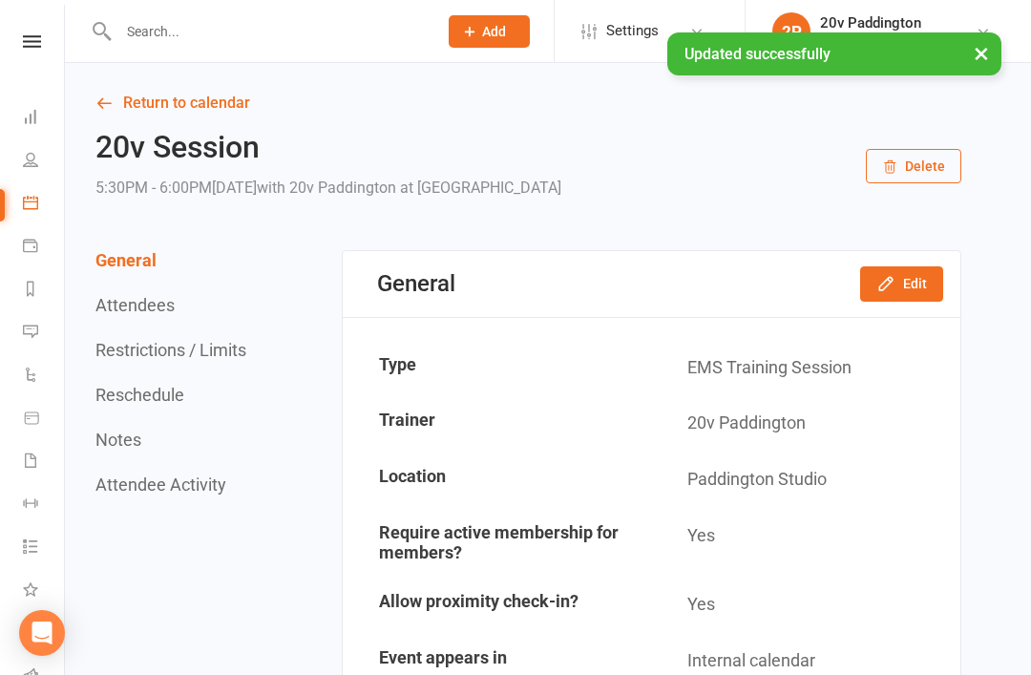
click at [115, 114] on link "Return to calendar" at bounding box center [528, 103] width 866 height 27
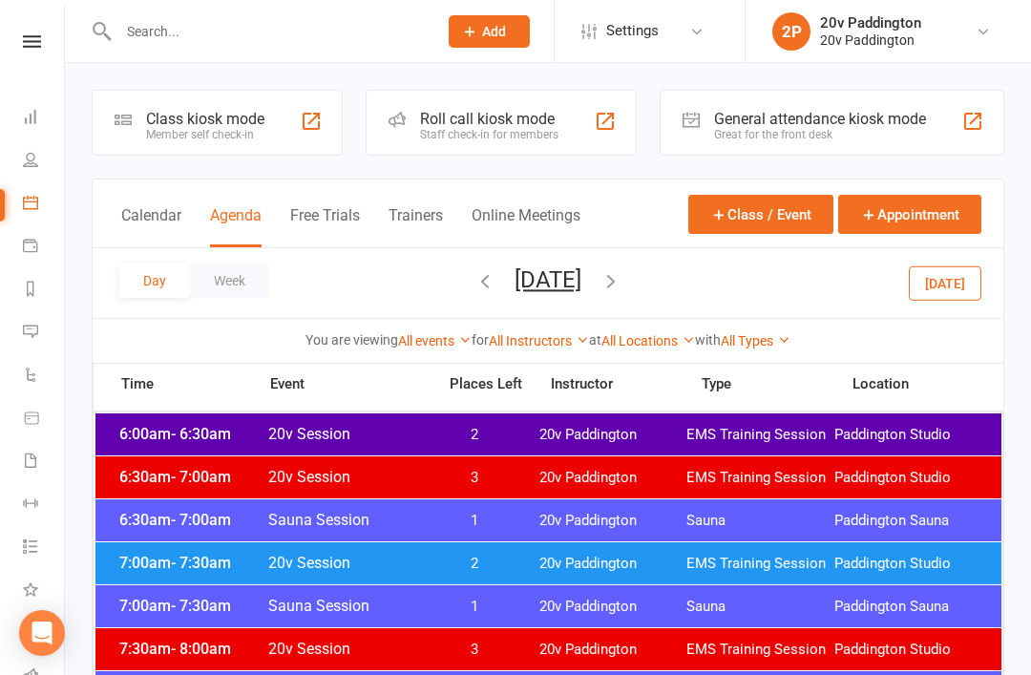
click at [940, 284] on button "Today" at bounding box center [945, 282] width 73 height 34
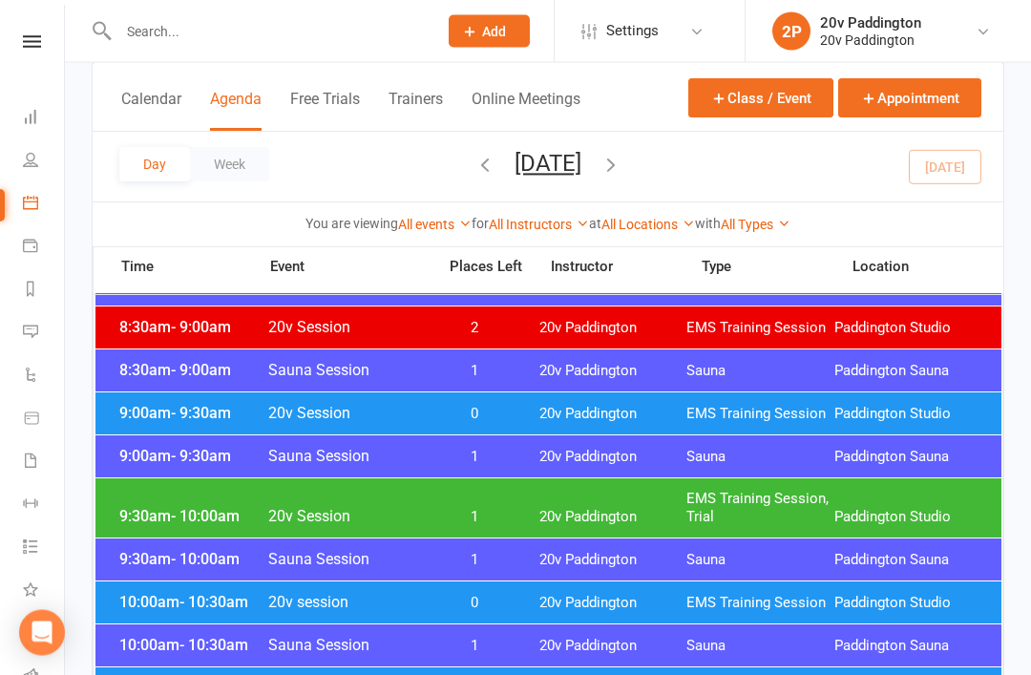
scroll to position [541, 0]
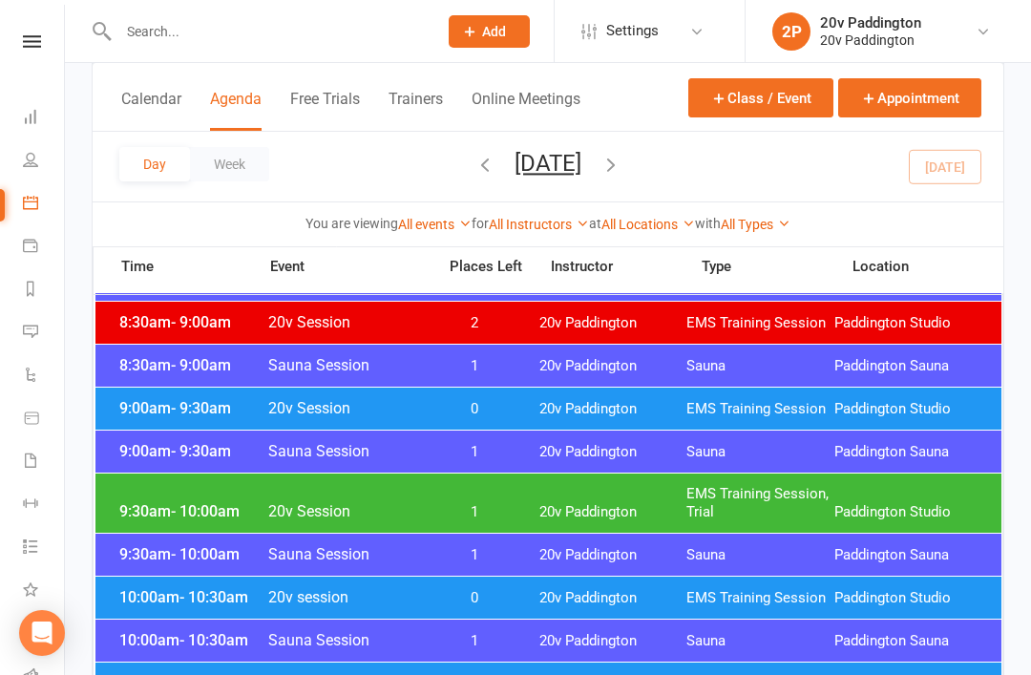
click at [181, 517] on span "- 10:00am" at bounding box center [205, 511] width 69 height 18
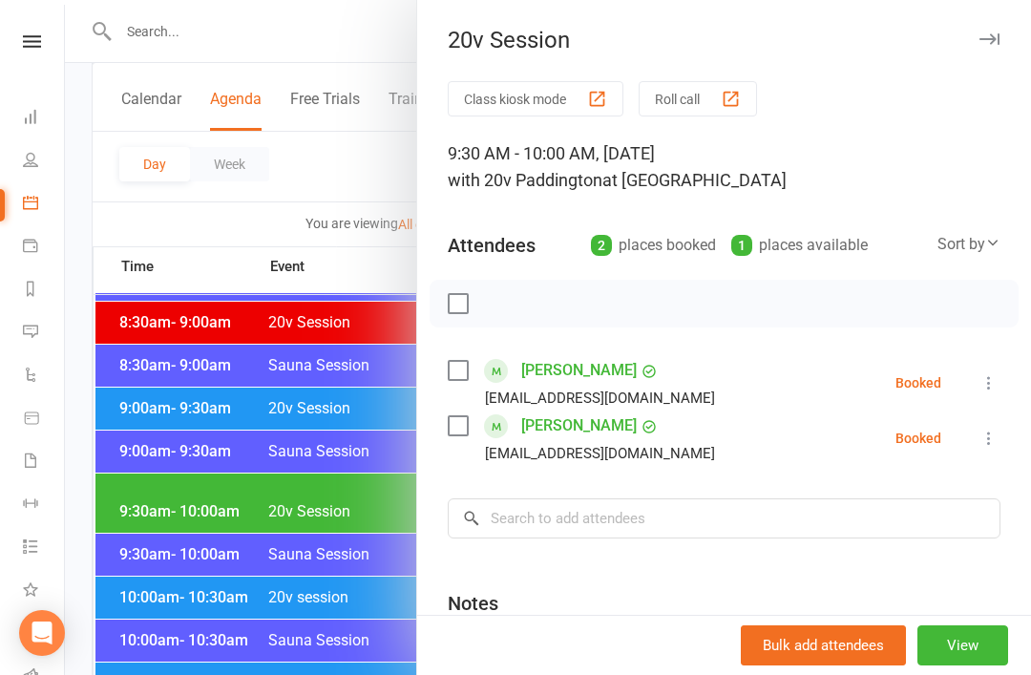
click at [998, 33] on icon "button" at bounding box center [989, 38] width 20 height 11
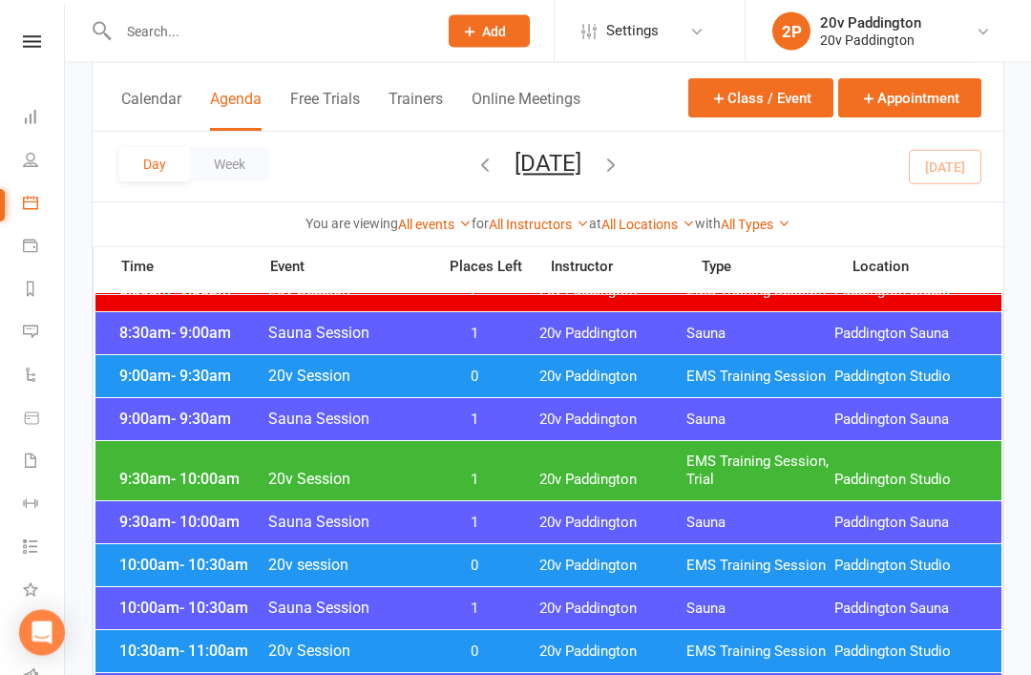
scroll to position [621, 0]
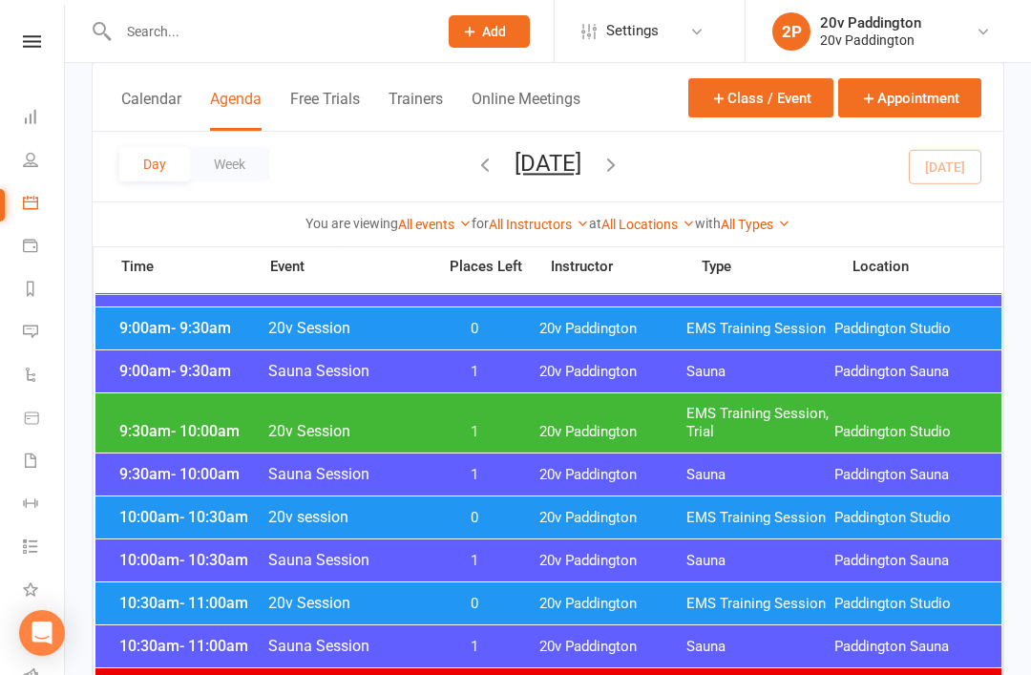
click at [160, 520] on span "10:00am - 10:30am" at bounding box center [191, 517] width 153 height 18
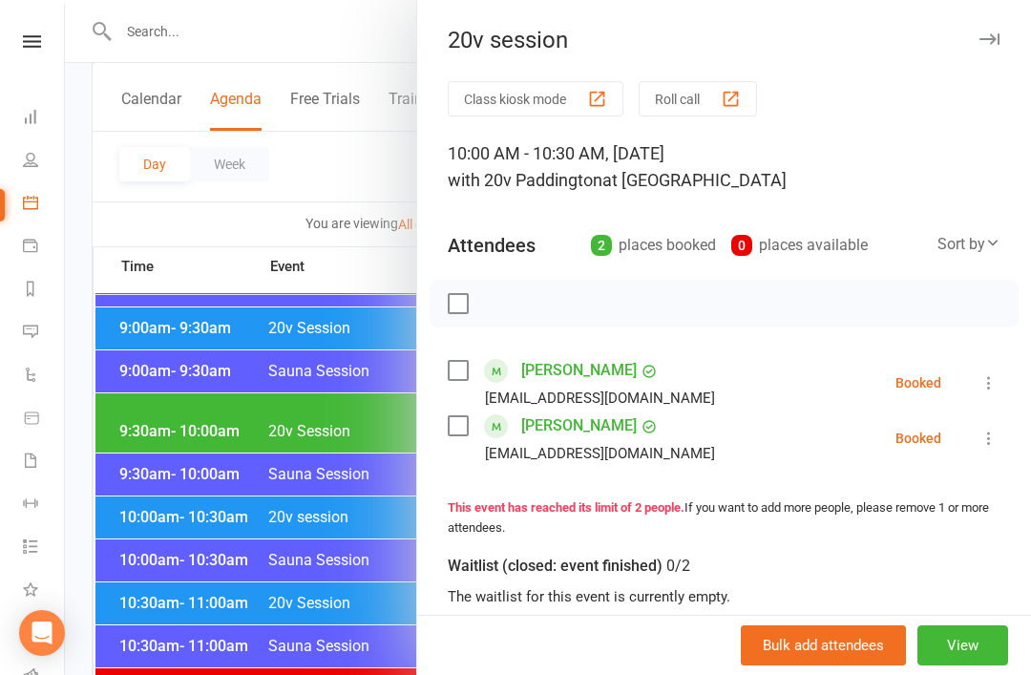
click at [998, 32] on button "button" at bounding box center [988, 39] width 23 height 23
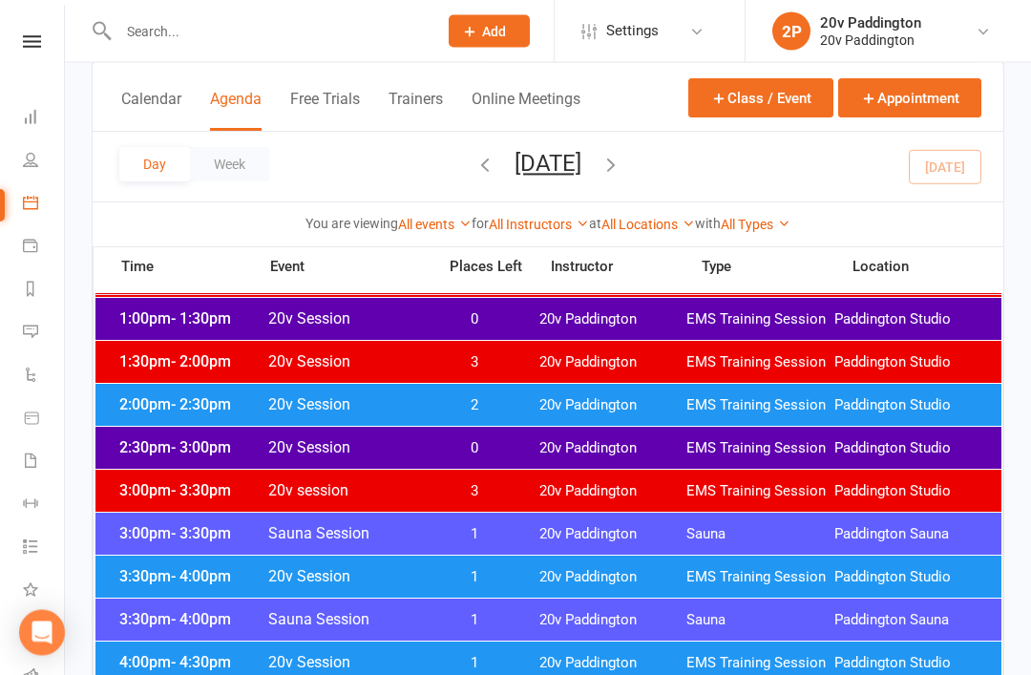
click at [143, 421] on div "2:00pm - 2:30pm 20v Session 2 20v Paddington EMS Training Session Paddington St…" at bounding box center [548, 406] width 906 height 42
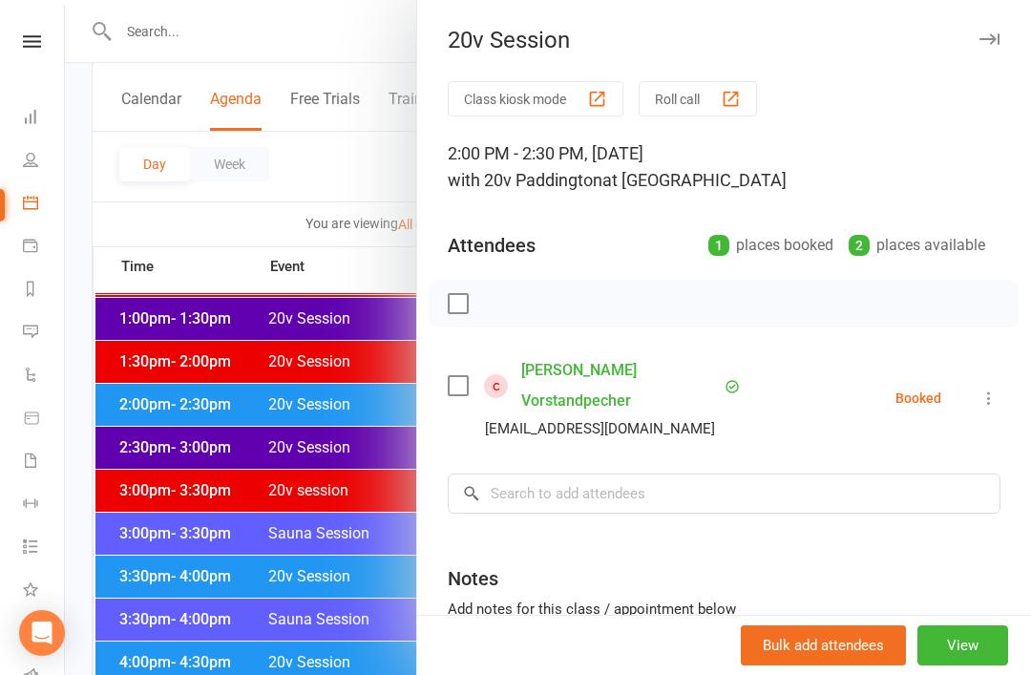
click at [156, 436] on div at bounding box center [548, 337] width 966 height 675
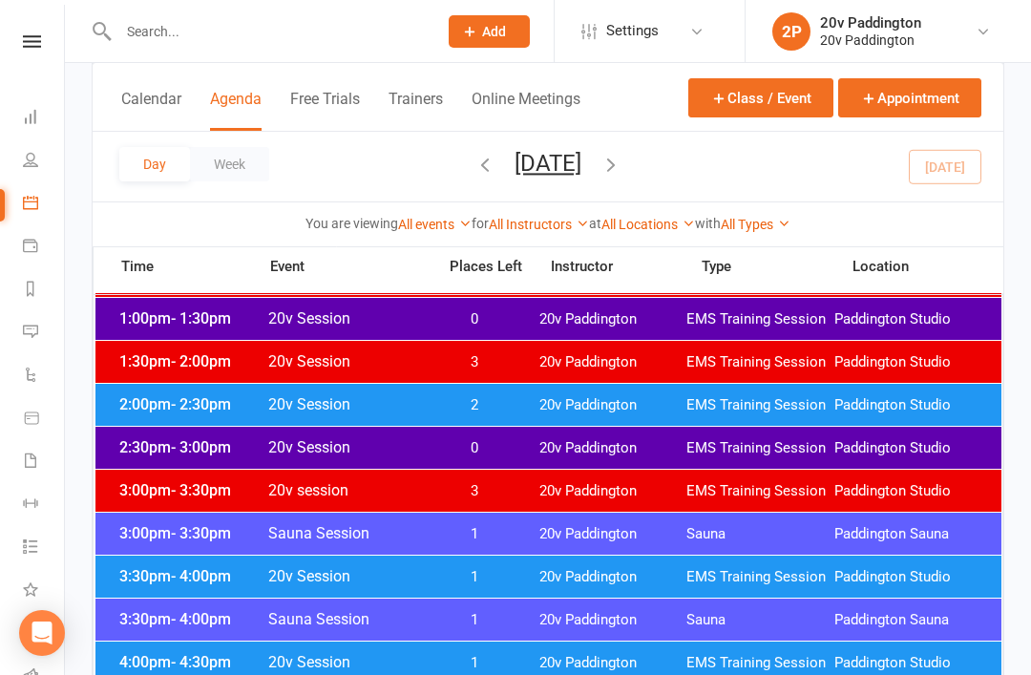
click at [159, 436] on div "2:30pm - 3:00pm 20v Session 0 20v Paddington EMS Training Session Paddington St…" at bounding box center [548, 448] width 906 height 42
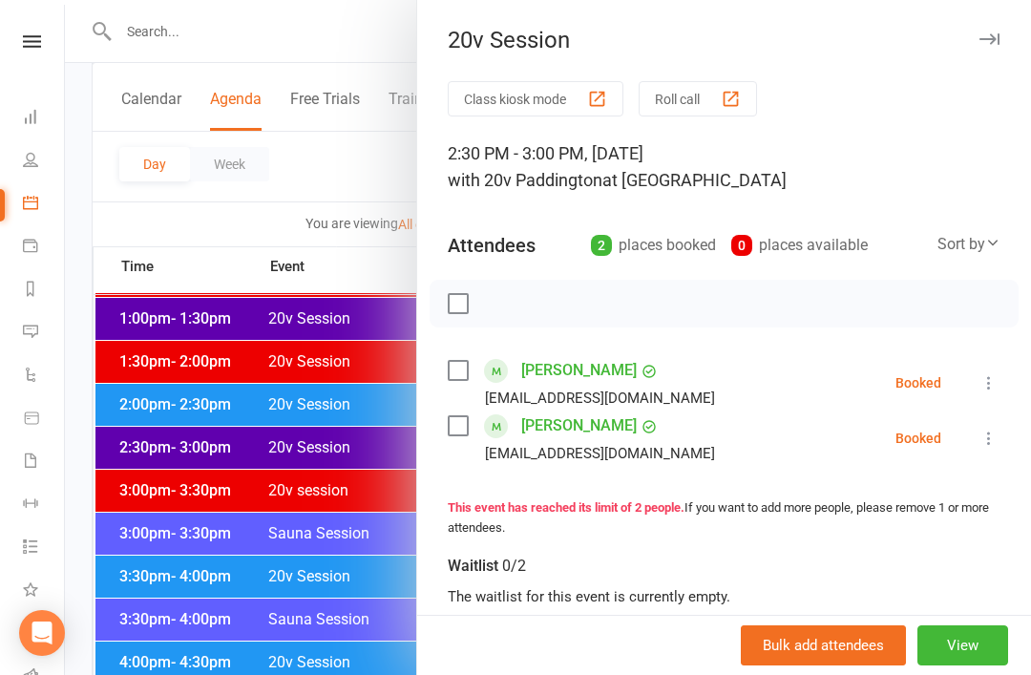
click at [153, 466] on div at bounding box center [548, 337] width 966 height 675
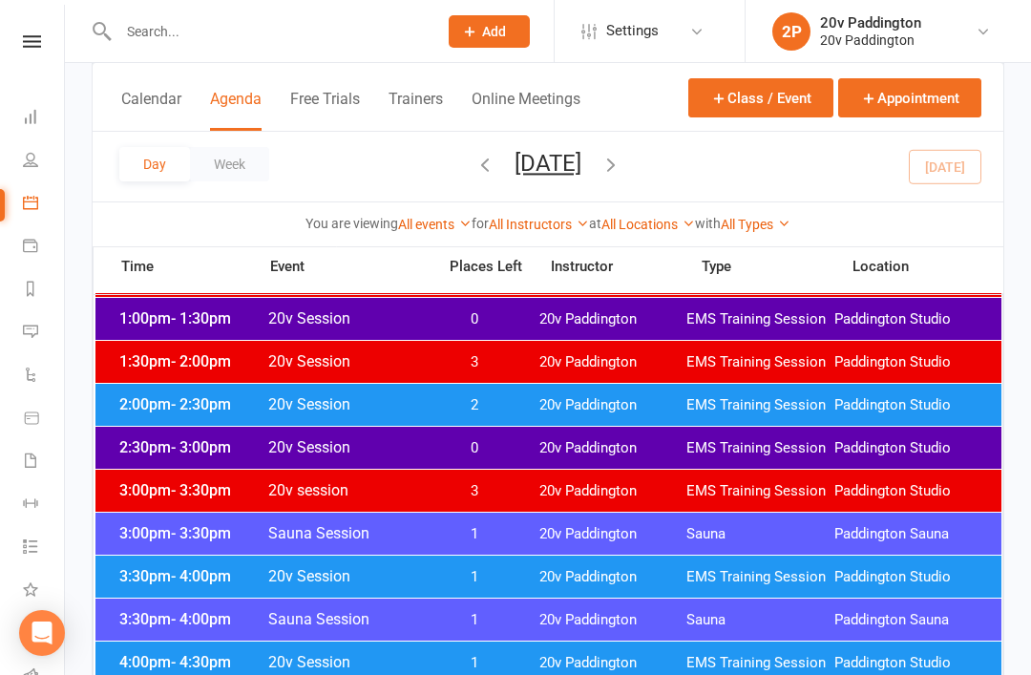
click at [182, 568] on span "- 4:00pm" at bounding box center [201, 576] width 60 height 18
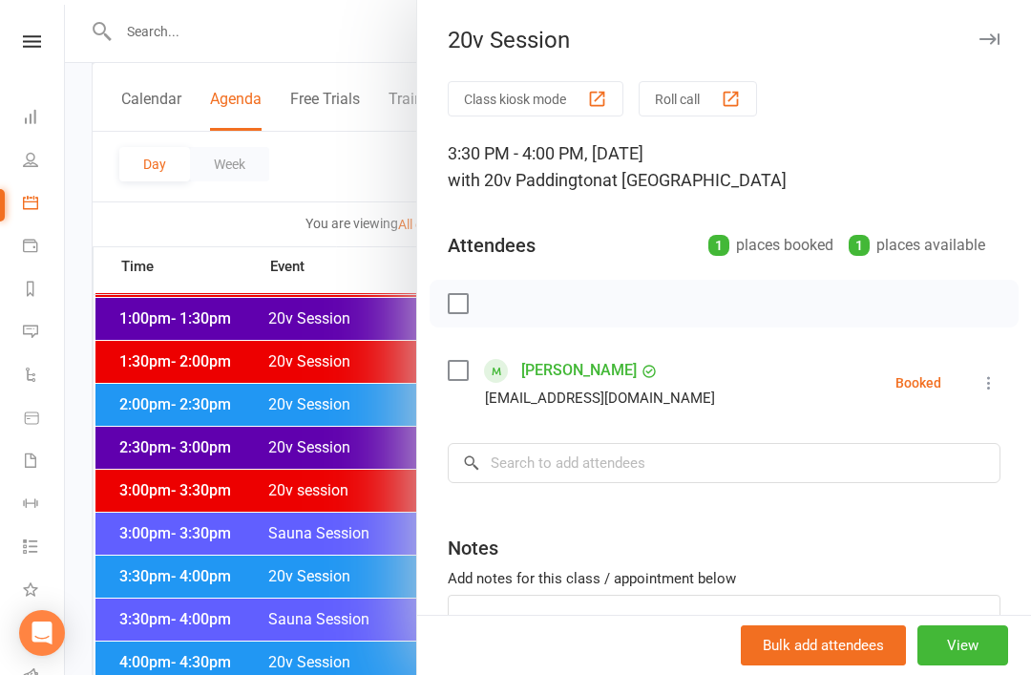
click at [158, 573] on div at bounding box center [548, 337] width 966 height 675
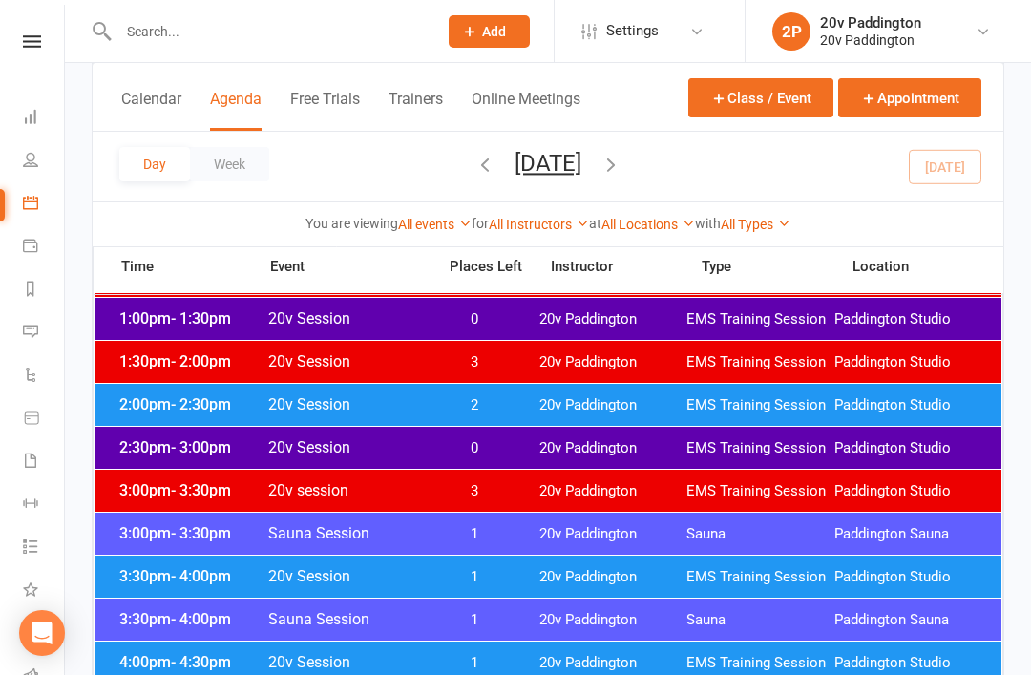
click at [178, 667] on span "- 4:30pm" at bounding box center [201, 662] width 60 height 18
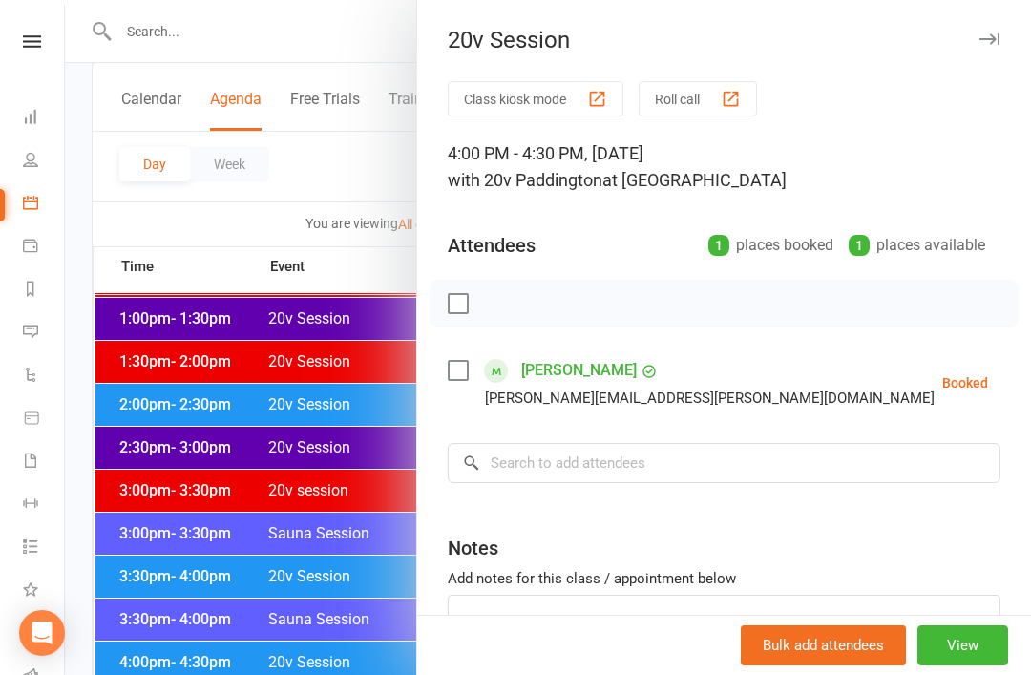
click at [157, 494] on div at bounding box center [548, 337] width 966 height 675
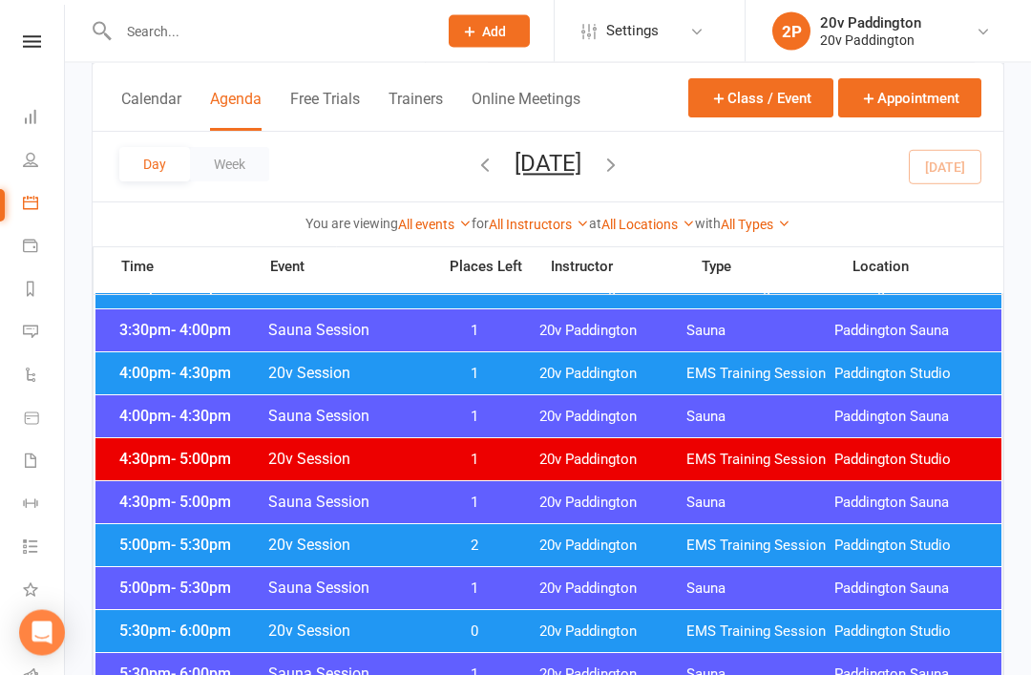
scroll to position [1600, 0]
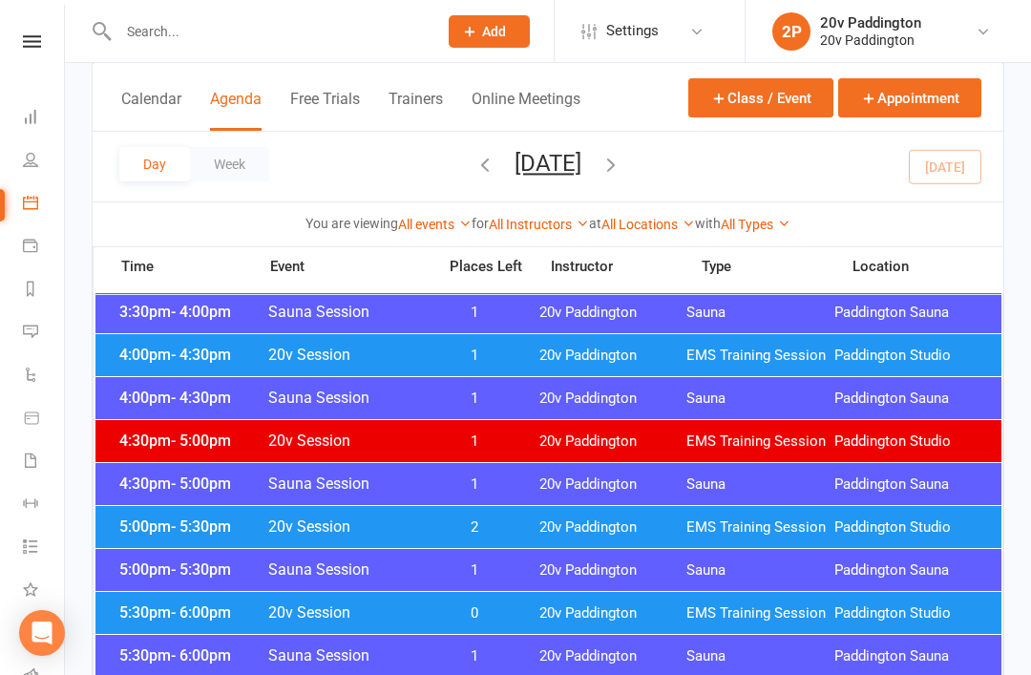
click at [185, 543] on div "5:00pm - 5:30pm 20v Session 2 20v Paddington EMS Training Session Paddington St…" at bounding box center [548, 527] width 906 height 42
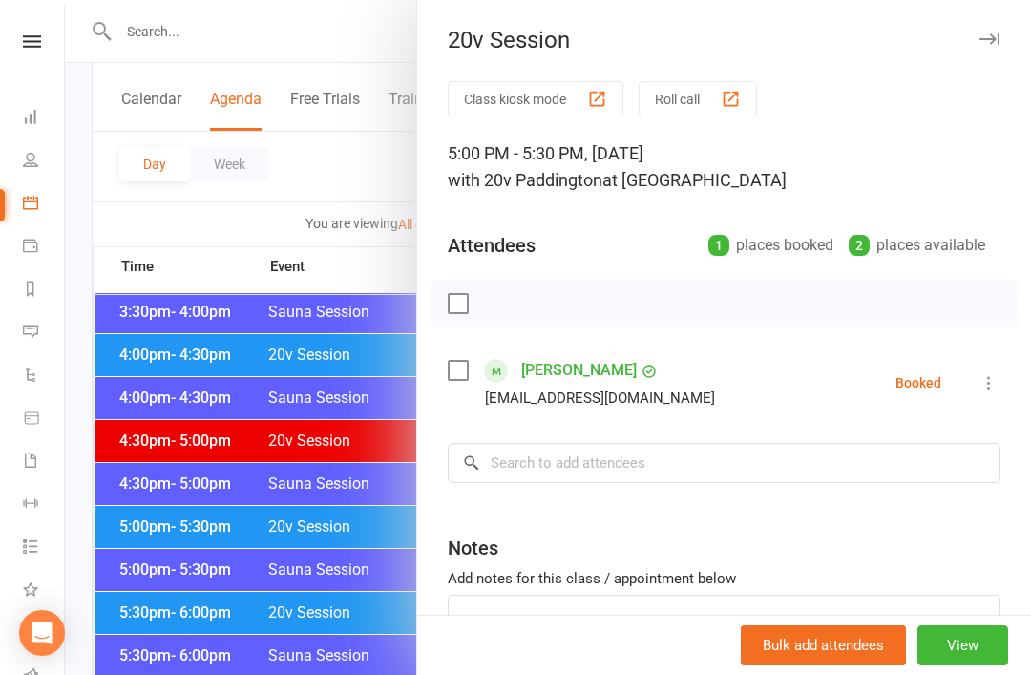
click at [179, 511] on div at bounding box center [548, 337] width 966 height 675
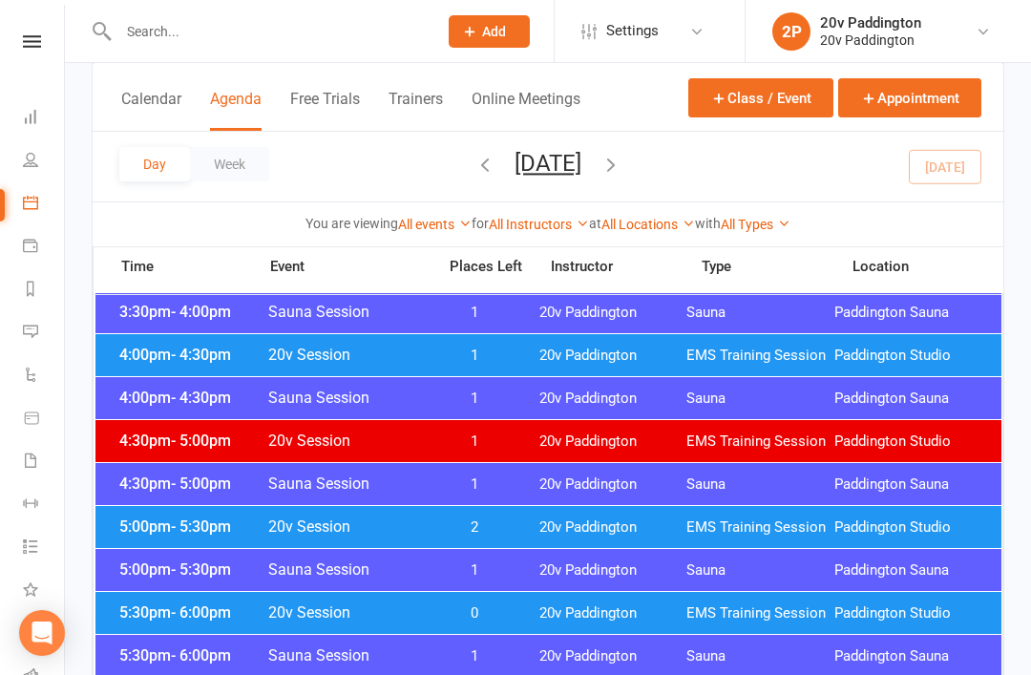
click at [180, 620] on span "- 6:00pm" at bounding box center [201, 612] width 60 height 18
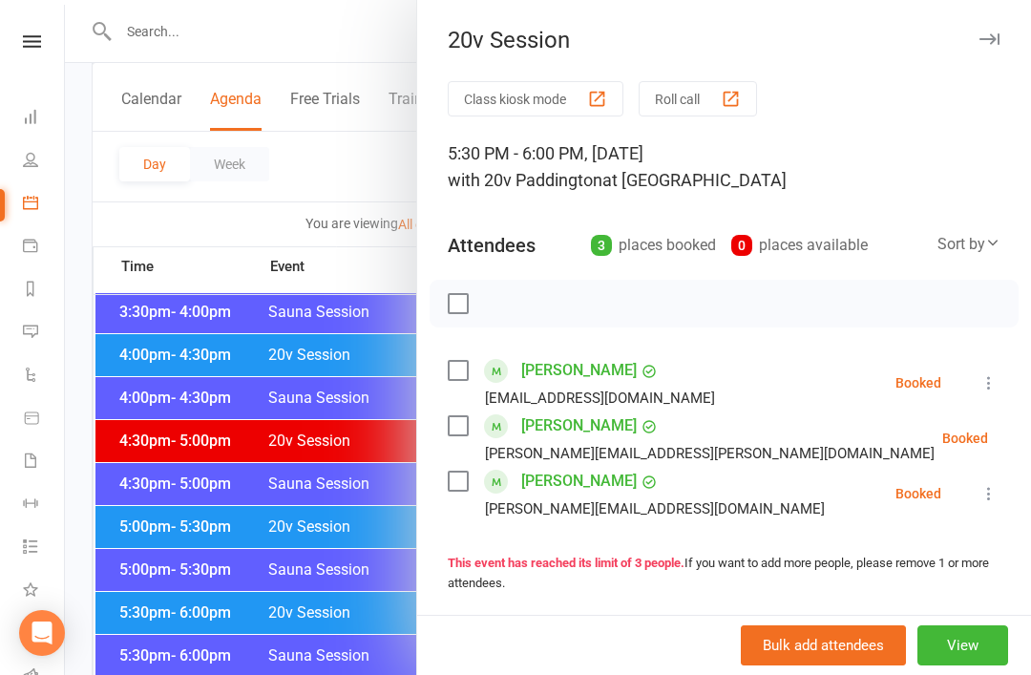
click at [197, 521] on div at bounding box center [548, 337] width 966 height 675
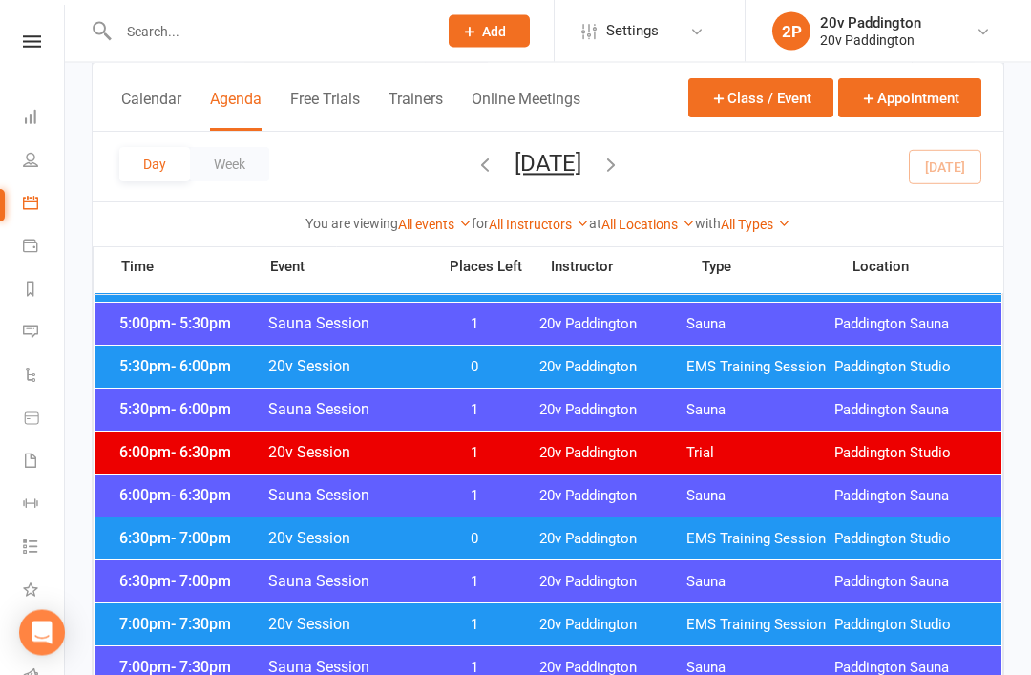
scroll to position [1846, 0]
click at [197, 555] on div "6:30pm - 7:00pm 20v Session 0 20v Paddington EMS Training Session Paddington St…" at bounding box center [548, 538] width 906 height 42
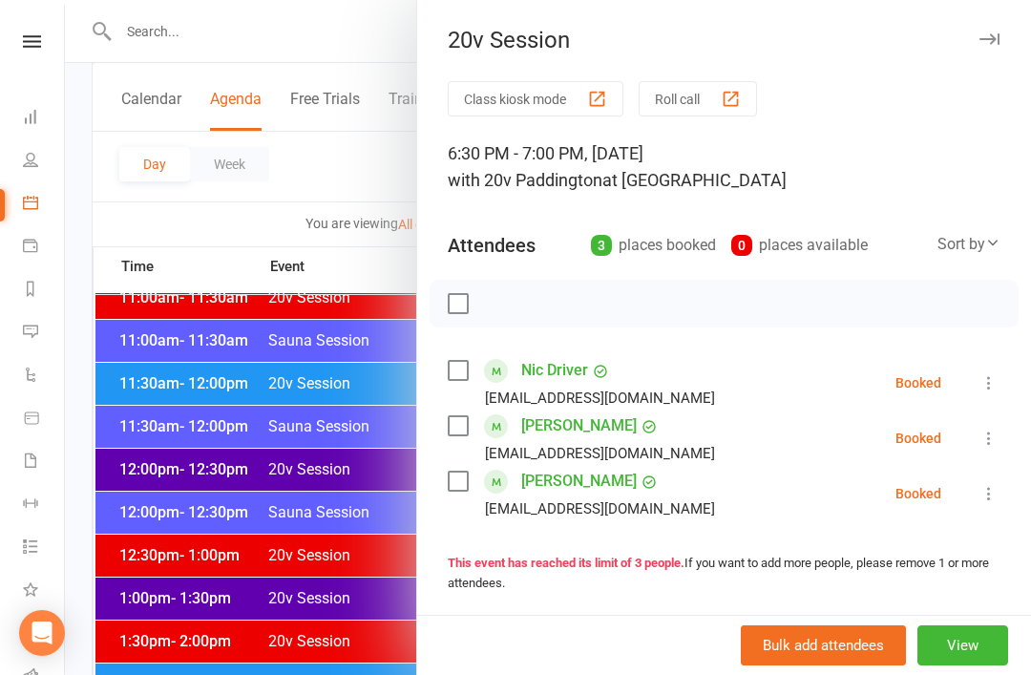
scroll to position [1009, 0]
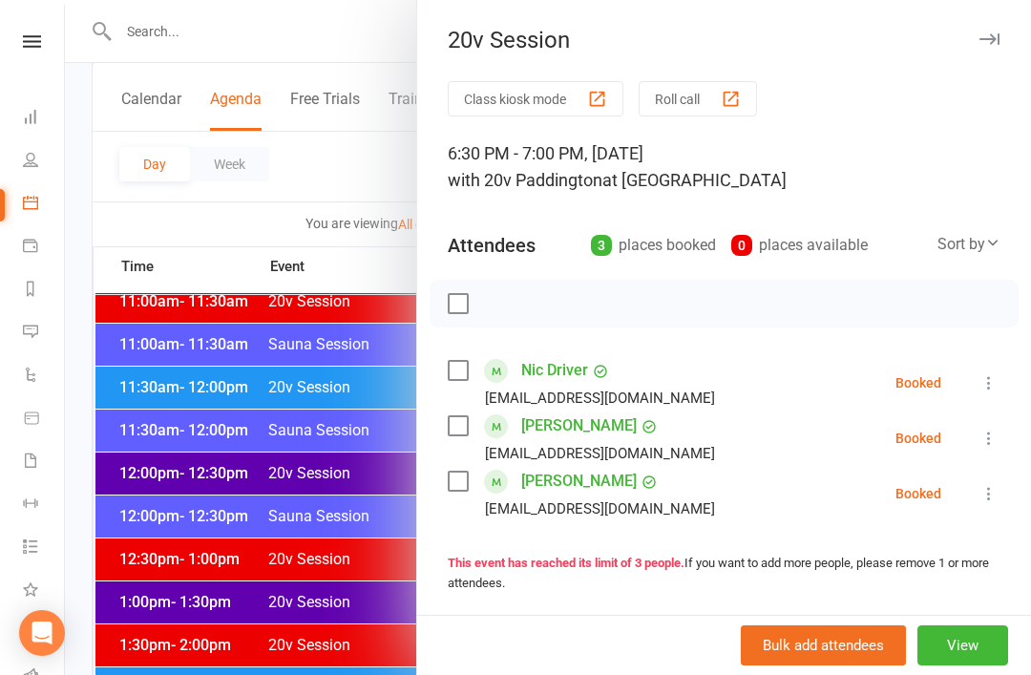
click at [294, 454] on div at bounding box center [548, 337] width 966 height 675
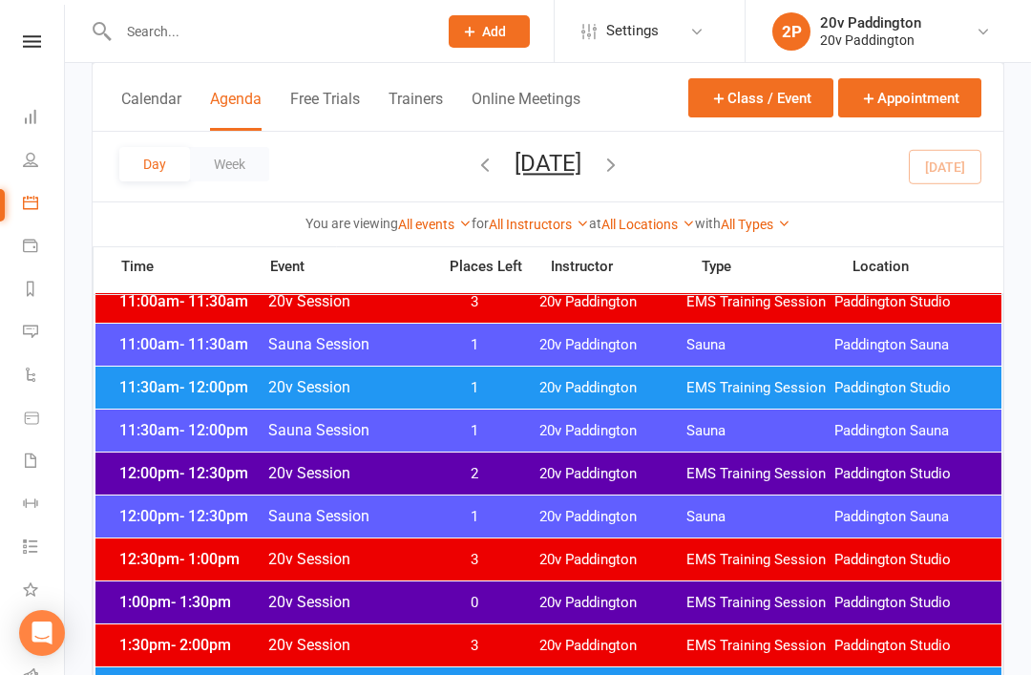
click at [581, 166] on button "Tuesday, Sep 16, 2025" at bounding box center [548, 163] width 67 height 27
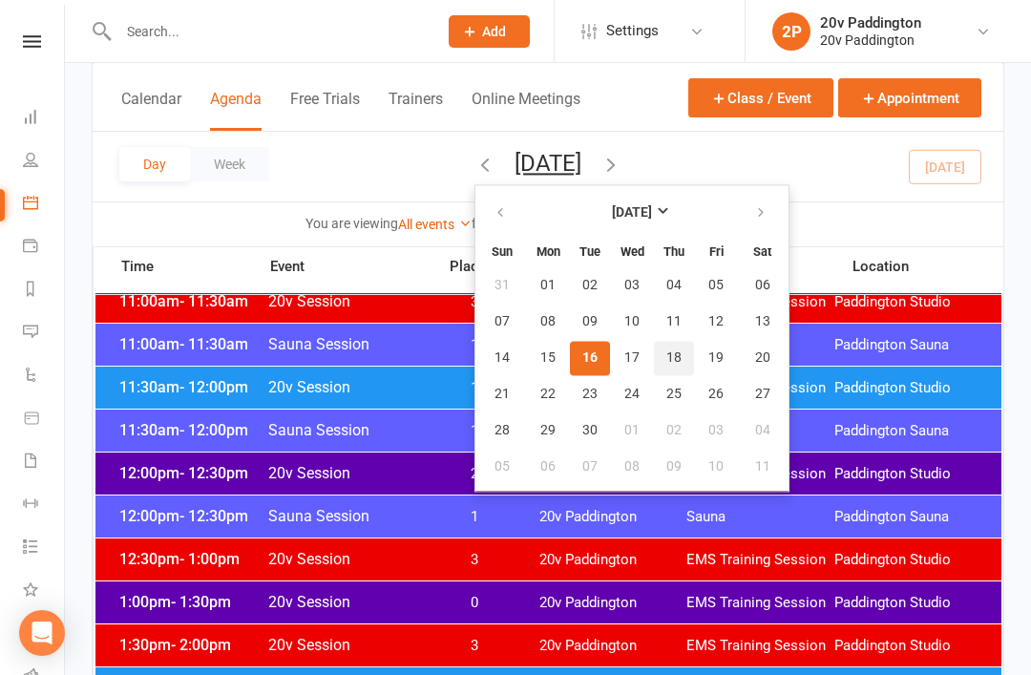
click at [654, 350] on button "18" at bounding box center [674, 358] width 40 height 34
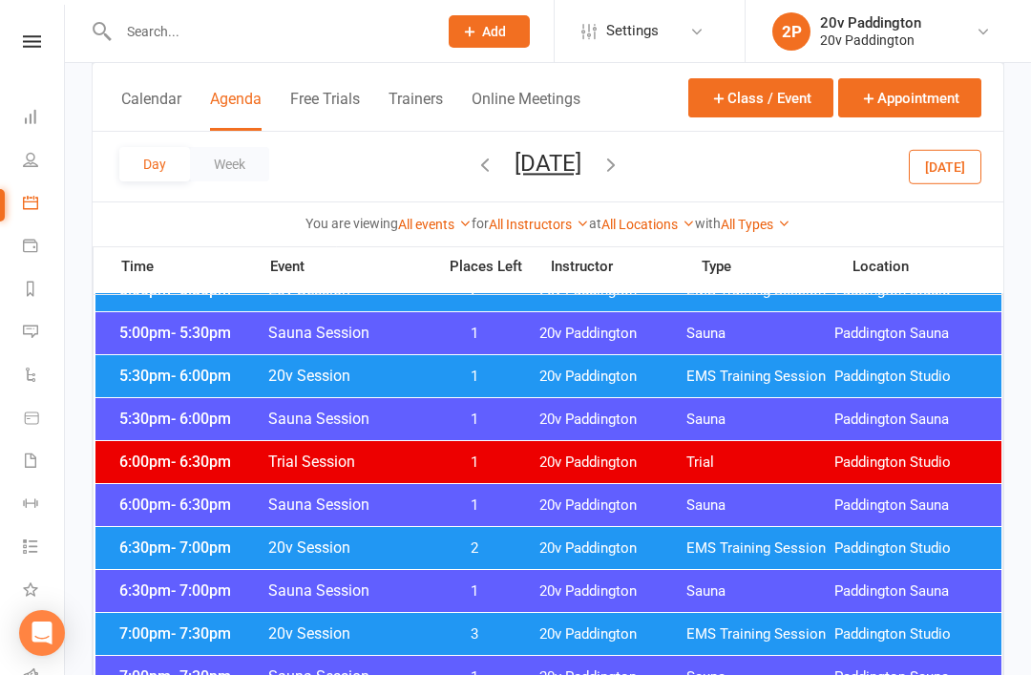
scroll to position [1793, 0]
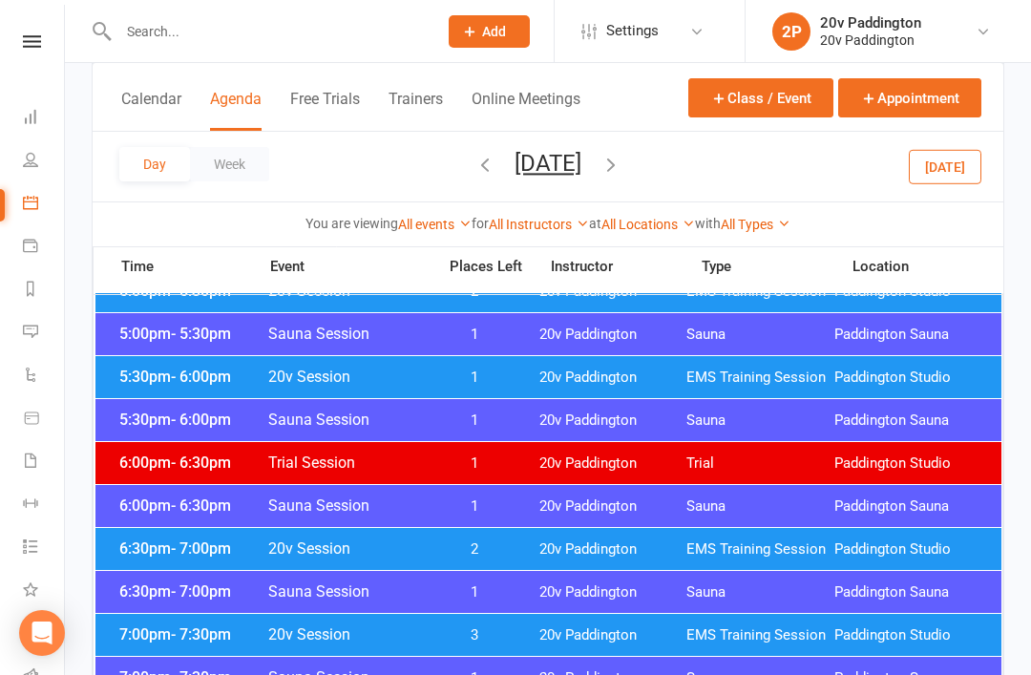
click at [163, 368] on span "5:30pm - 6:00pm" at bounding box center [191, 377] width 153 height 18
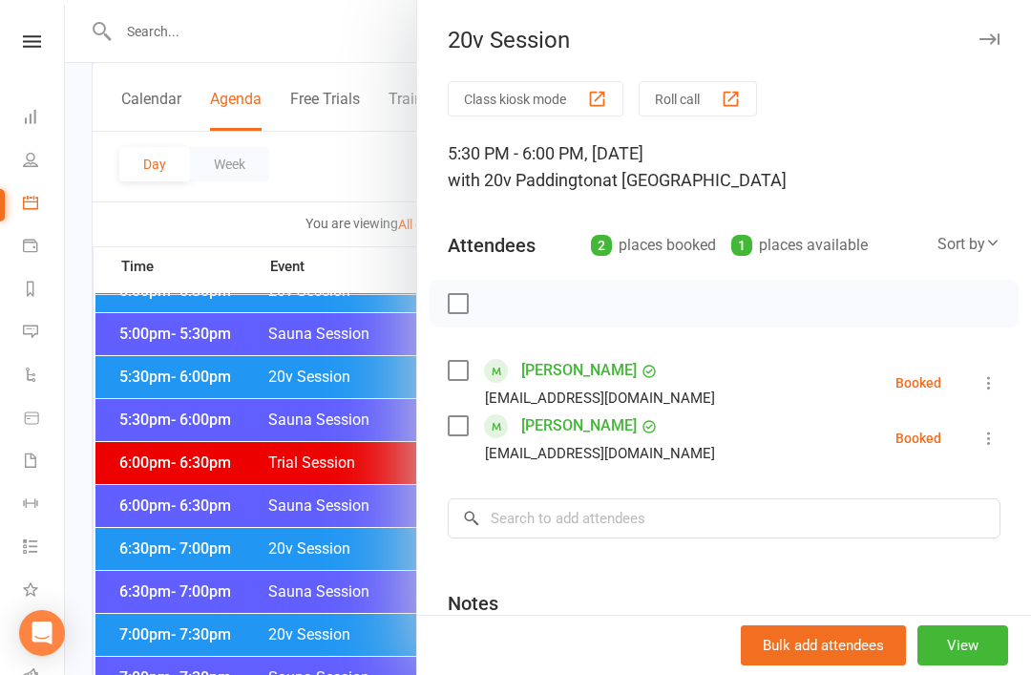
click at [158, 375] on div at bounding box center [548, 337] width 966 height 675
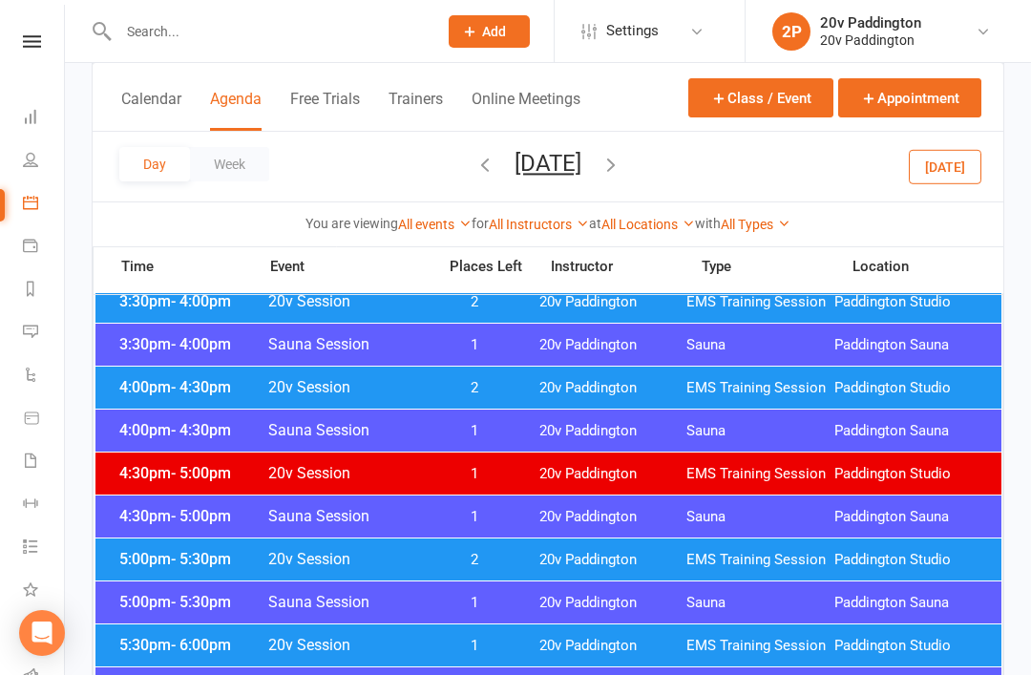
scroll to position [1521, 0]
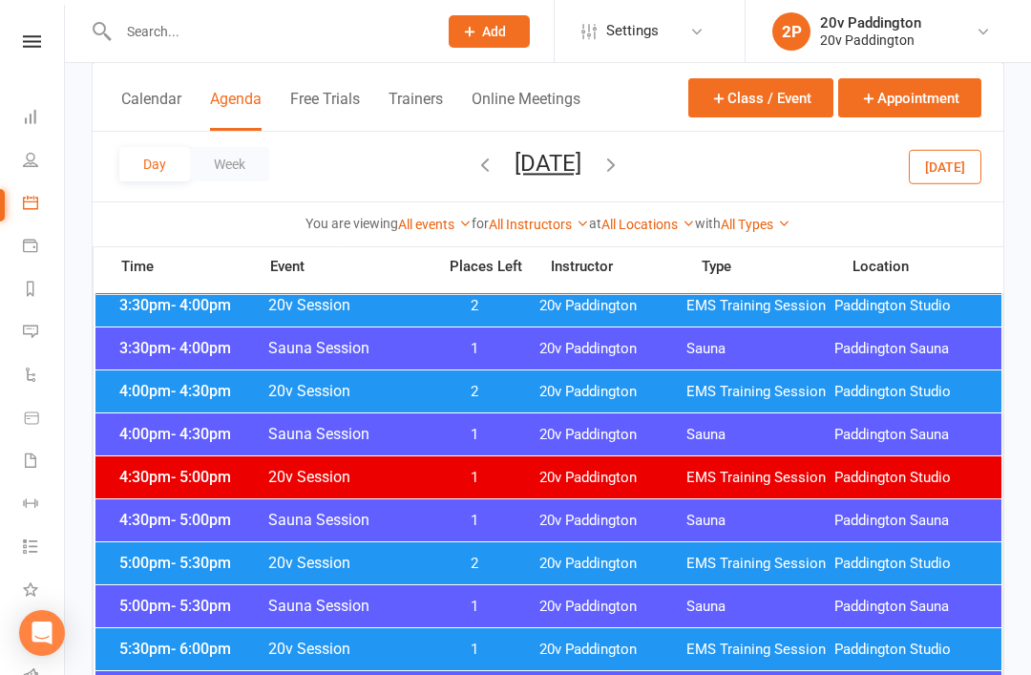
click at [938, 169] on button "Today" at bounding box center [945, 166] width 73 height 34
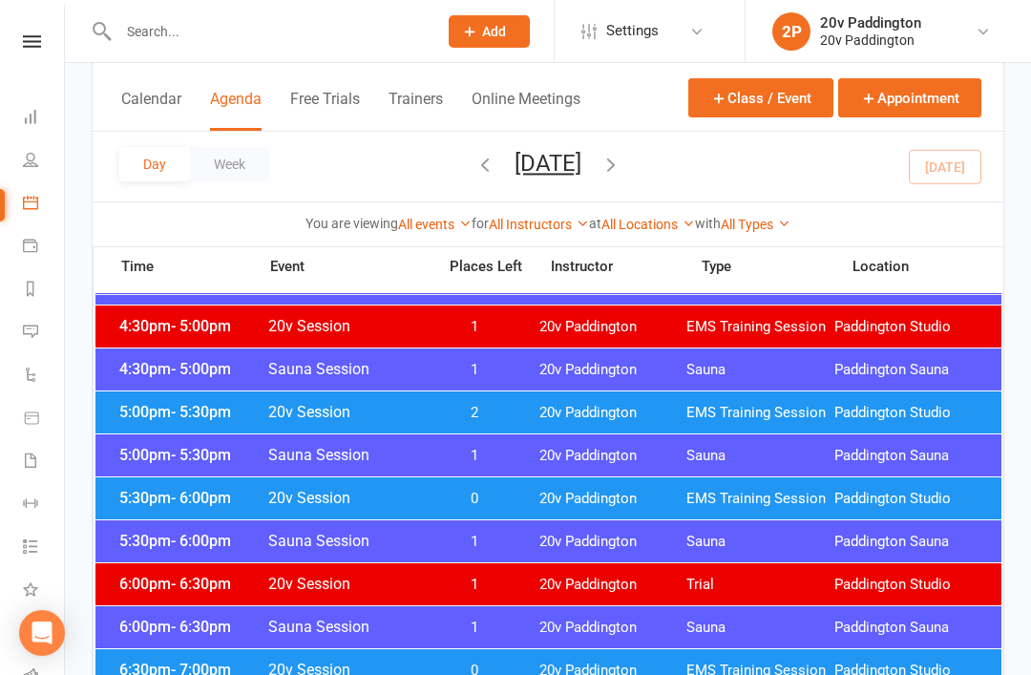
scroll to position [1709, 0]
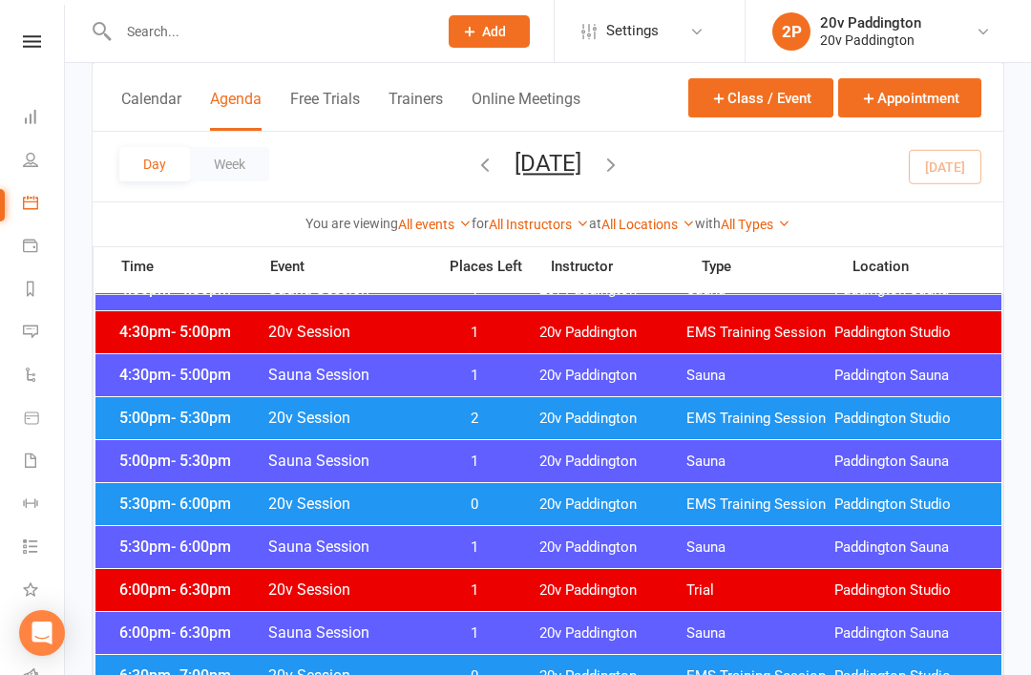
click at [796, 487] on div "5:30pm - 6:00pm 20v Session 0 20v Paddington EMS Training Session Paddington St…" at bounding box center [548, 504] width 906 height 42
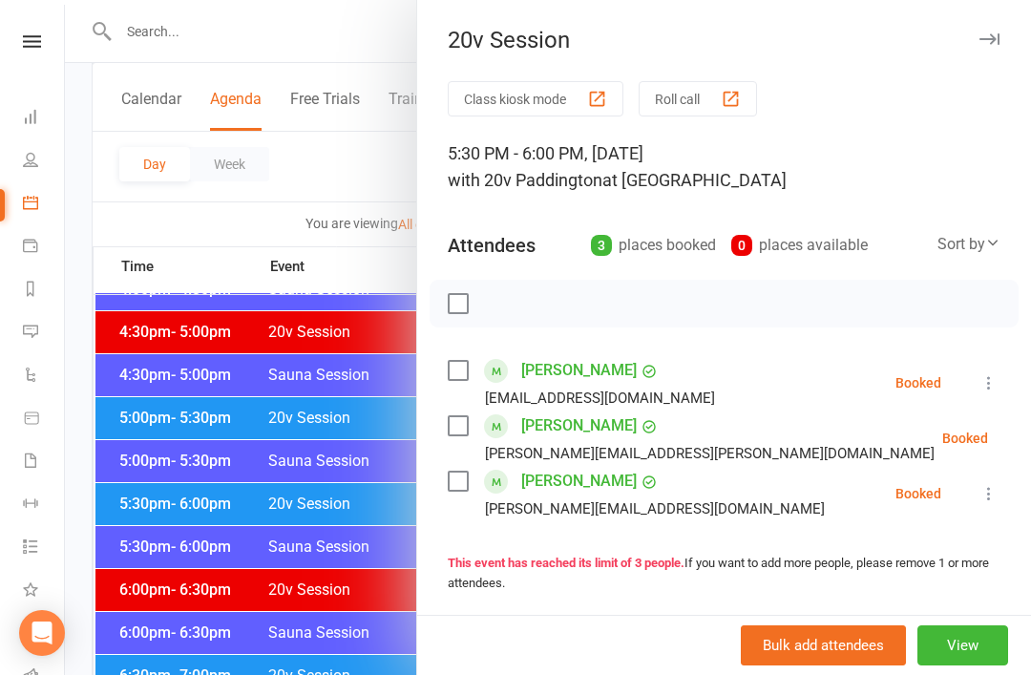
click at [165, 449] on div at bounding box center [548, 337] width 966 height 675
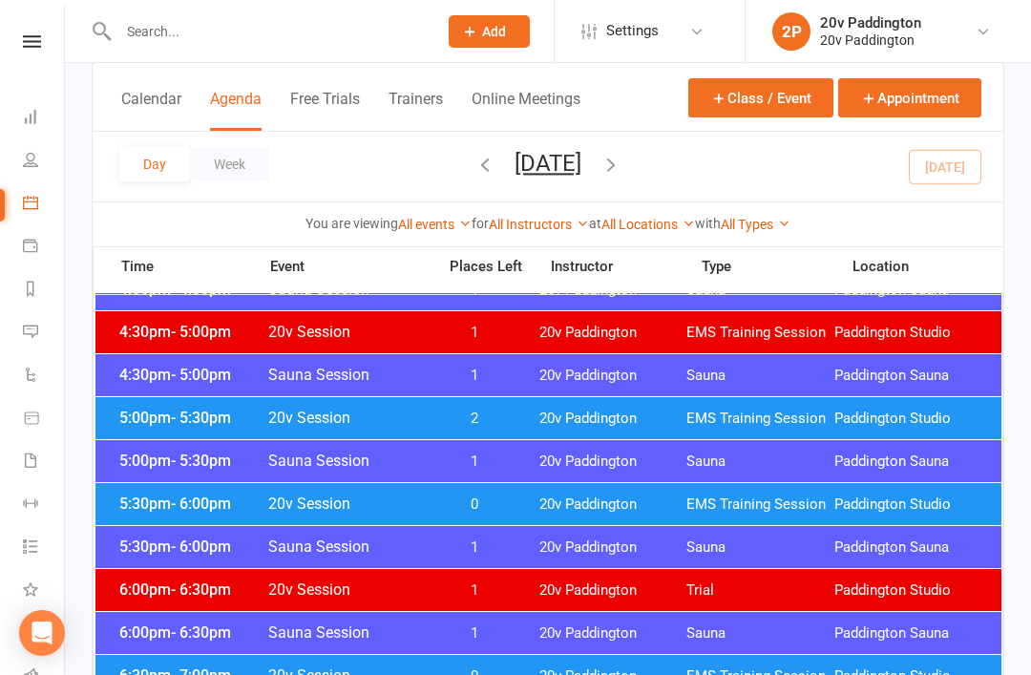
click at [165, 667] on span "6:30pm - 7:00pm" at bounding box center [191, 675] width 153 height 18
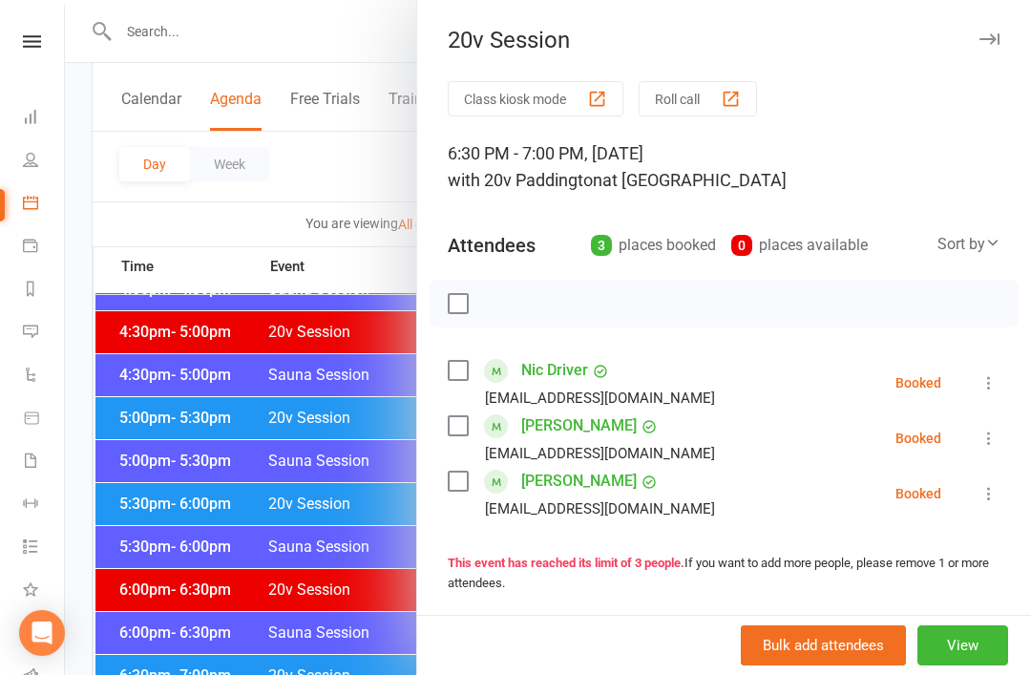
click at [995, 498] on icon at bounding box center [988, 493] width 19 height 19
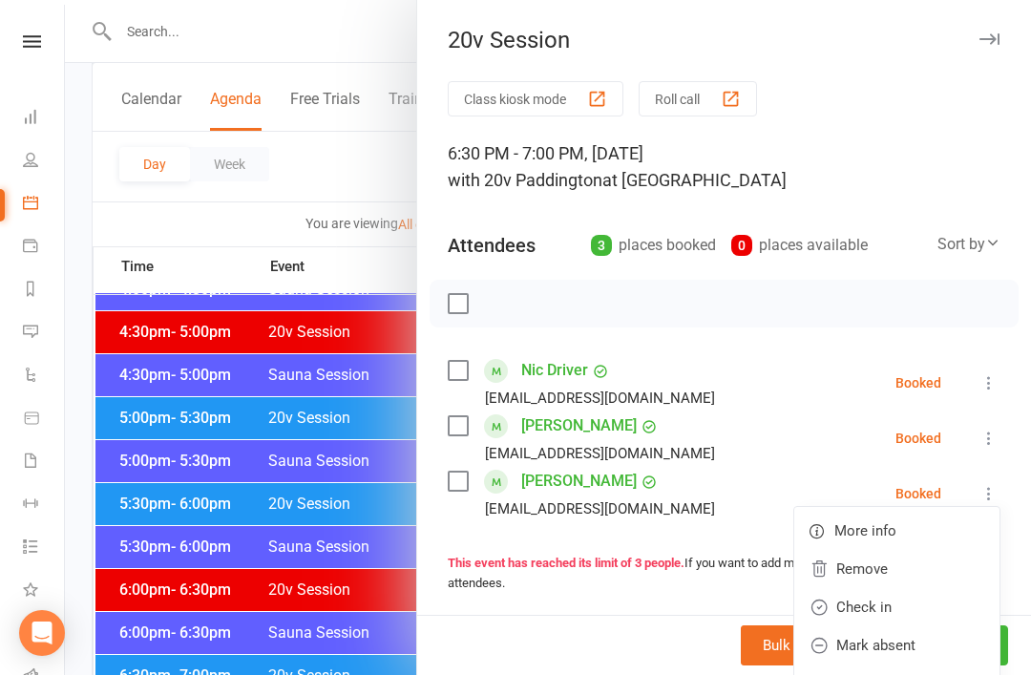
click at [913, 563] on link "Remove" at bounding box center [896, 569] width 205 height 38
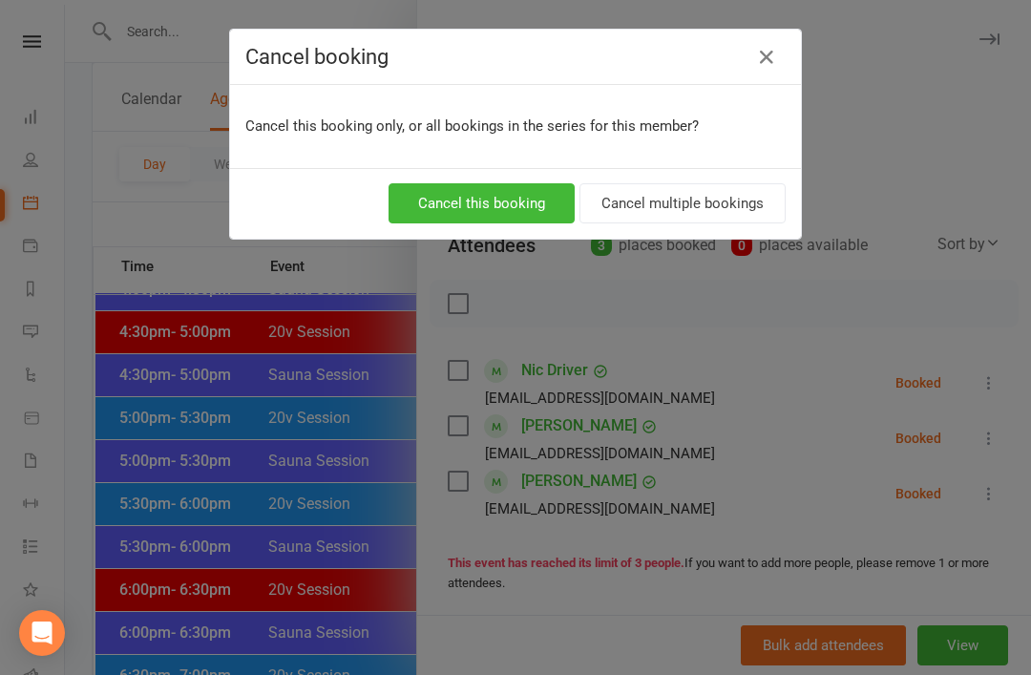
click at [534, 222] on button "Cancel this booking" at bounding box center [482, 203] width 186 height 40
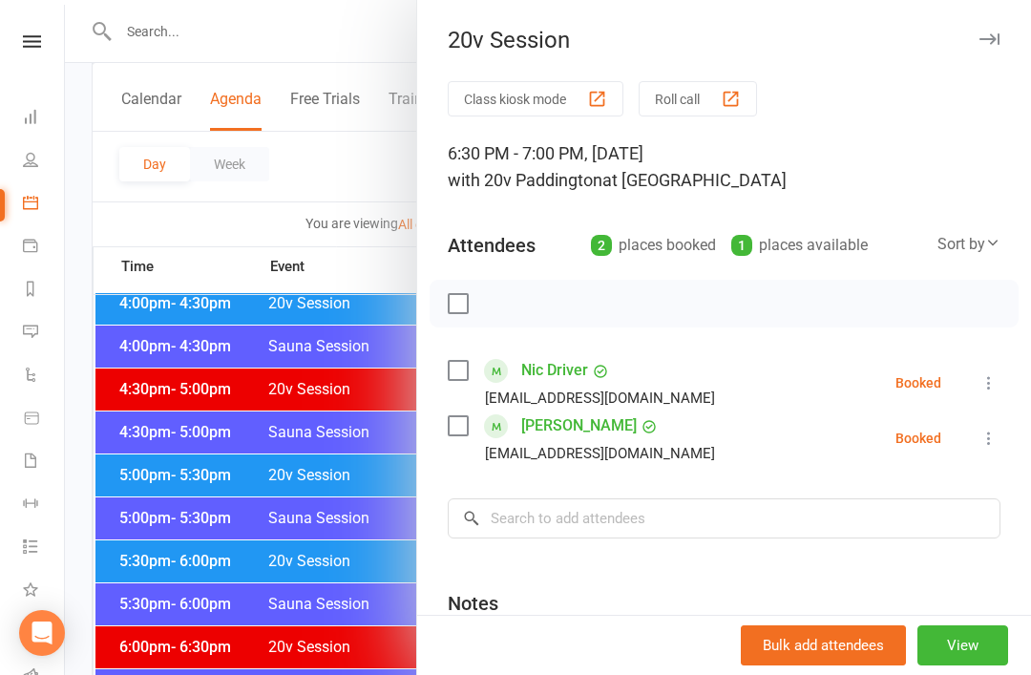
scroll to position [1623, 0]
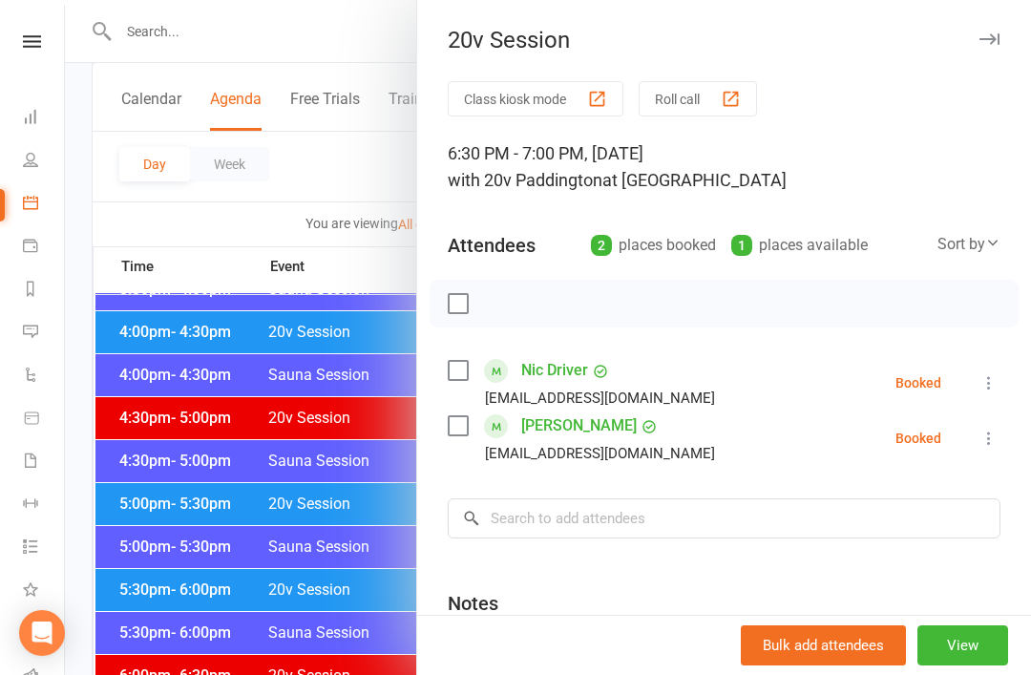
click at [167, 234] on div at bounding box center [548, 337] width 966 height 675
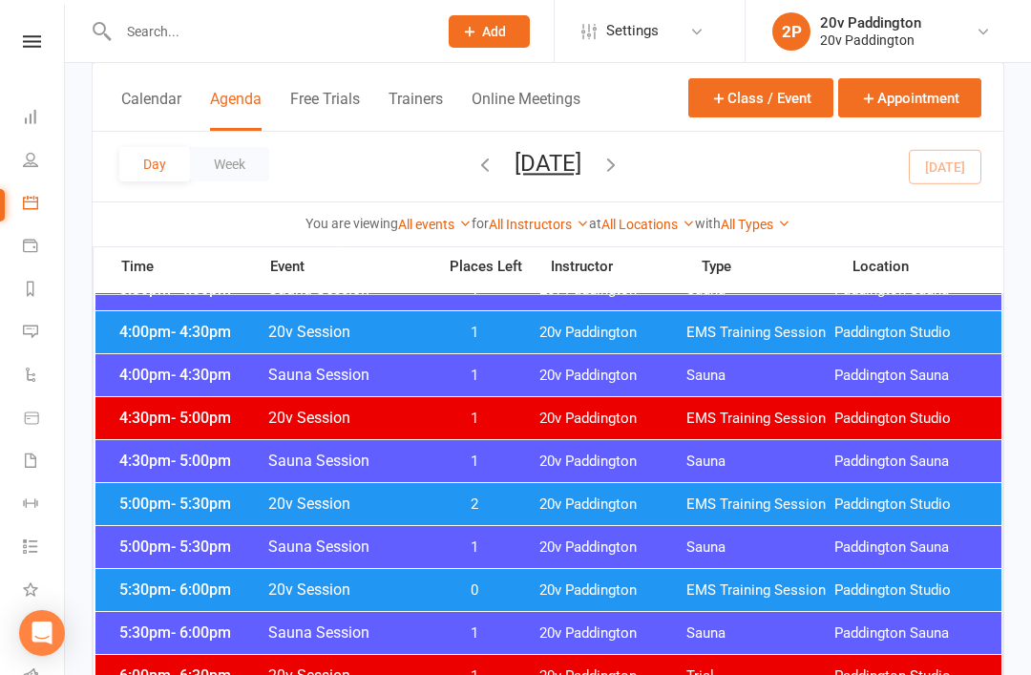
click at [621, 167] on icon "button" at bounding box center [610, 164] width 21 height 21
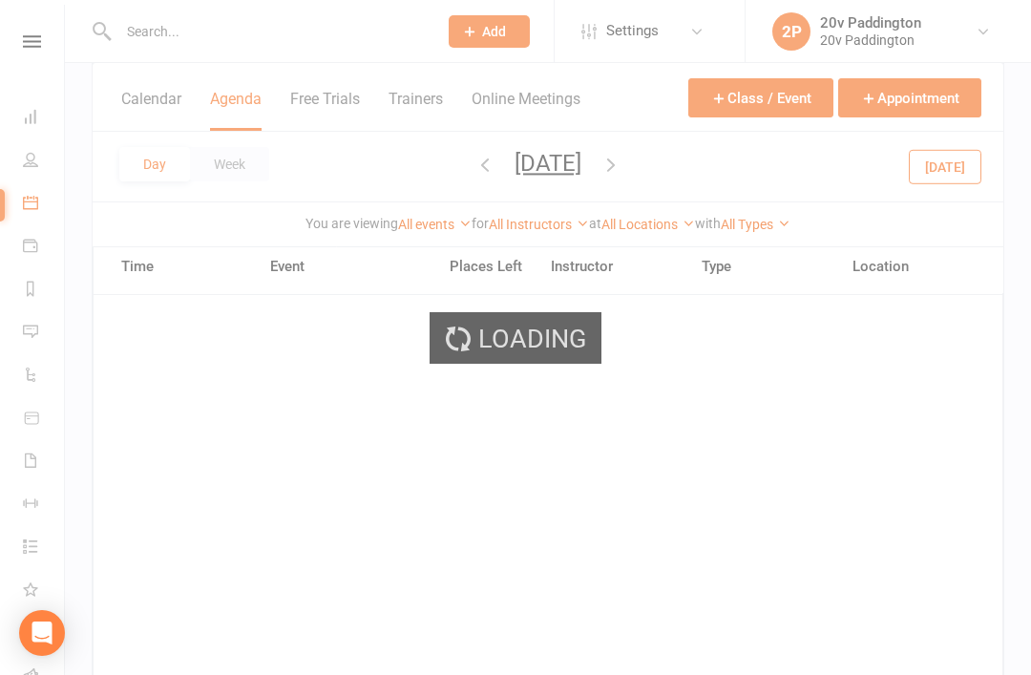
click at [621, 159] on icon "button" at bounding box center [610, 164] width 21 height 21
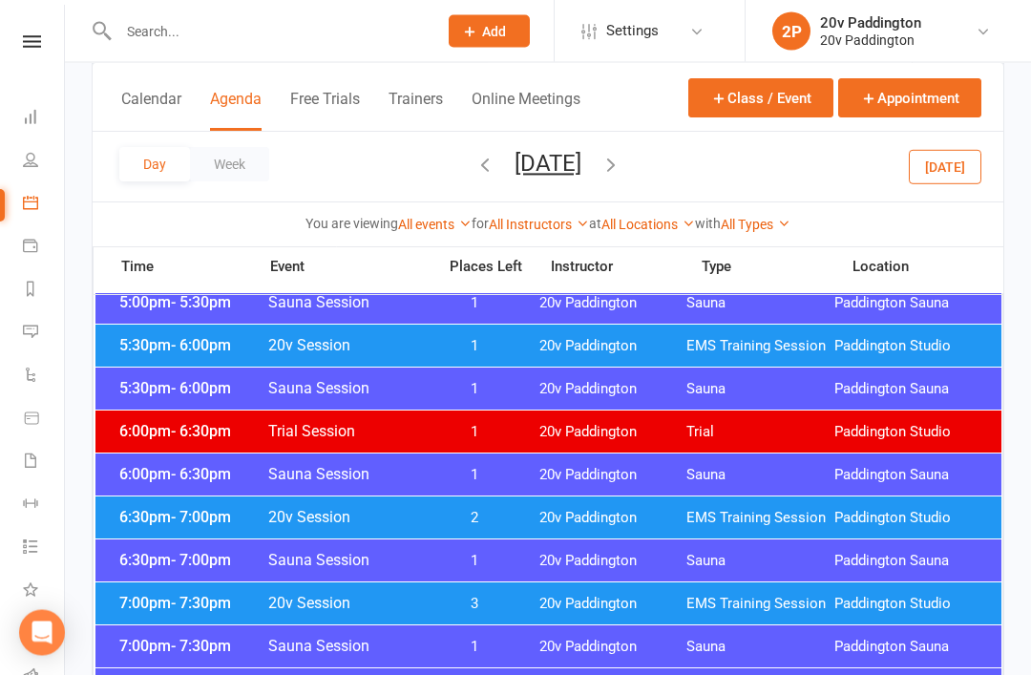
scroll to position [1824, 0]
click at [647, 345] on span "20v Paddington" at bounding box center [613, 346] width 148 height 18
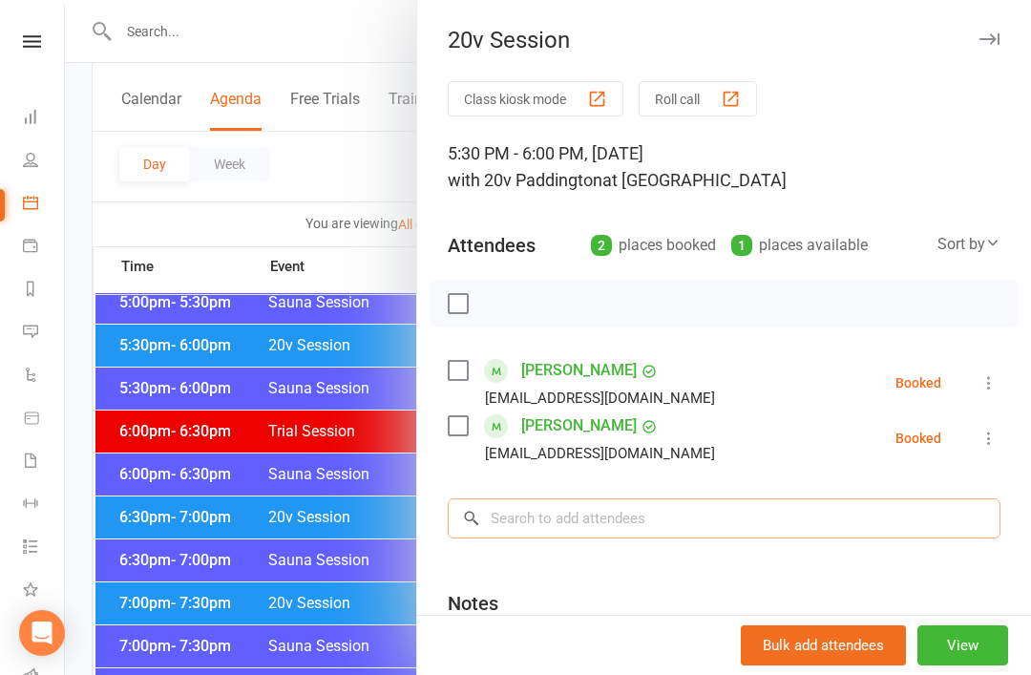
click at [695, 518] on input "search" at bounding box center [724, 518] width 553 height 40
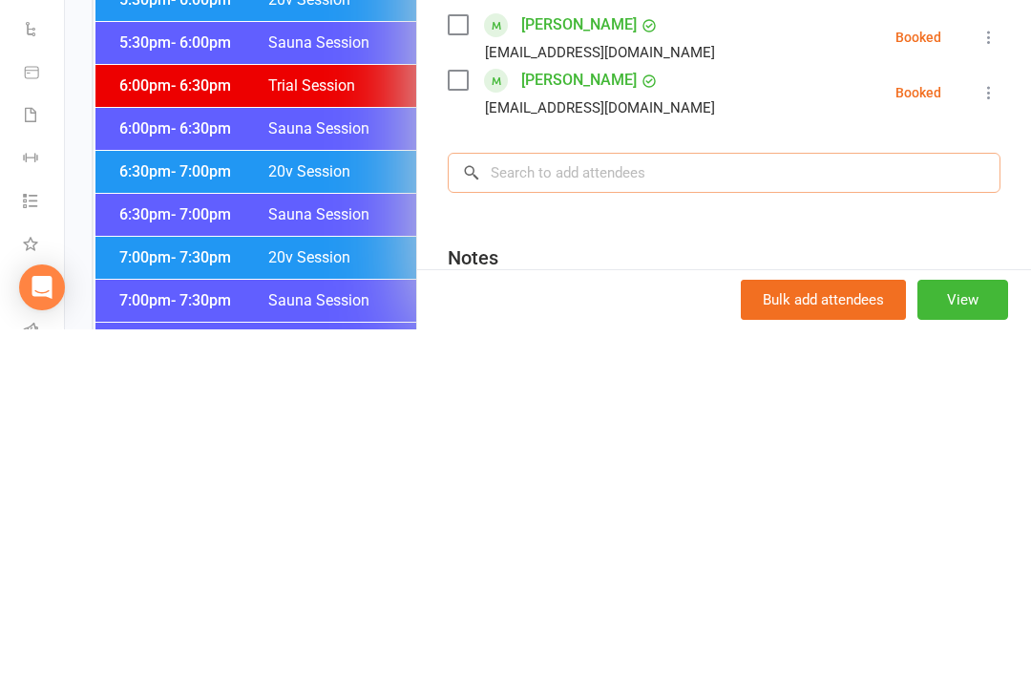
type input "n"
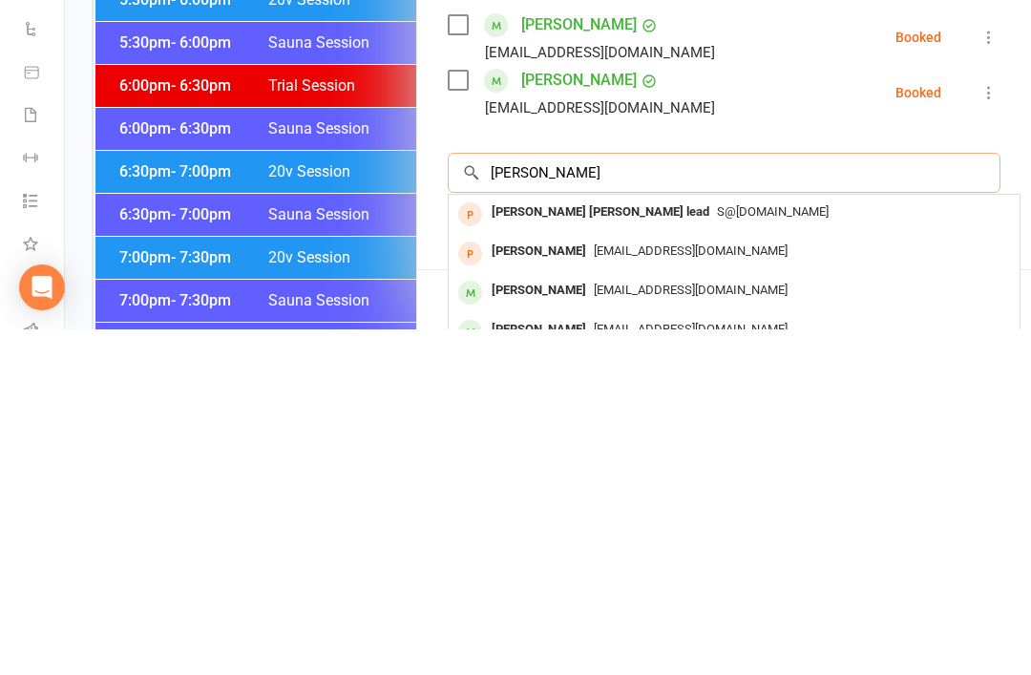
type input "Angela"
click at [662, 622] on div "Angelavmcewen@gmail.com" at bounding box center [734, 636] width 556 height 28
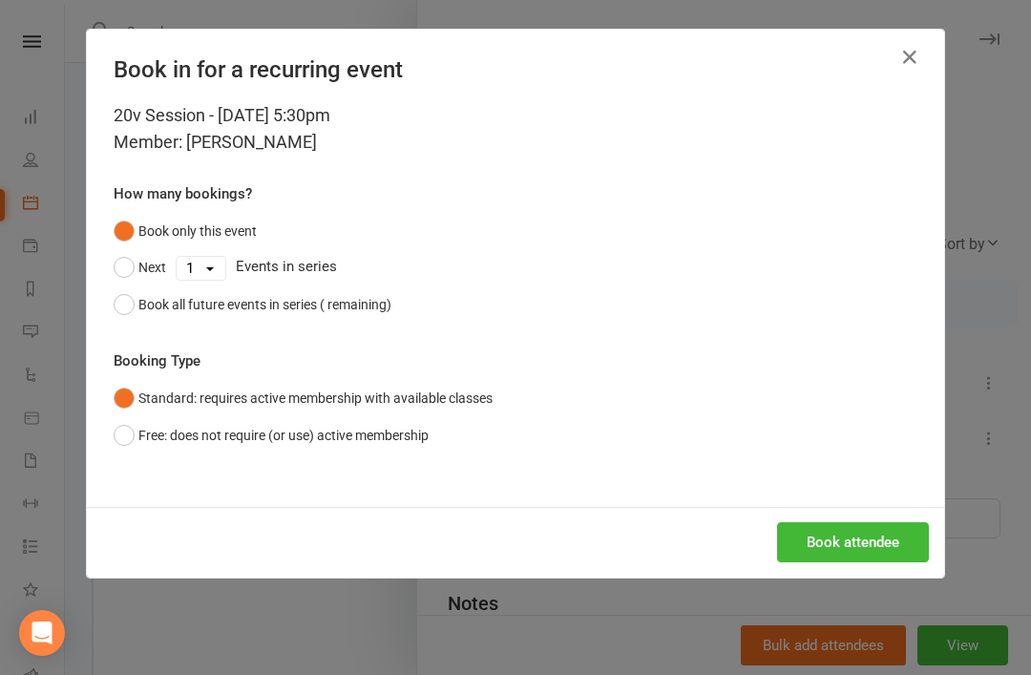
click at [826, 553] on button "Book attendee" at bounding box center [853, 542] width 152 height 40
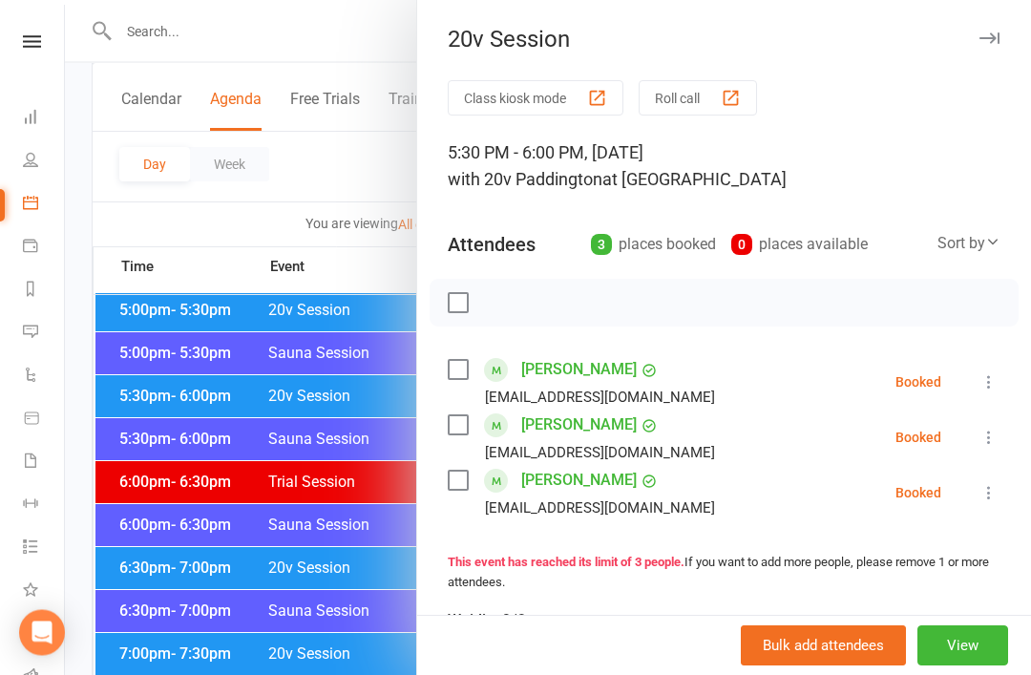
scroll to position [1771, 0]
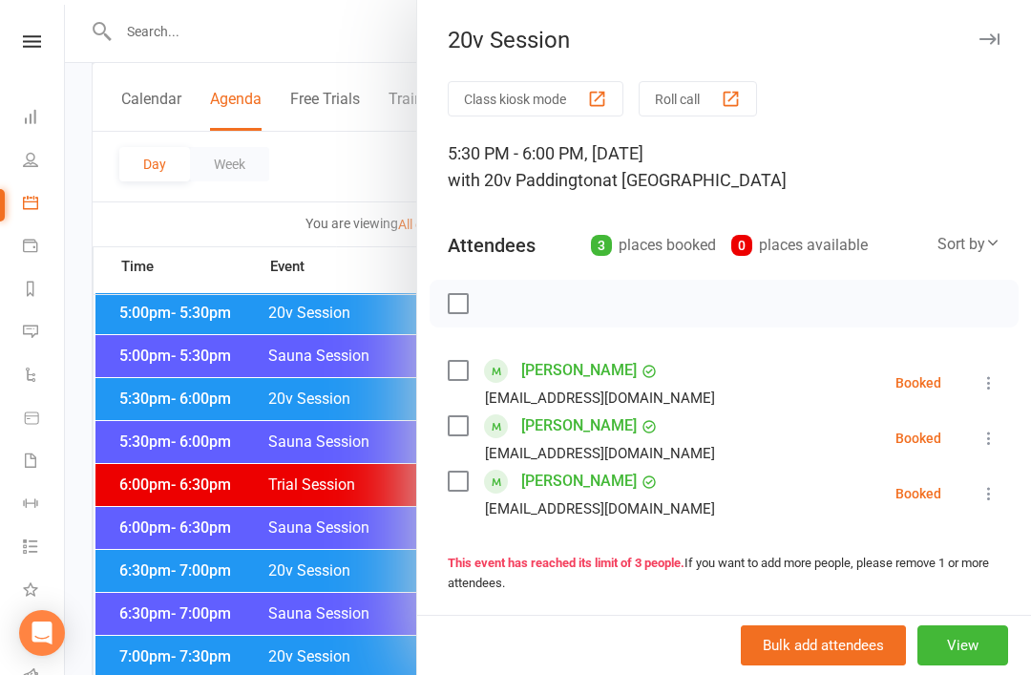
click at [177, 329] on div at bounding box center [548, 337] width 966 height 675
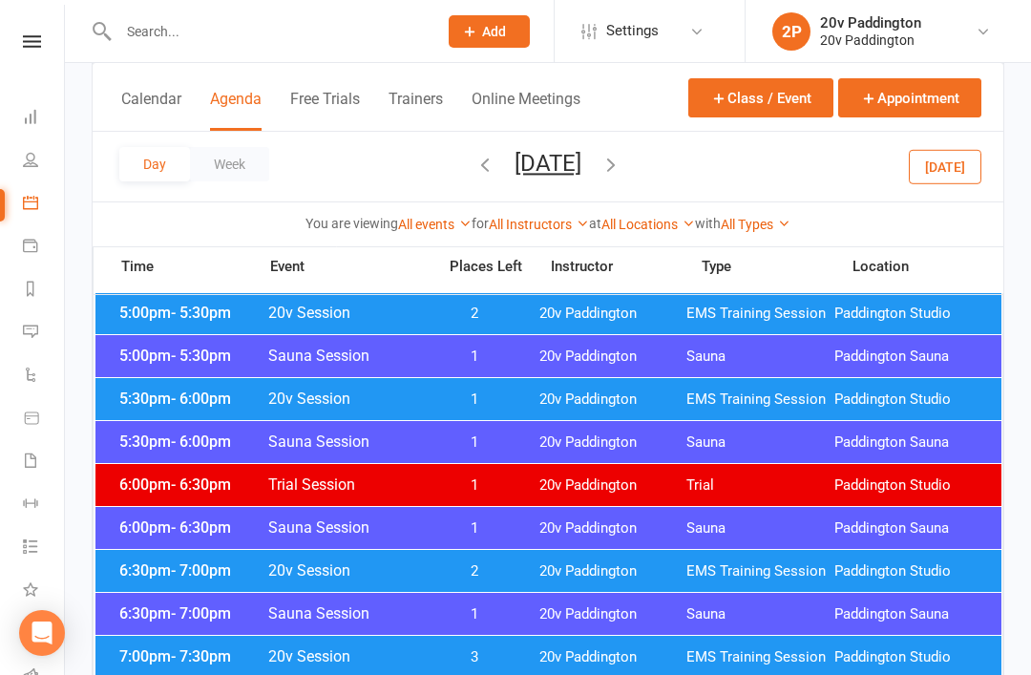
click at [929, 178] on button "Today" at bounding box center [945, 166] width 73 height 34
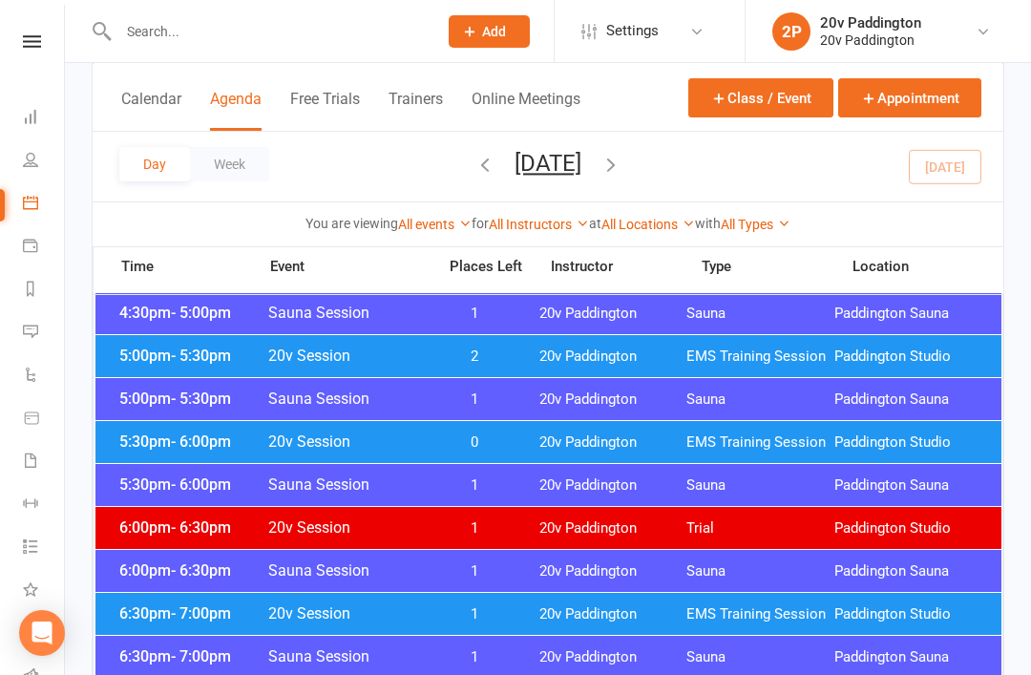
click at [172, 360] on span "- 5:30pm" at bounding box center [201, 356] width 60 height 18
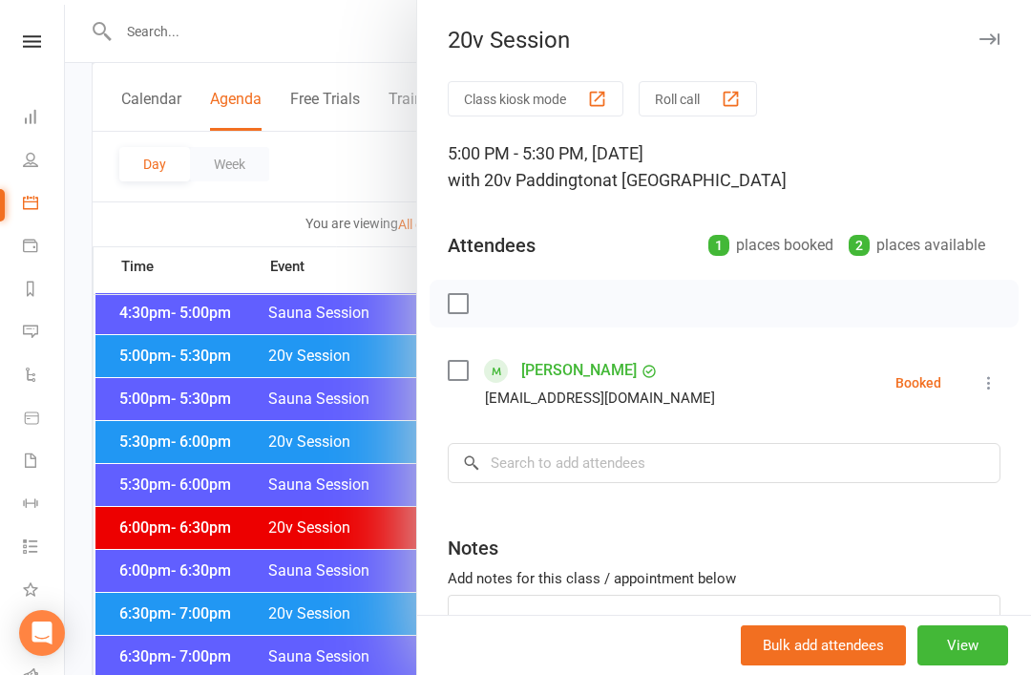
click at [179, 391] on div at bounding box center [548, 337] width 966 height 675
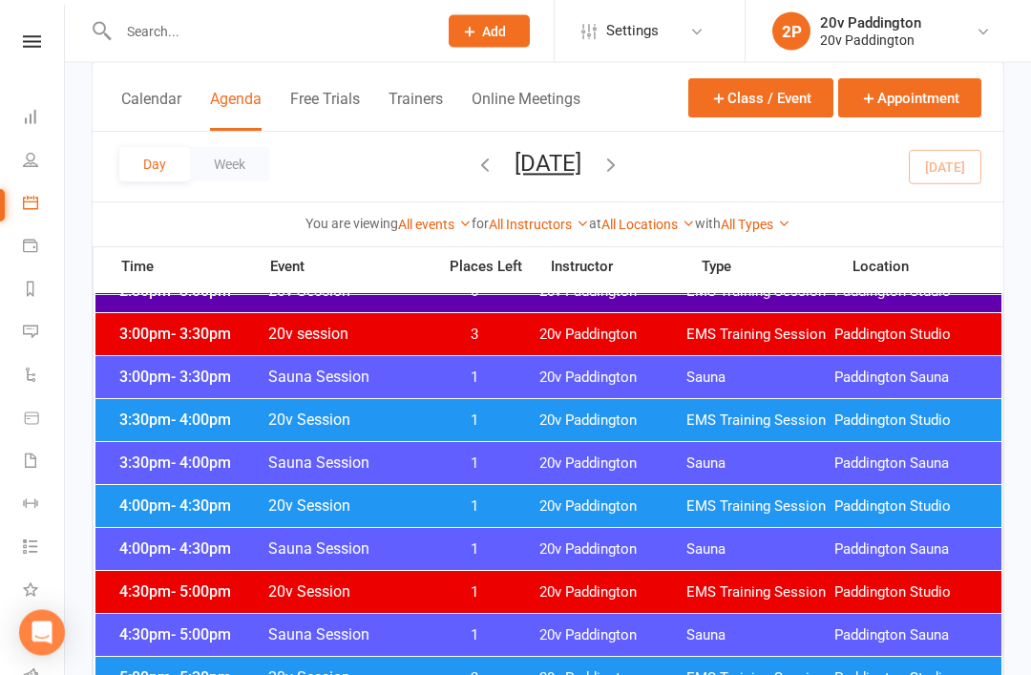
click at [171, 433] on div "3:30pm - 4:00pm 20v Session 1 20v Paddington EMS Training Session Paddington St…" at bounding box center [548, 421] width 906 height 42
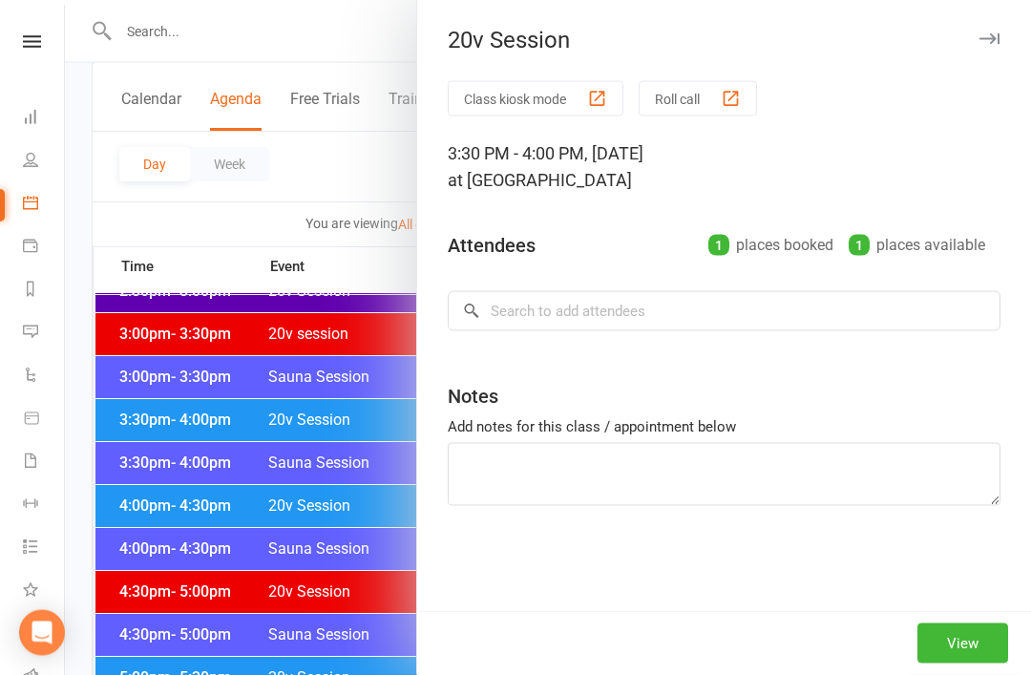
scroll to position [1449, 0]
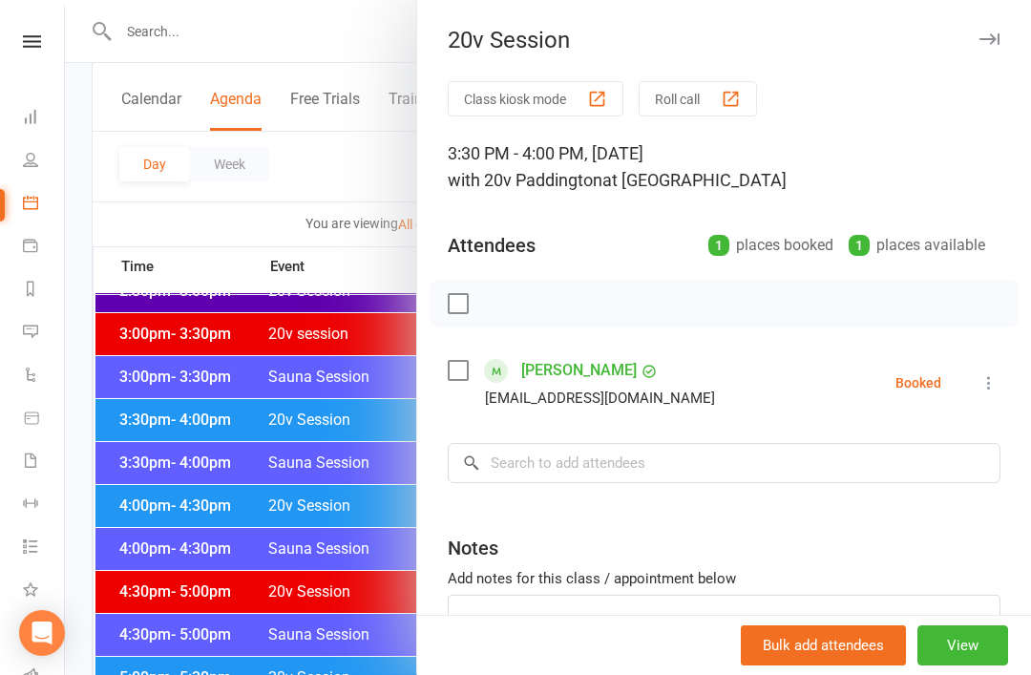
click at [196, 397] on div at bounding box center [548, 337] width 966 height 675
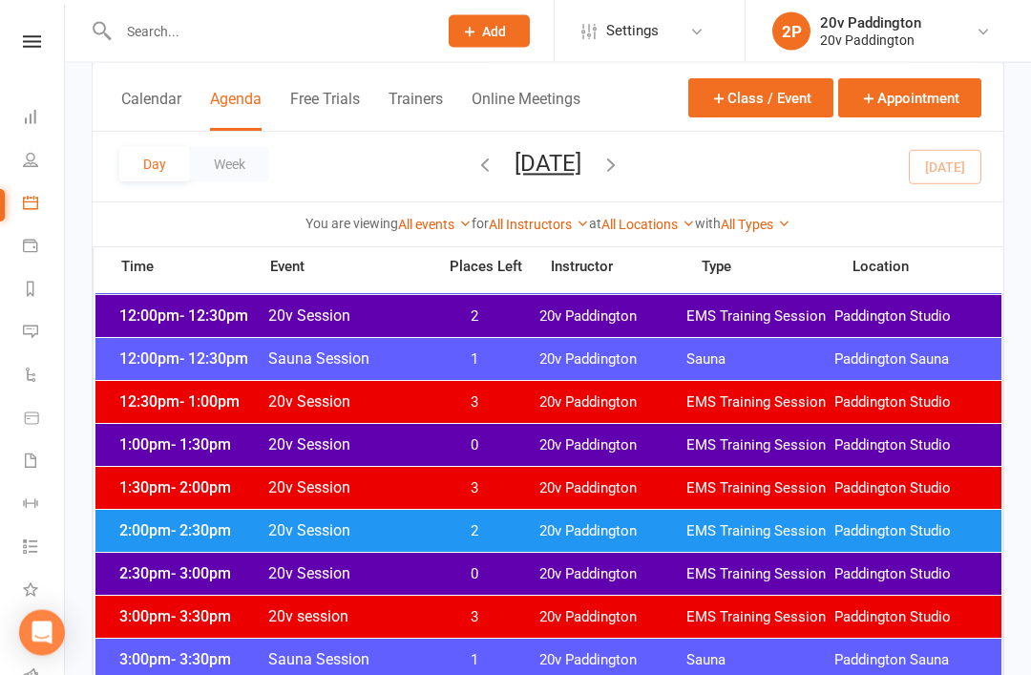
scroll to position [1151, 0]
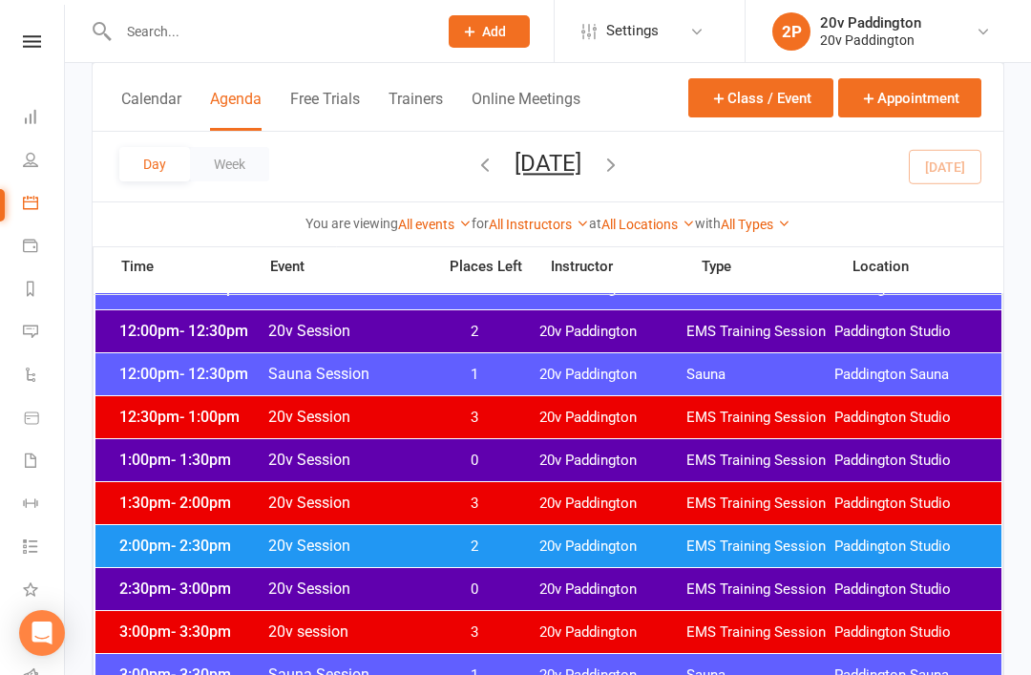
click at [161, 539] on span "2:00pm - 2:30pm" at bounding box center [191, 545] width 153 height 18
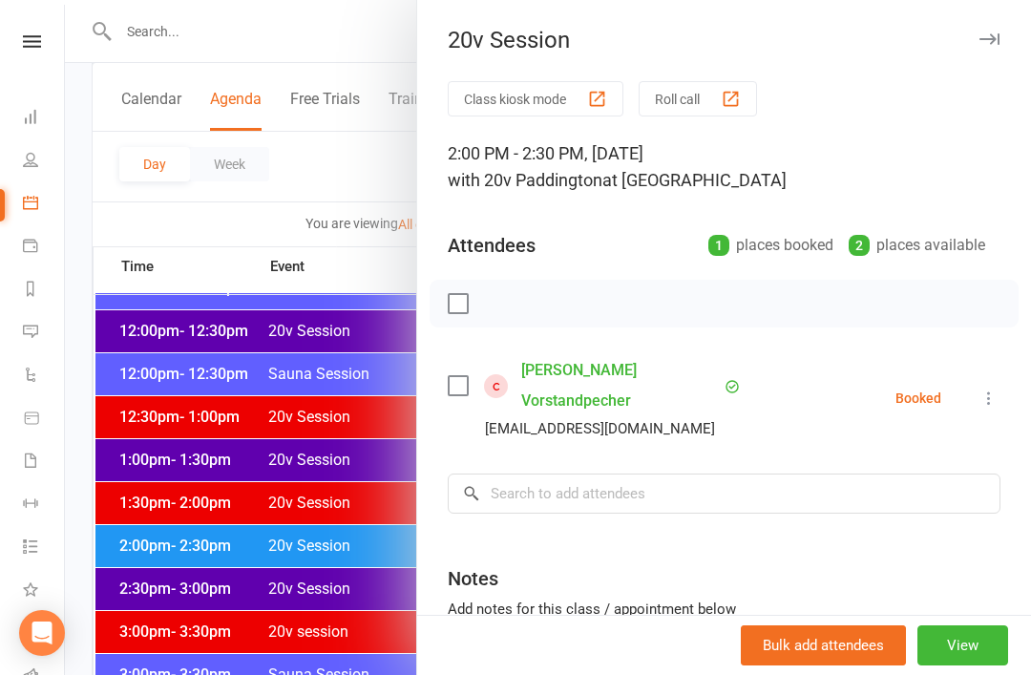
click at [151, 456] on div at bounding box center [548, 337] width 966 height 675
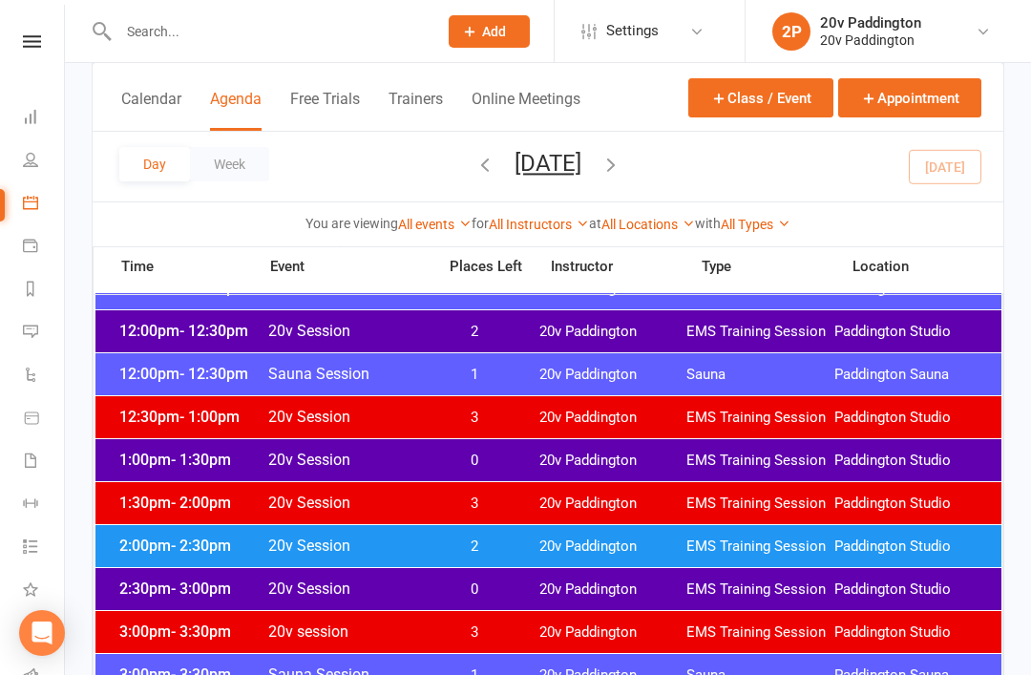
click at [162, 471] on div "1:00pm - 1:30pm 20v Session 0 20v Paddington EMS Training Session Paddington St…" at bounding box center [548, 460] width 906 height 42
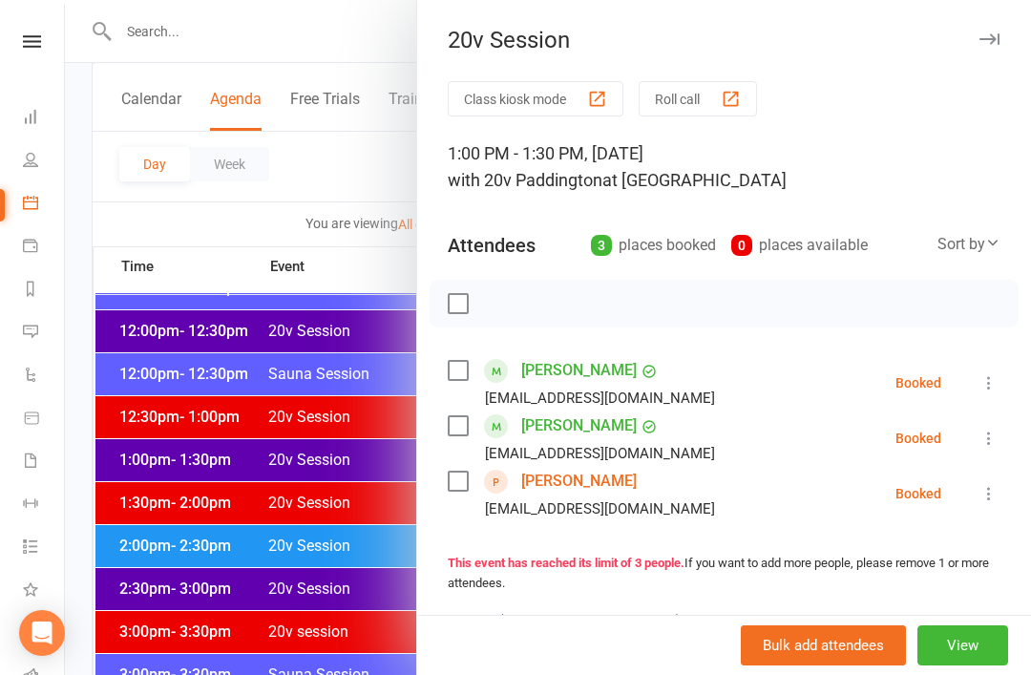
click at [975, 417] on li "Janet Lee Yangzhou1968@gmail.com Booked More info Remove Check in Mark absent S…" at bounding box center [724, 437] width 553 height 55
click at [985, 431] on icon at bounding box center [988, 438] width 19 height 19
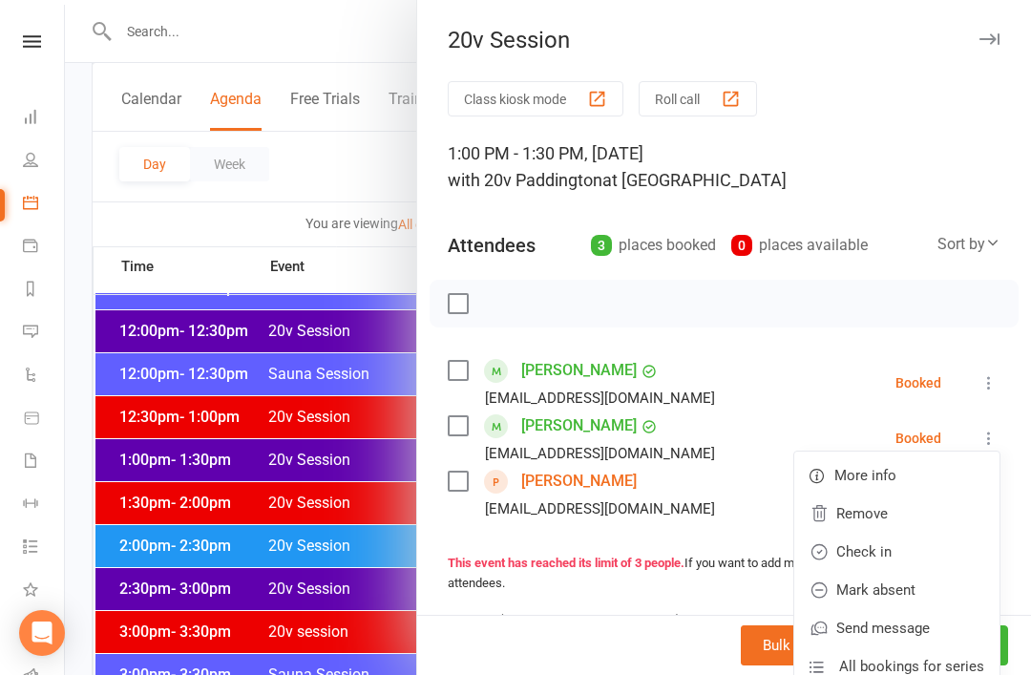
click at [884, 545] on link "Check in" at bounding box center [896, 552] width 205 height 38
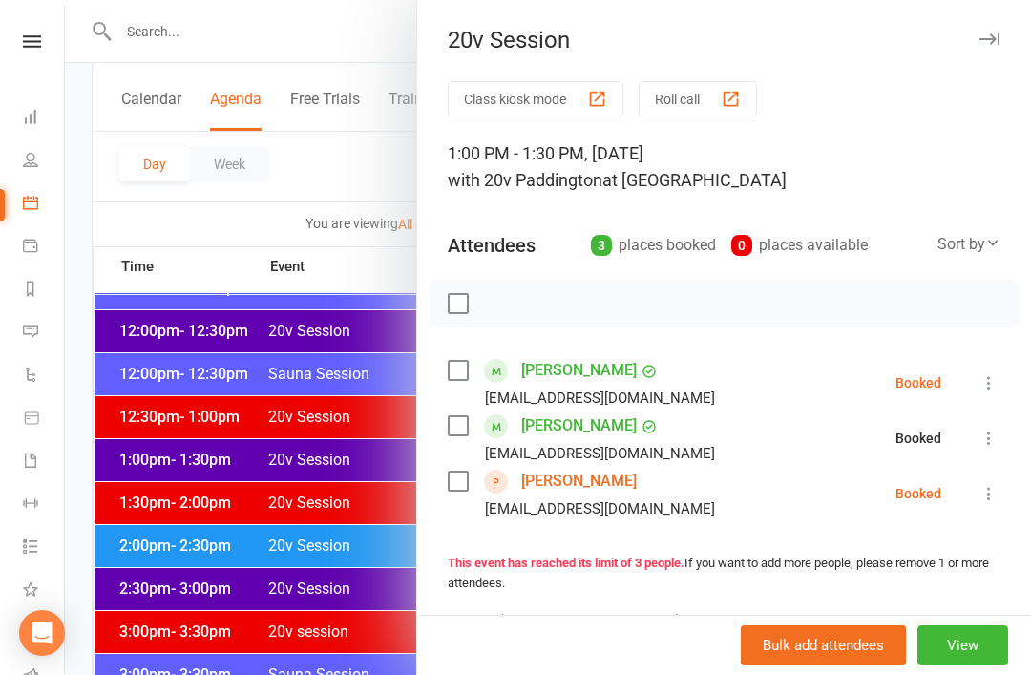
click at [987, 501] on icon at bounding box center [988, 493] width 19 height 19
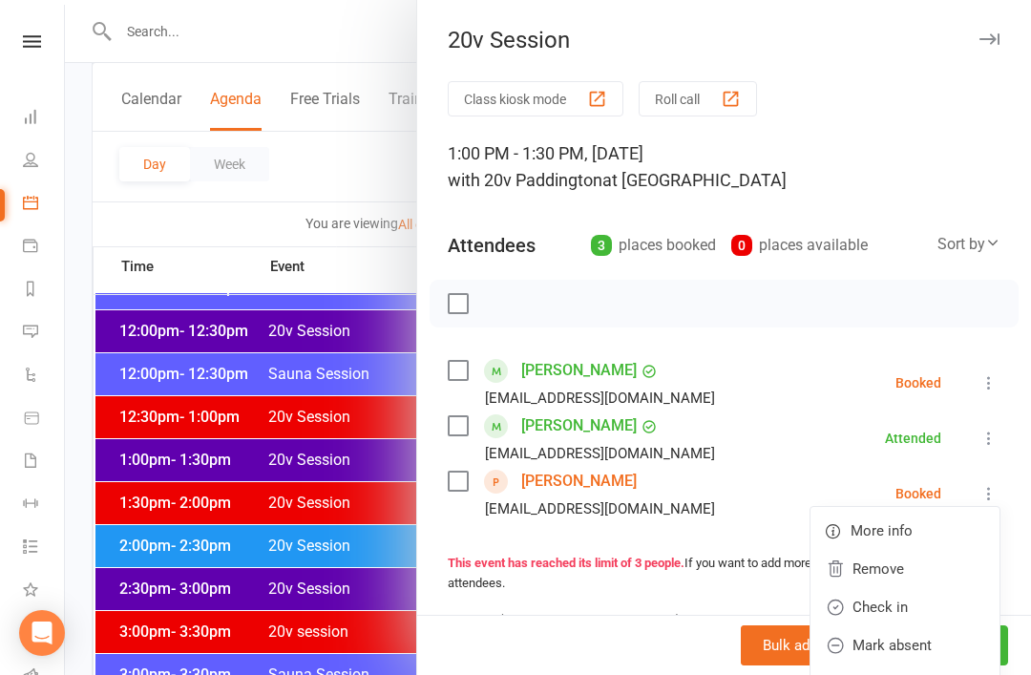
click at [917, 600] on link "Check in" at bounding box center [904, 607] width 189 height 38
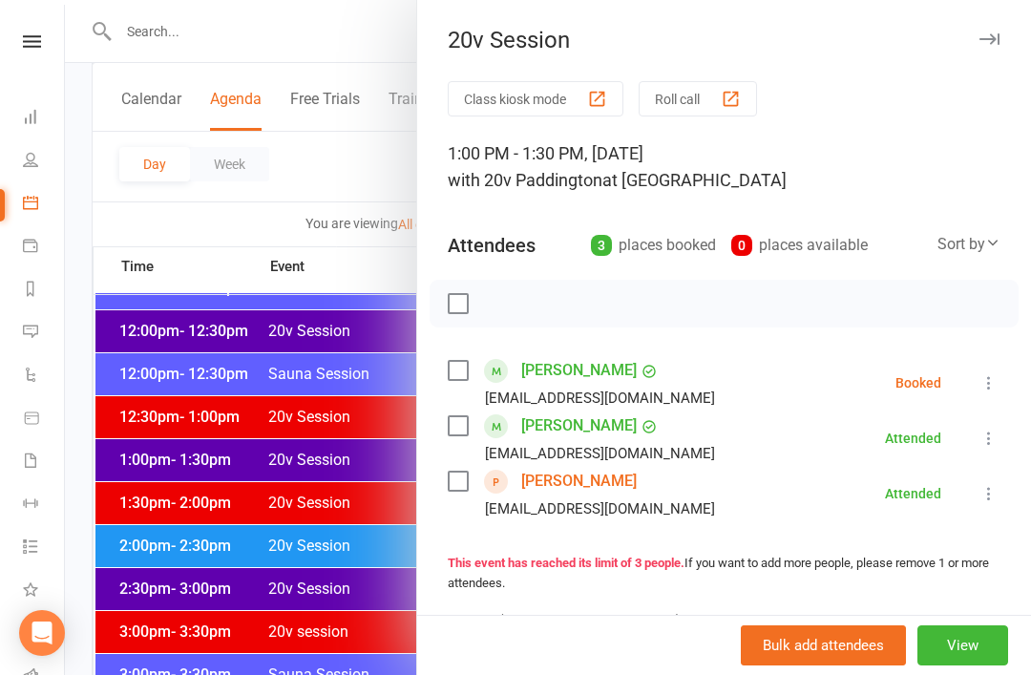
click at [574, 469] on link "Joey Yang" at bounding box center [579, 481] width 116 height 31
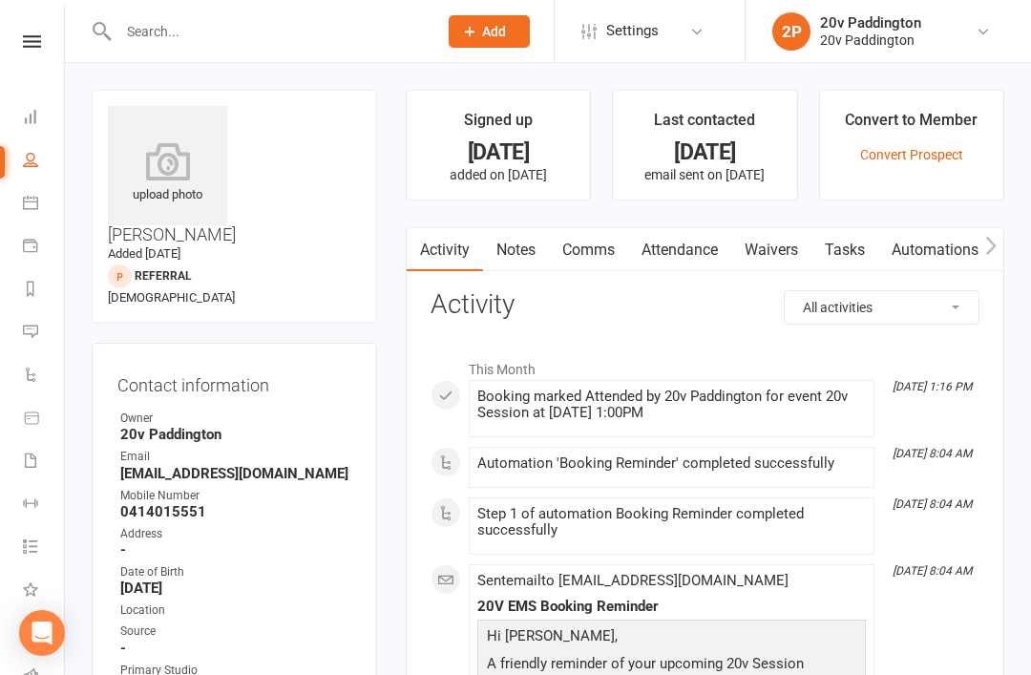
click at [53, 221] on link "Calendar" at bounding box center [44, 204] width 43 height 43
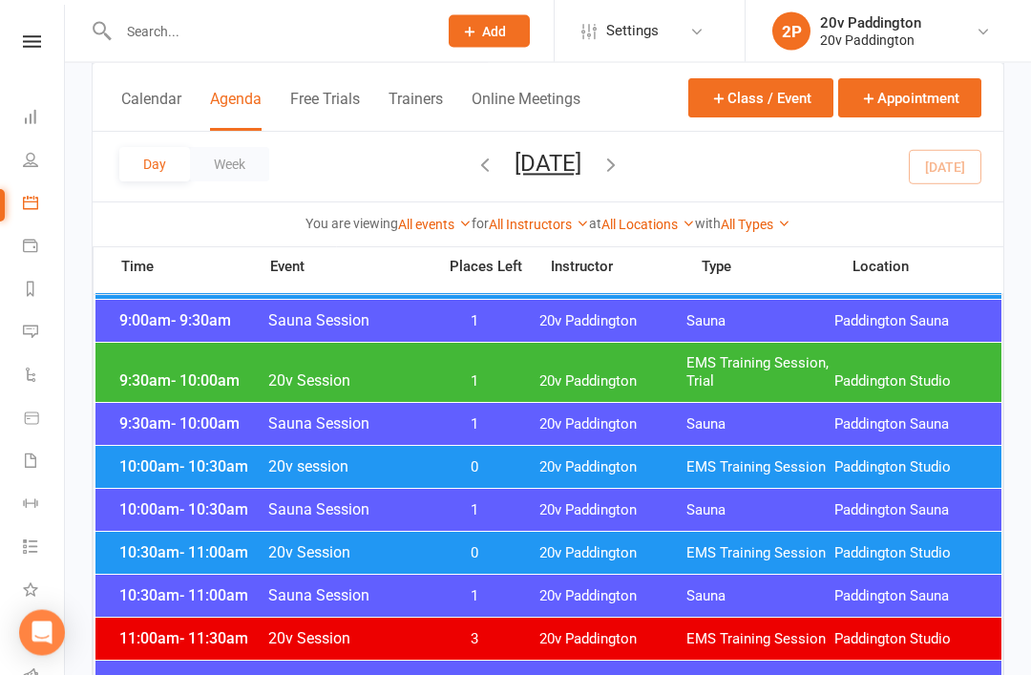
click at [702, 362] on span "EMS Training Session, Trial" at bounding box center [760, 373] width 148 height 36
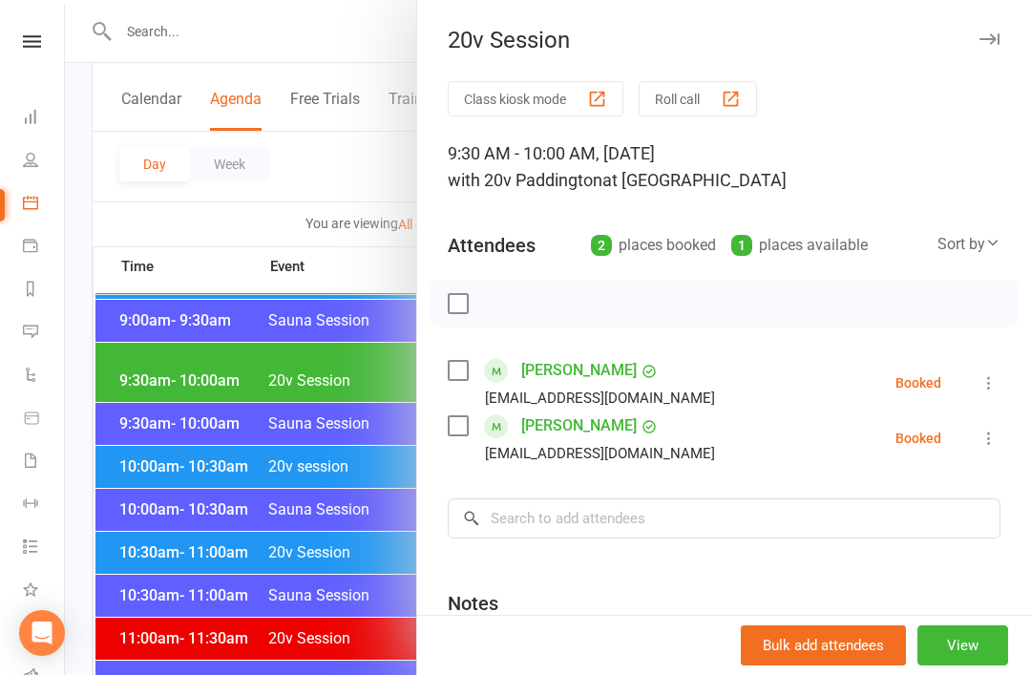
click at [592, 368] on link "Natalie Topper" at bounding box center [579, 370] width 116 height 31
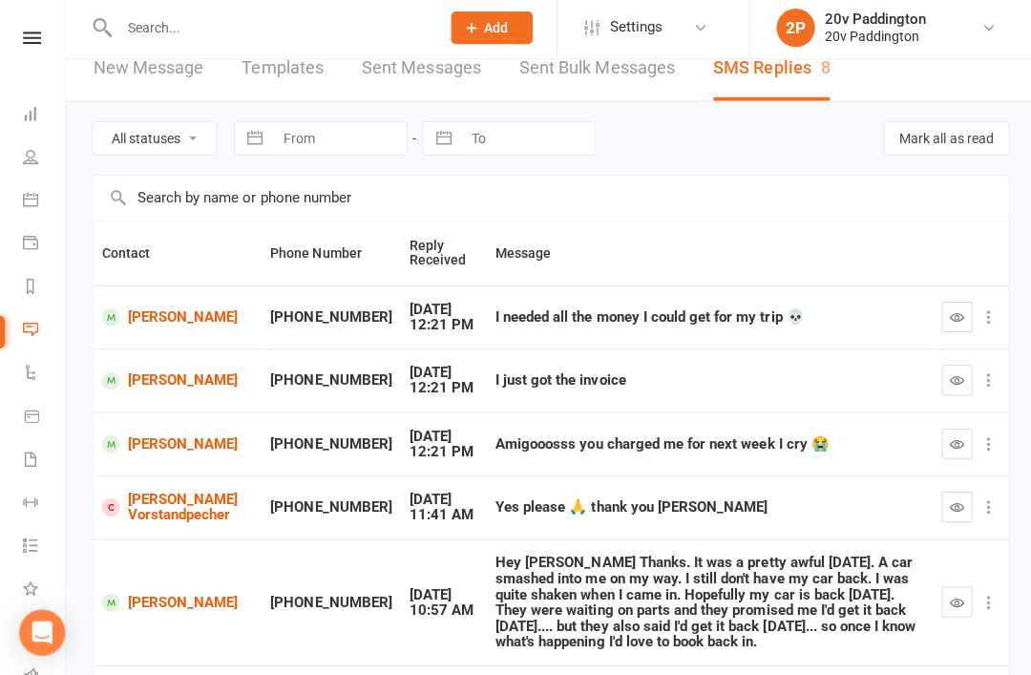
scroll to position [29, 0]
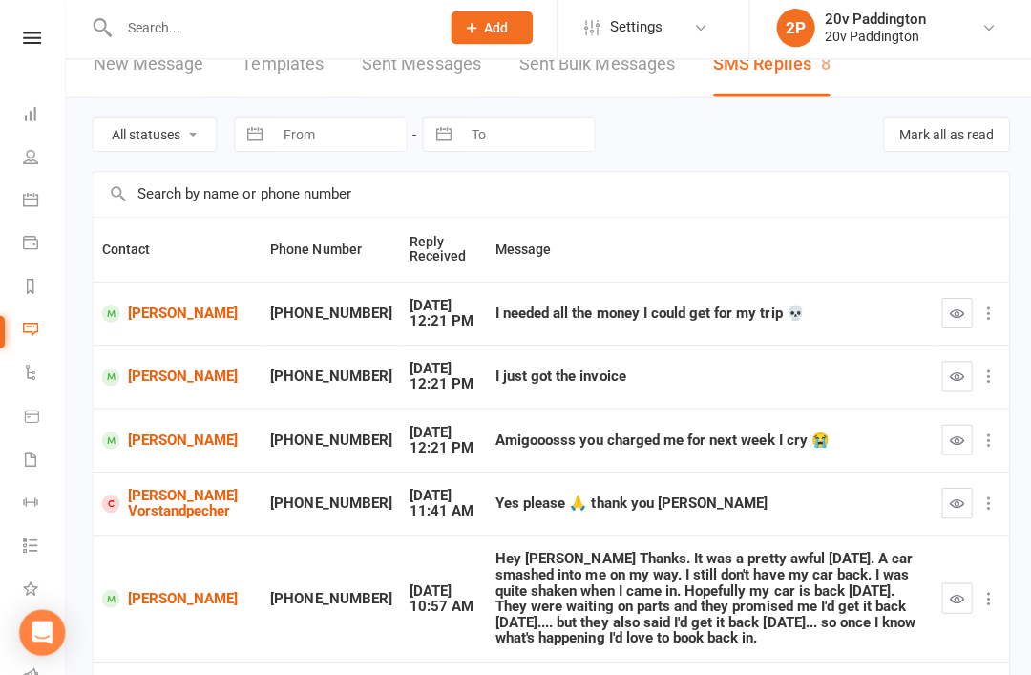
click at [28, 333] on icon at bounding box center [30, 331] width 15 height 15
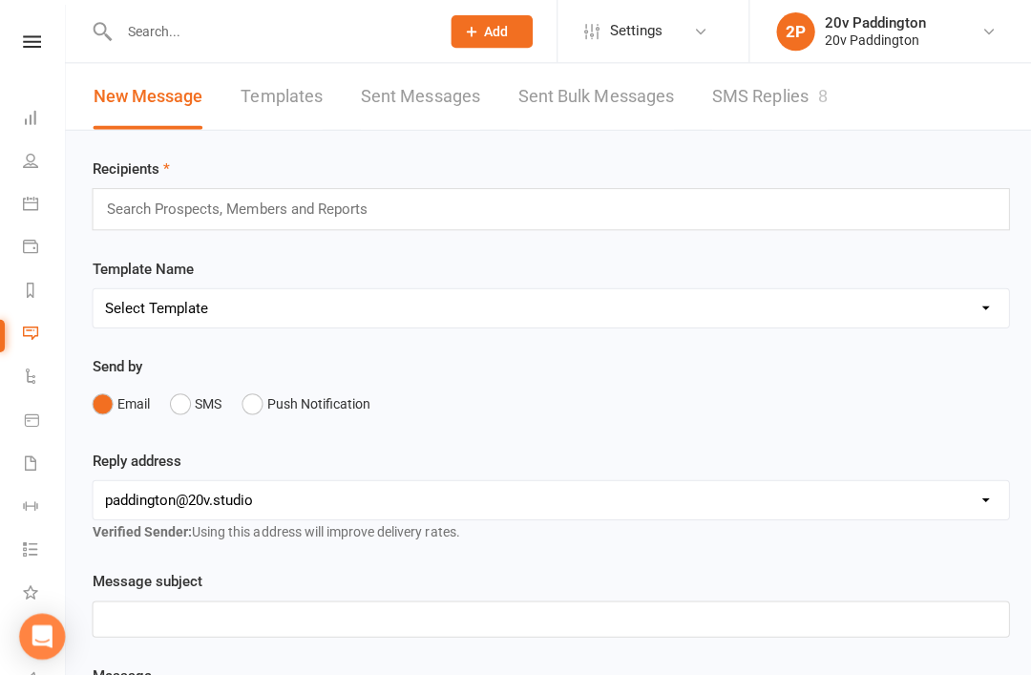
click at [795, 108] on link "SMS Replies 8" at bounding box center [765, 96] width 115 height 66
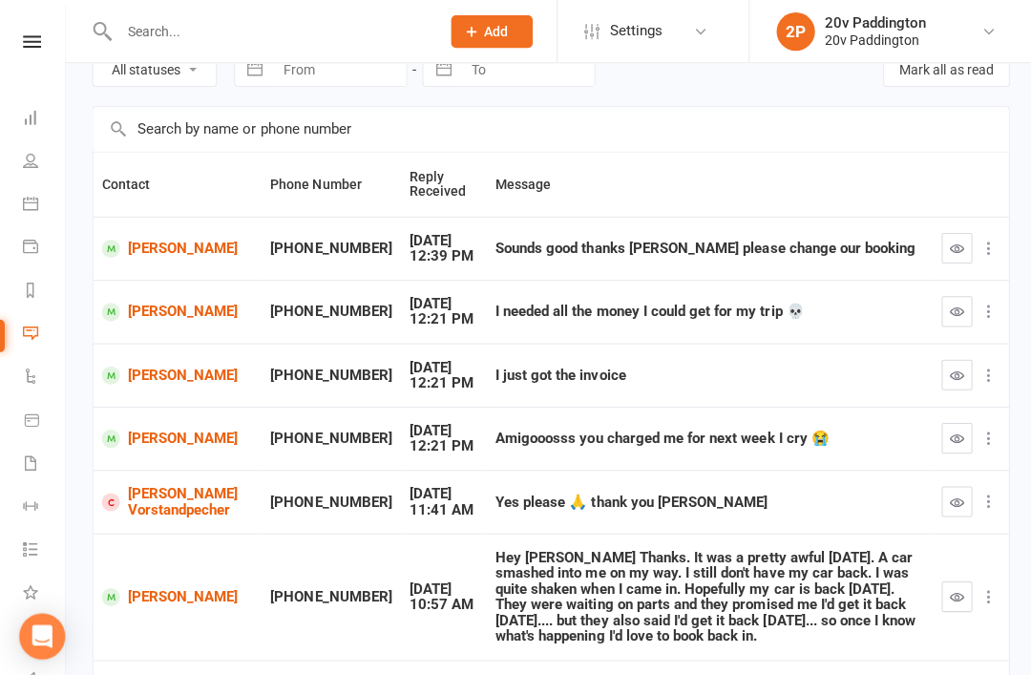
scroll to position [98, 0]
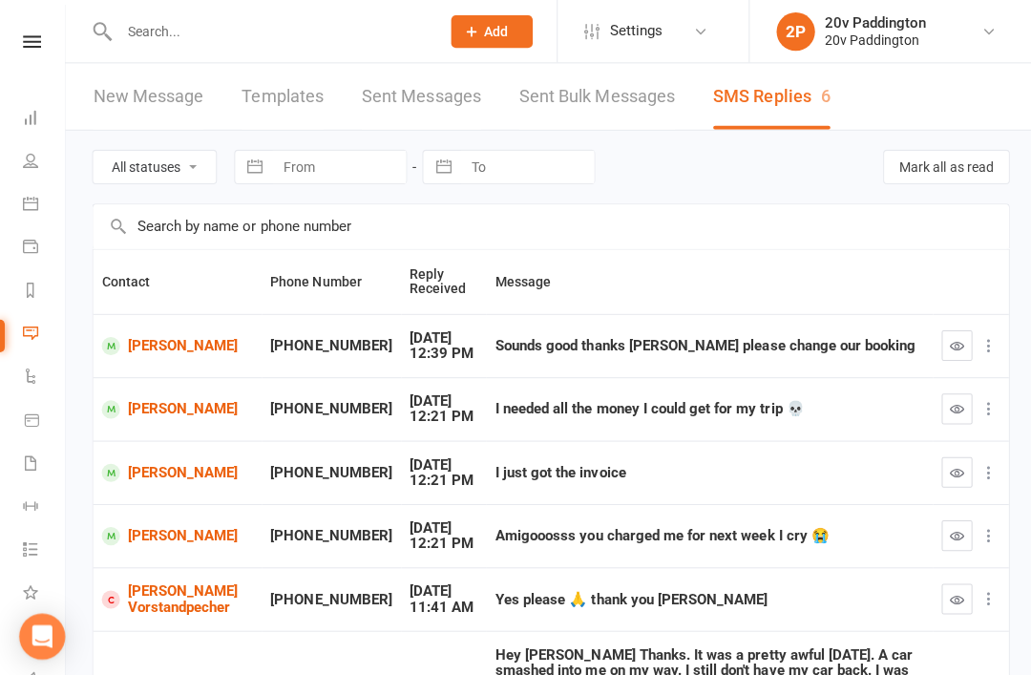
click at [137, 323] on td "[PERSON_NAME]" at bounding box center [177, 343] width 168 height 63
click at [161, 328] on td "[PERSON_NAME]" at bounding box center [177, 343] width 168 height 63
click at [164, 326] on td "[PERSON_NAME]" at bounding box center [177, 343] width 168 height 63
click at [158, 350] on link "[PERSON_NAME]" at bounding box center [176, 344] width 151 height 18
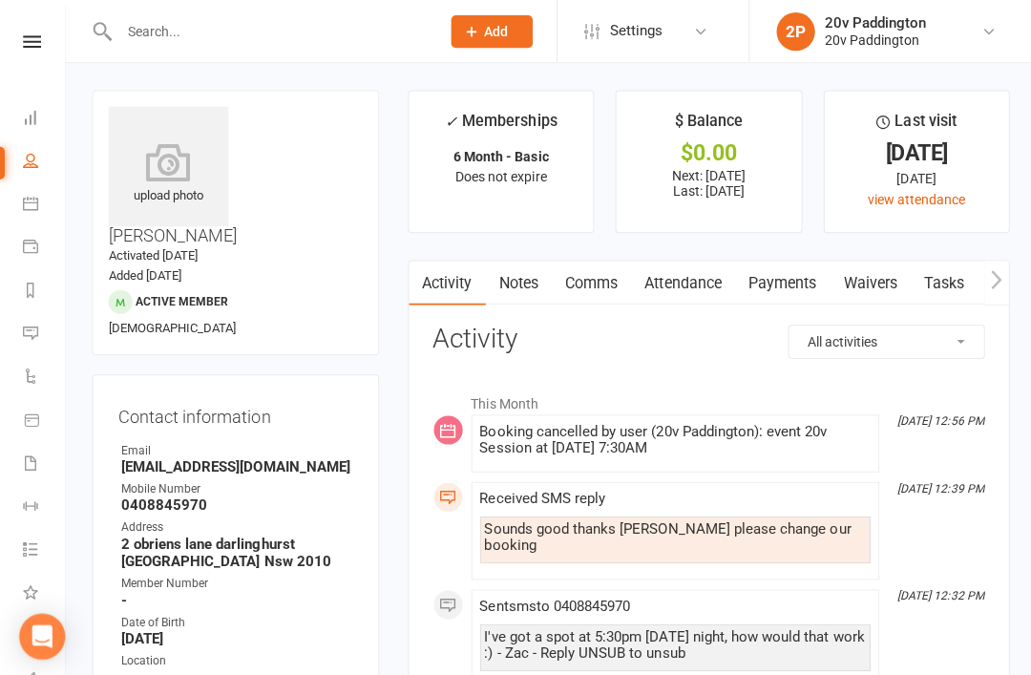
click at [28, 335] on icon at bounding box center [30, 331] width 15 height 15
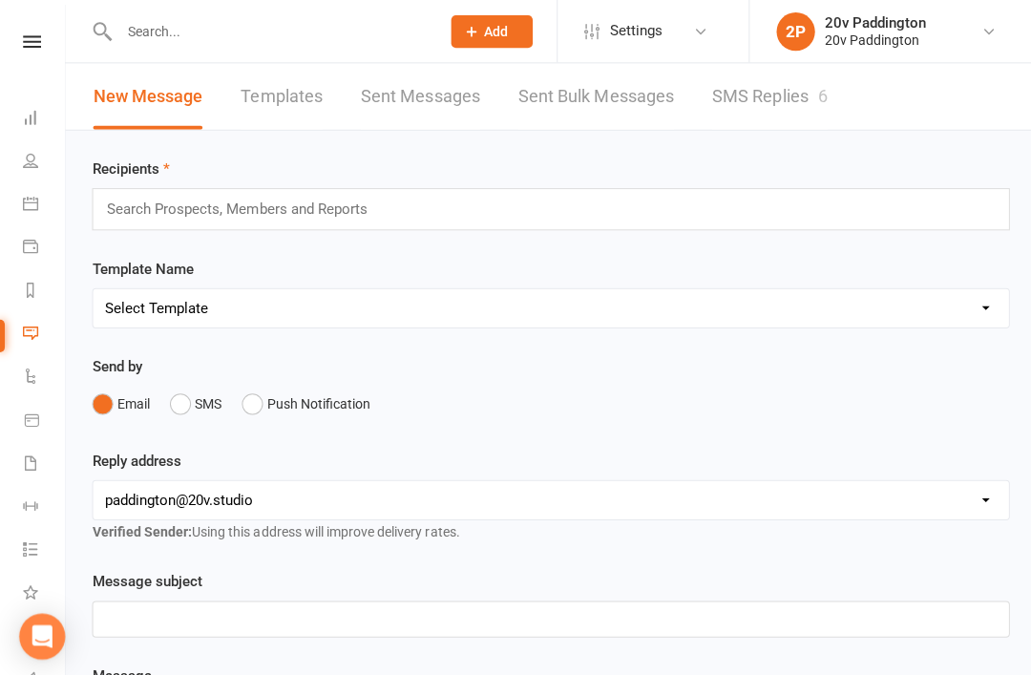
click at [755, 95] on link "SMS Replies 6" at bounding box center [765, 96] width 115 height 66
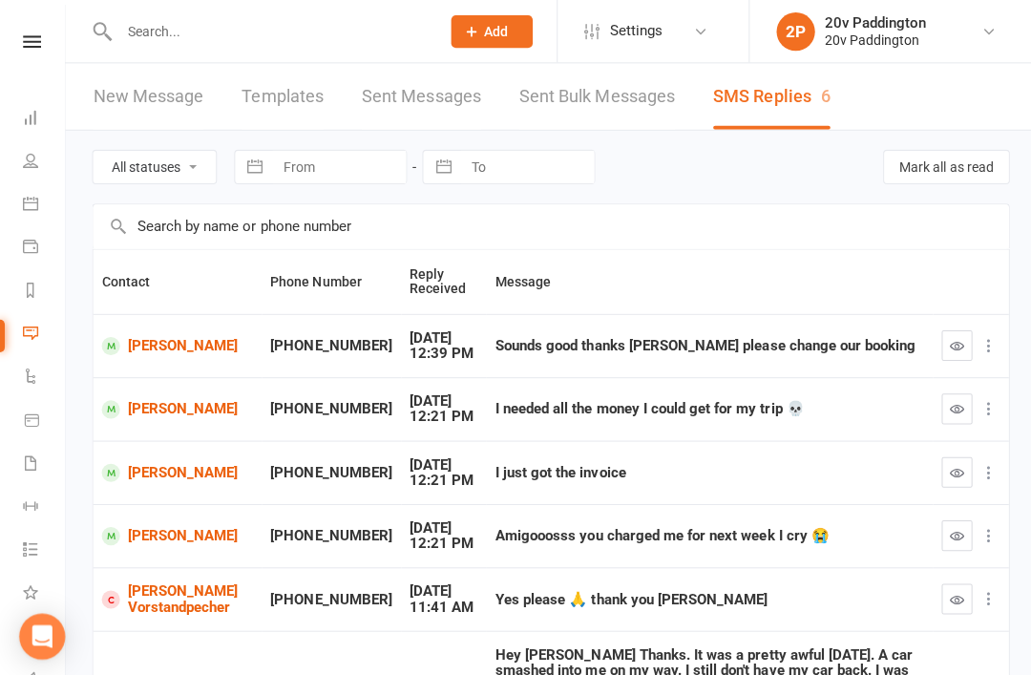
click at [955, 337] on icon "button" at bounding box center [952, 344] width 14 height 14
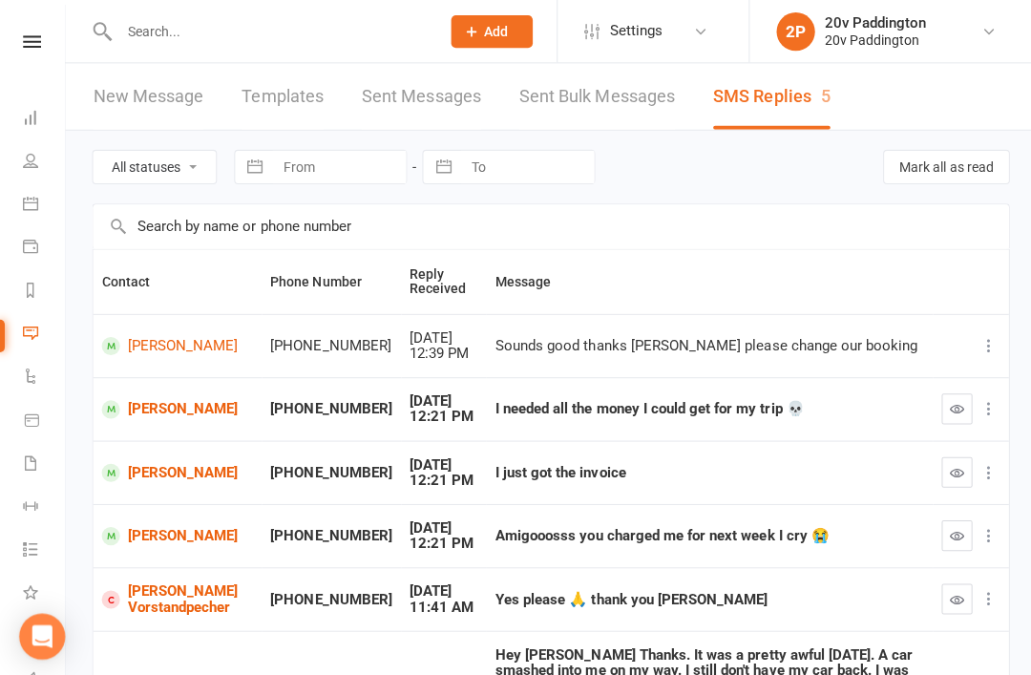
click at [111, 318] on td "[PERSON_NAME]" at bounding box center [177, 343] width 168 height 63
click at [134, 349] on link "[PERSON_NAME]" at bounding box center [176, 344] width 151 height 18
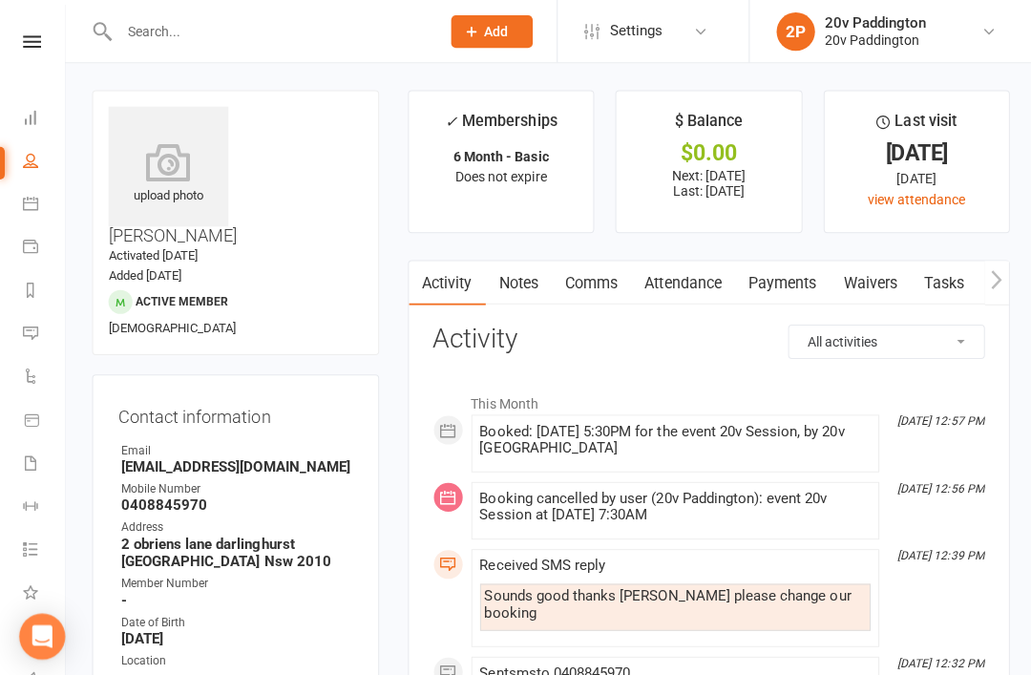
click at [587, 290] on link "Comms" at bounding box center [588, 282] width 79 height 44
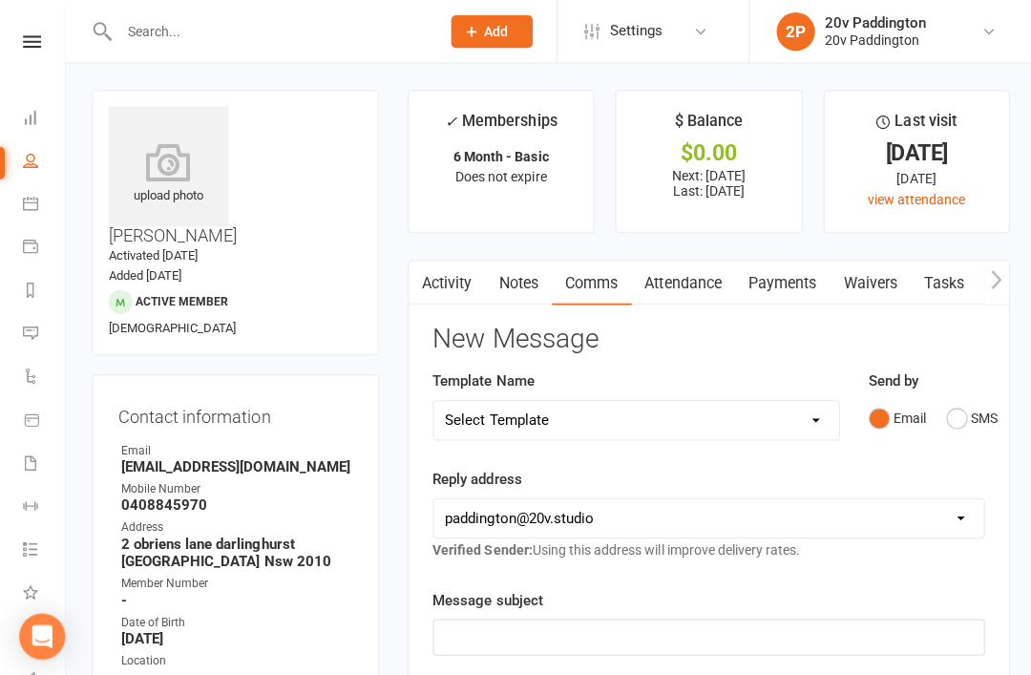
click at [970, 422] on button "SMS" at bounding box center [967, 416] width 52 height 36
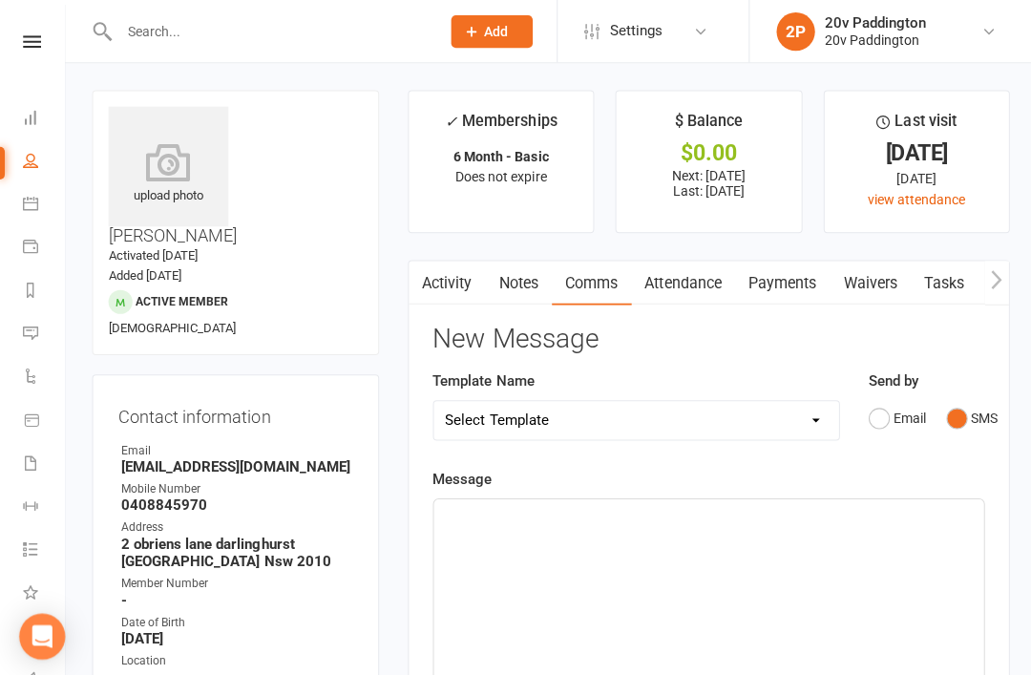
click at [790, 576] on div "﻿" at bounding box center [704, 639] width 547 height 286
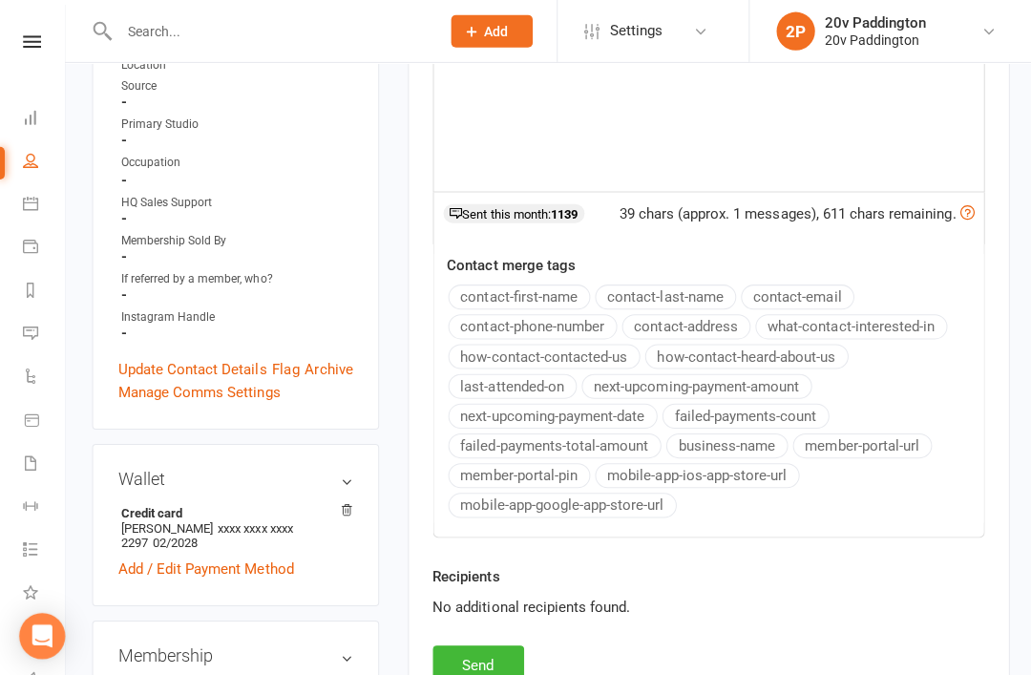
click at [494, 662] on button "Send" at bounding box center [476, 662] width 91 height 40
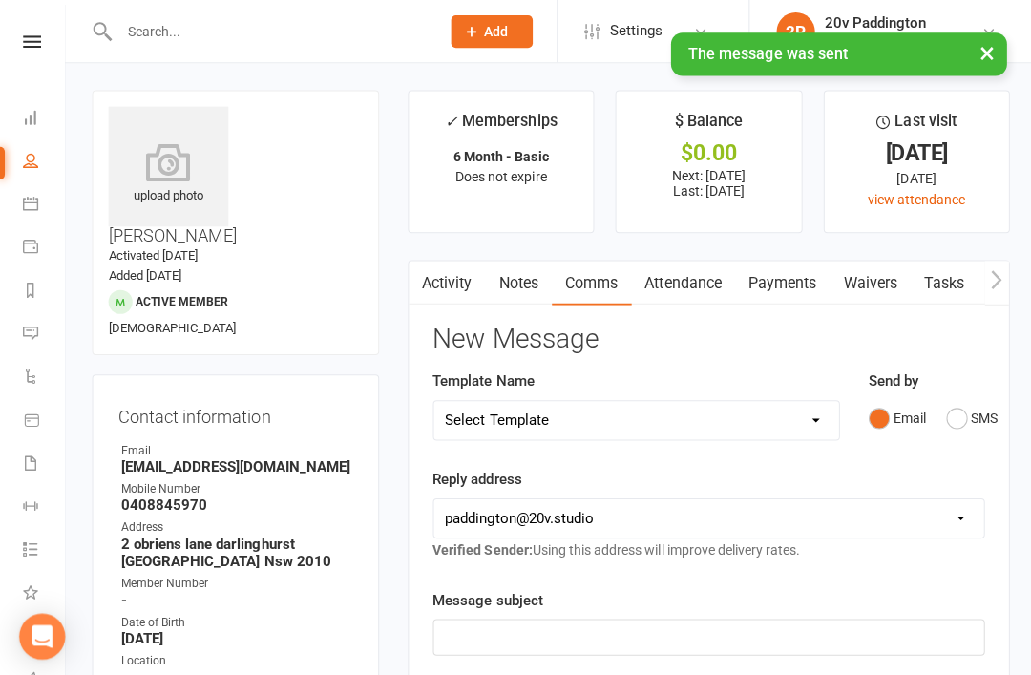
click at [31, 341] on link "Messages 5" at bounding box center [44, 333] width 43 height 43
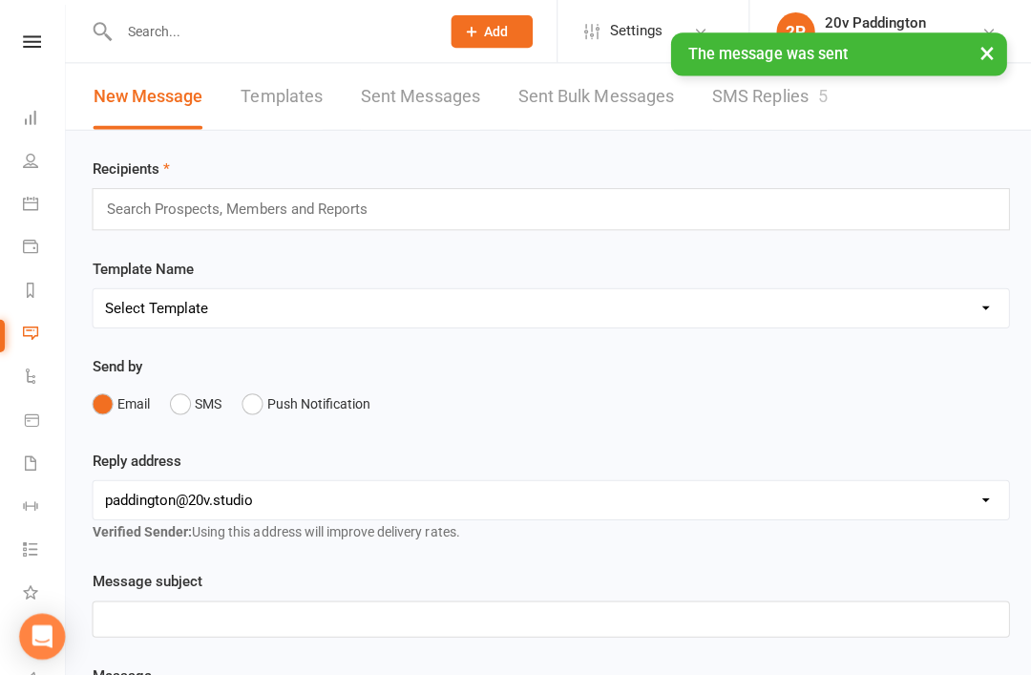
click at [803, 102] on link "SMS Replies 5" at bounding box center [765, 96] width 115 height 66
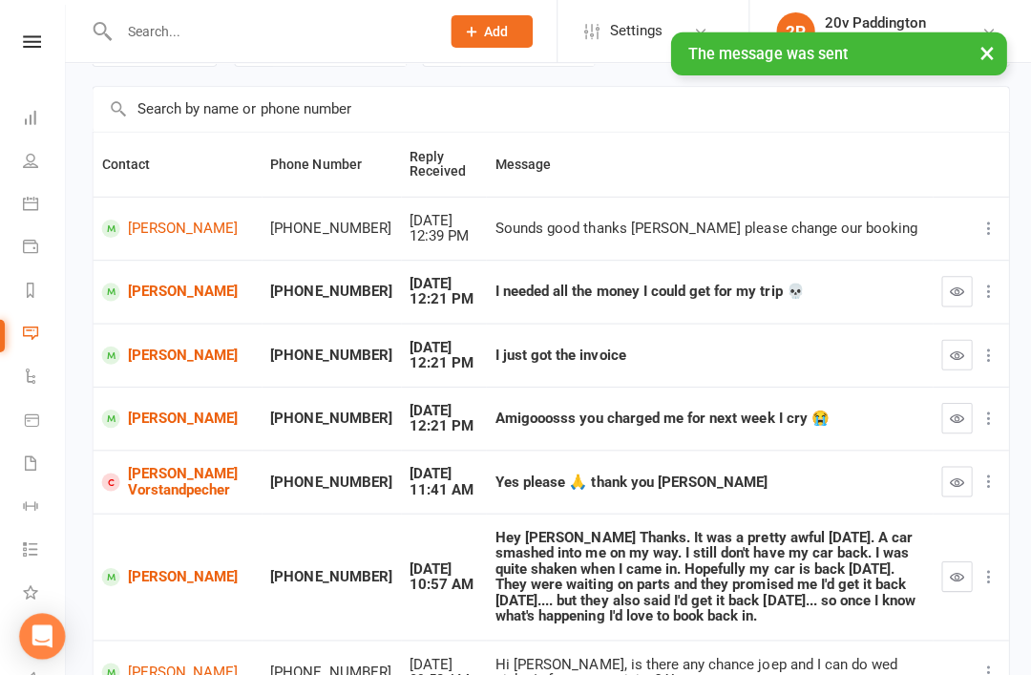
scroll to position [117, 0]
click at [959, 480] on button "button" at bounding box center [951, 478] width 31 height 31
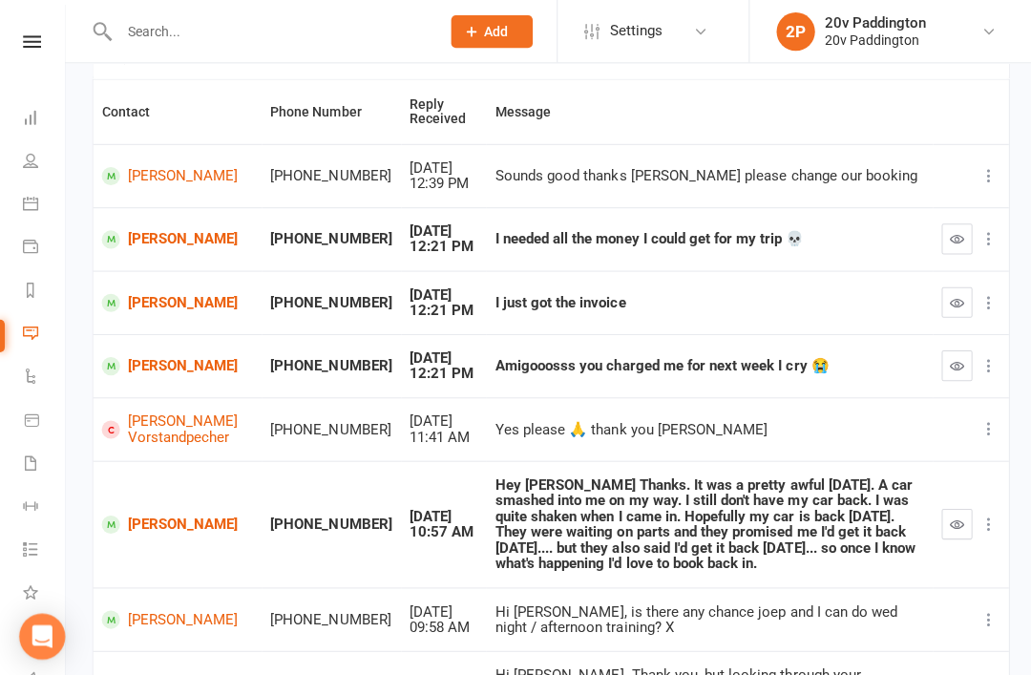
scroll to position [166, 0]
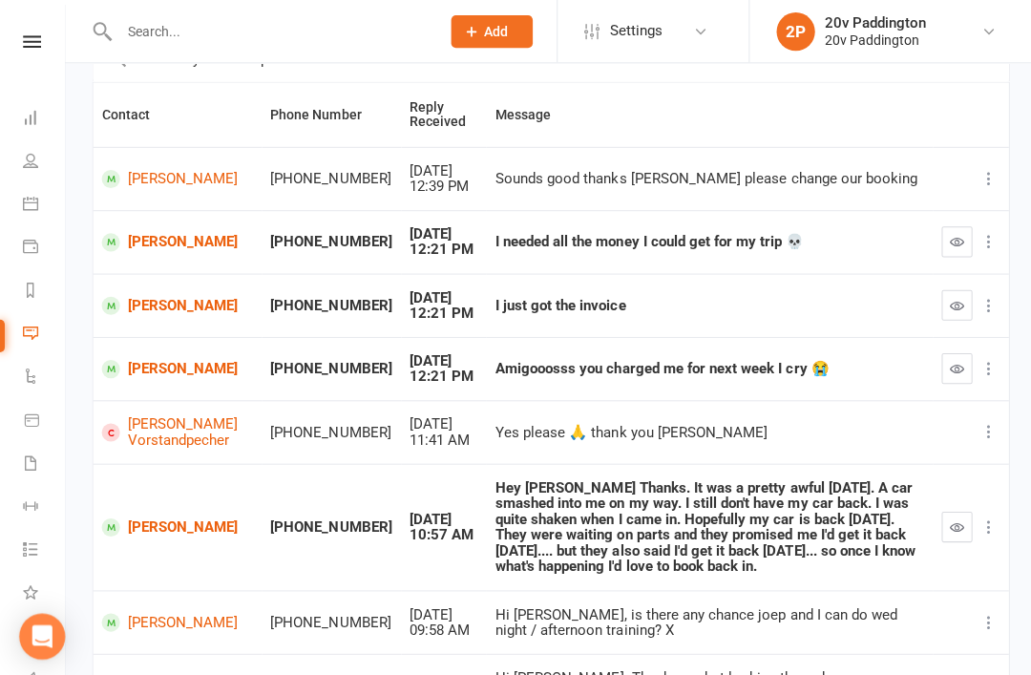
click at [168, 359] on link "[PERSON_NAME]" at bounding box center [176, 367] width 151 height 18
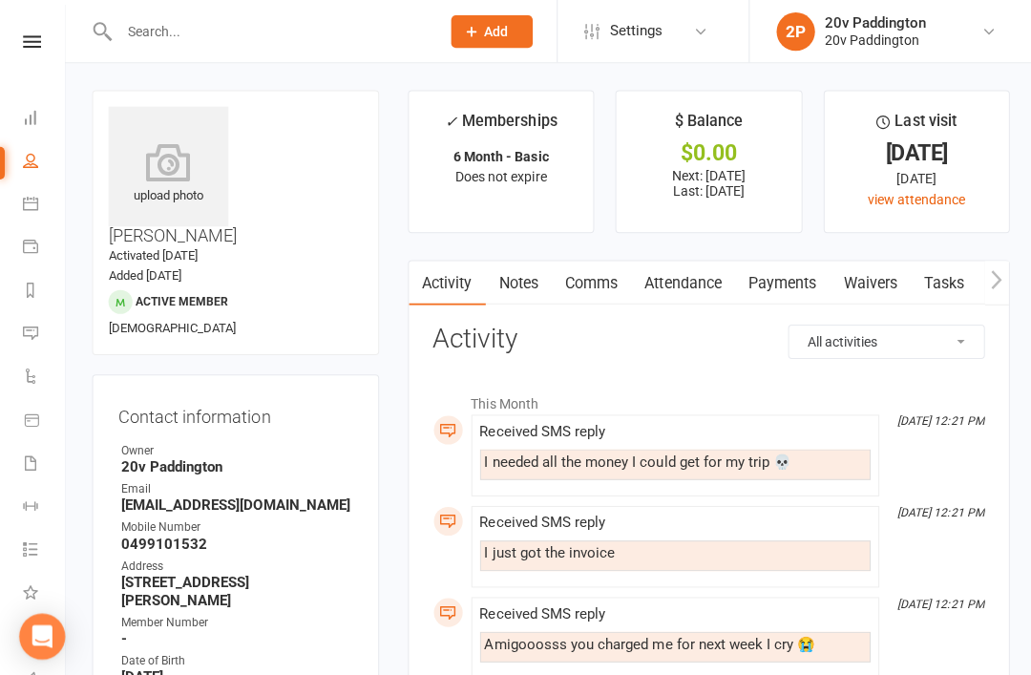
click at [47, 336] on link "Messages 4" at bounding box center [44, 333] width 43 height 43
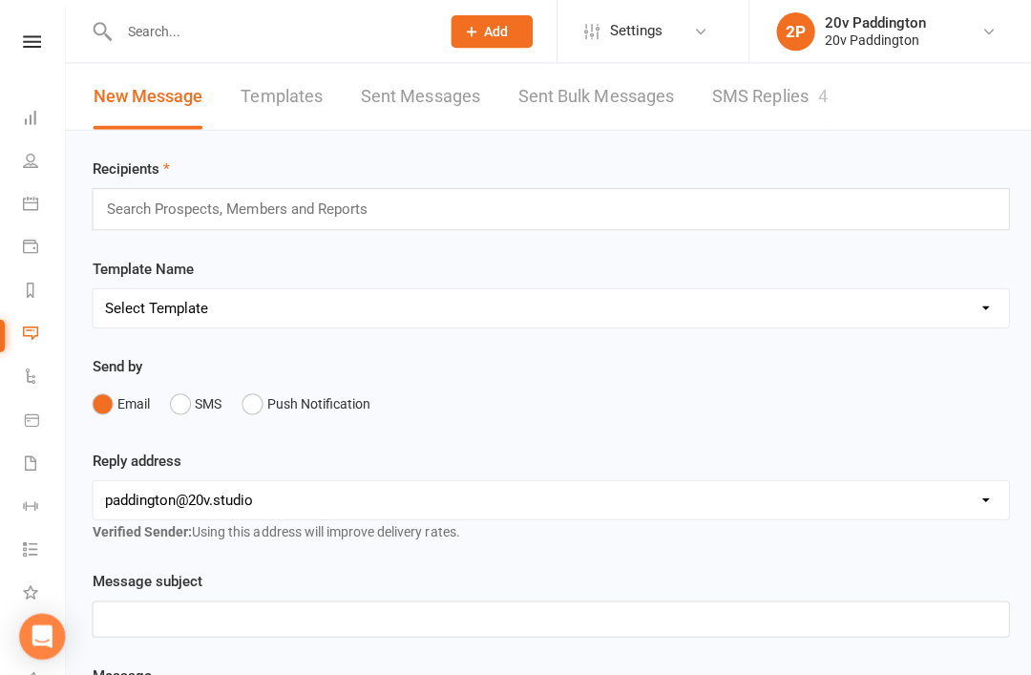
click at [799, 102] on link "SMS Replies 4" at bounding box center [765, 96] width 115 height 66
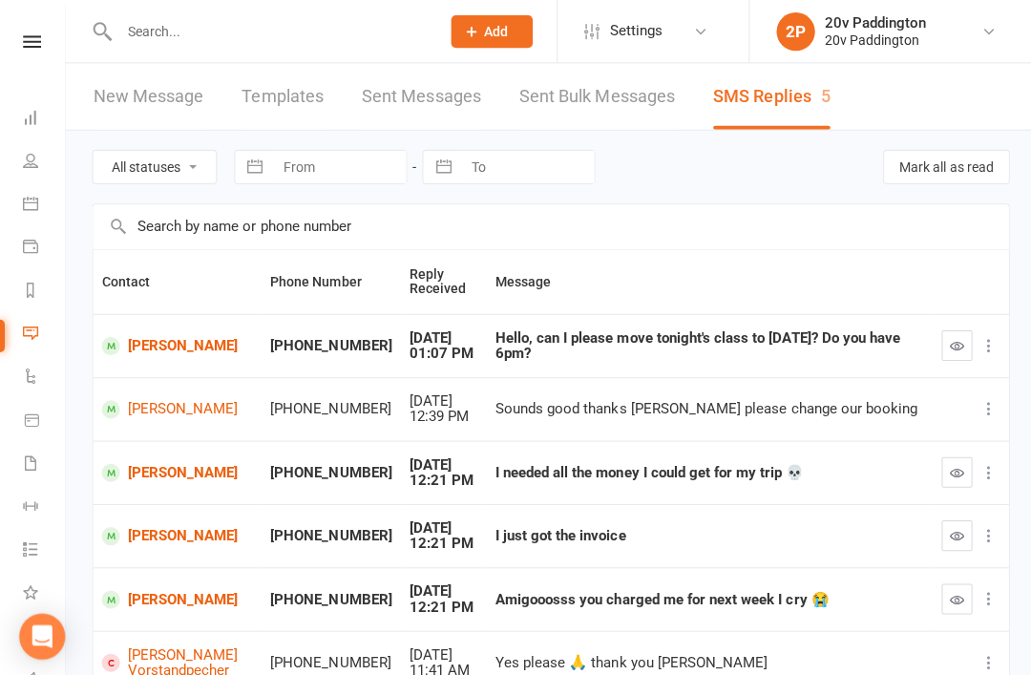
click at [143, 341] on link "[PERSON_NAME]" at bounding box center [176, 344] width 151 height 18
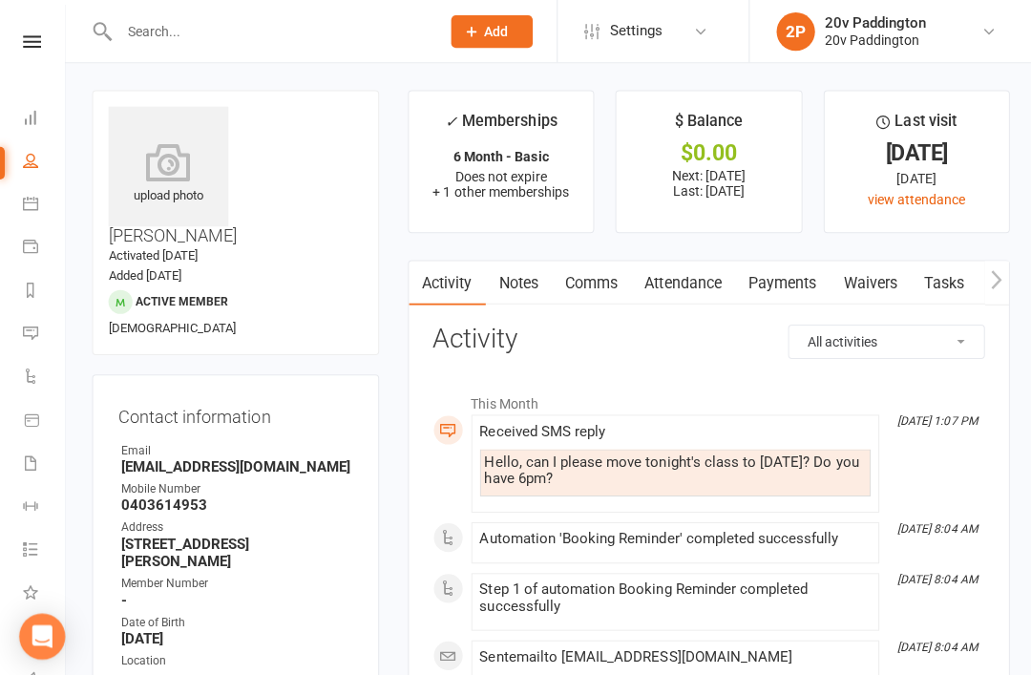
click at [541, 264] on link "Notes" at bounding box center [516, 282] width 66 height 44
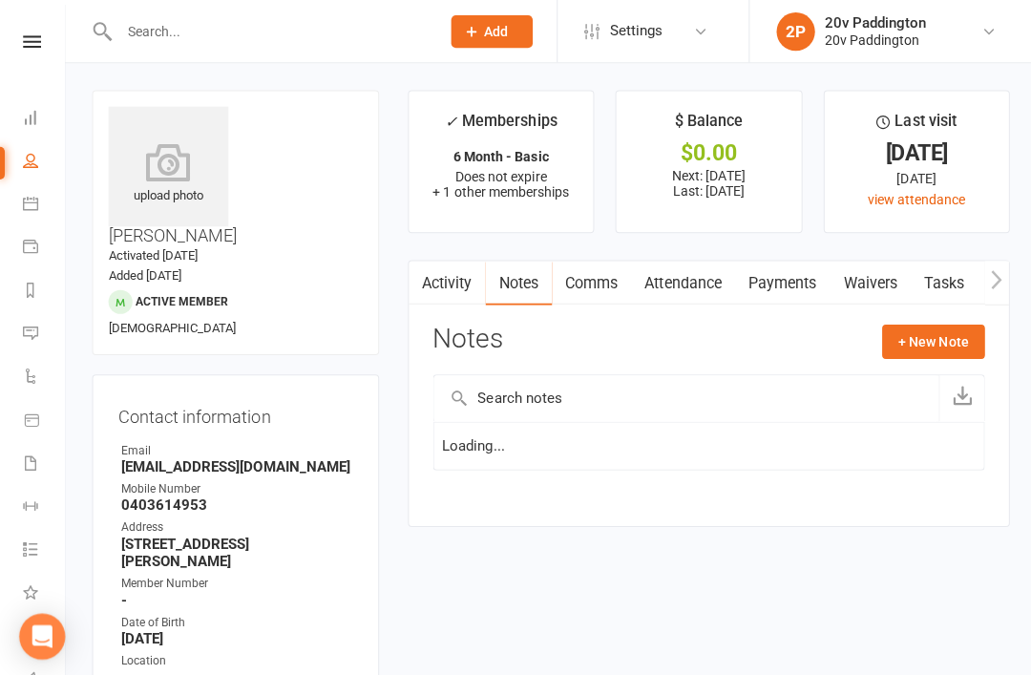
click at [603, 279] on link "Comms" at bounding box center [588, 282] width 79 height 44
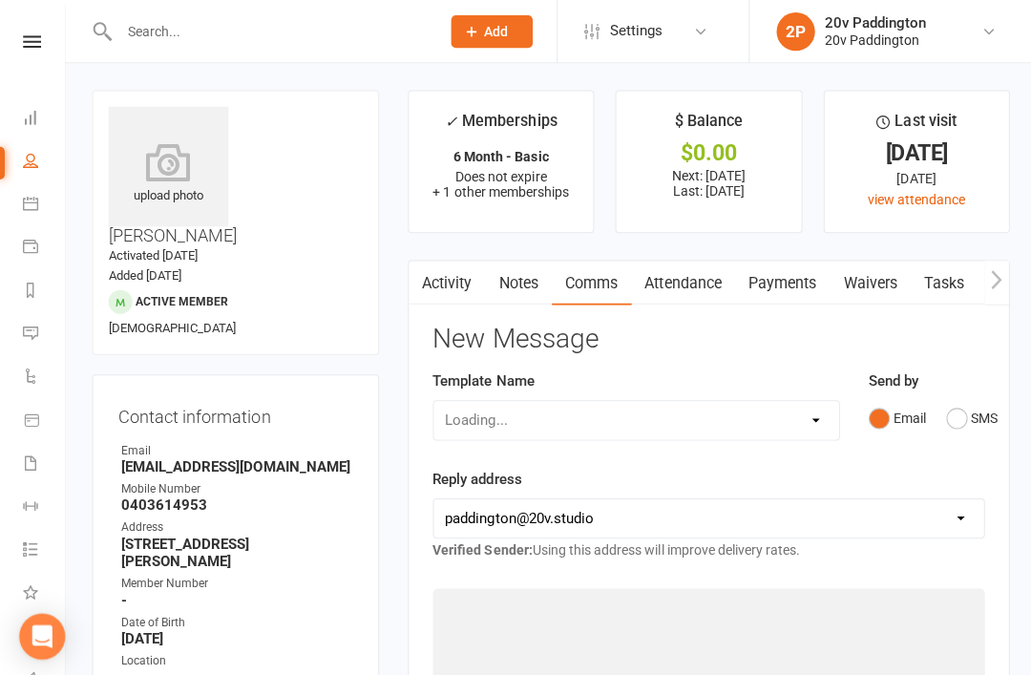
click at [974, 407] on button "SMS" at bounding box center [967, 416] width 52 height 36
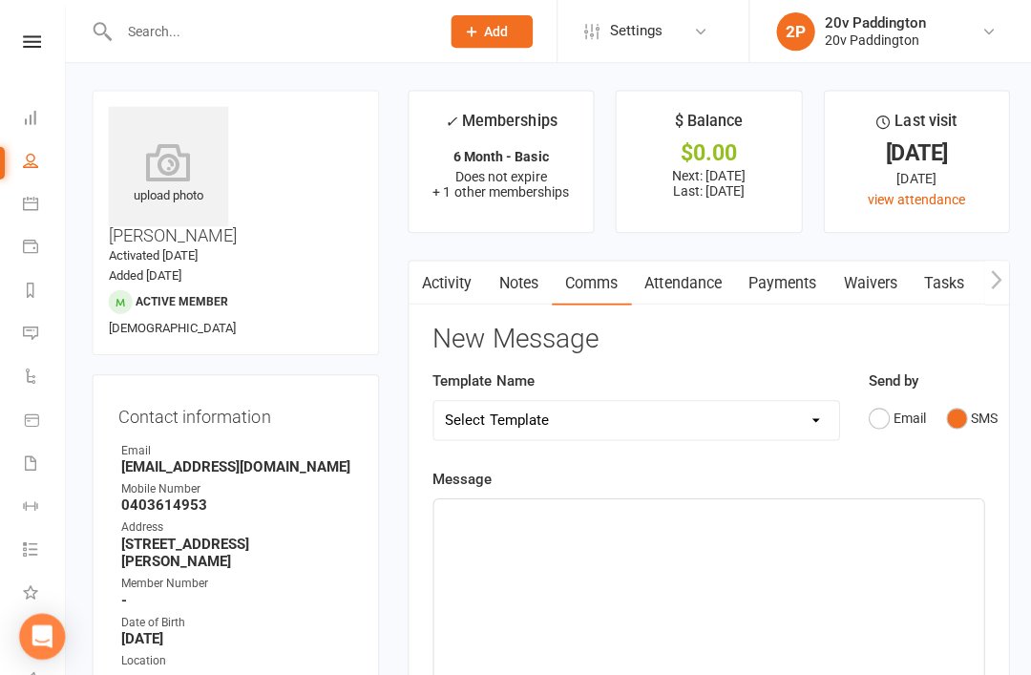
click at [754, 561] on div "﻿" at bounding box center [704, 639] width 547 height 286
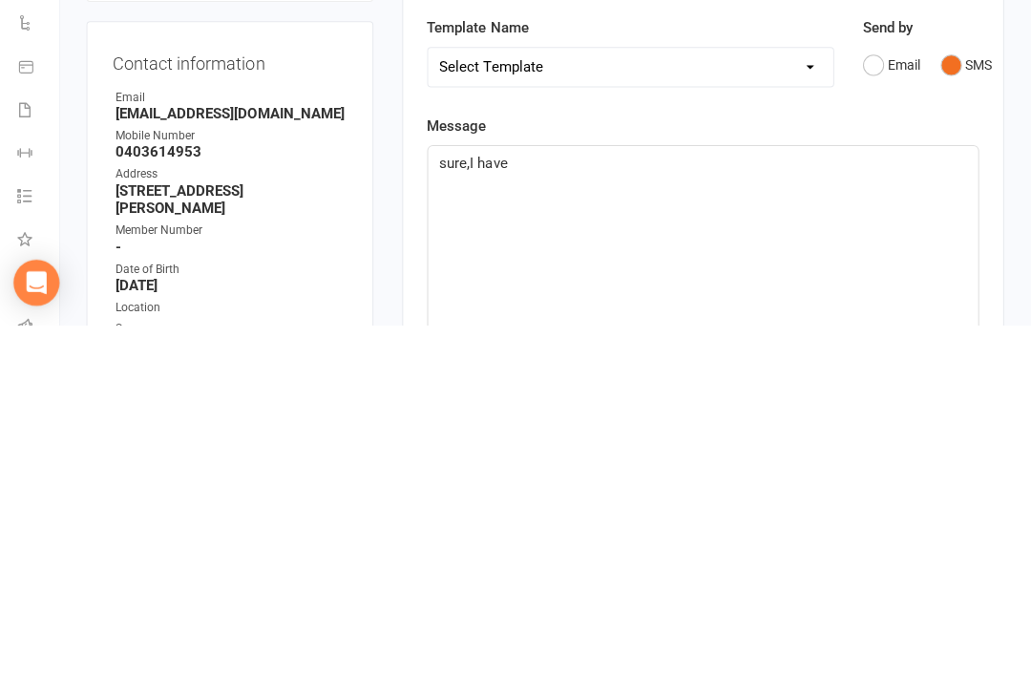
click at [473, 502] on p "sure,I have" at bounding box center [705, 513] width 524 height 23
click at [678, 502] on p "sure, I have" at bounding box center [705, 513] width 524 height 23
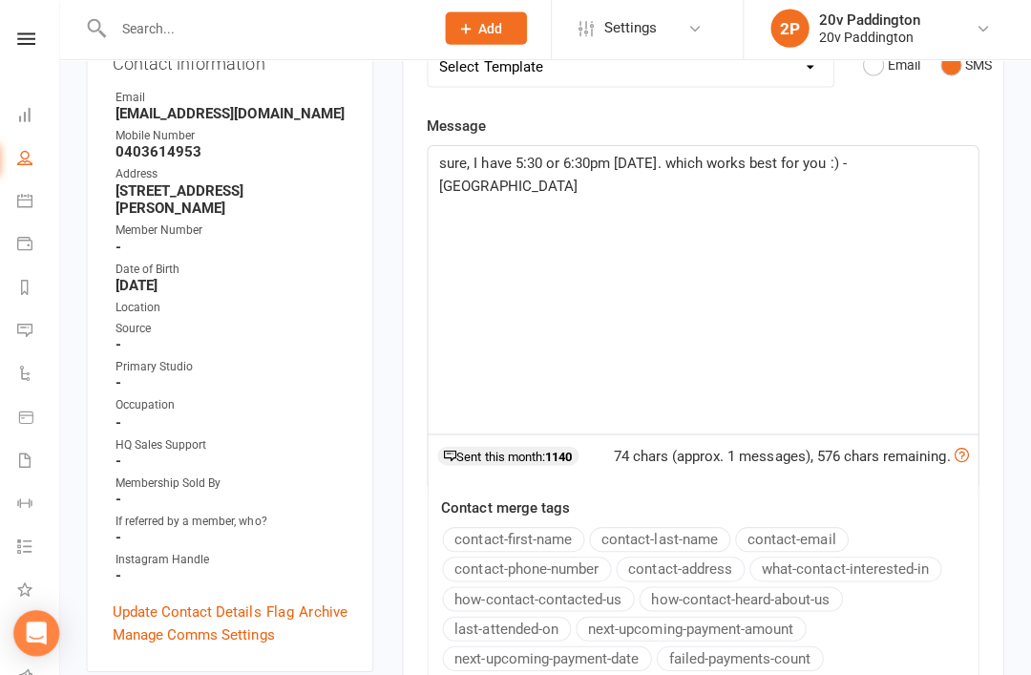
click at [443, 158] on span "sure, I have 5:30 or 6:30pm [DATE]. which works best for you :) - [GEOGRAPHIC_D…" at bounding box center [647, 178] width 409 height 40
click at [449, 161] on span "sure, I have 5:30 or 6:30pm [DATE]. which works best for you :) - [GEOGRAPHIC_D…" at bounding box center [647, 178] width 409 height 40
click at [717, 158] on span "Sure, I have 5:30 or 6:30pm [DATE]. which works best for you :) - [GEOGRAPHIC_D…" at bounding box center [648, 178] width 410 height 40
click at [708, 158] on span "Sure, I have 5:30 or 6:30pm [DATE]. which works best for you :) - [GEOGRAPHIC_D…" at bounding box center [648, 178] width 410 height 40
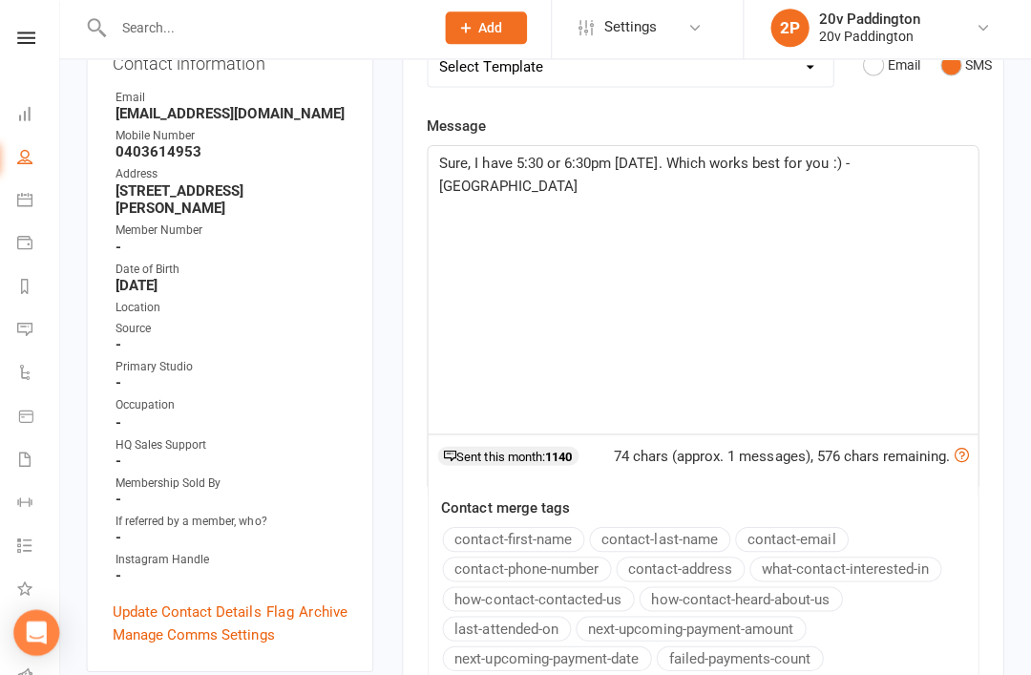
click at [953, 225] on div "Sure, I have 5:30 or 6:30pm [DATE]. Which works best for you :) - [GEOGRAPHIC_D…" at bounding box center [704, 292] width 547 height 286
click at [997, 241] on div "Activity Notes Comms Attendance Payments Waivers Tasks Automations Workouts Mob…" at bounding box center [705, 433] width 599 height 1044
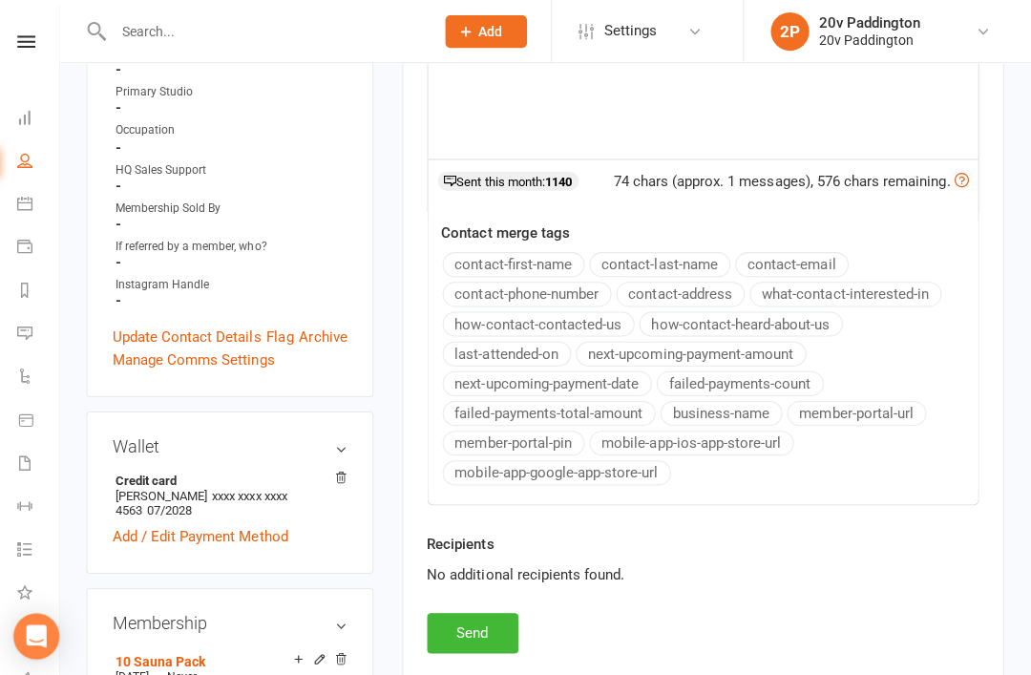
click at [486, 633] on button "Send" at bounding box center [476, 630] width 91 height 40
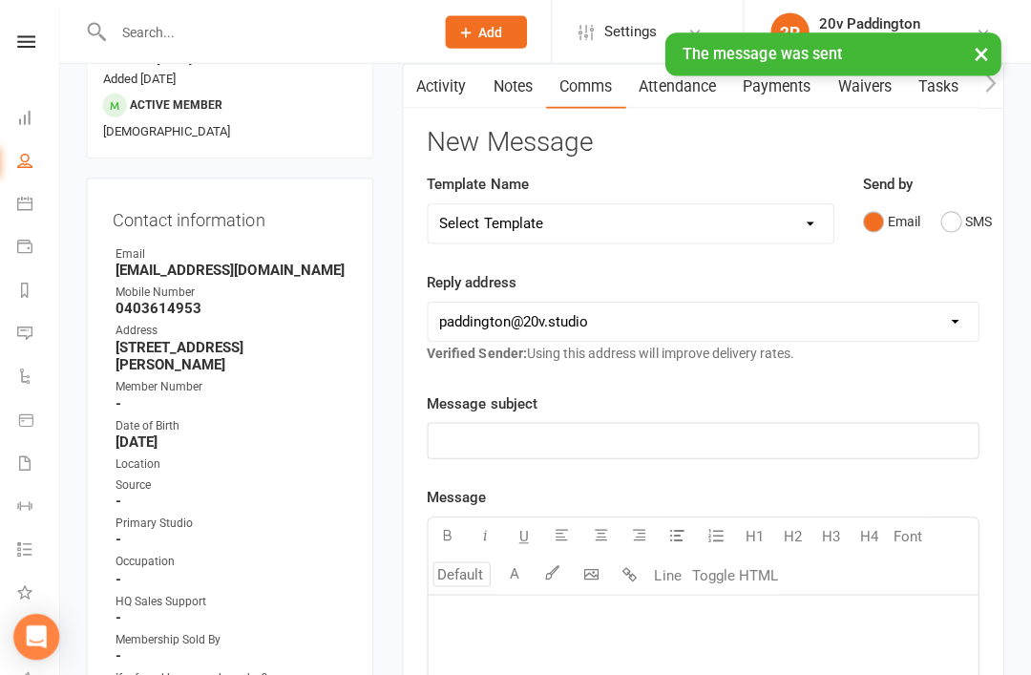
scroll to position [0, 0]
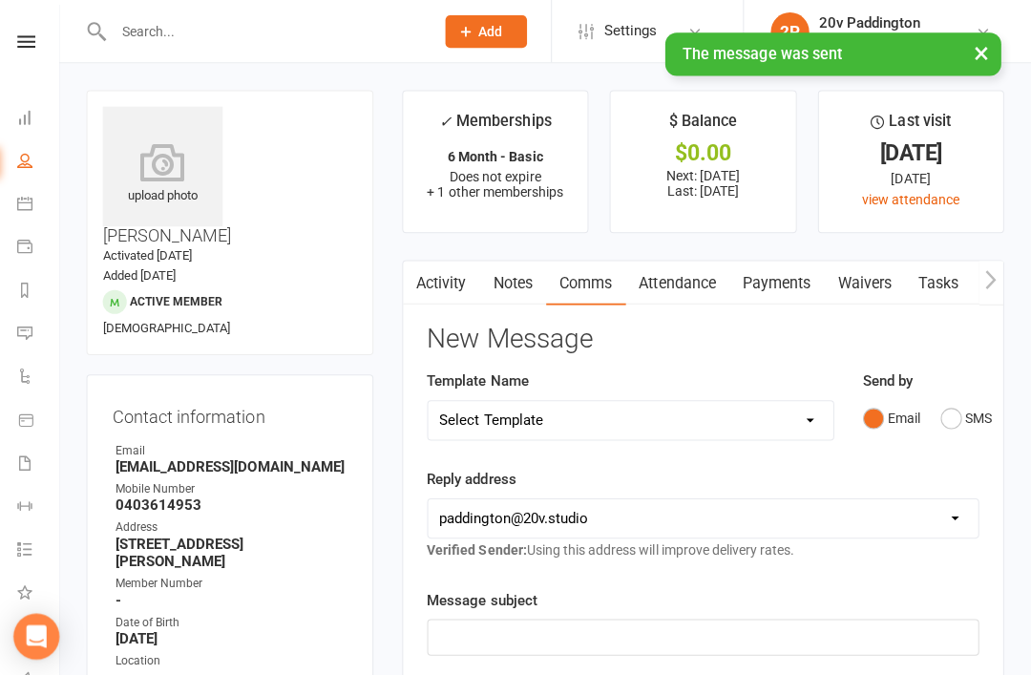
click at [57, 339] on link "Messages 5" at bounding box center [44, 333] width 43 height 43
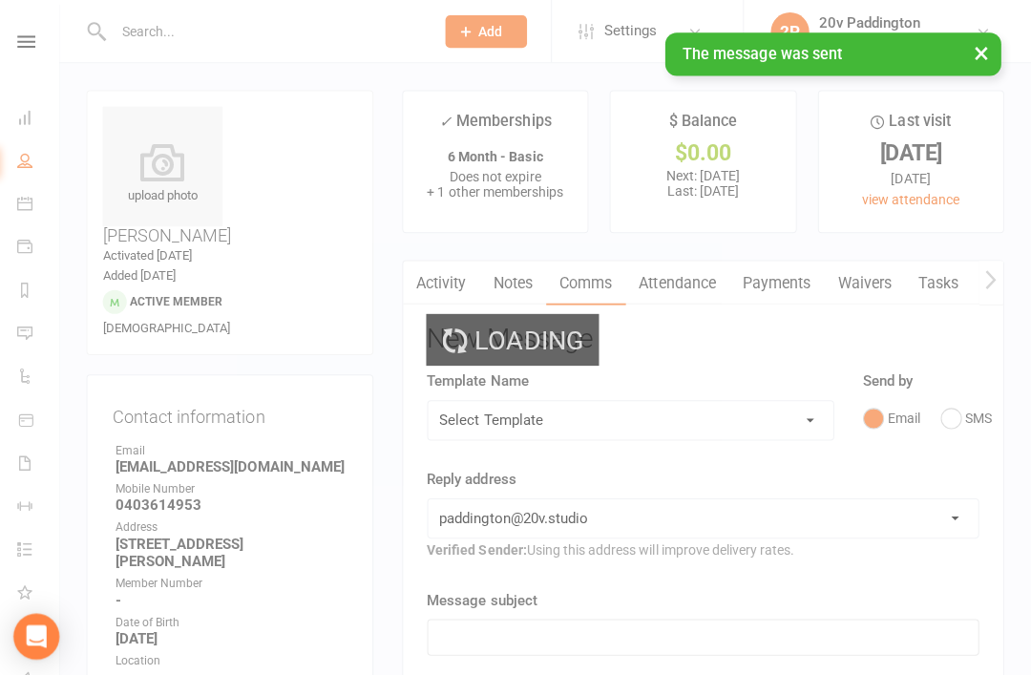
click at [50, 331] on div "Loading" at bounding box center [515, 337] width 1031 height 675
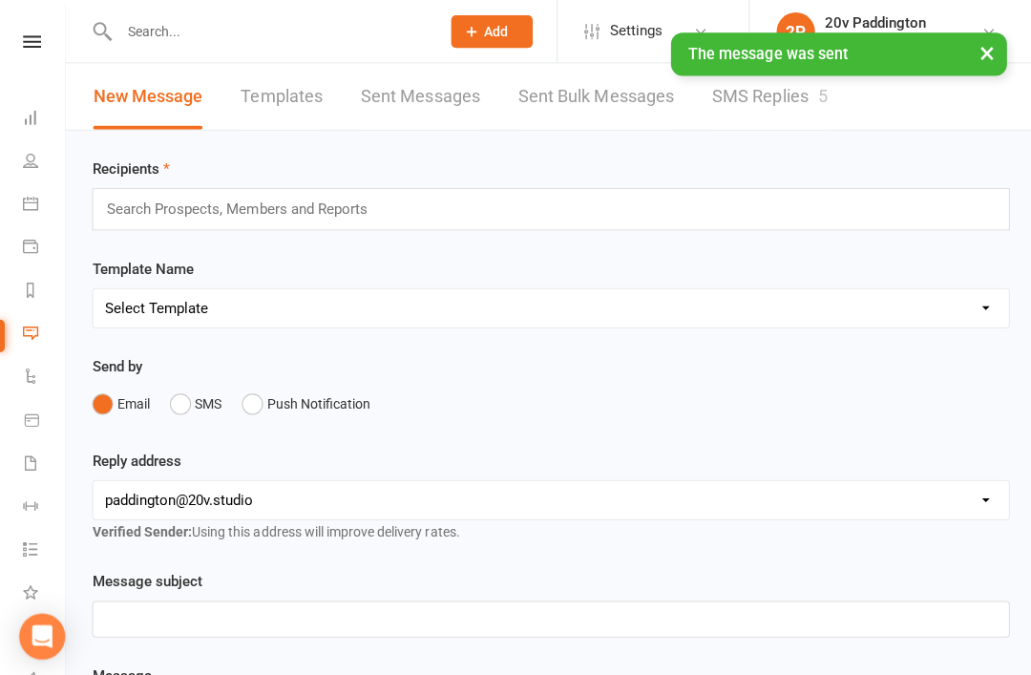
click at [708, 119] on link "SMS Replies 5" at bounding box center [765, 96] width 115 height 66
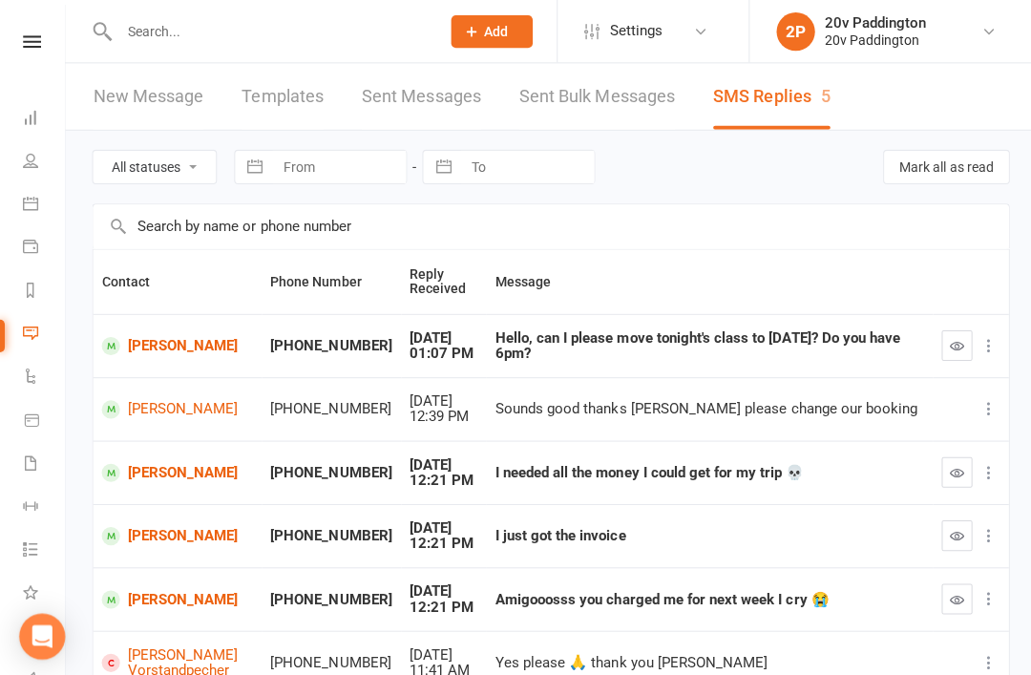
click at [936, 355] on button "button" at bounding box center [951, 343] width 31 height 31
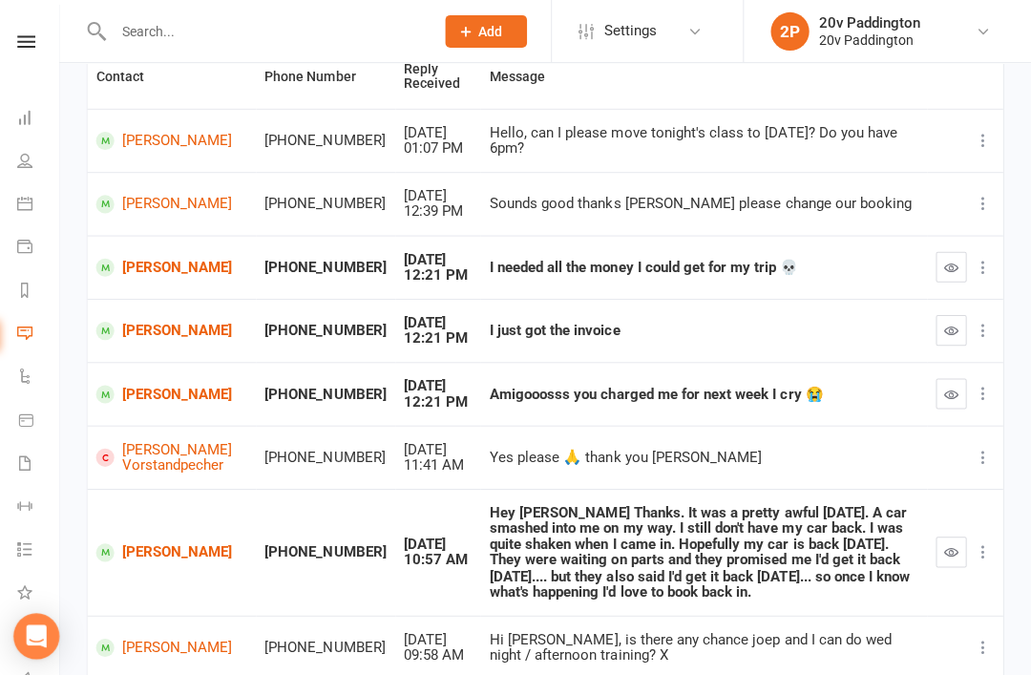
click at [168, 391] on link "[PERSON_NAME]" at bounding box center [176, 392] width 151 height 18
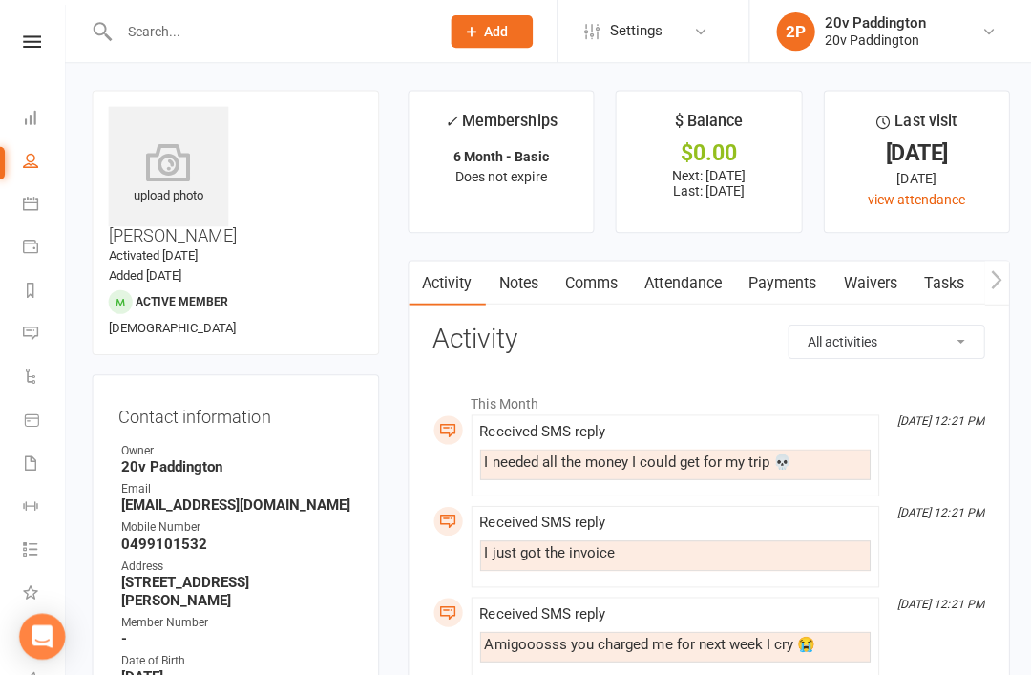
click at [565, 291] on link "Comms" at bounding box center [588, 282] width 79 height 44
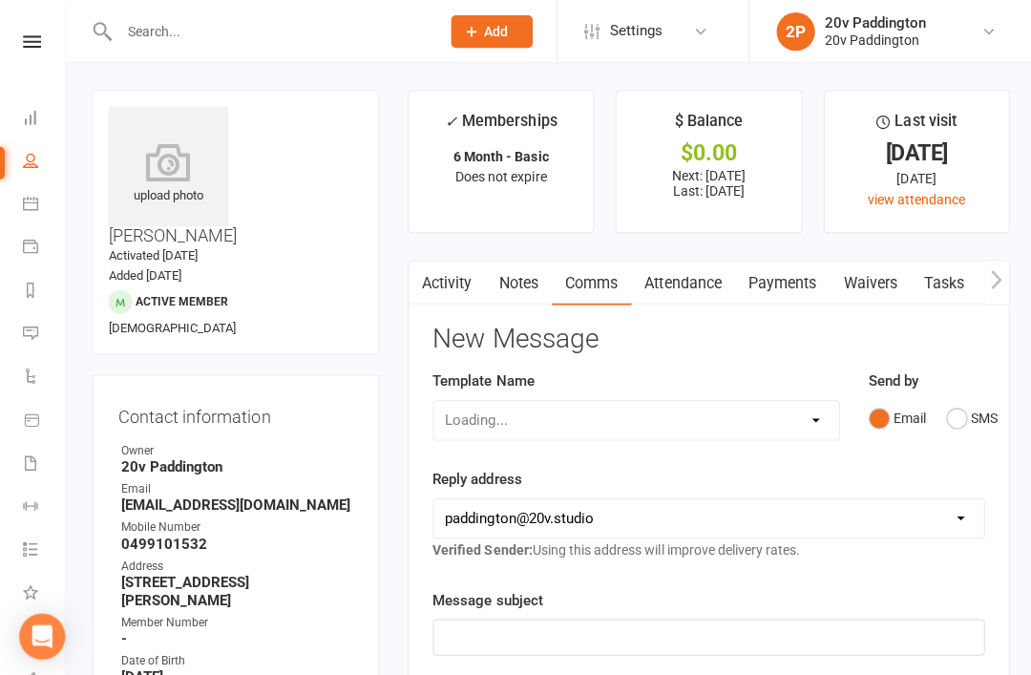
scroll to position [57, 0]
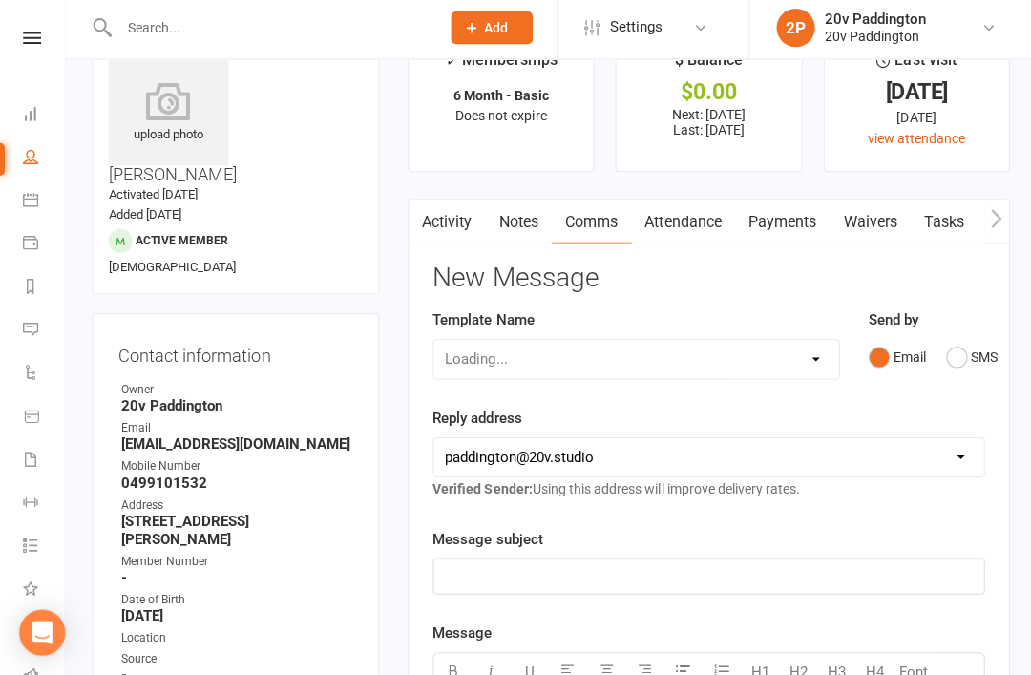
click at [990, 369] on button "SMS" at bounding box center [967, 359] width 52 height 36
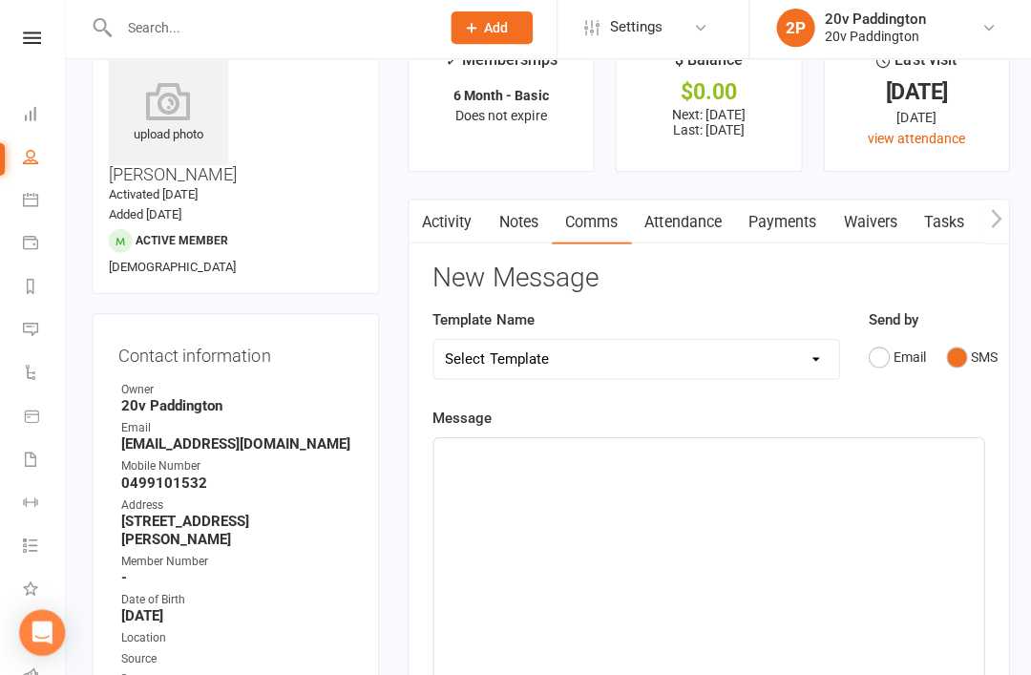
click at [752, 565] on div "﻿" at bounding box center [704, 582] width 547 height 286
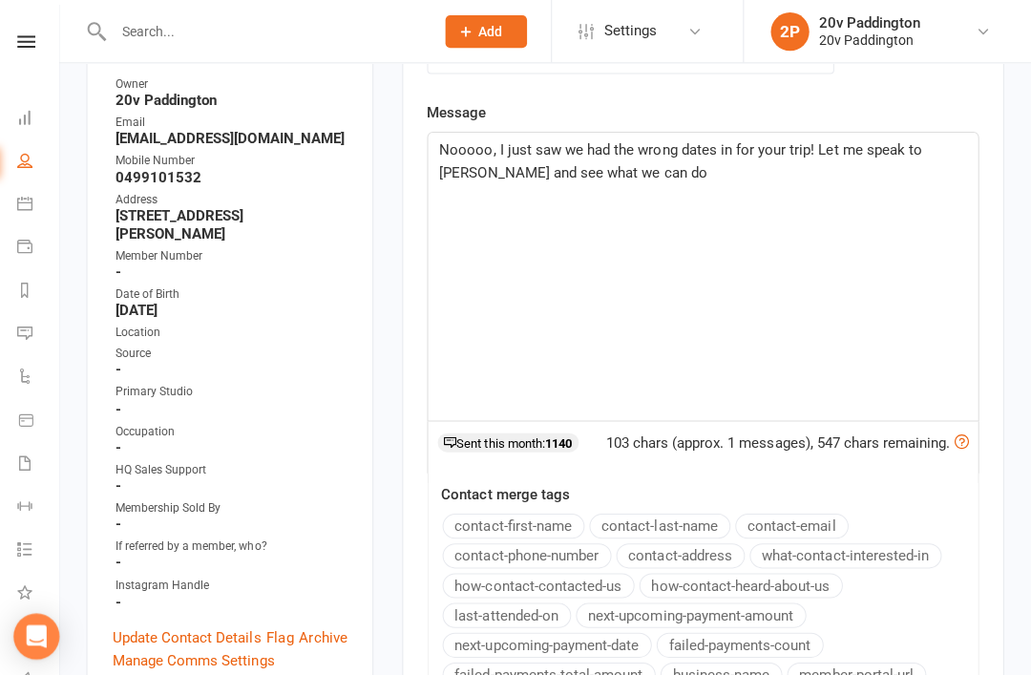
scroll to position [364, 0]
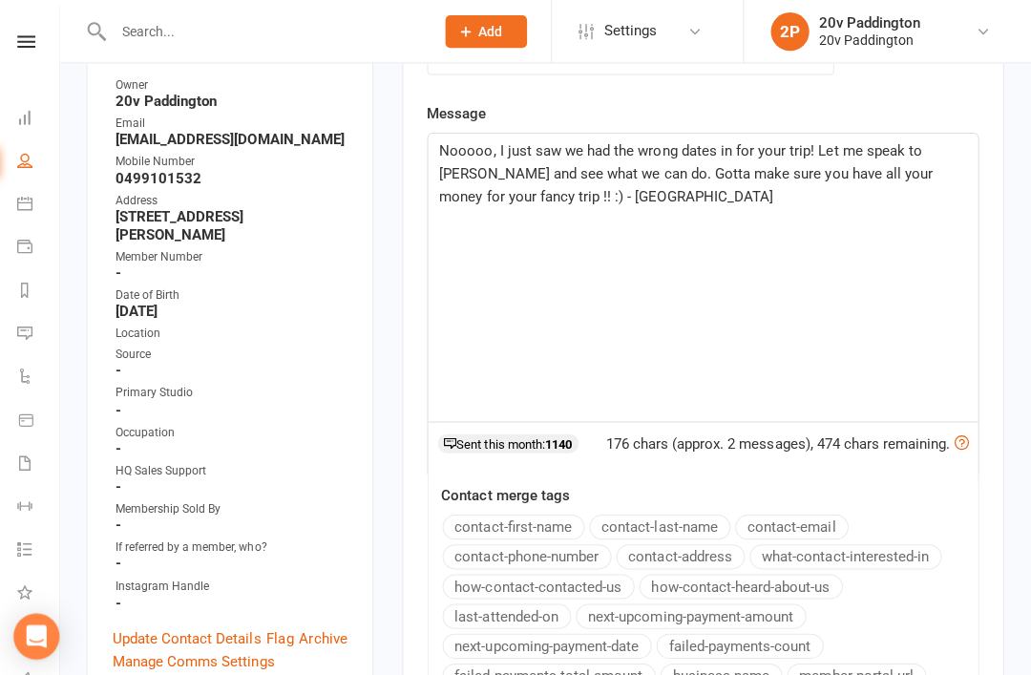
click at [1003, 245] on main "✓ Memberships 6 Month - Basic Does not expire $ Balance $0.00 Next: [DATE] Last…" at bounding box center [704, 342] width 627 height 1233
click at [969, 255] on div "Nooooo, I just saw we had the wrong dates in for your trip! Let me speak to [PE…" at bounding box center [704, 276] width 547 height 286
click at [970, 218] on div "Nooooo, I just saw we had the wrong dates in for your trip! Let me speak to [PE…" at bounding box center [704, 276] width 547 height 286
click at [970, 223] on div "Nooooo, I just saw we had the wrong dates in for your trip! Let me speak to [PE…" at bounding box center [704, 276] width 547 height 286
click at [996, 180] on div "Activity Notes Comms Attendance Payments Waivers Tasks Automations Workouts Mob…" at bounding box center [705, 417] width 599 height 1044
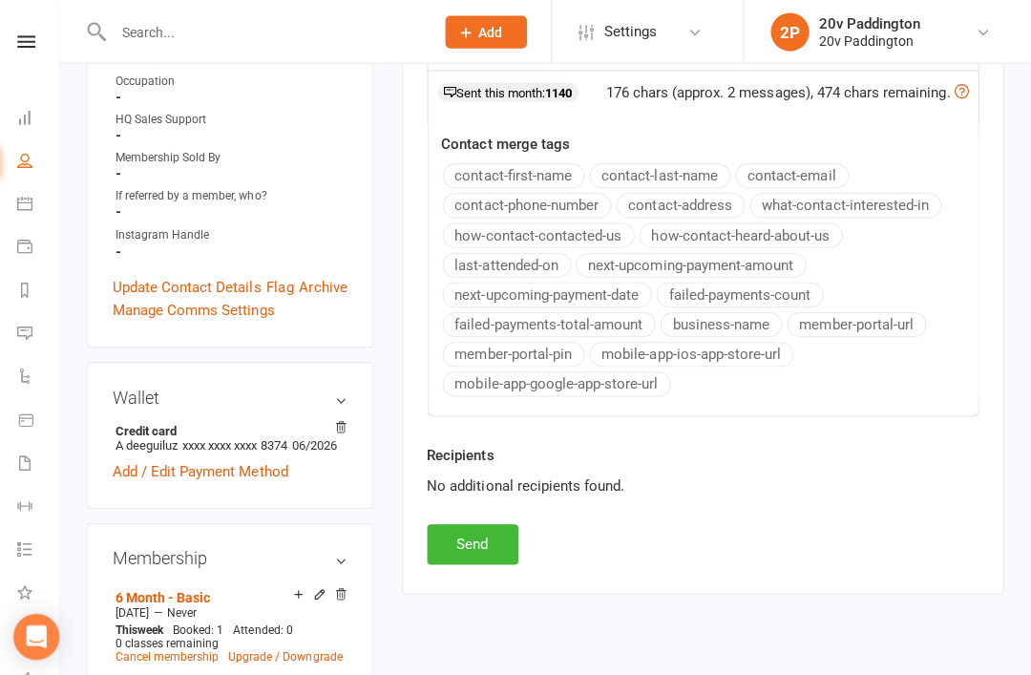
click at [494, 540] on button "Send" at bounding box center [476, 541] width 91 height 40
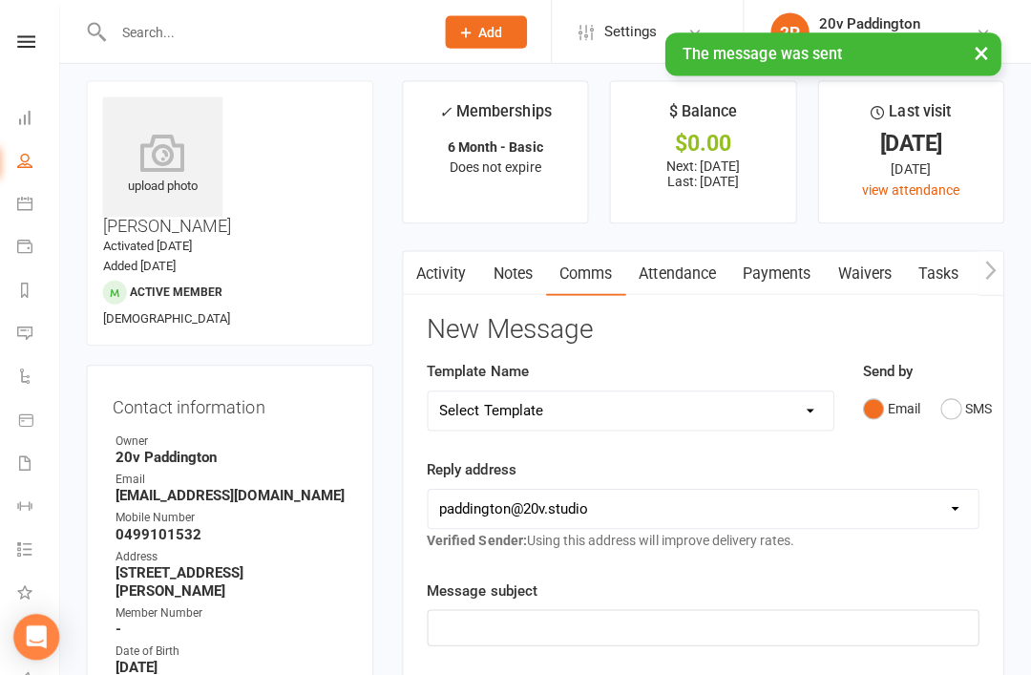
scroll to position [0, 0]
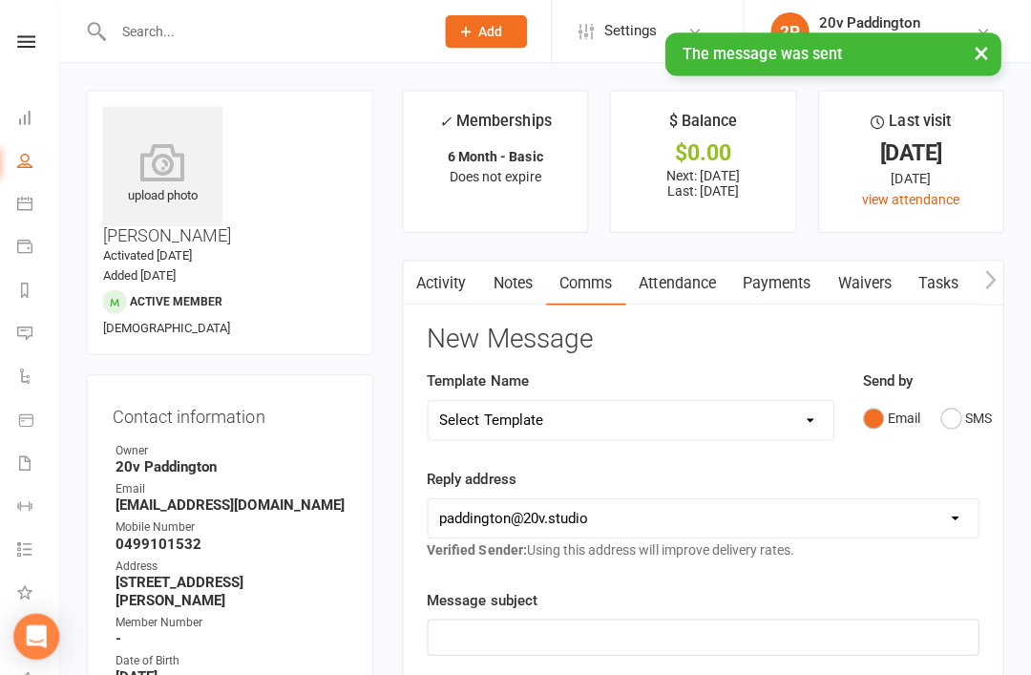
click at [32, 344] on link "Messages 4" at bounding box center [44, 333] width 43 height 43
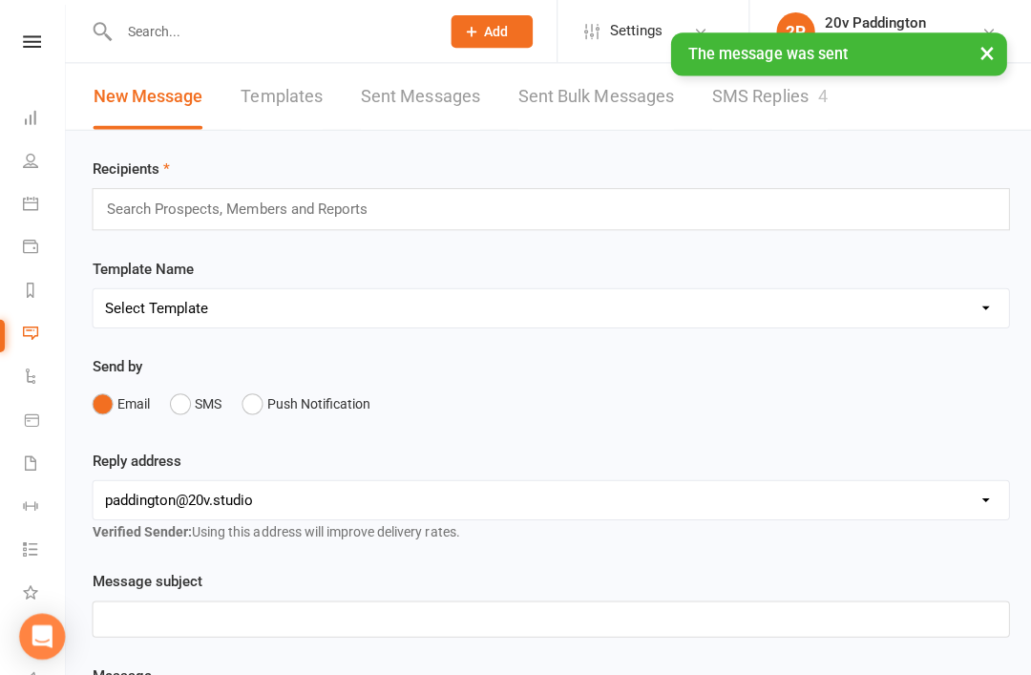
click at [788, 110] on link "SMS Replies 4" at bounding box center [765, 96] width 115 height 66
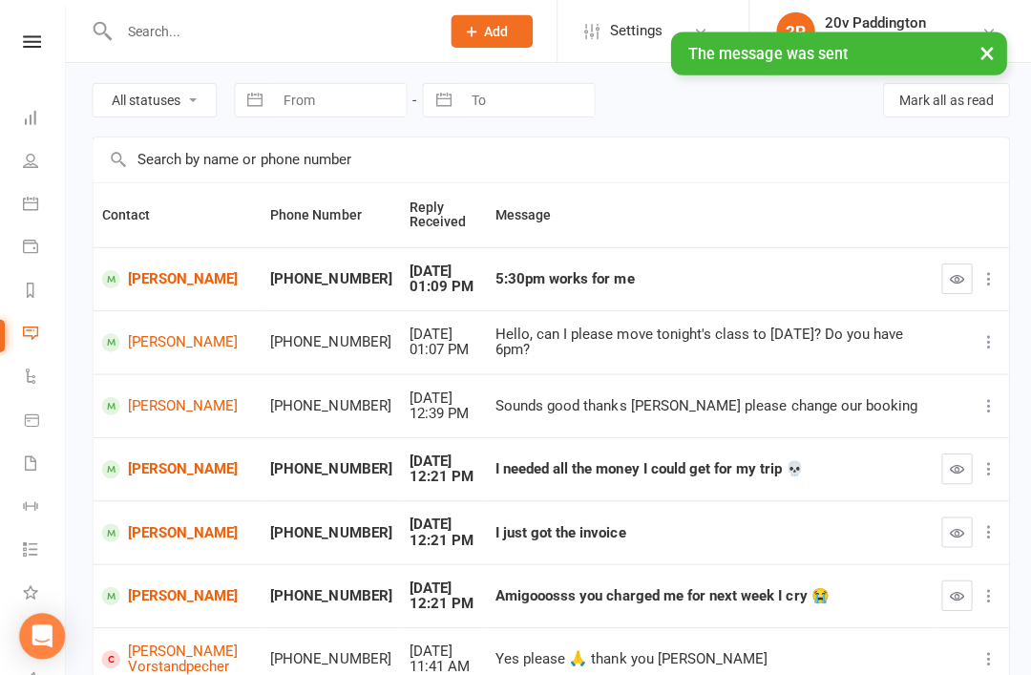
scroll to position [67, 0]
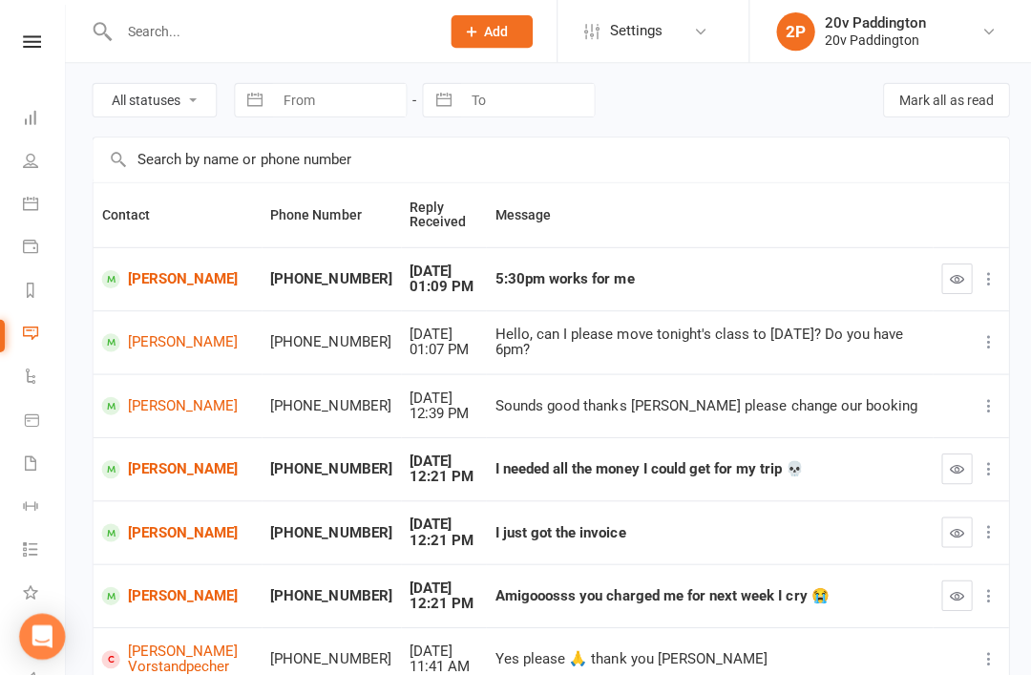
click at [939, 474] on button "button" at bounding box center [951, 466] width 31 height 31
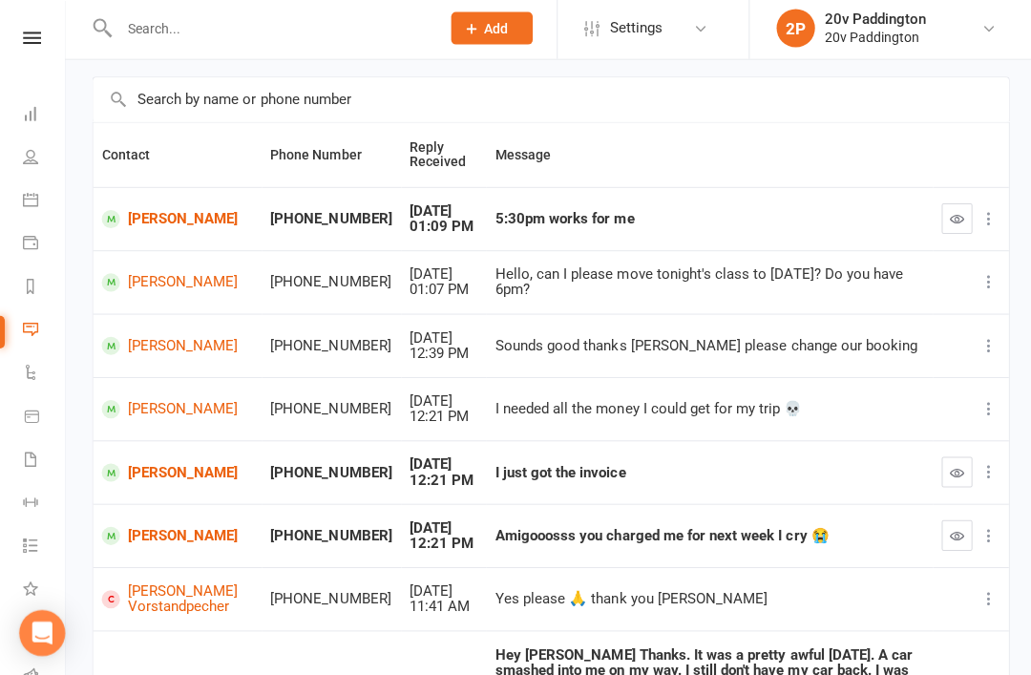
click at [951, 466] on icon "button" at bounding box center [952, 473] width 14 height 14
click at [964, 540] on button "button" at bounding box center [951, 535] width 31 height 31
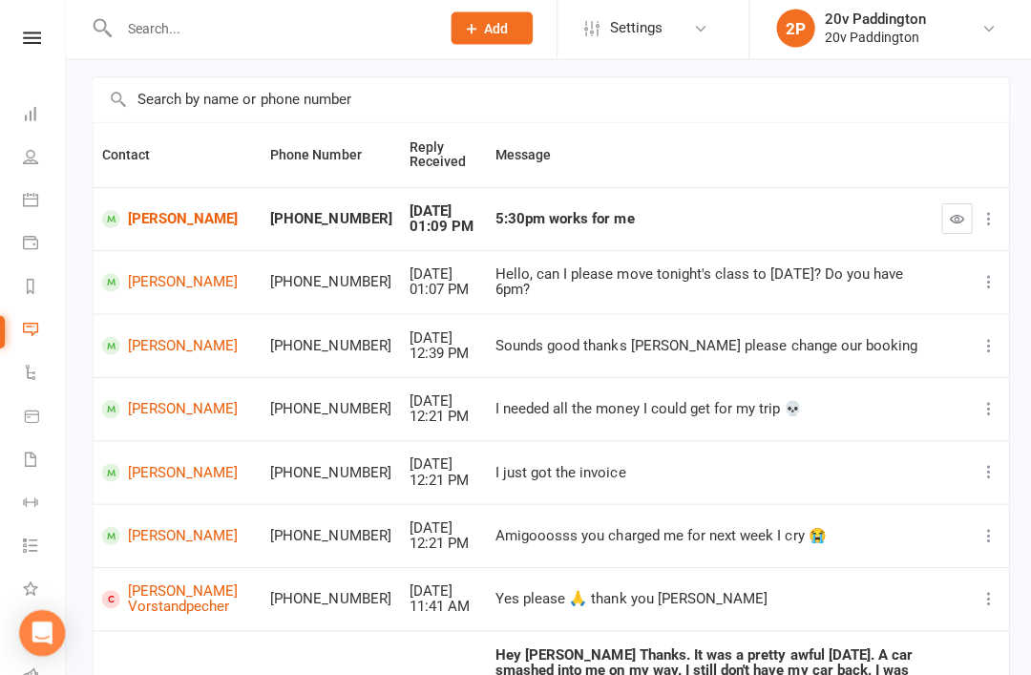
click at [156, 226] on link "[PERSON_NAME]" at bounding box center [176, 221] width 151 height 18
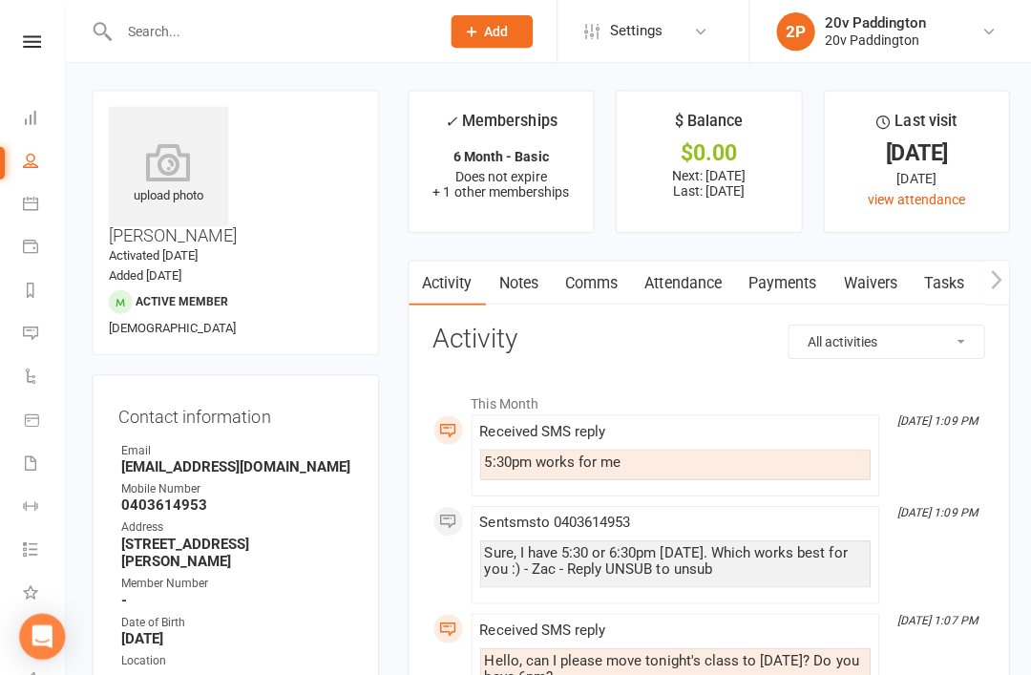
click at [95, 11] on div at bounding box center [258, 31] width 332 height 62
click at [35, 326] on icon at bounding box center [30, 331] width 15 height 15
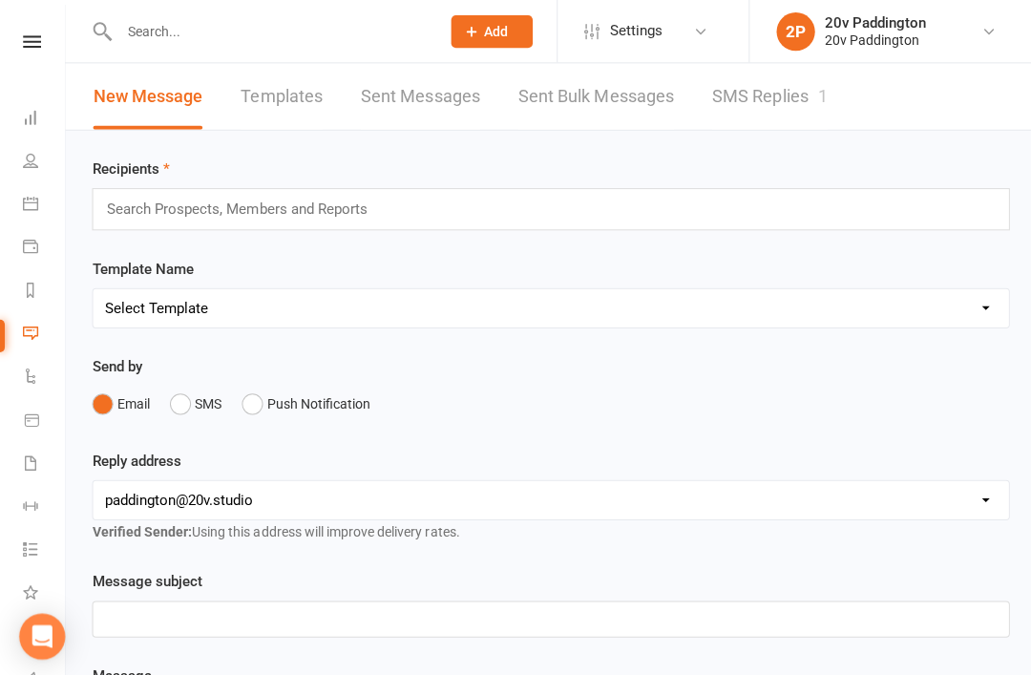
click at [804, 100] on link "SMS Replies 1" at bounding box center [765, 96] width 115 height 66
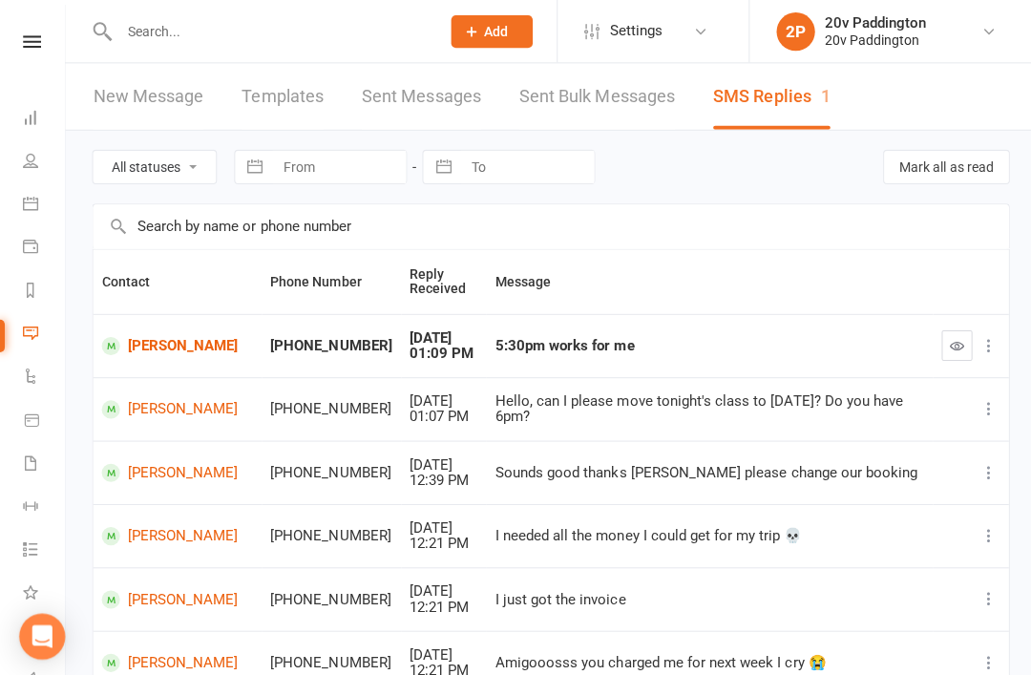
click at [947, 347] on icon "button" at bounding box center [952, 344] width 14 height 14
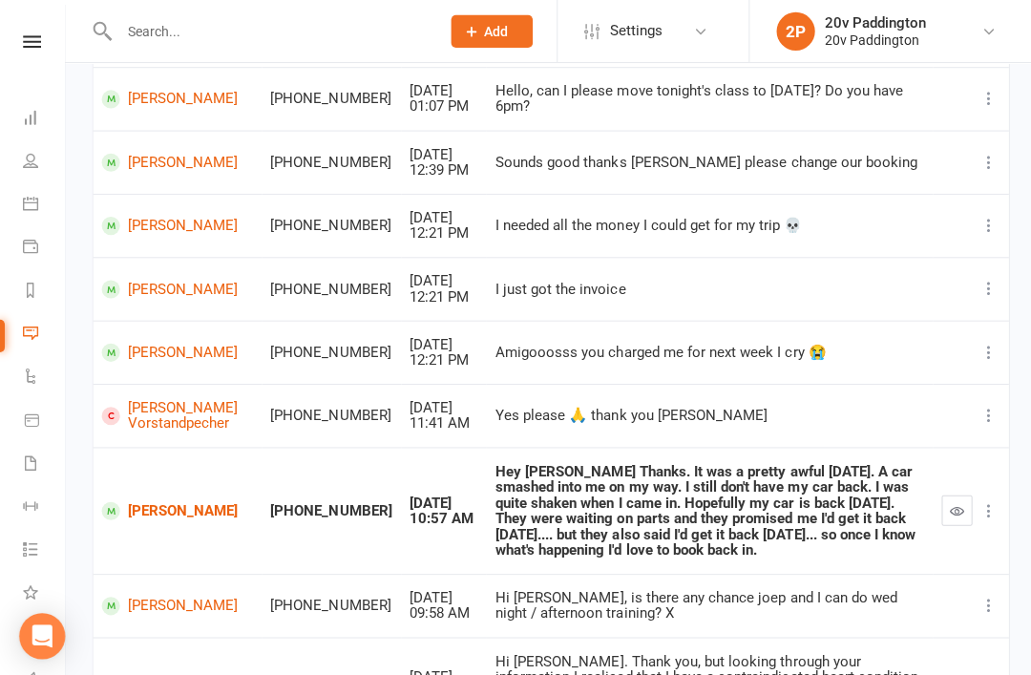
click at [160, 505] on link "[PERSON_NAME]" at bounding box center [176, 508] width 151 height 18
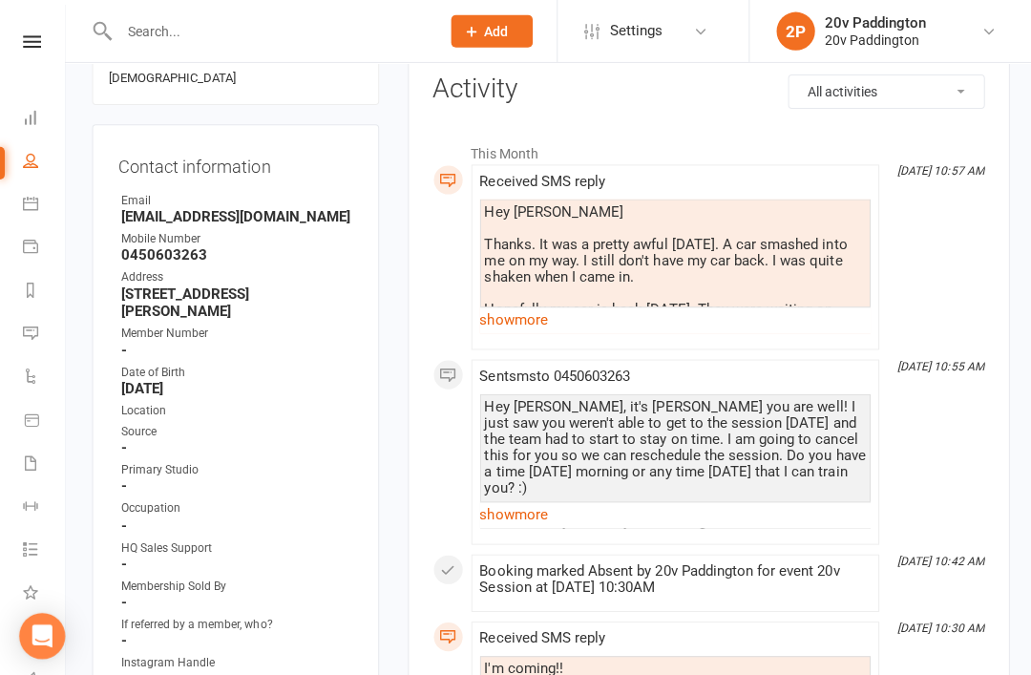
scroll to position [250, 0]
click at [658, 513] on link "show more" at bounding box center [671, 510] width 389 height 27
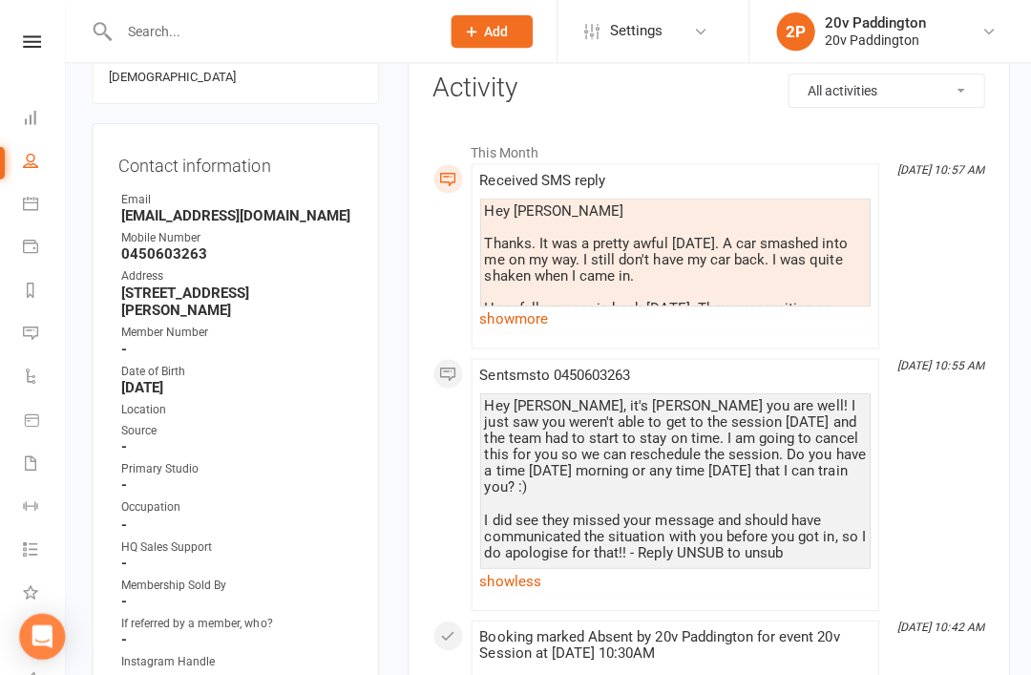
click at [749, 307] on link "show more" at bounding box center [671, 317] width 389 height 27
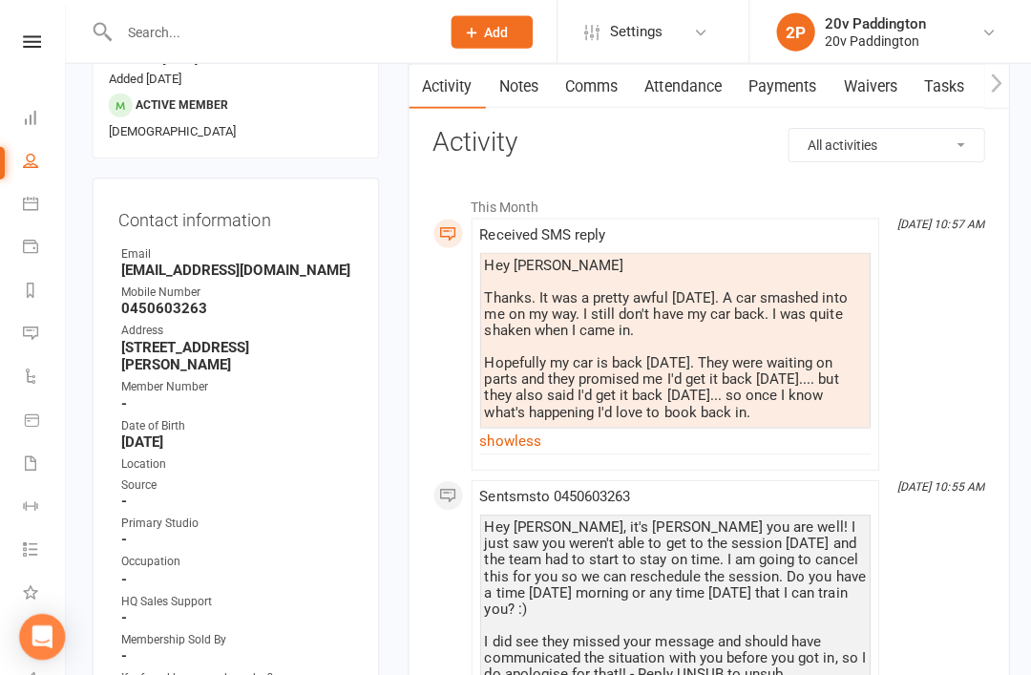
scroll to position [0, 0]
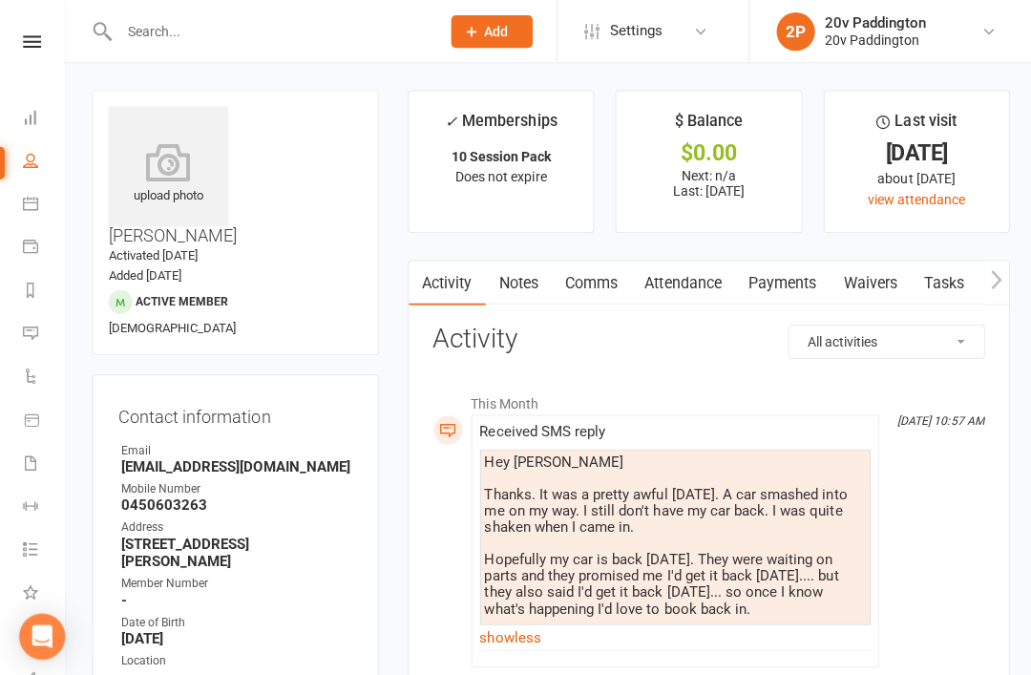
click at [584, 286] on link "Comms" at bounding box center [588, 282] width 79 height 44
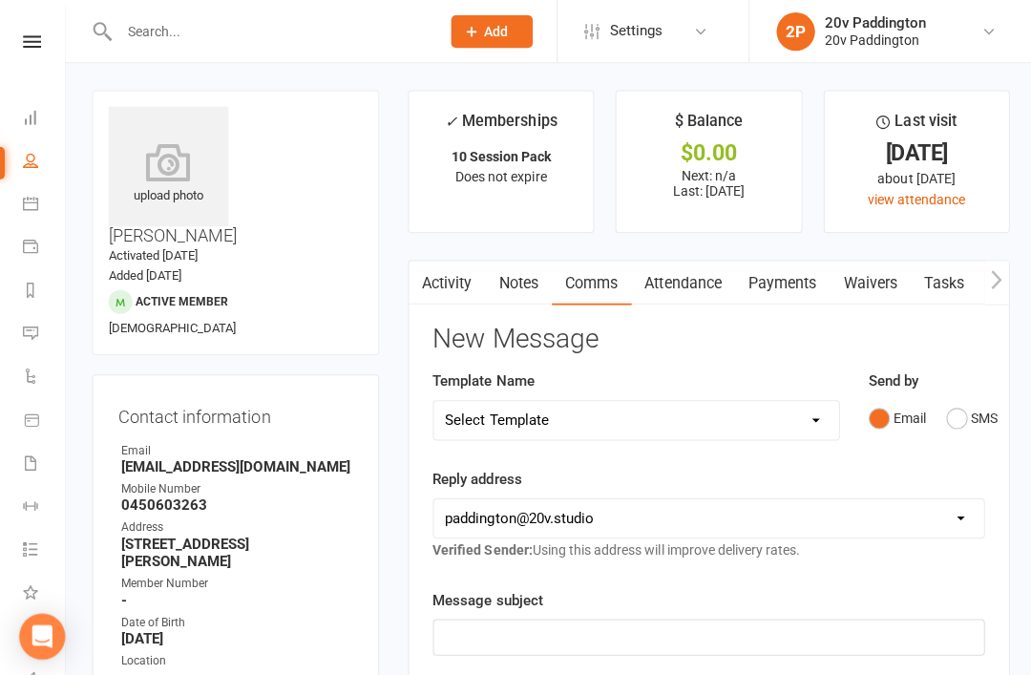
click at [966, 413] on button "SMS" at bounding box center [967, 416] width 52 height 36
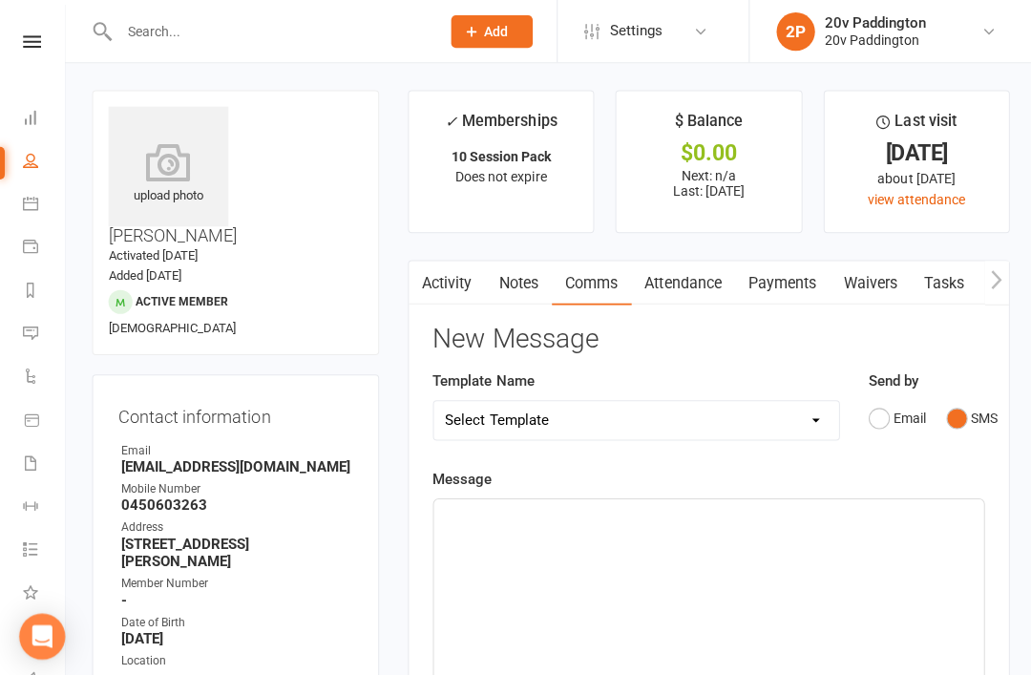
click at [767, 551] on div "﻿" at bounding box center [704, 639] width 547 height 286
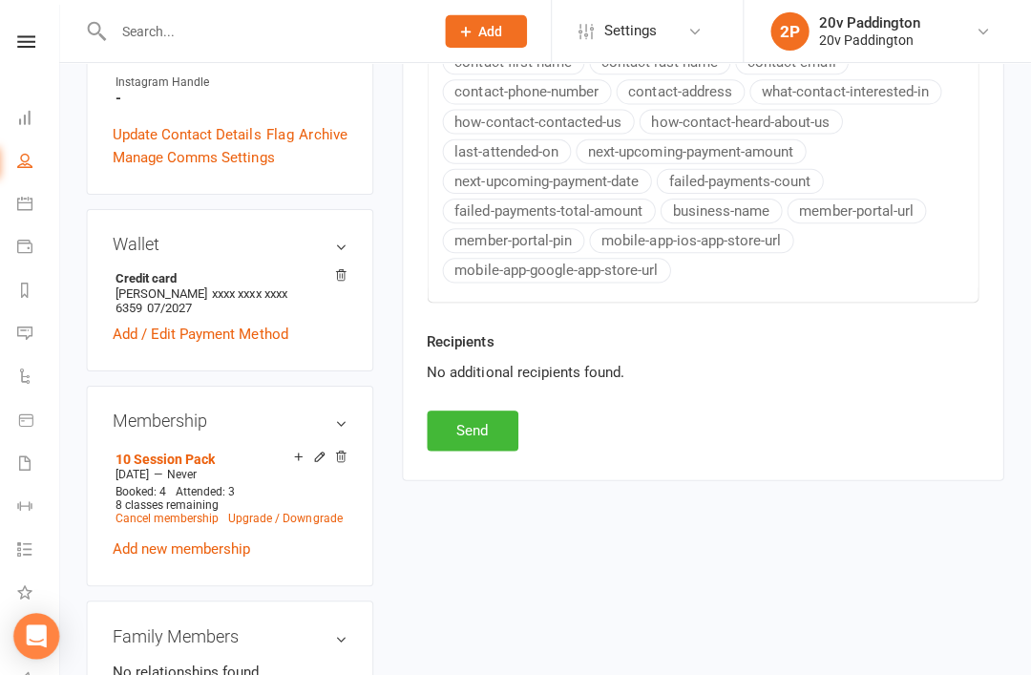
scroll to position [859, 0]
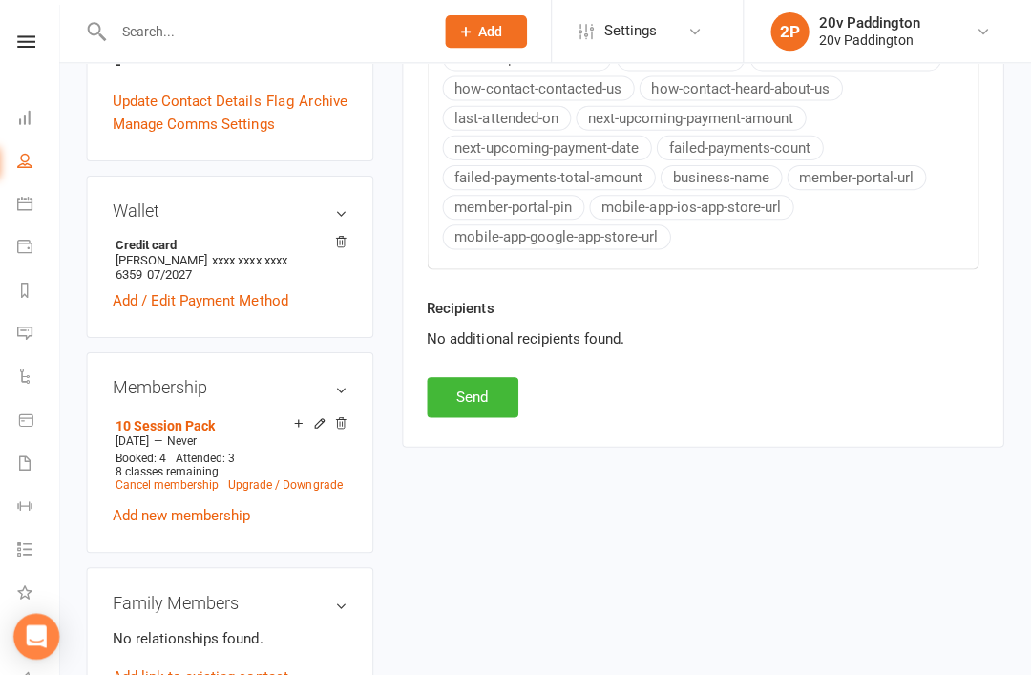
click at [464, 407] on button "Send" at bounding box center [476, 395] width 91 height 40
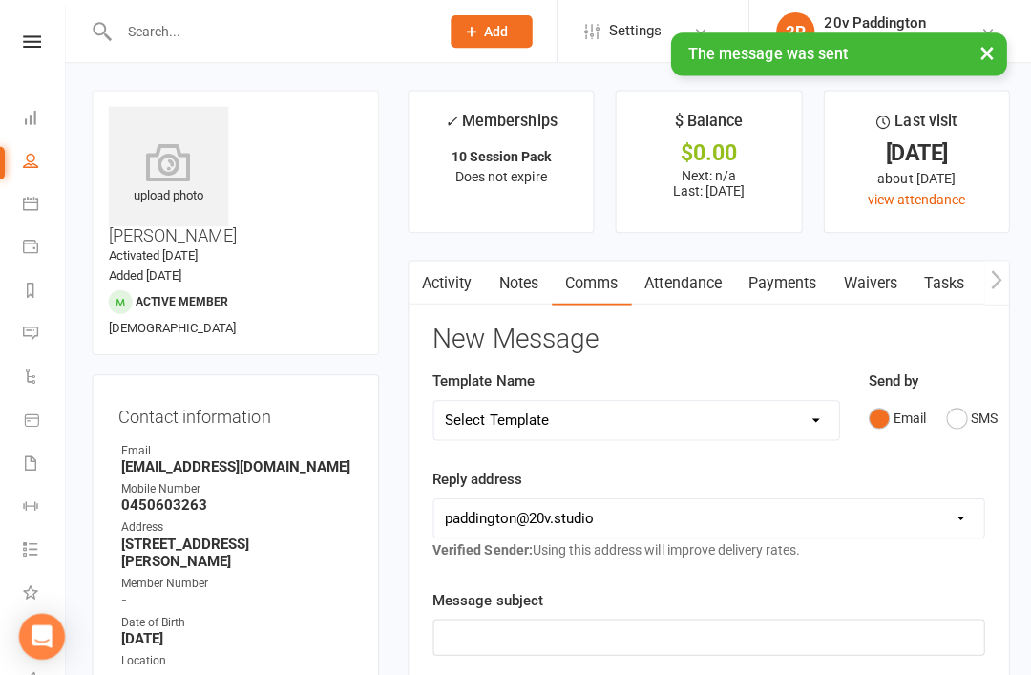
scroll to position [0, 0]
click at [33, 344] on link "Messages" at bounding box center [44, 333] width 43 height 43
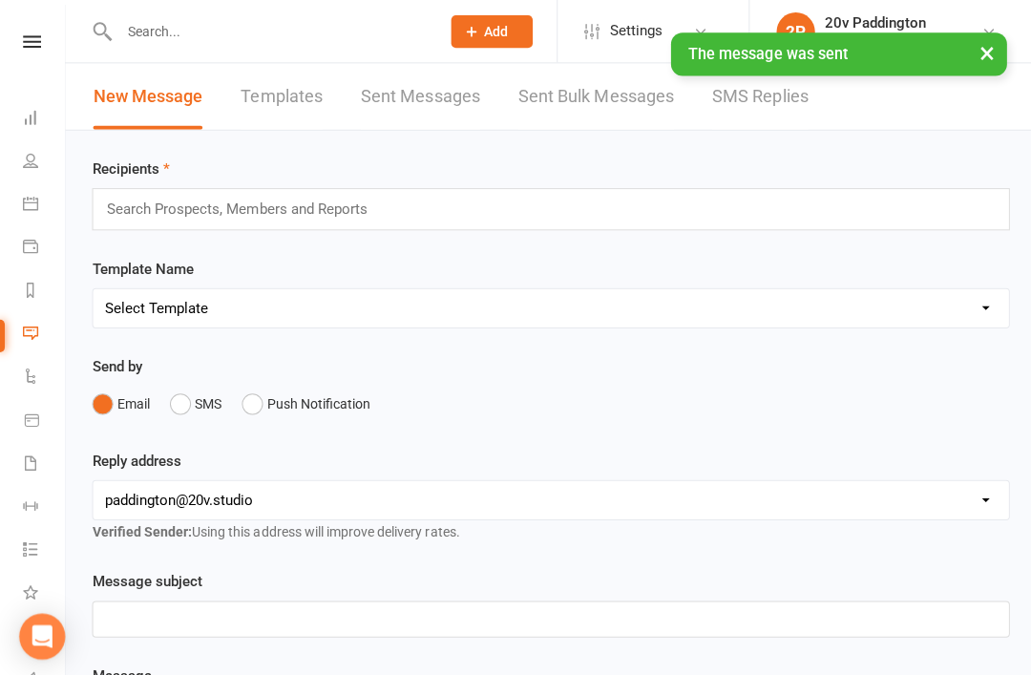
click at [784, 101] on link "SMS Replies" at bounding box center [755, 96] width 95 height 66
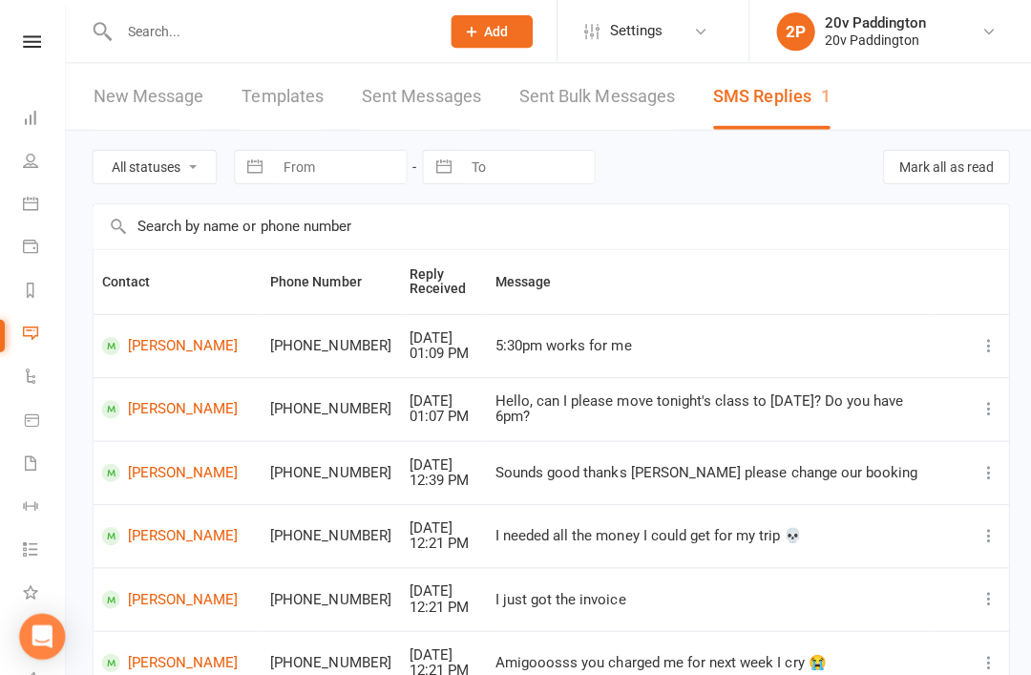
click at [50, 173] on link "People" at bounding box center [44, 161] width 43 height 43
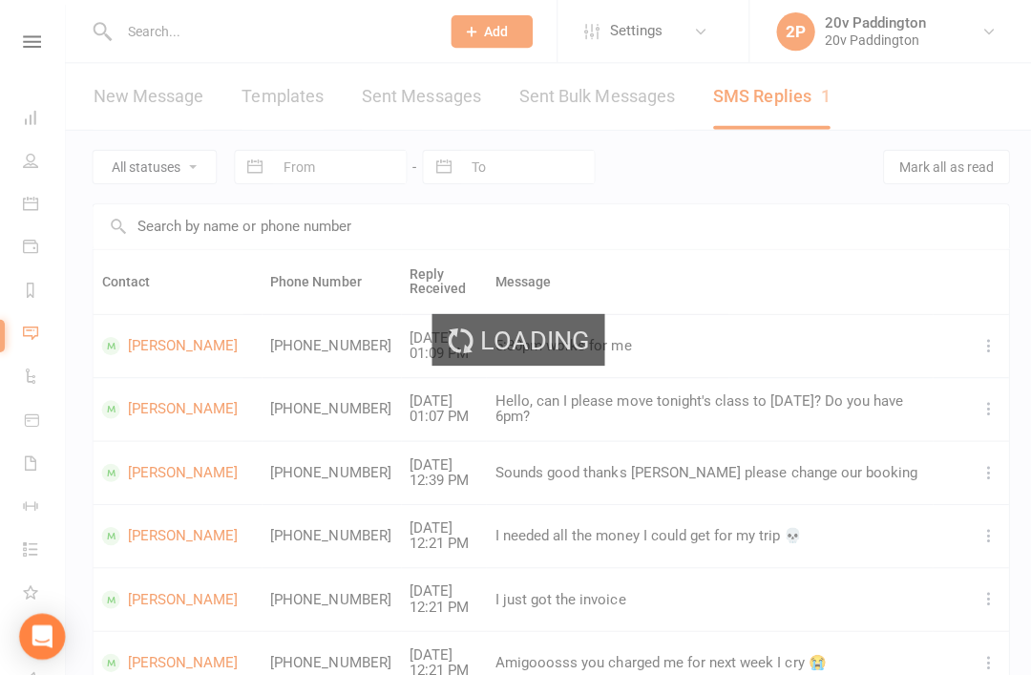
select select "100"
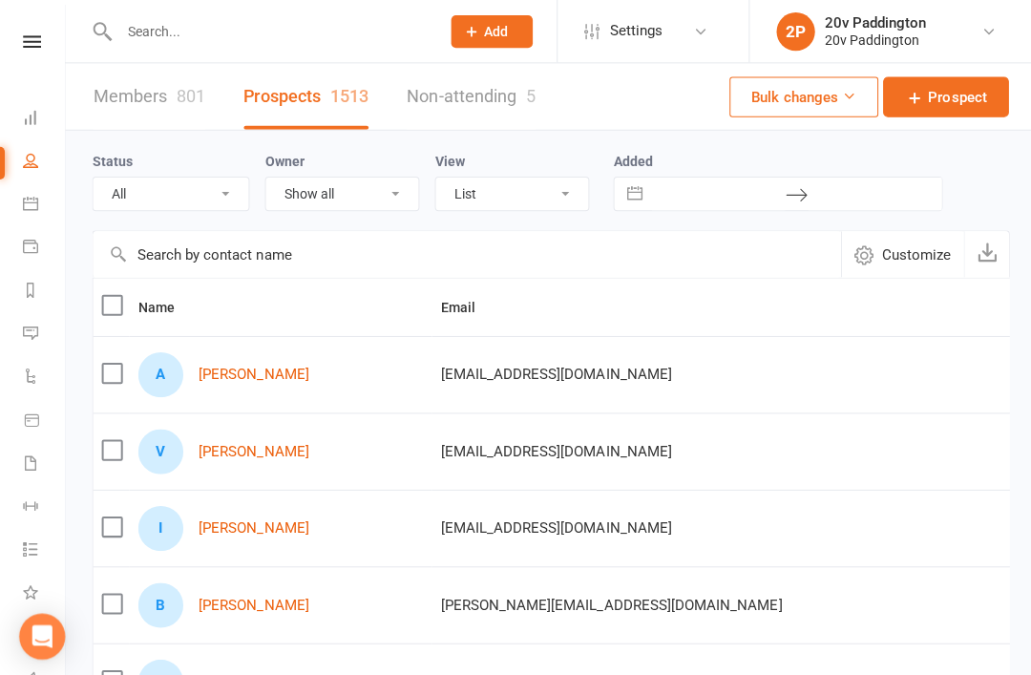
click at [887, 264] on span "Customize" at bounding box center [911, 253] width 69 height 23
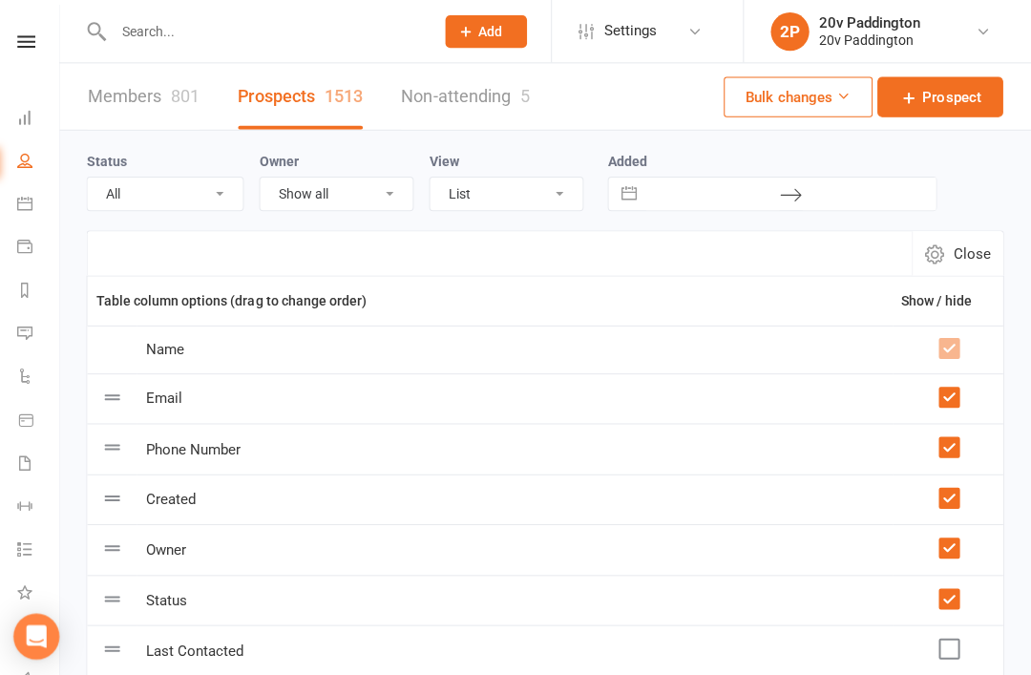
click at [954, 253] on span "Close" at bounding box center [972, 252] width 37 height 23
select select "100"
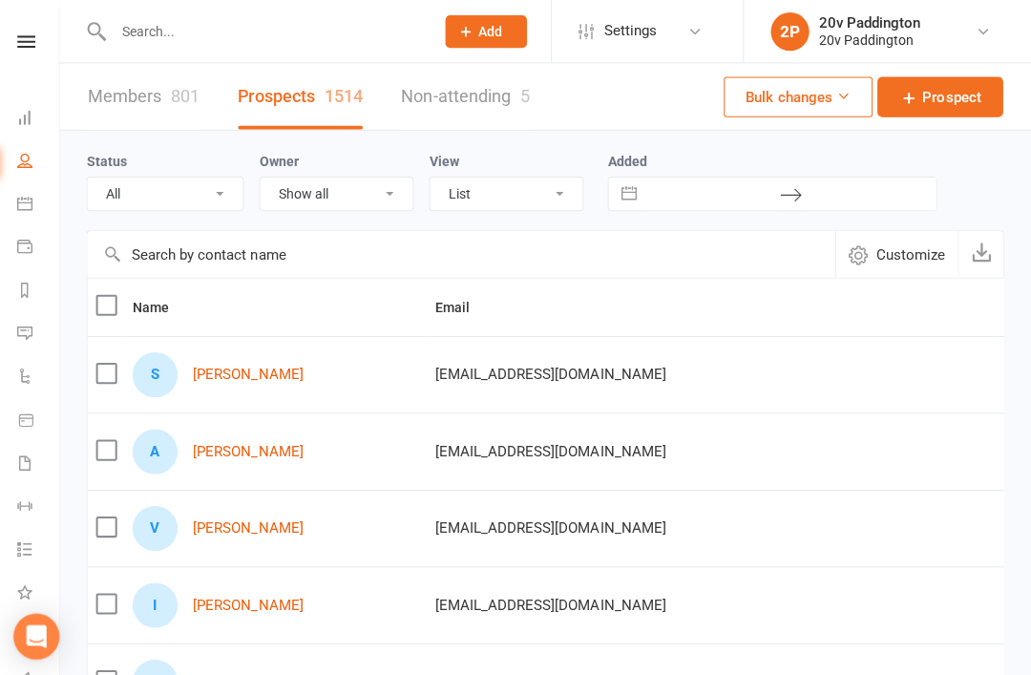
click at [805, 108] on button "Bulk changes" at bounding box center [799, 96] width 148 height 40
click at [996, 180] on div "Status All (No status set) (Invalid status) Parachute Referral In Communication…" at bounding box center [548, 179] width 913 height 61
click at [141, 198] on select "All (No status set) (Invalid status) Parachute Referral In Communication Call L…" at bounding box center [170, 193] width 155 height 32
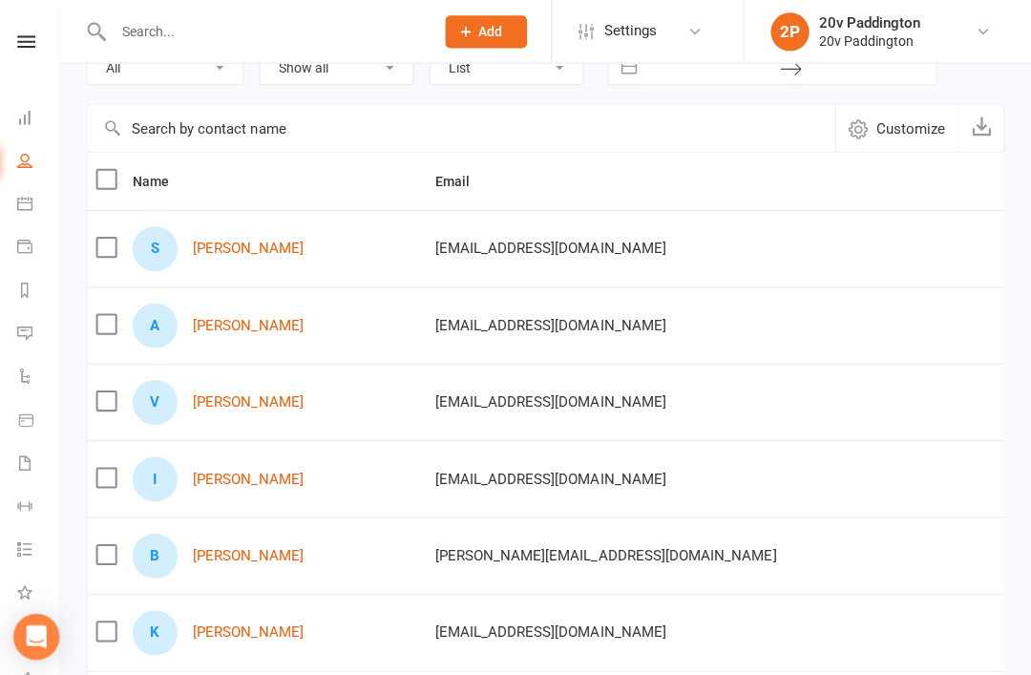
scroll to position [126, 0]
select select "28Aug25"
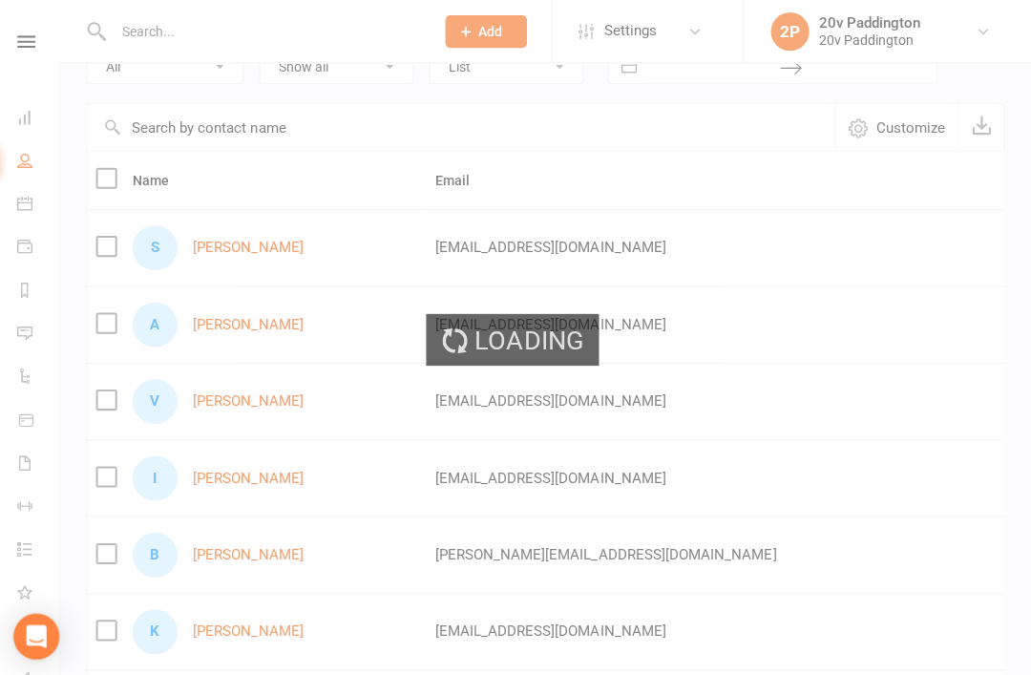
scroll to position [0, 0]
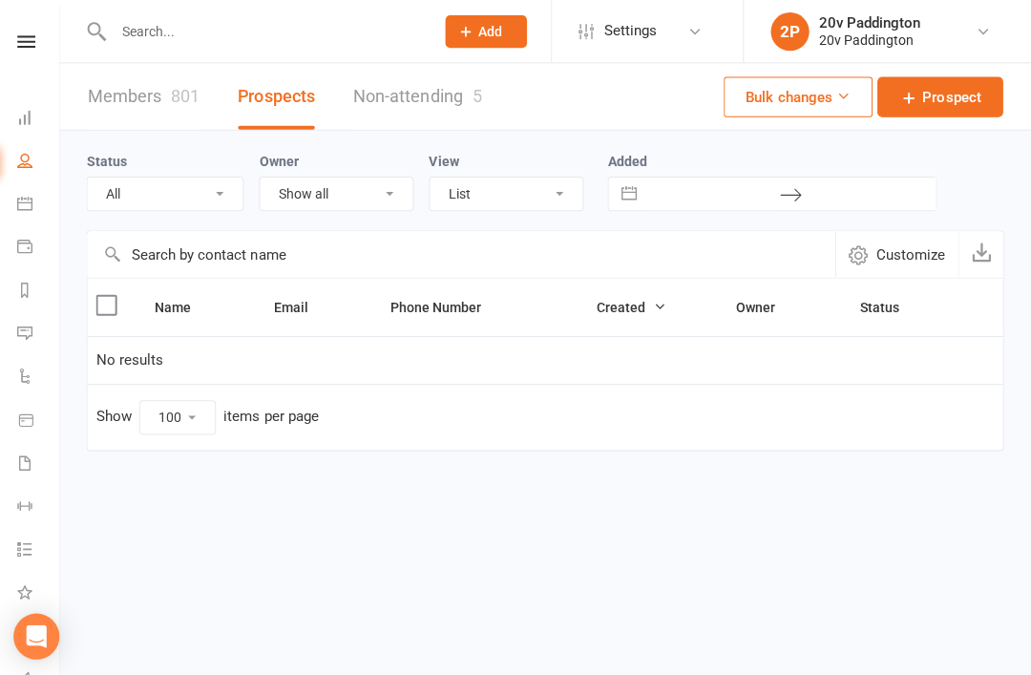
click at [11, 331] on li "Messages 1" at bounding box center [32, 333] width 64 height 43
click at [23, 329] on icon at bounding box center [30, 331] width 15 height 15
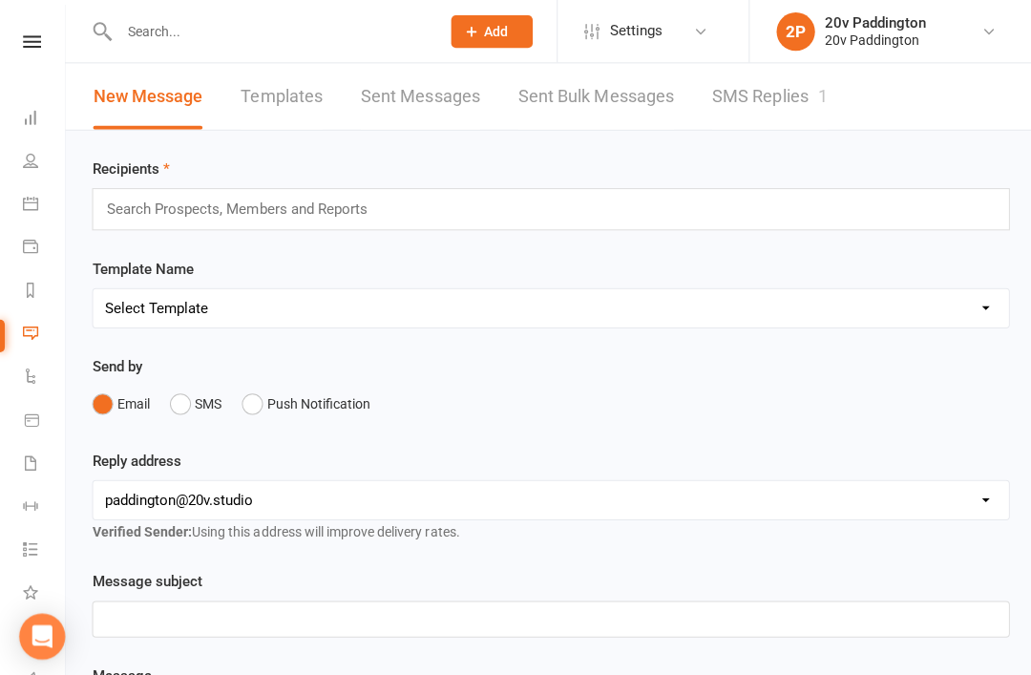
click at [758, 90] on link "SMS Replies 1" at bounding box center [765, 96] width 115 height 66
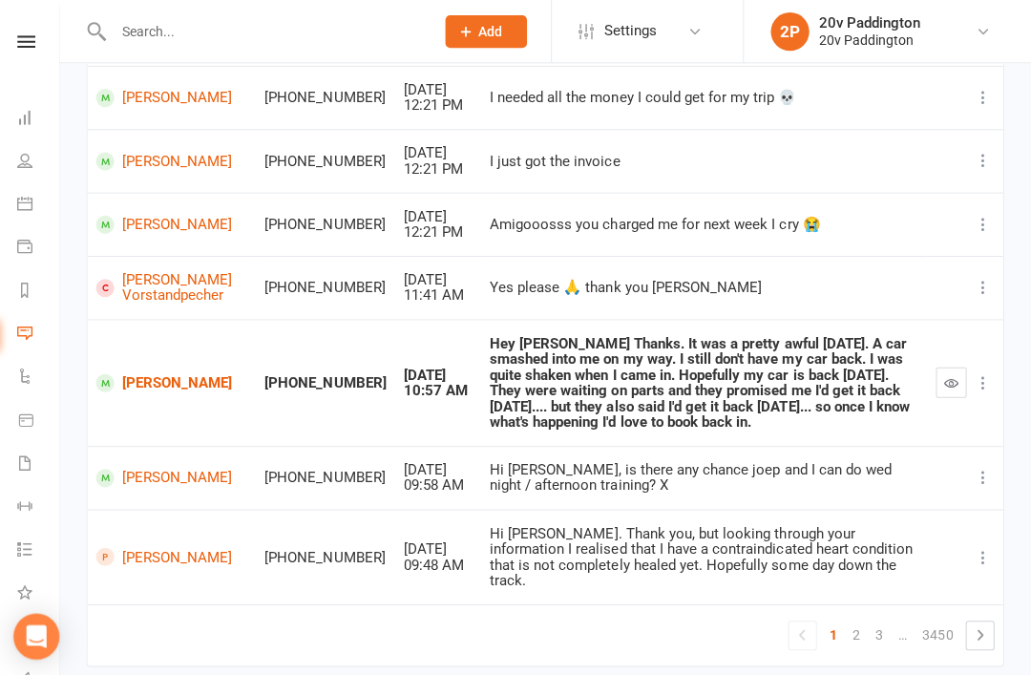
scroll to position [435, 0]
click at [946, 379] on icon "button" at bounding box center [952, 381] width 14 height 14
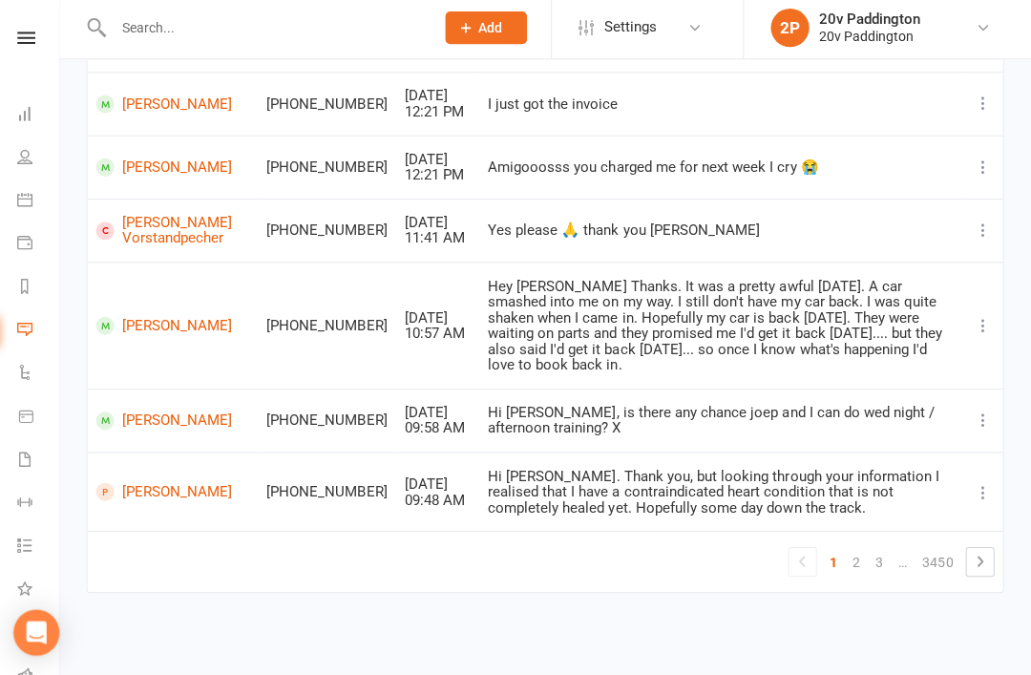
scroll to position [477, 0]
